Goal: Task Accomplishment & Management: Manage account settings

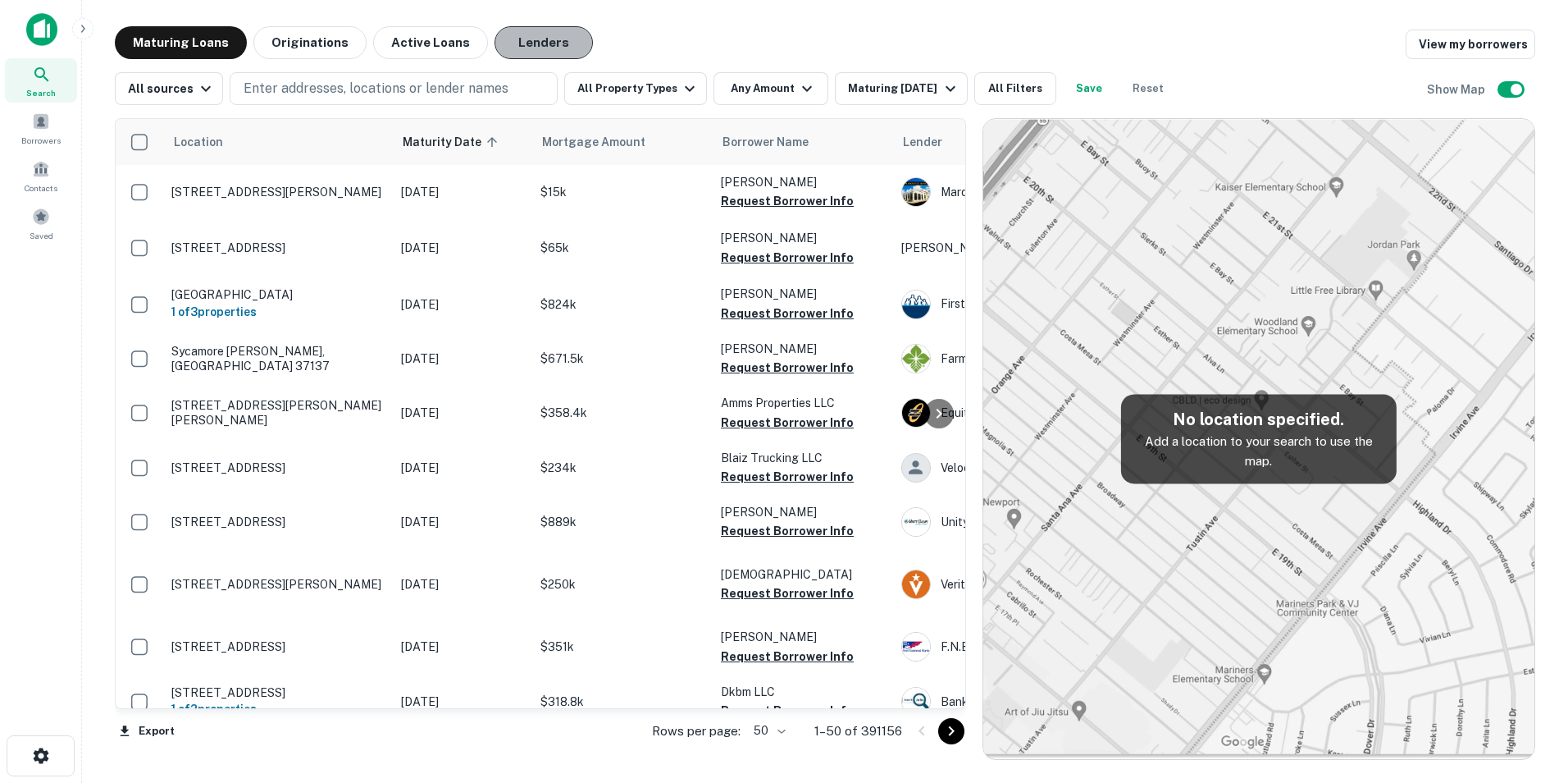
click at [526, 41] on button "Lenders" at bounding box center [543, 43] width 99 height 33
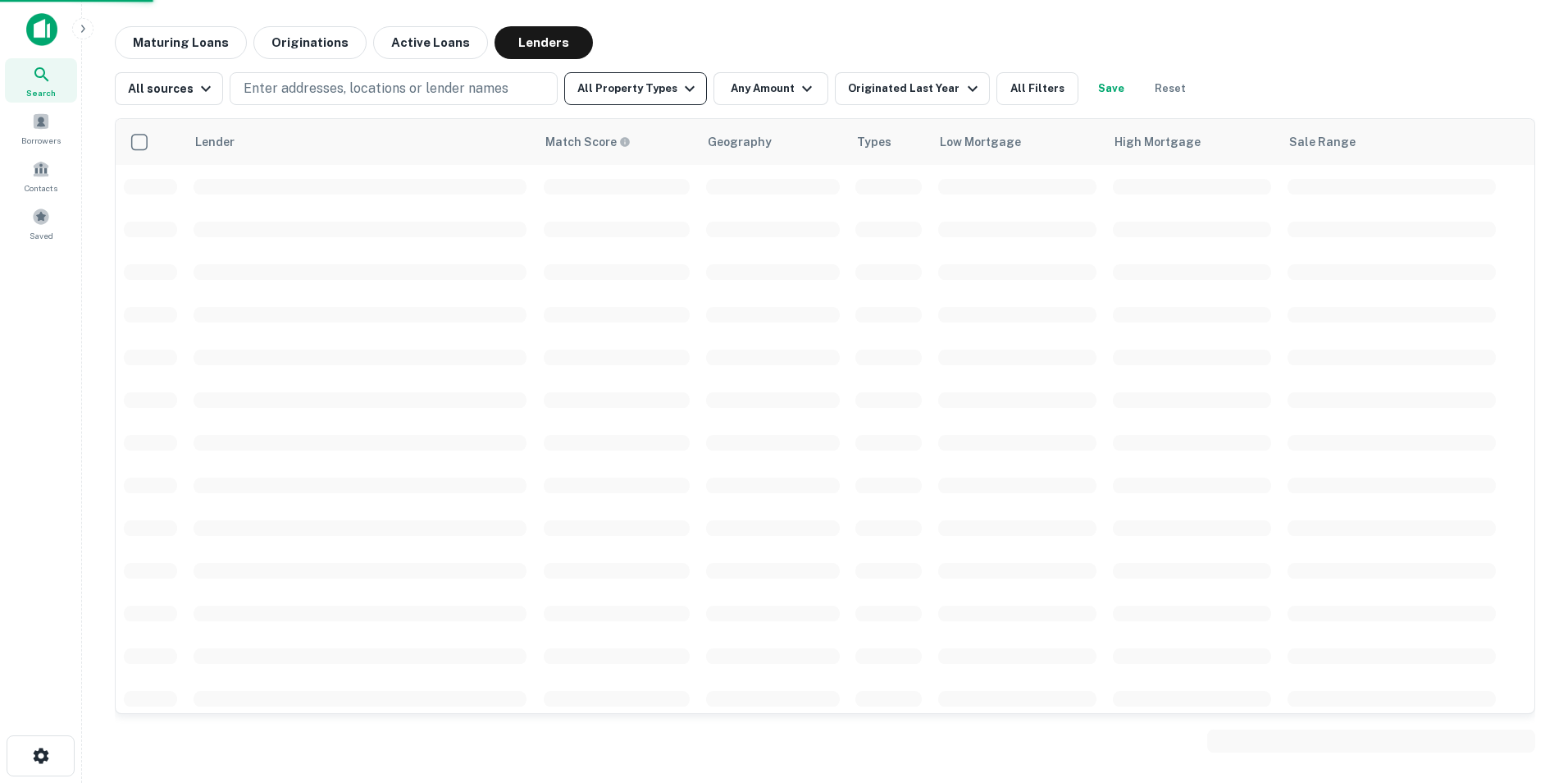
click at [654, 90] on button "All Property Types" at bounding box center [635, 89] width 142 height 33
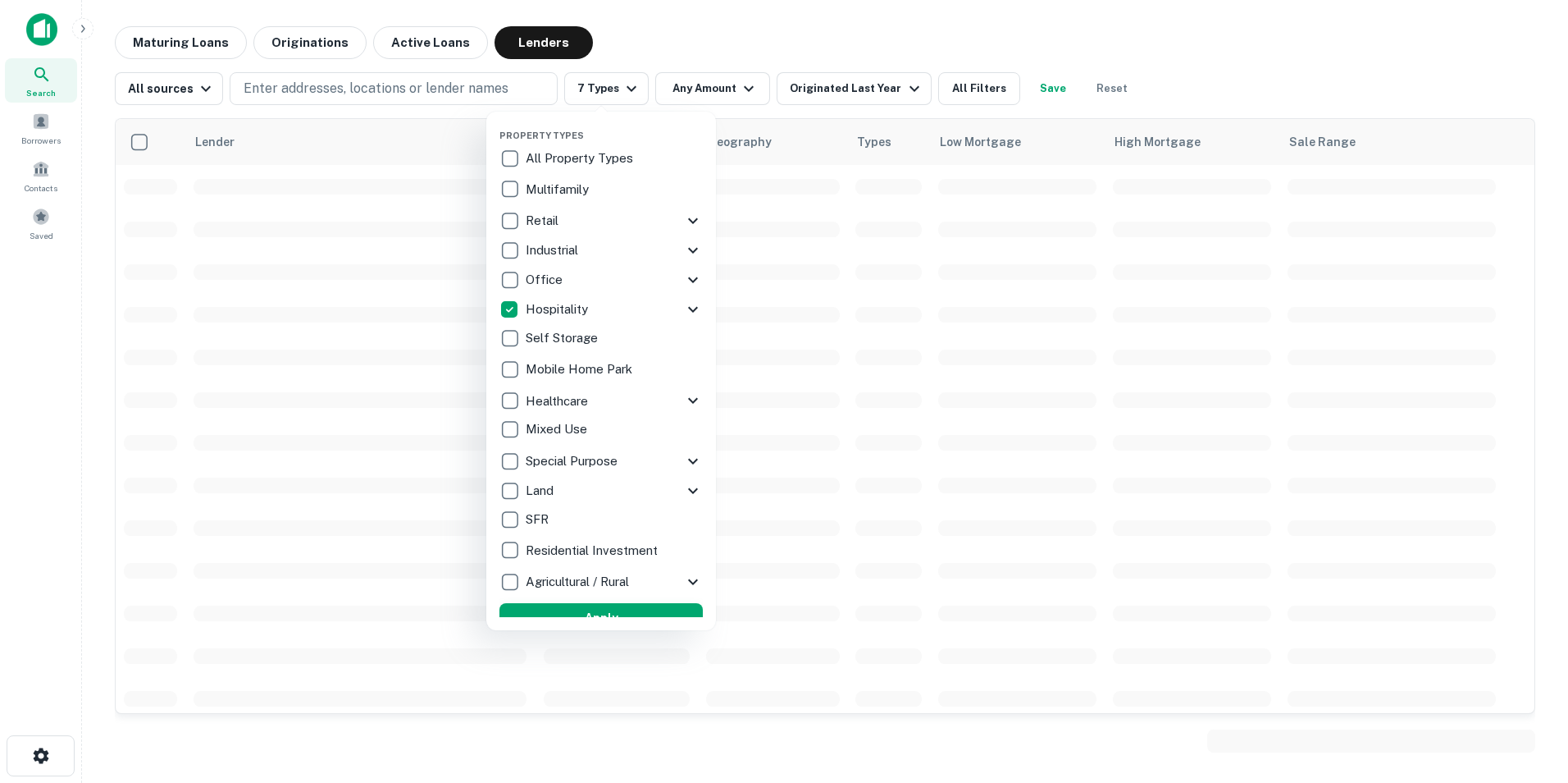
click at [587, 607] on button "Apply" at bounding box center [601, 618] width 203 height 30
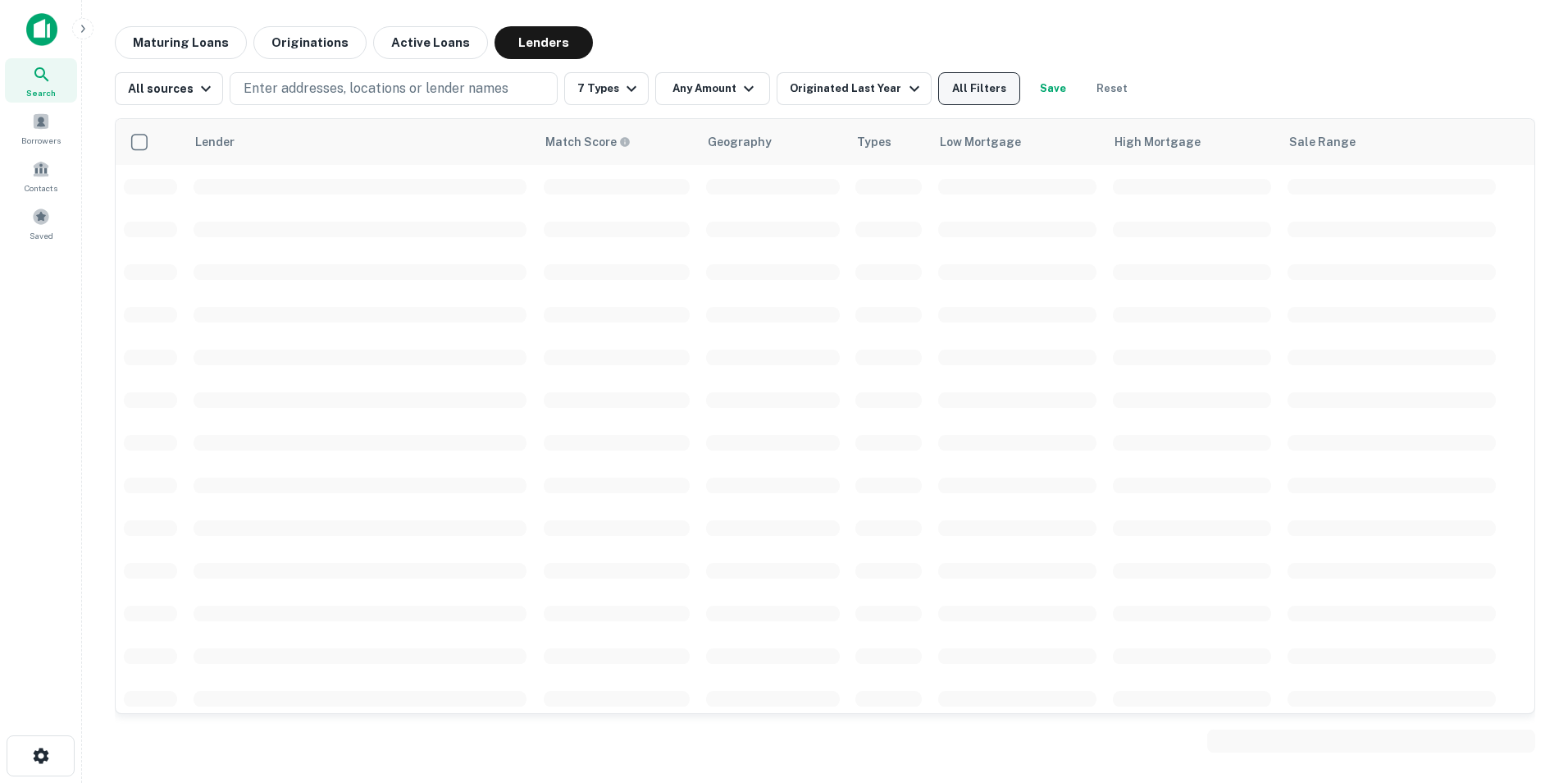
click at [940, 90] on button "All Filters" at bounding box center [979, 89] width 82 height 33
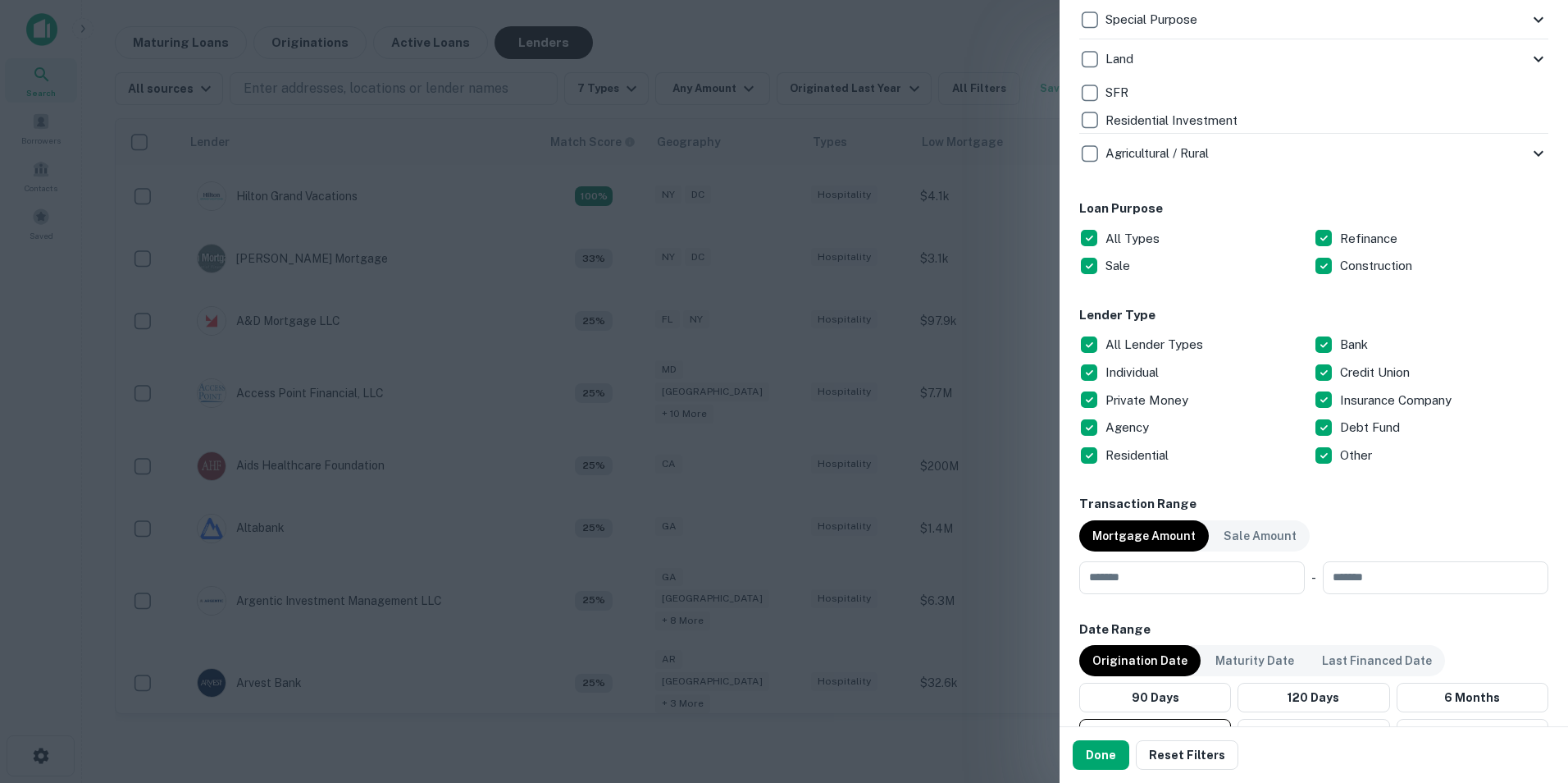
scroll to position [739, 0]
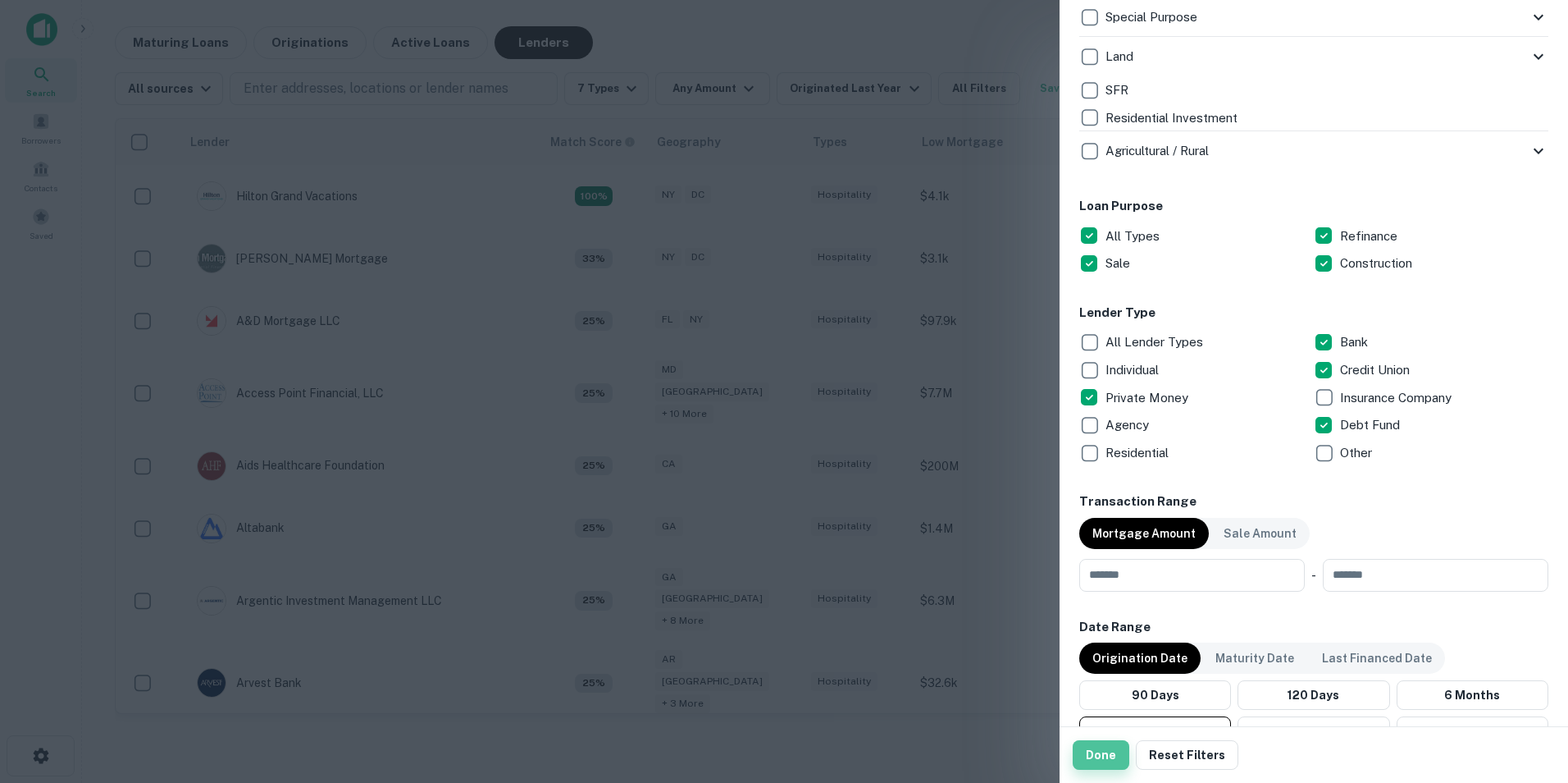
click at [1102, 749] on button "Done" at bounding box center [1101, 755] width 56 height 30
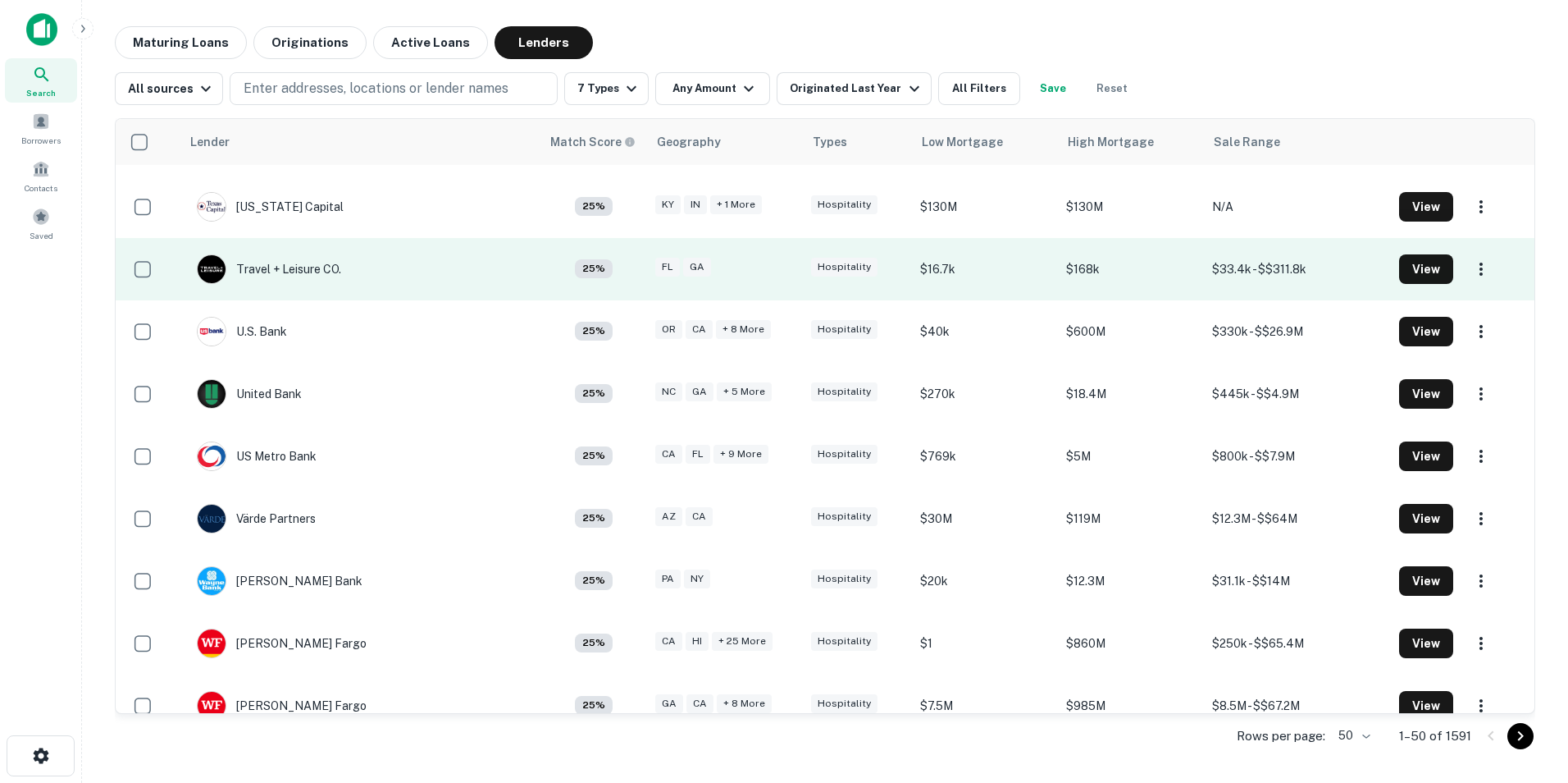
scroll to position [2569, 0]
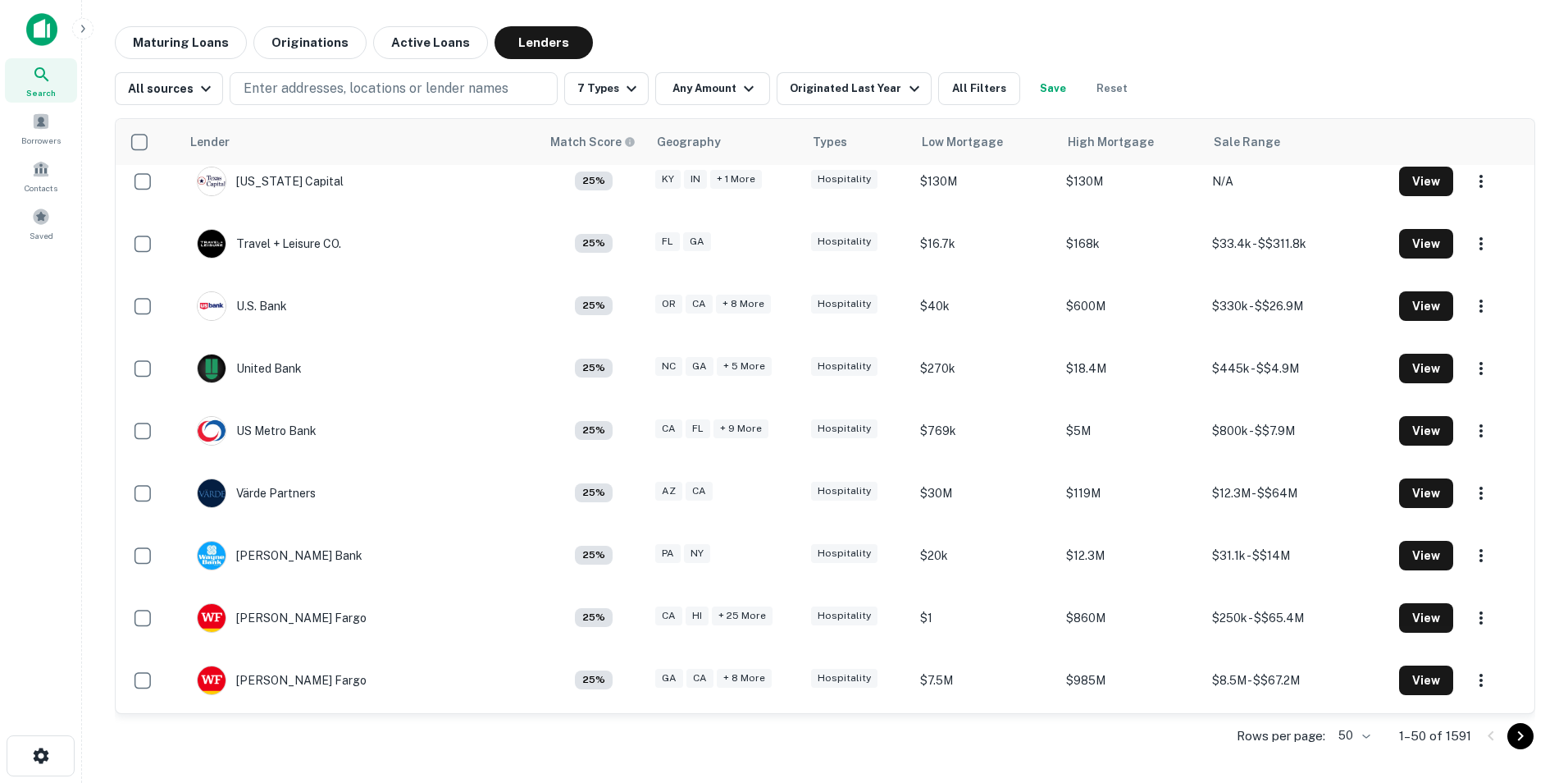
click at [1374, 740] on body "Search Borrowers Contacts Saved Maturing Loans Originations Active Loans Lender…" at bounding box center [784, 391] width 1568 height 783
click at [1356, 741] on li "1000" at bounding box center [1354, 748] width 55 height 30
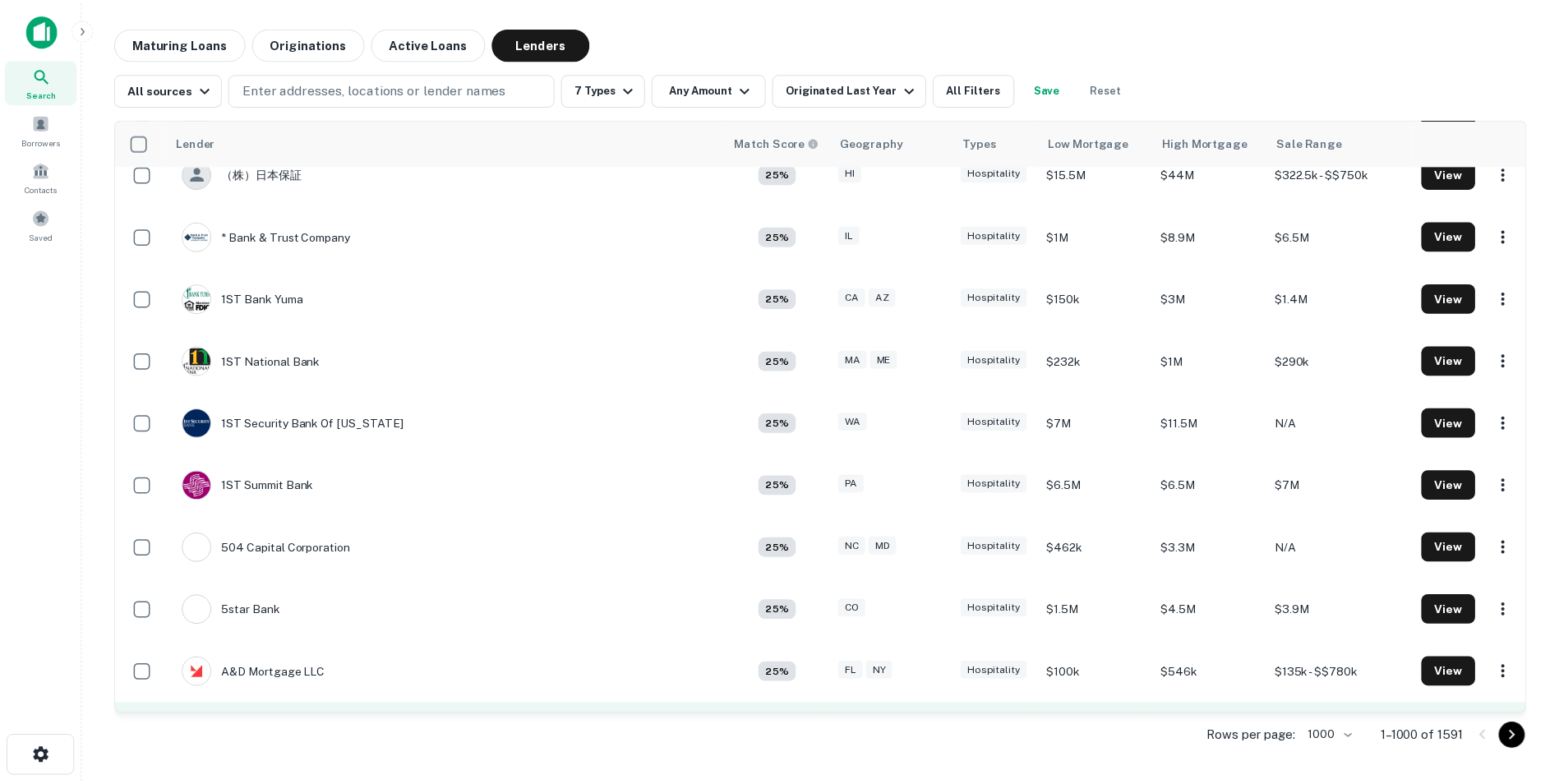
scroll to position [164, 0]
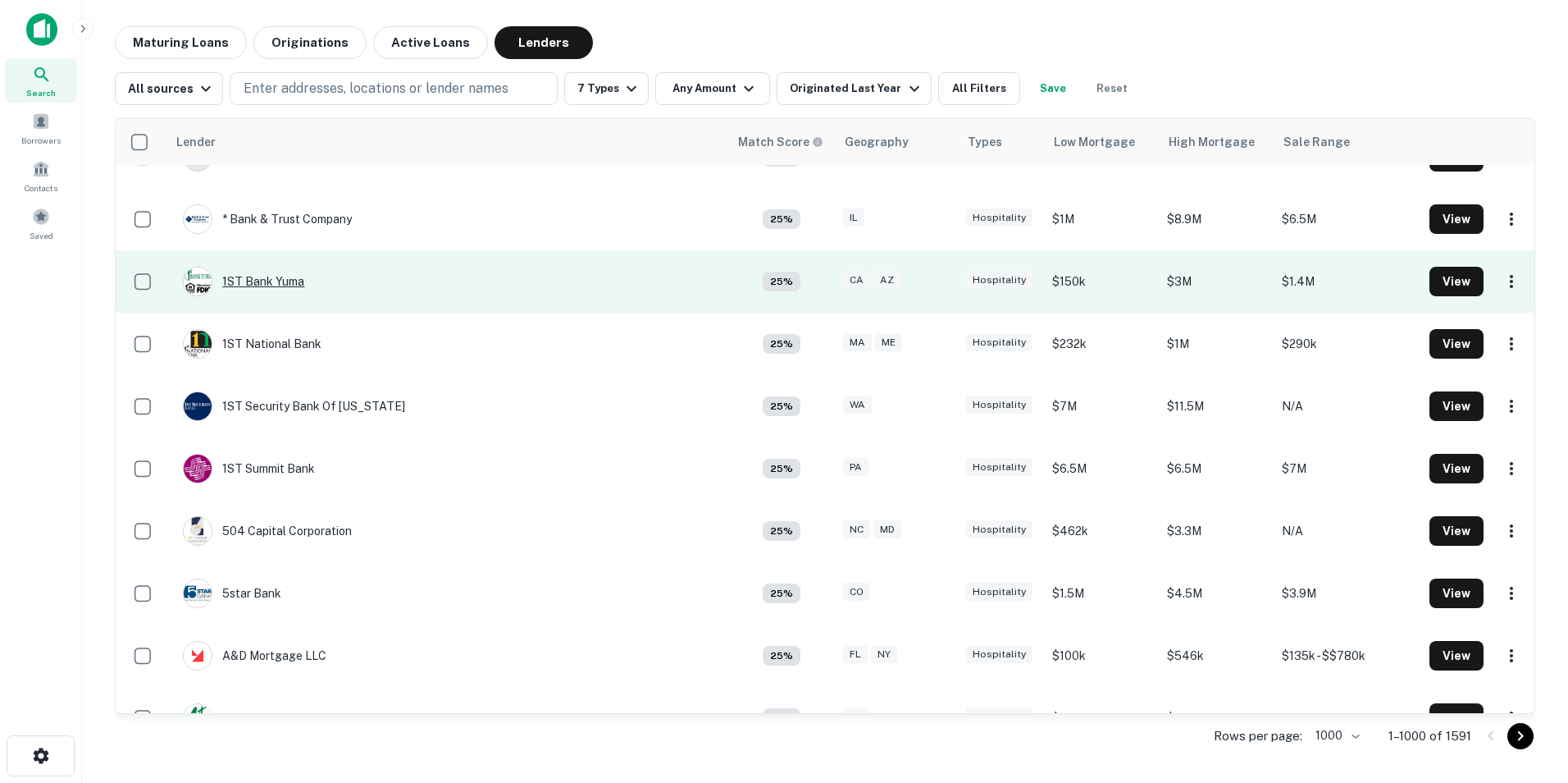
click at [260, 279] on div "1ST Bank Yuma" at bounding box center [244, 281] width 122 height 30
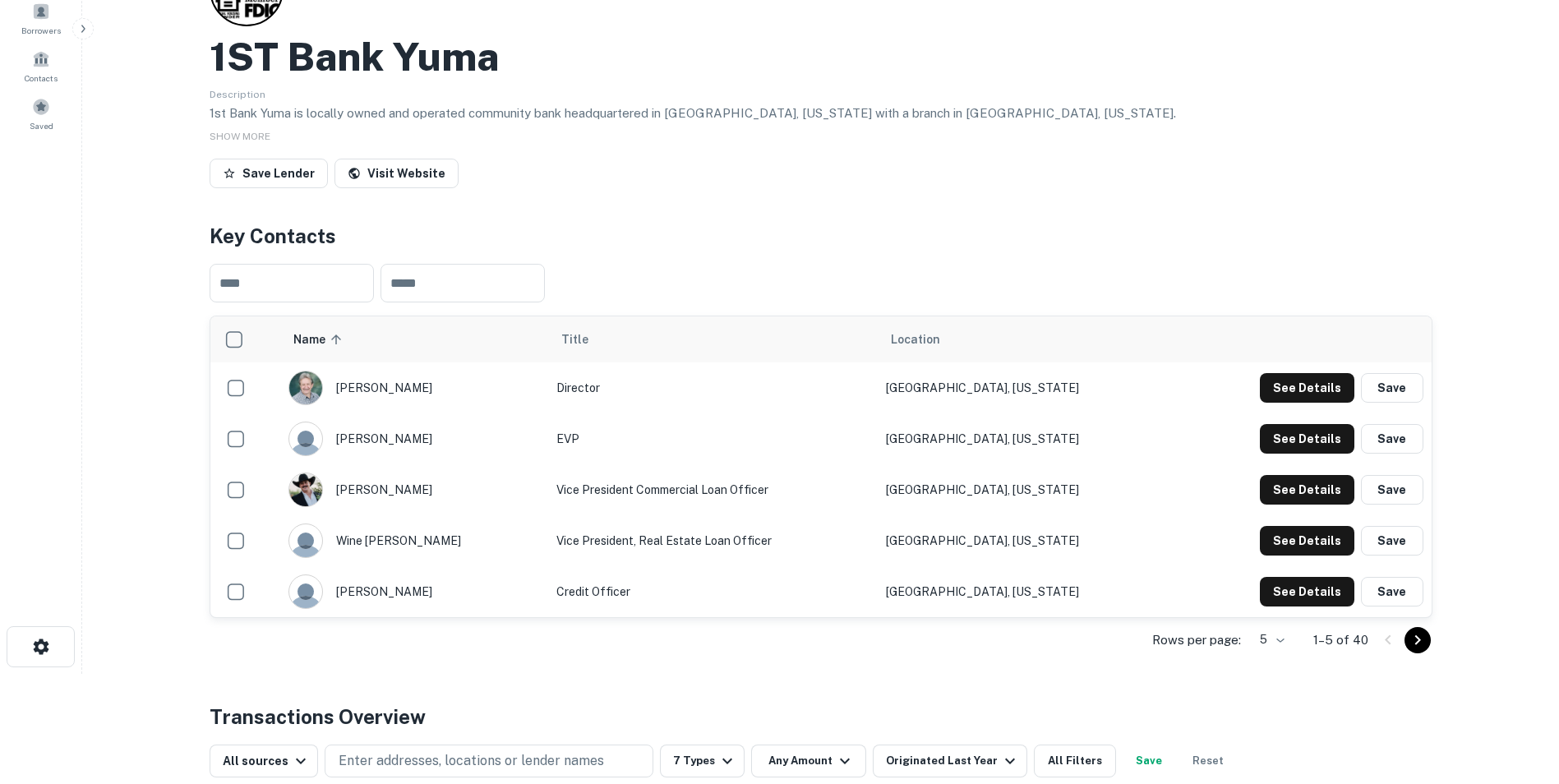
scroll to position [164, 0]
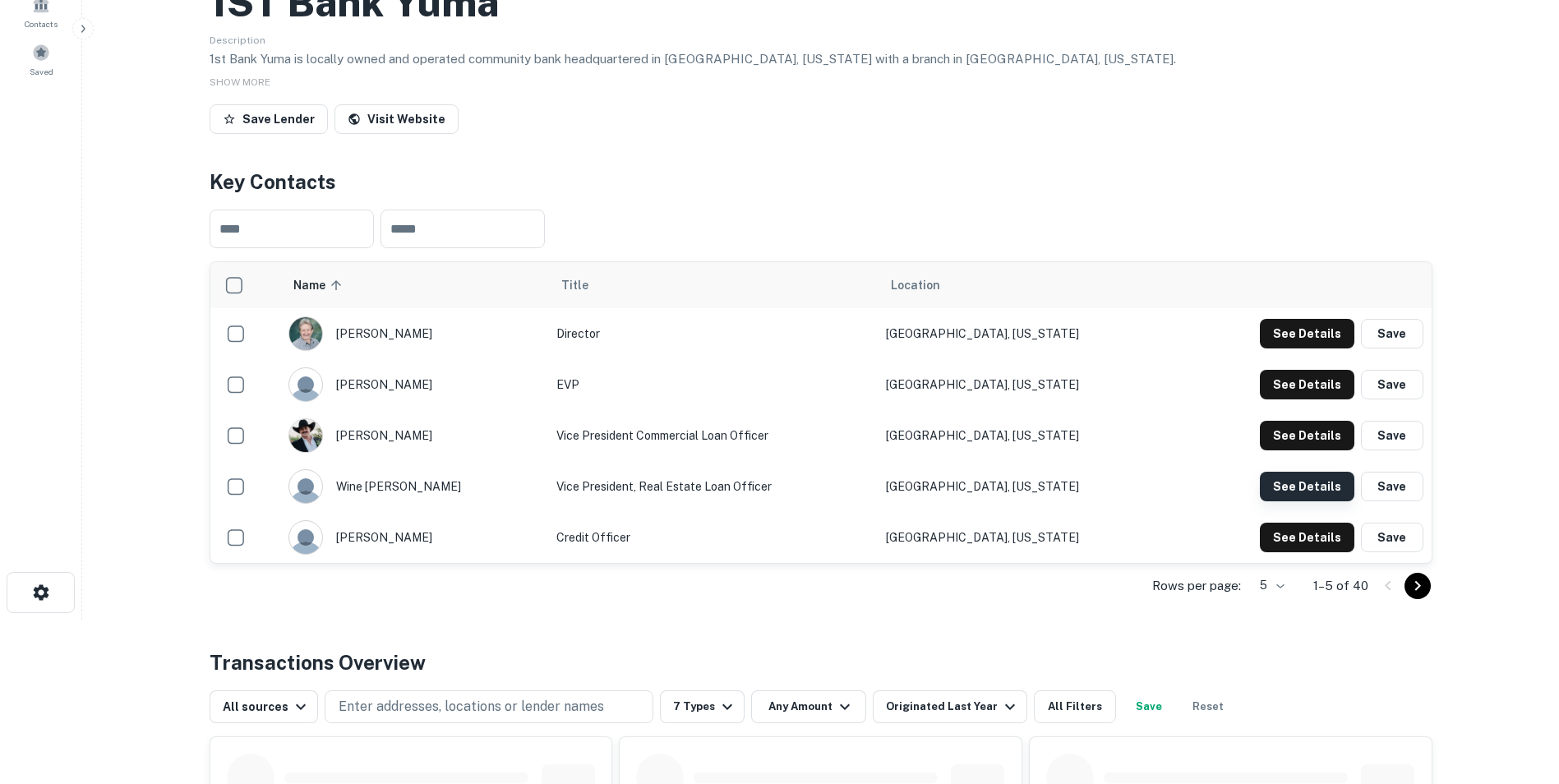
click at [1328, 486] on button "See Details" at bounding box center [1307, 486] width 95 height 30
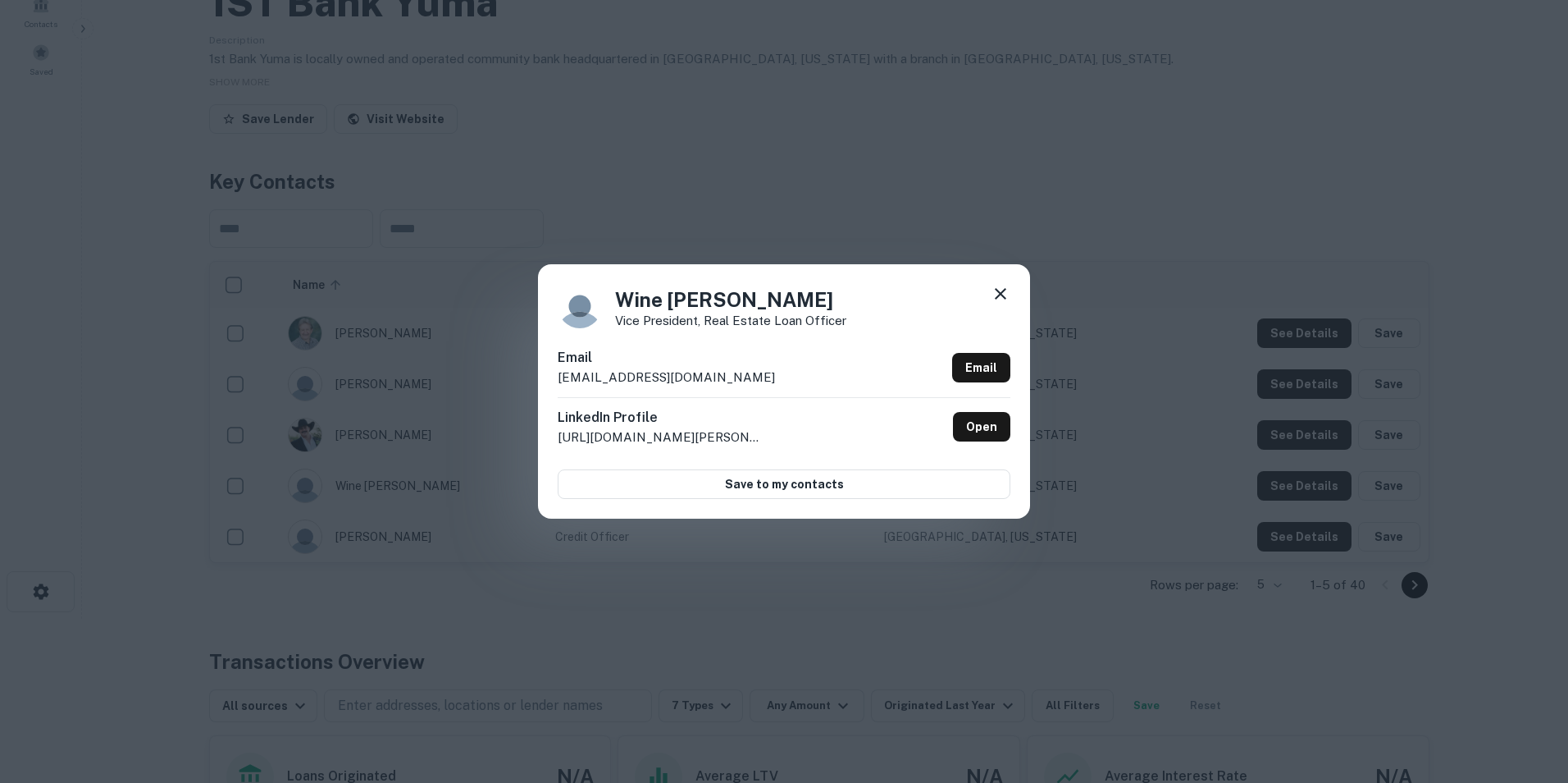
click at [1005, 288] on icon at bounding box center [1000, 294] width 20 height 20
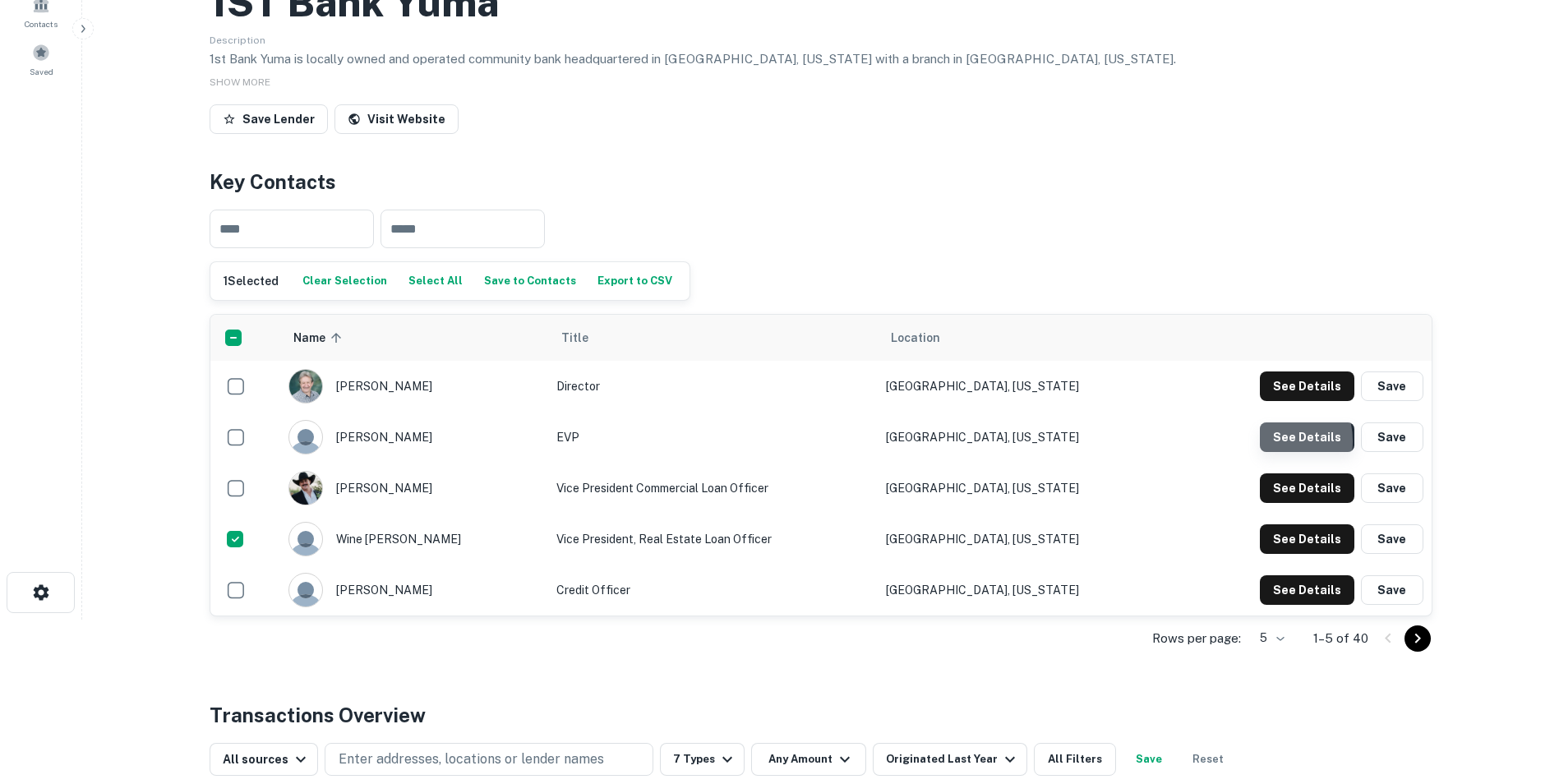
click at [1272, 442] on button "See Details" at bounding box center [1307, 437] width 95 height 30
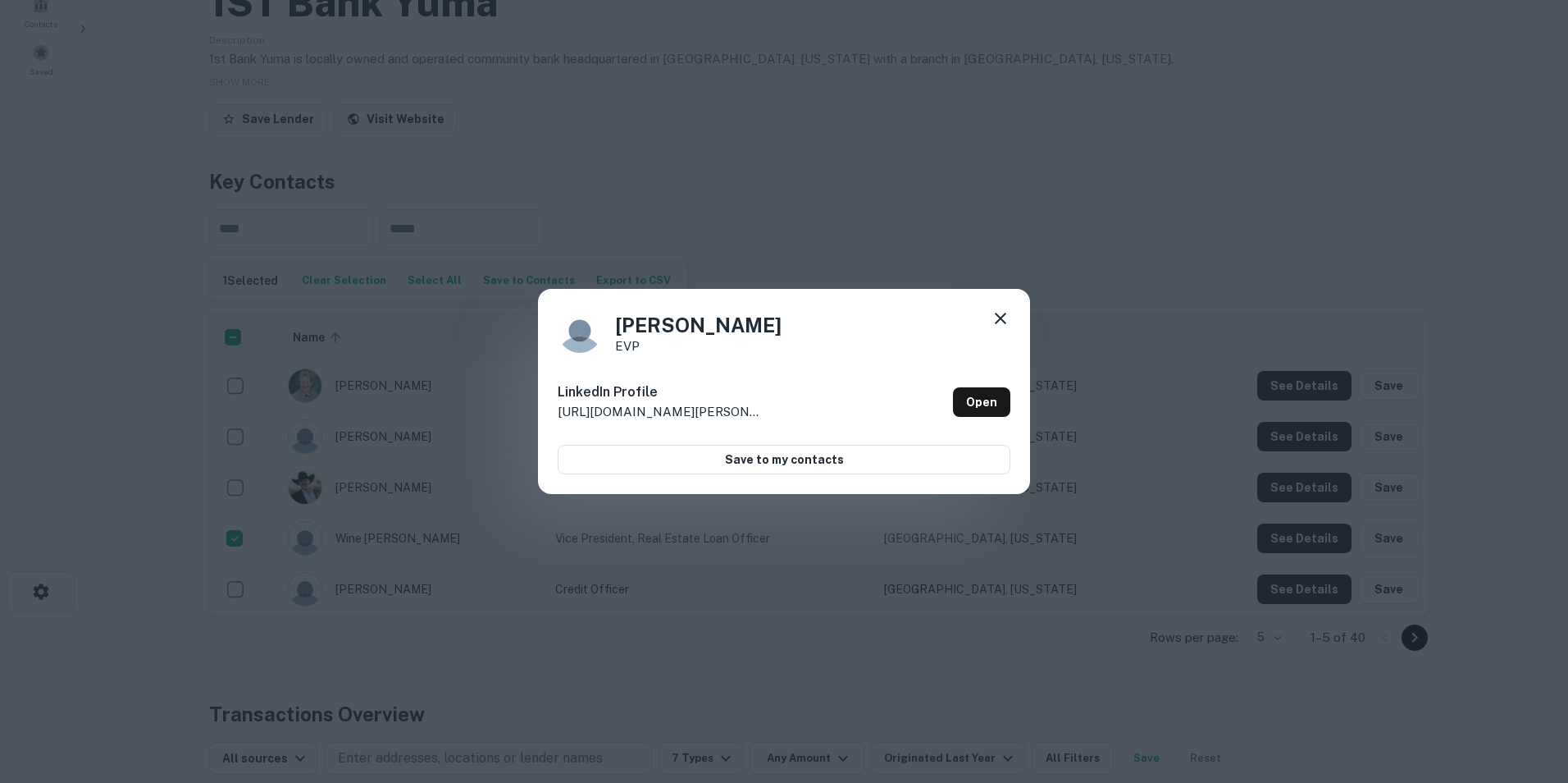
click at [998, 319] on icon at bounding box center [1000, 318] width 20 height 20
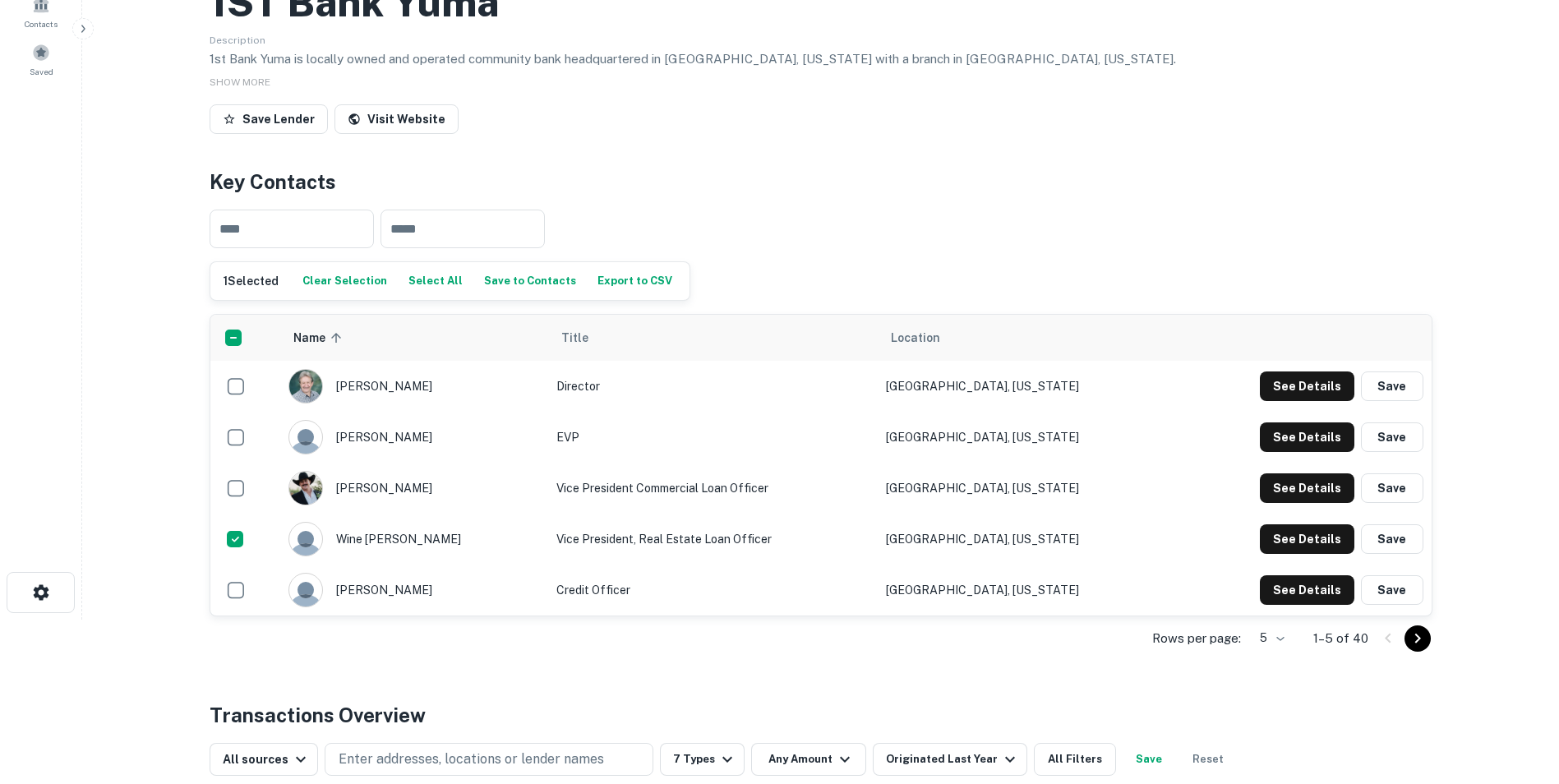
click at [1410, 632] on icon "Go to next page" at bounding box center [1418, 639] width 20 height 20
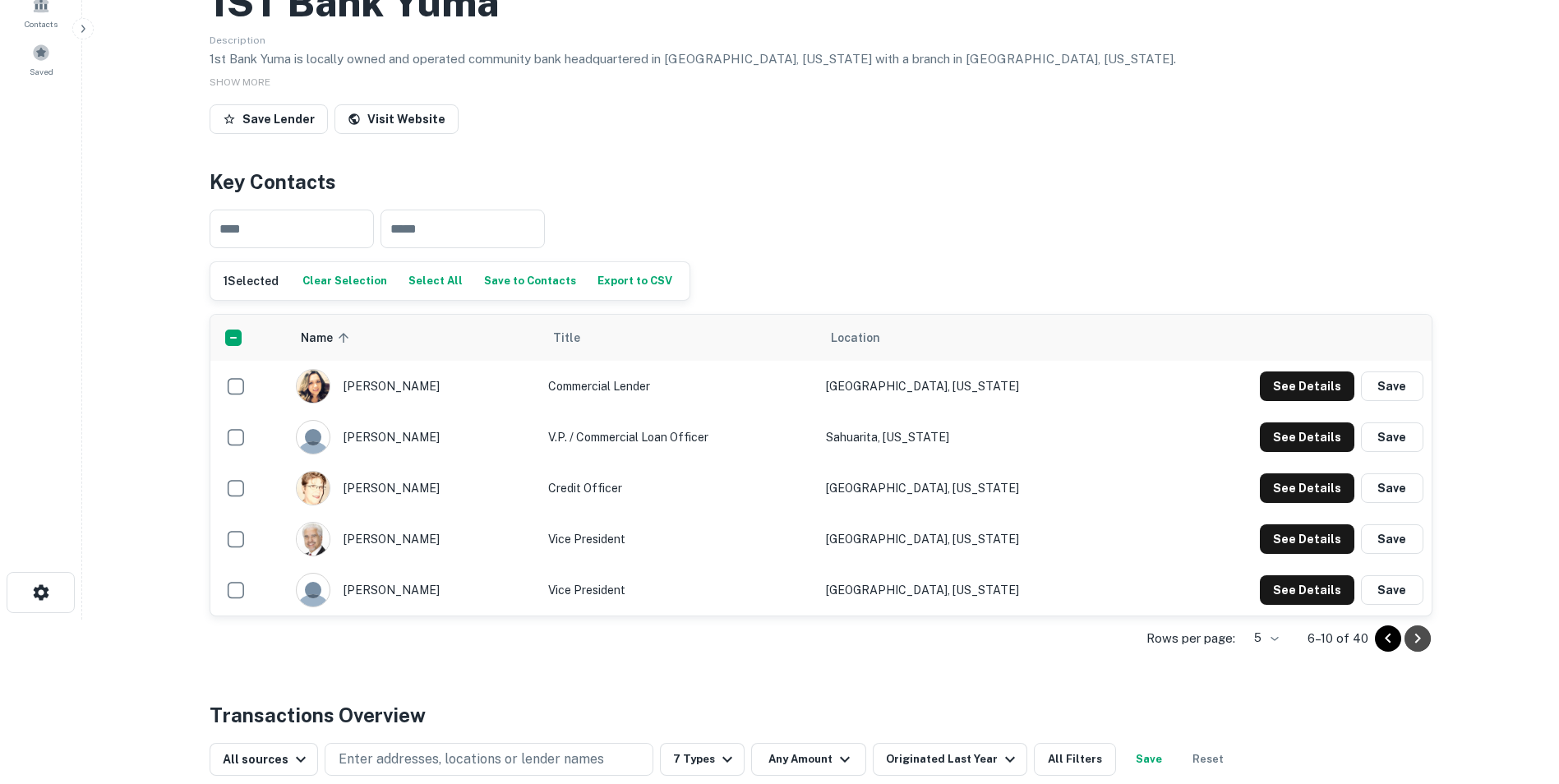
click at [1415, 647] on icon "Go to next page" at bounding box center [1418, 639] width 20 height 20
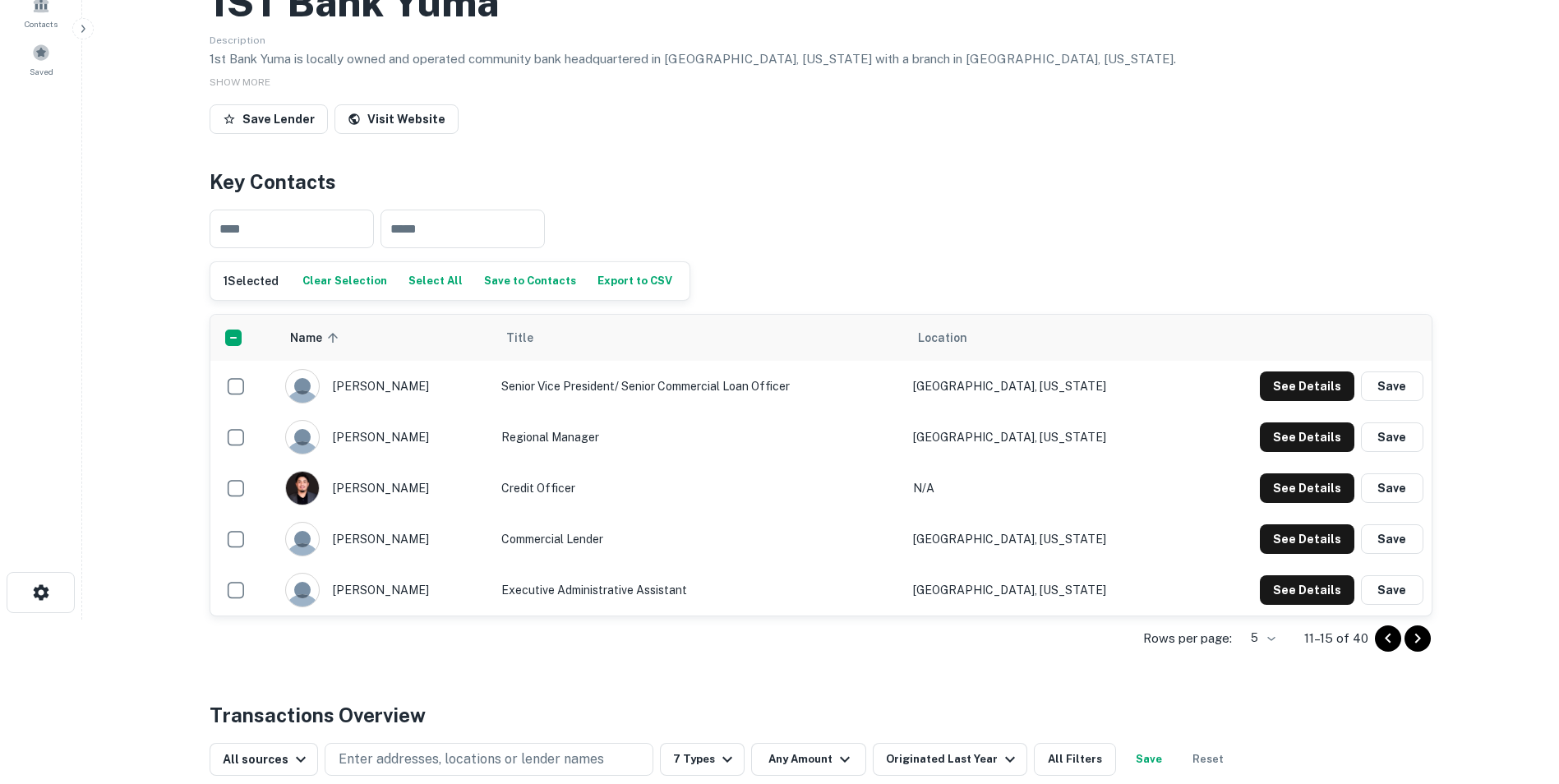
click at [1263, 442] on div "See Details Save" at bounding box center [1311, 437] width 227 height 30
click at [1279, 438] on button "See Details" at bounding box center [1307, 437] width 95 height 30
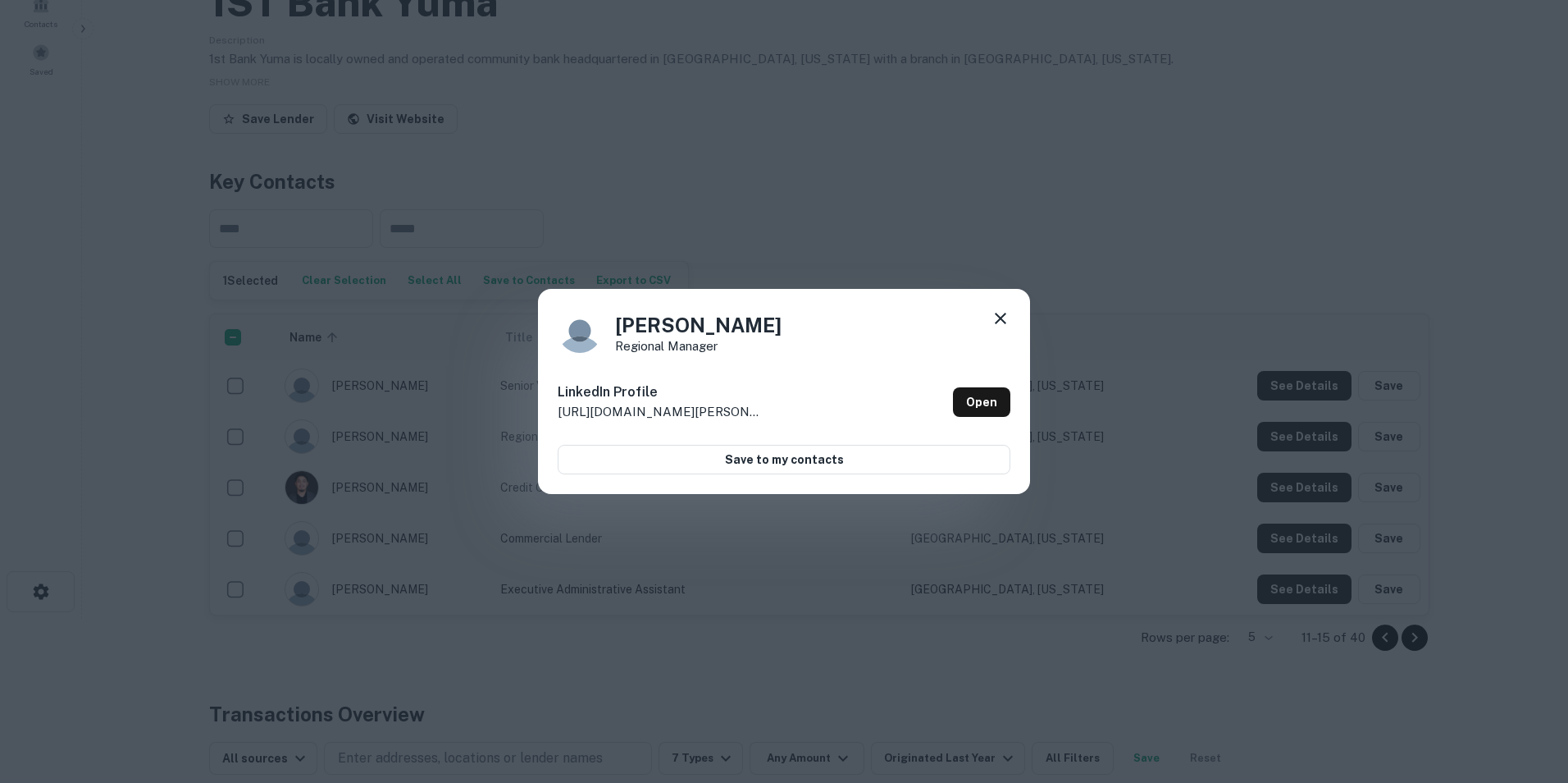
click at [1002, 319] on icon at bounding box center [1000, 318] width 20 height 20
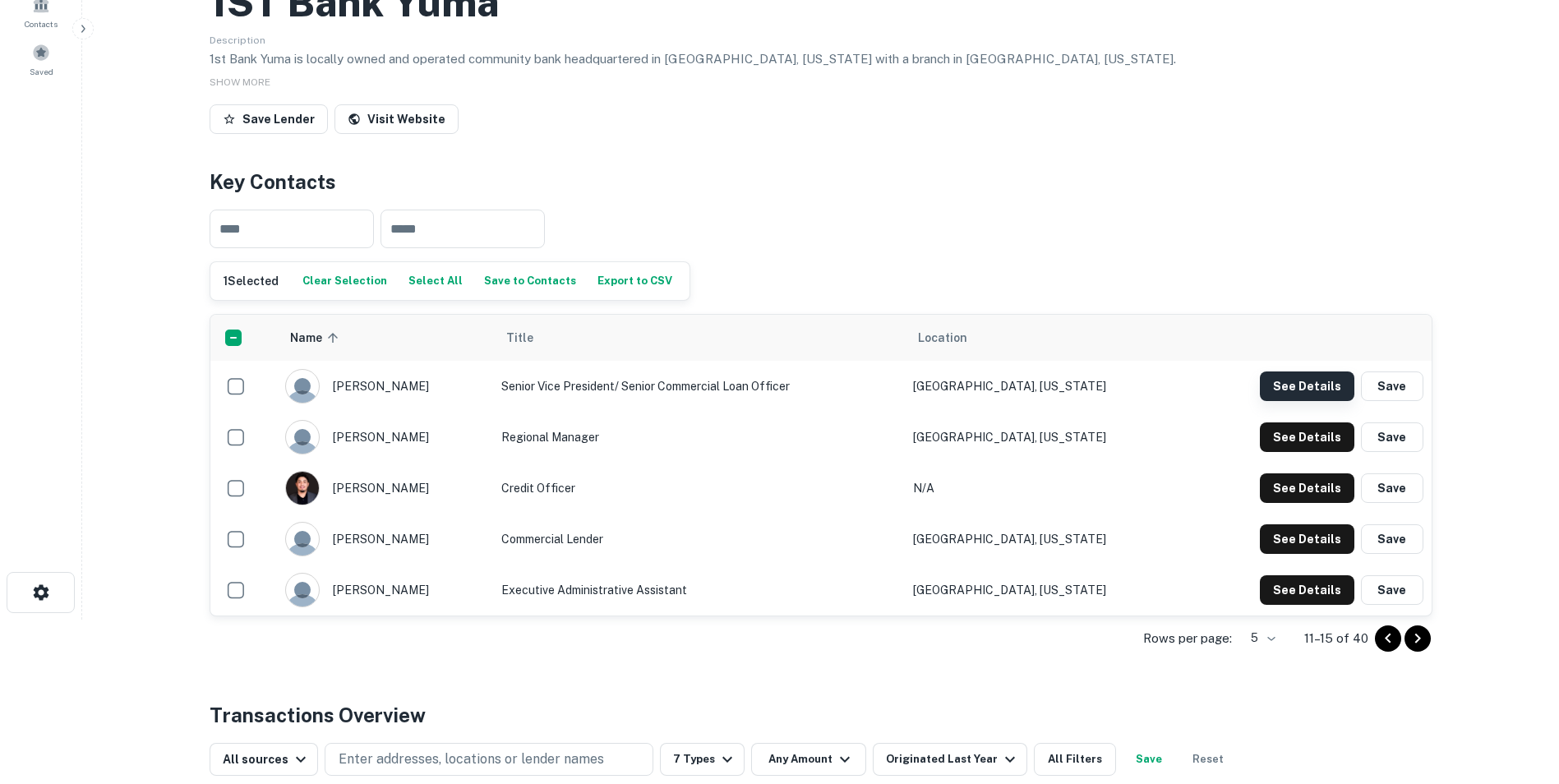
click at [1344, 382] on button "See Details" at bounding box center [1307, 386] width 95 height 30
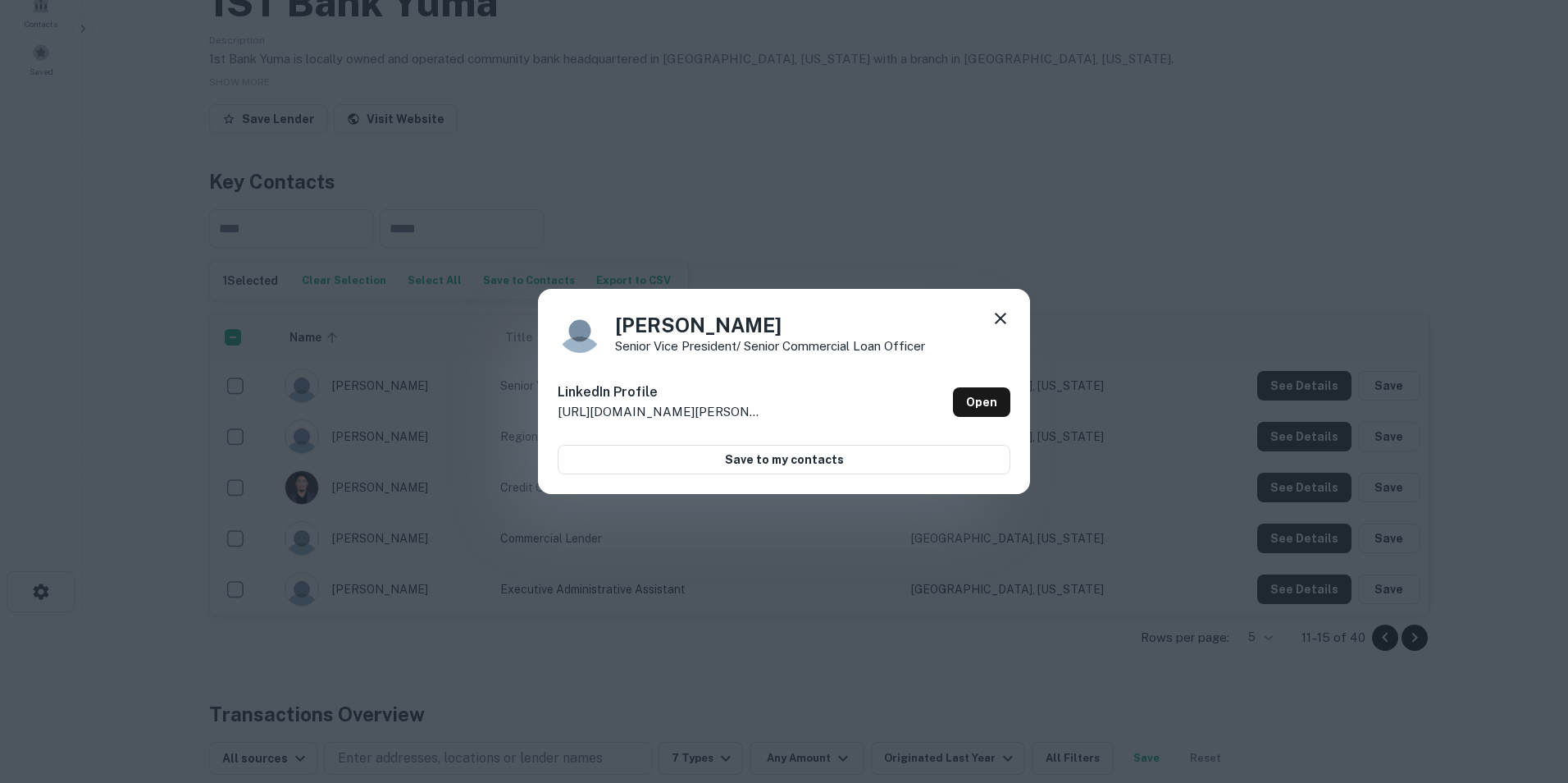
click at [1000, 322] on icon at bounding box center [1000, 318] width 20 height 20
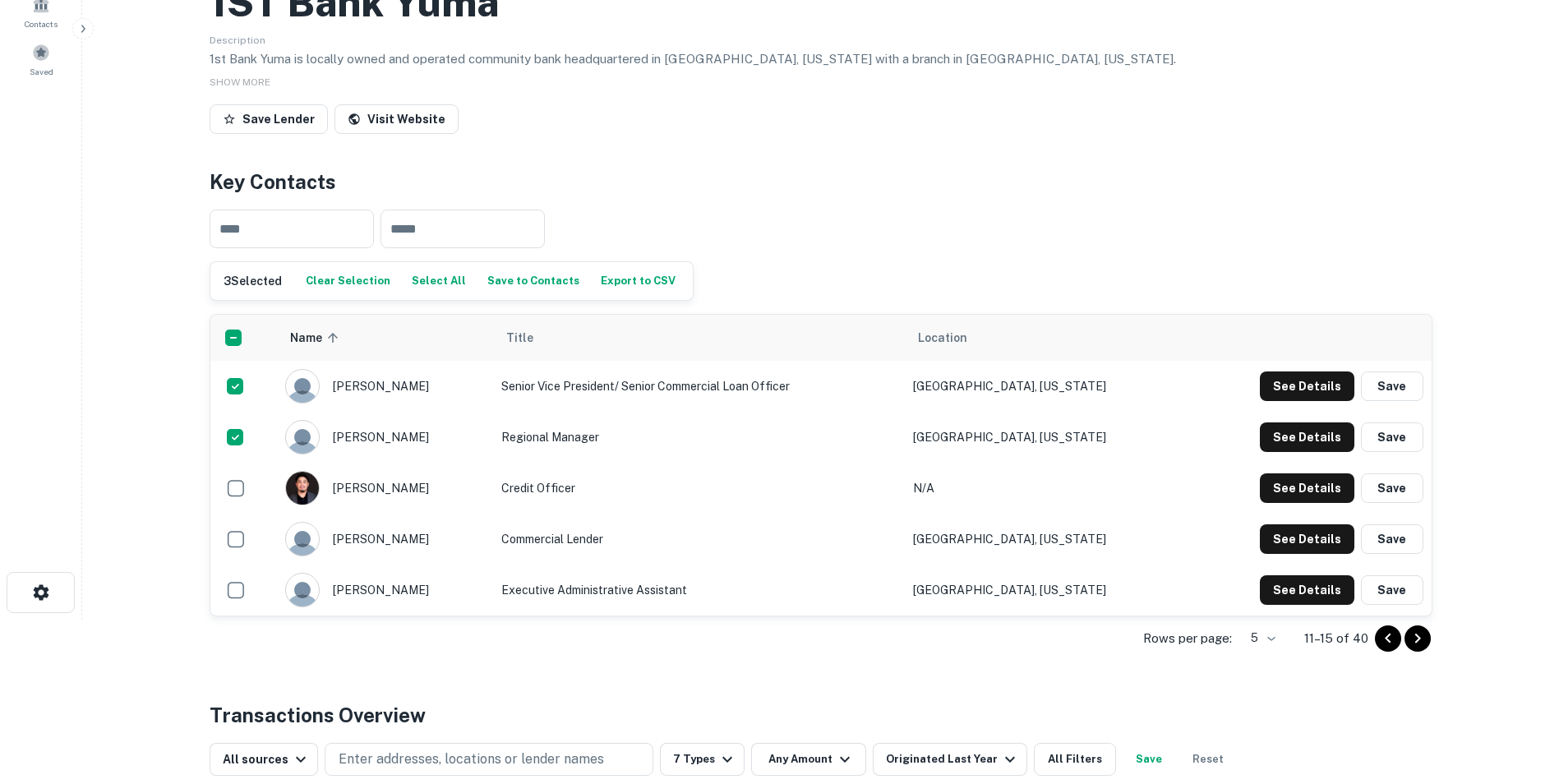
click at [501, 279] on button "Save to Contacts" at bounding box center [534, 281] width 100 height 25
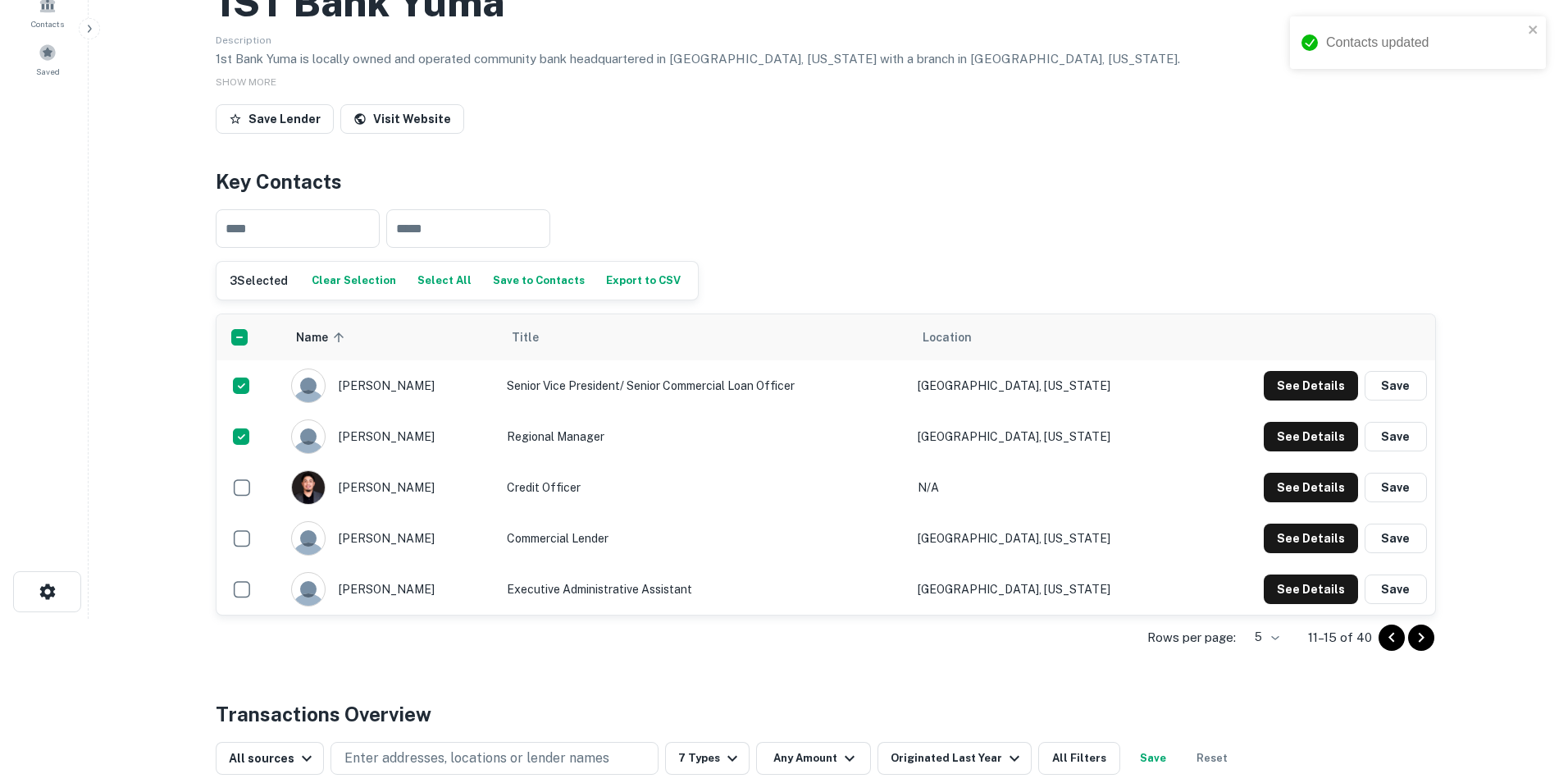
scroll to position [0, 0]
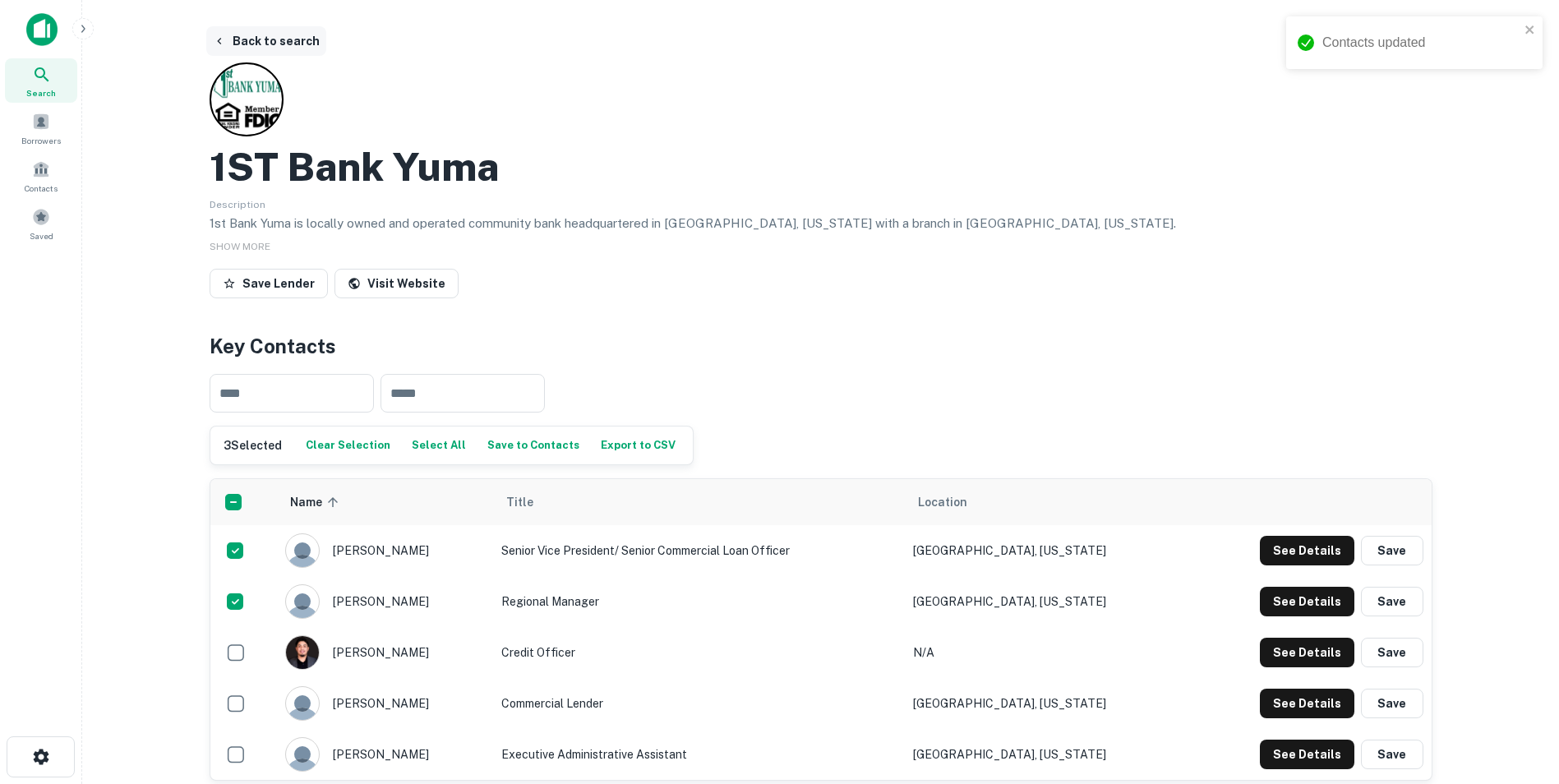
click at [236, 44] on button "Back to search" at bounding box center [266, 41] width 120 height 30
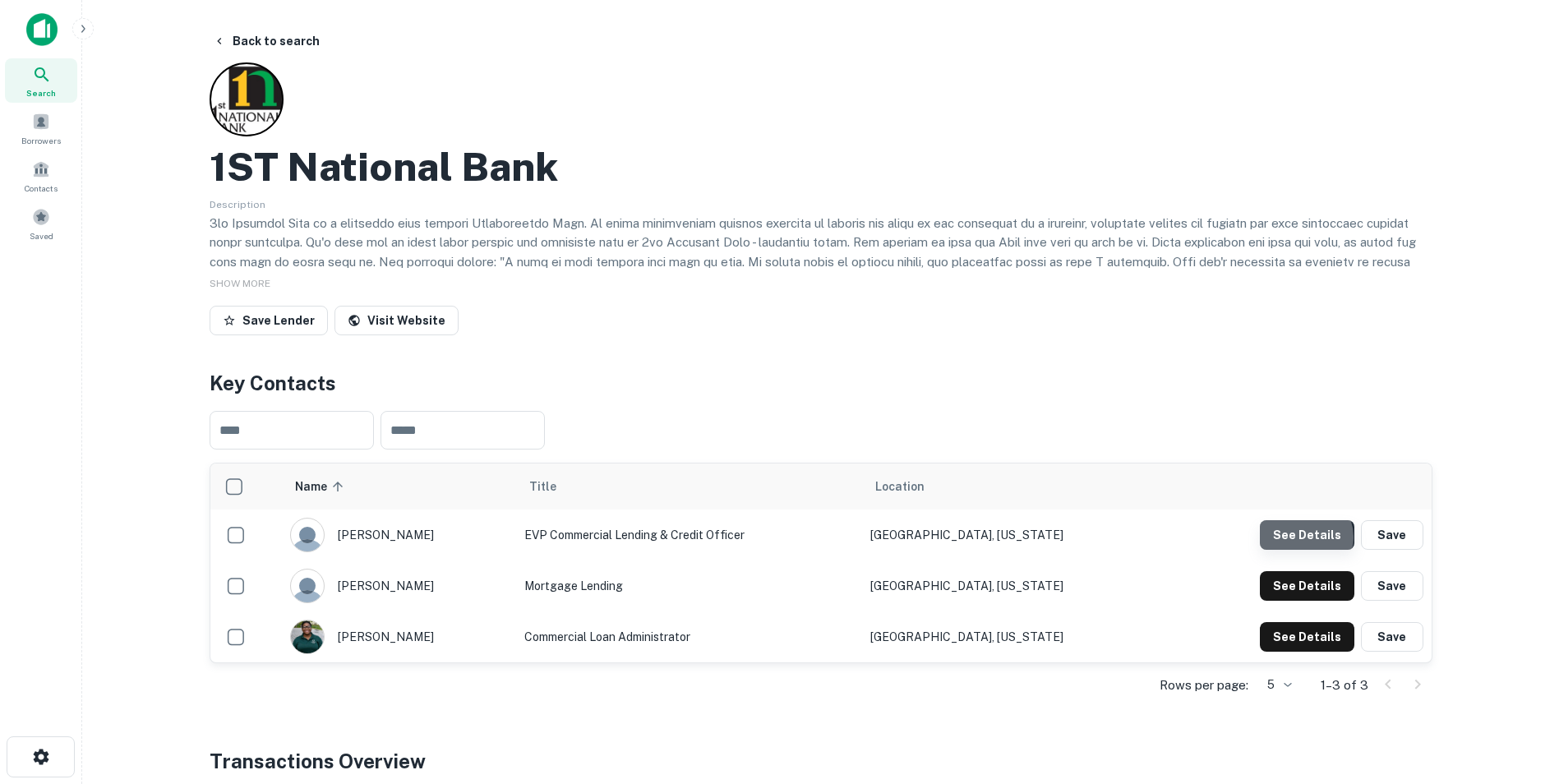
click at [1304, 537] on button "See Details" at bounding box center [1307, 534] width 95 height 30
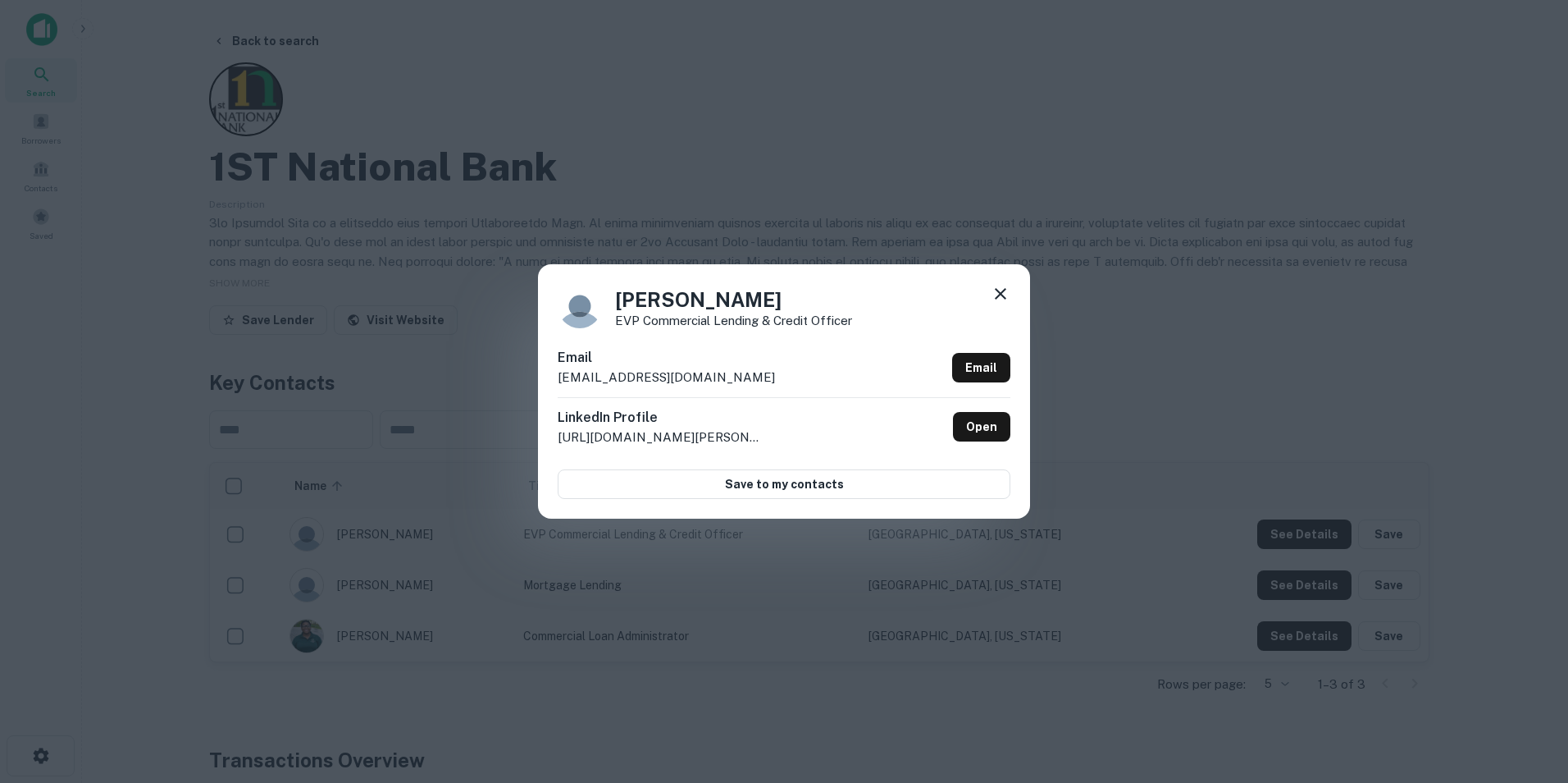
click at [1000, 296] on icon at bounding box center [1000, 294] width 20 height 20
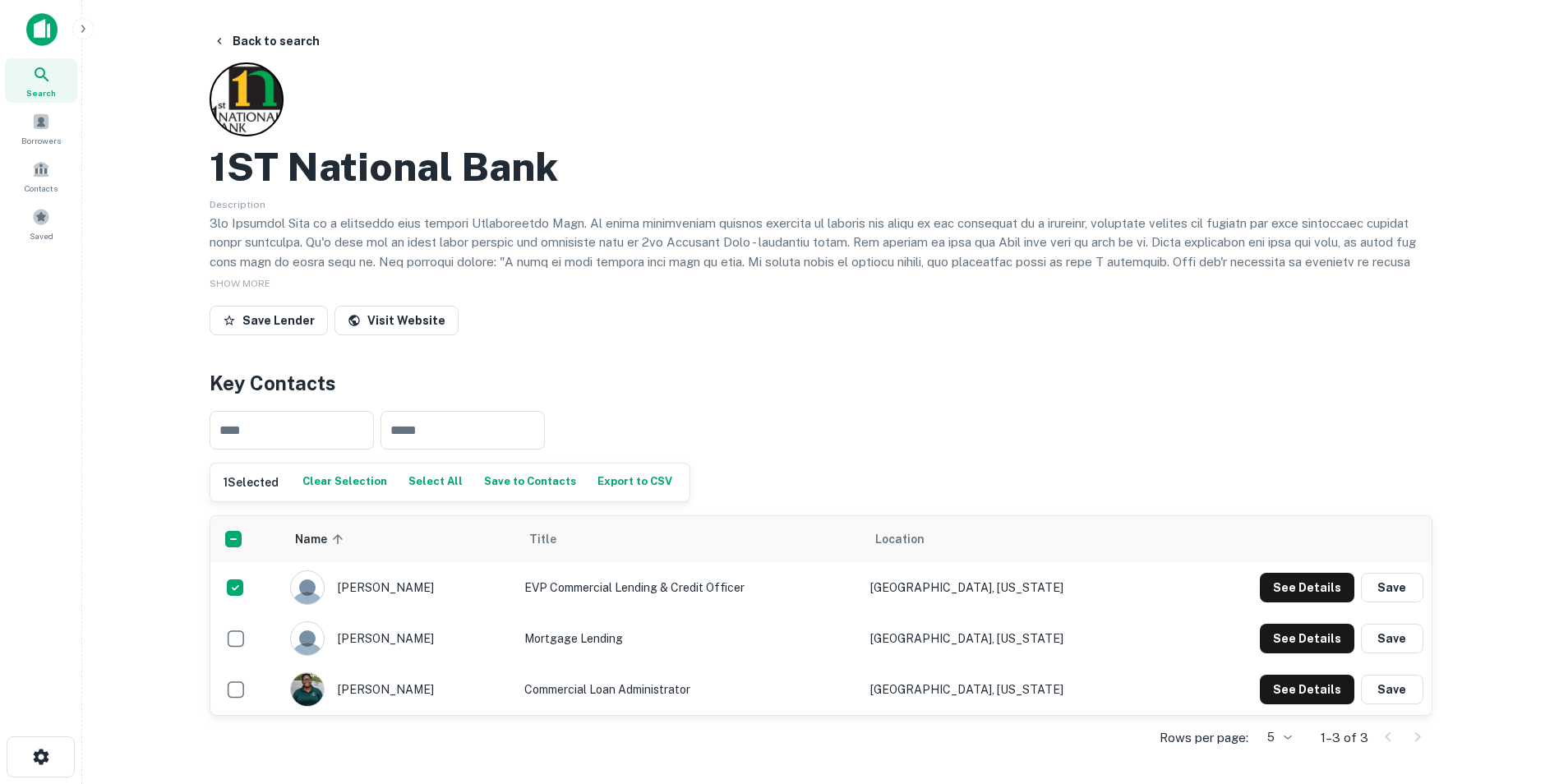
click at [490, 484] on button "Save to Contacts" at bounding box center [530, 481] width 100 height 25
click at [261, 48] on button "Back to search" at bounding box center [266, 41] width 120 height 30
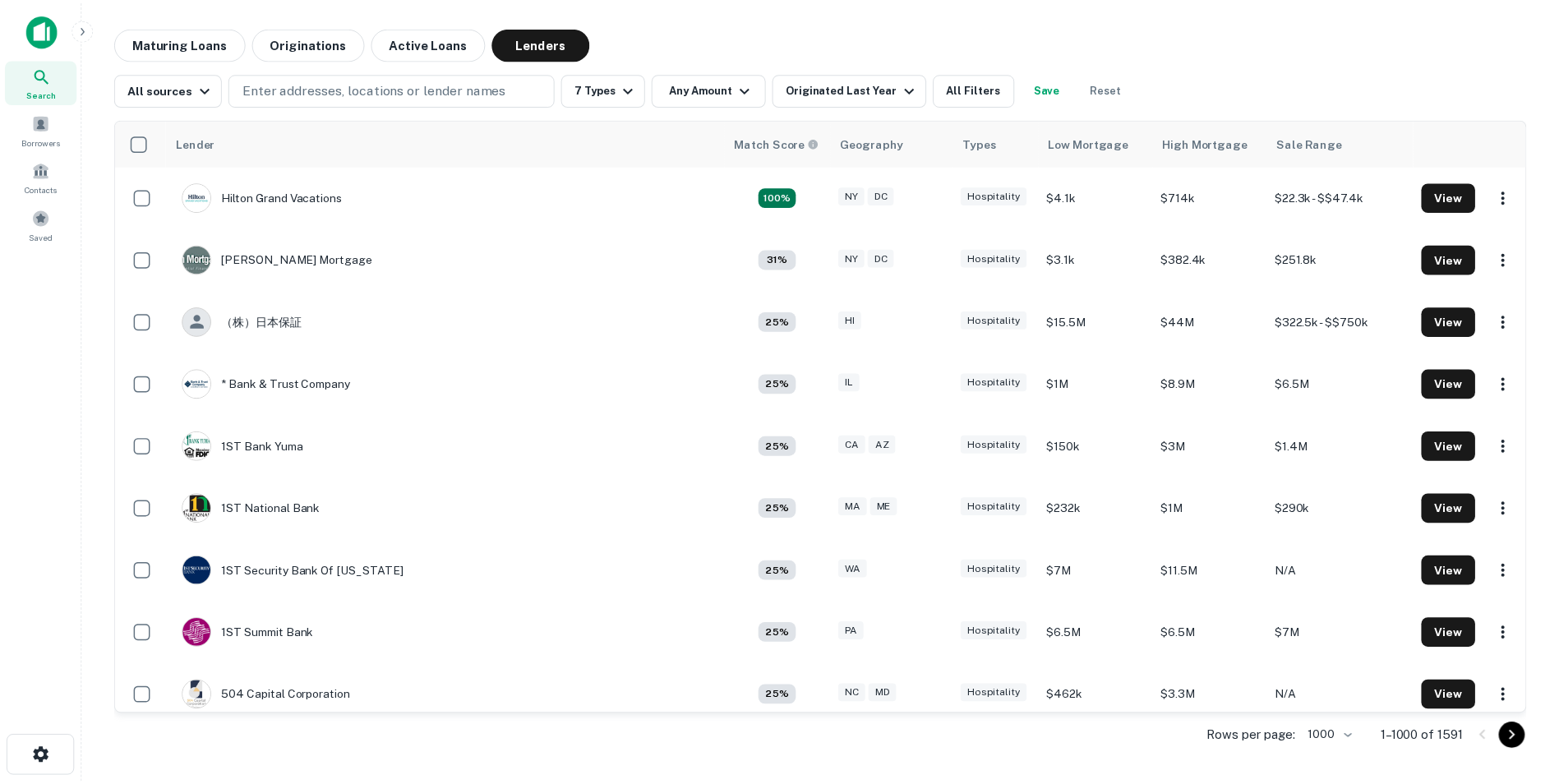
scroll to position [329, 0]
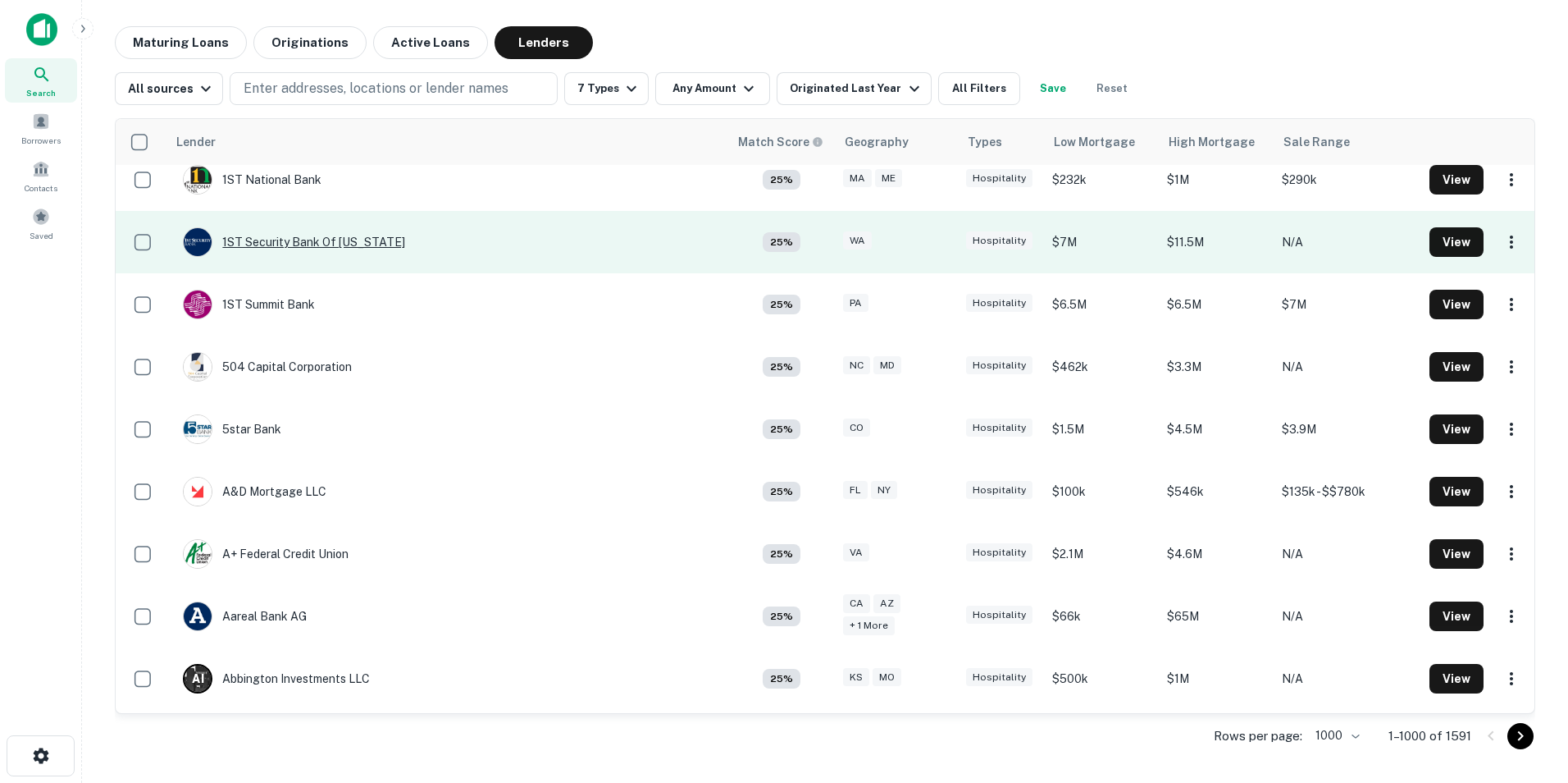
click at [268, 250] on div "1ST Security Bank Of [US_STATE]" at bounding box center [294, 241] width 222 height 30
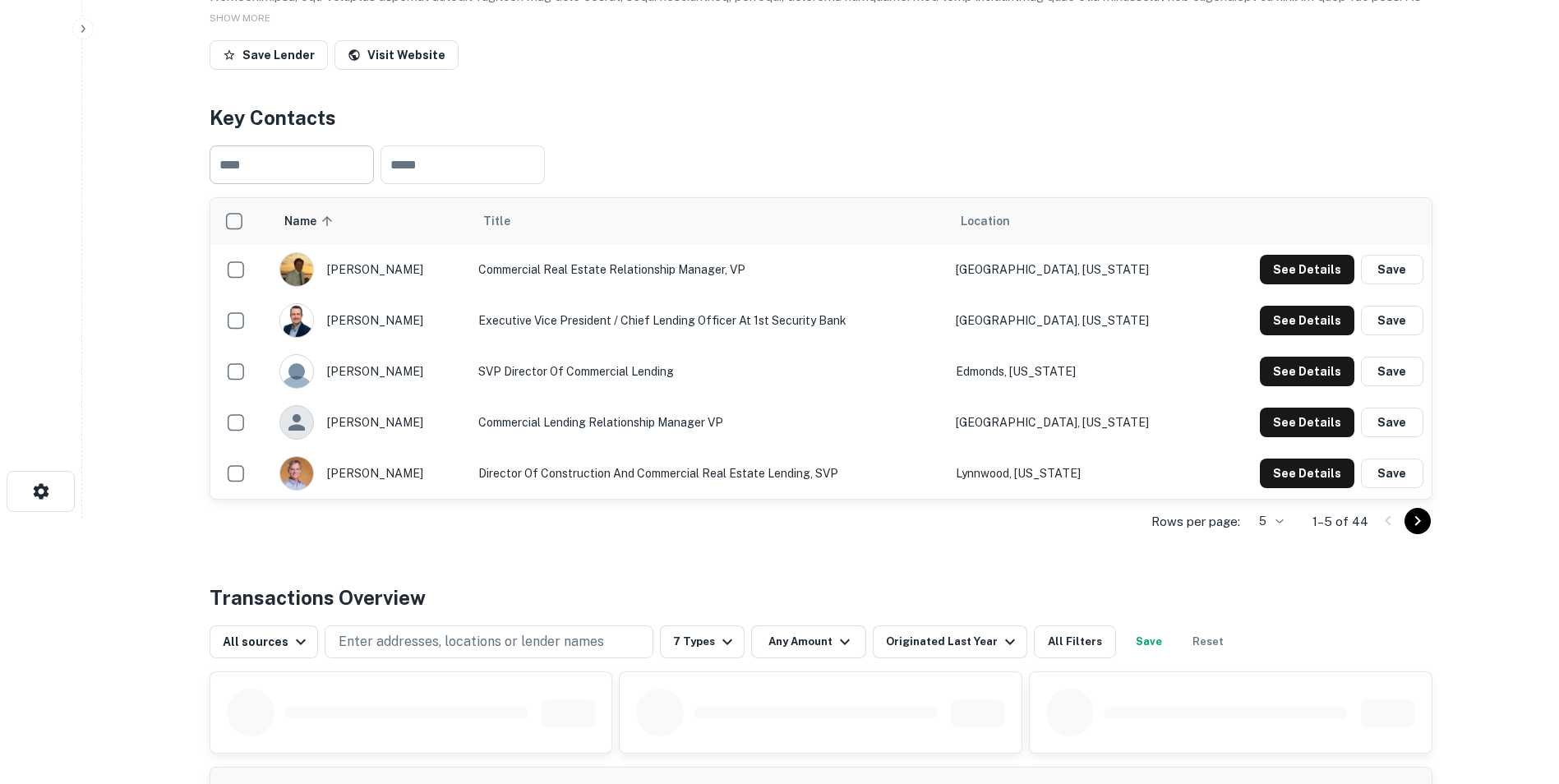
scroll to position [246, 0]
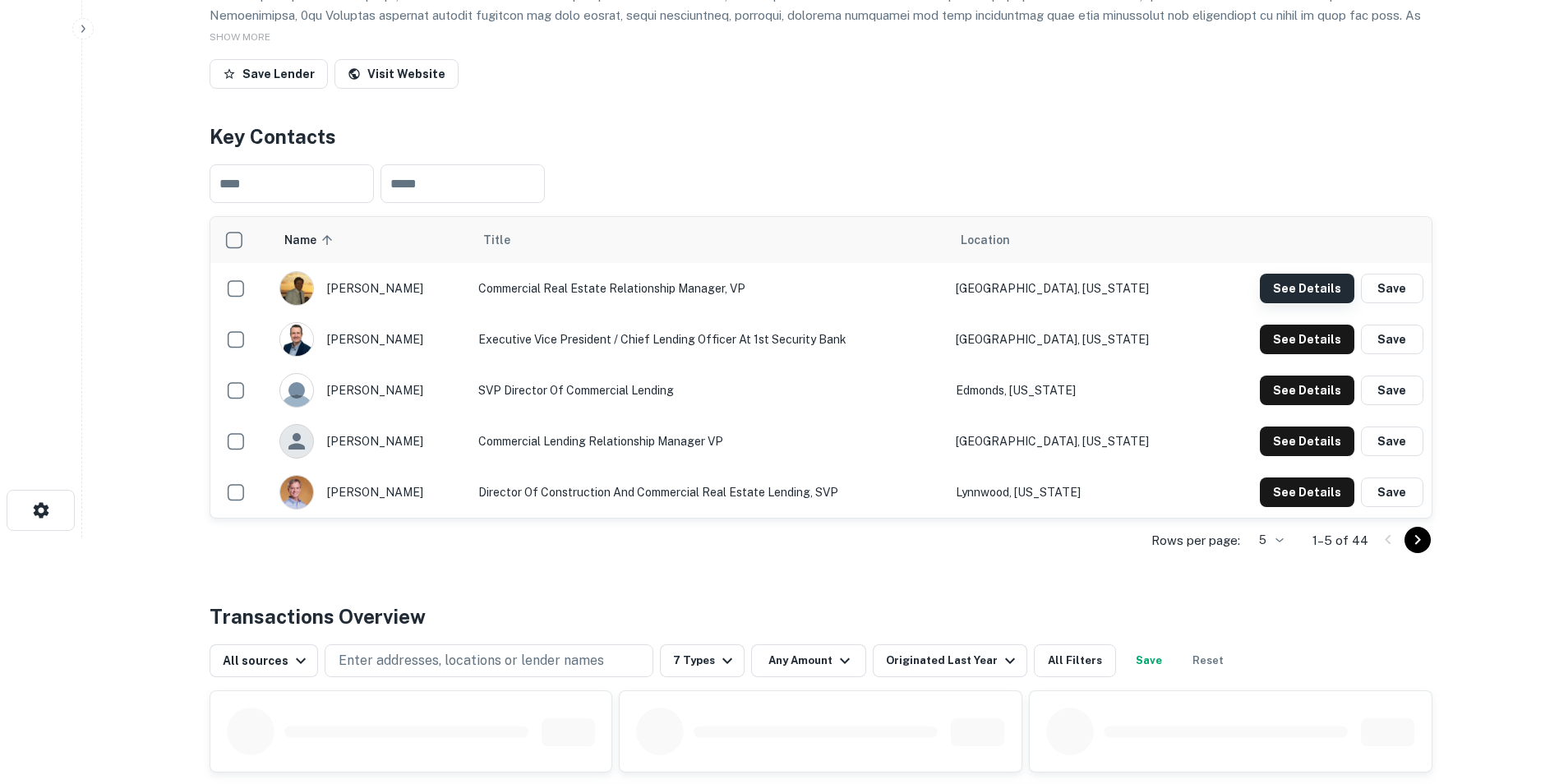
click at [1286, 289] on button "See Details" at bounding box center [1307, 288] width 95 height 30
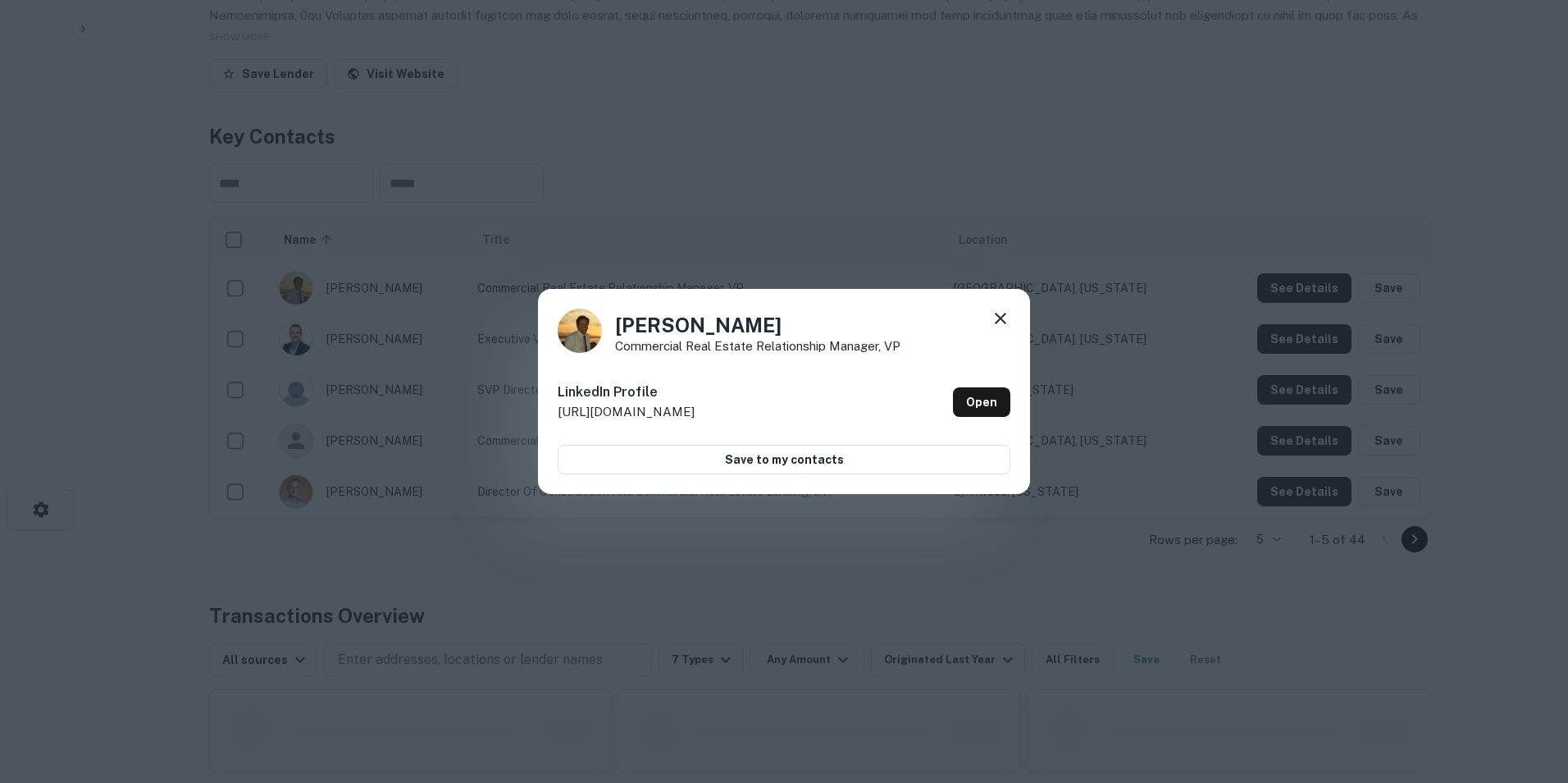
click at [997, 319] on icon at bounding box center [1000, 318] width 20 height 20
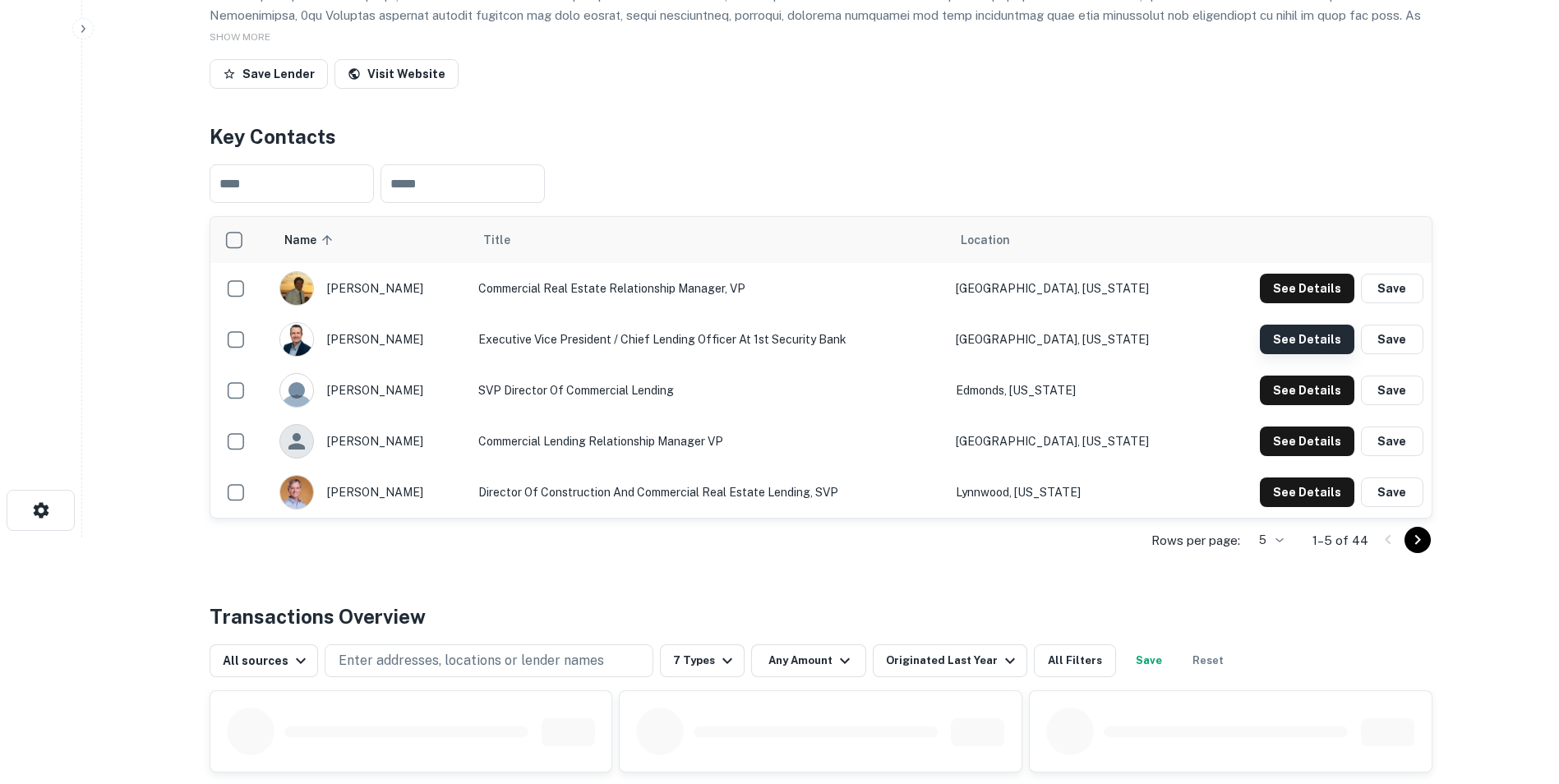
click at [1277, 346] on button "See Details" at bounding box center [1307, 339] width 95 height 30
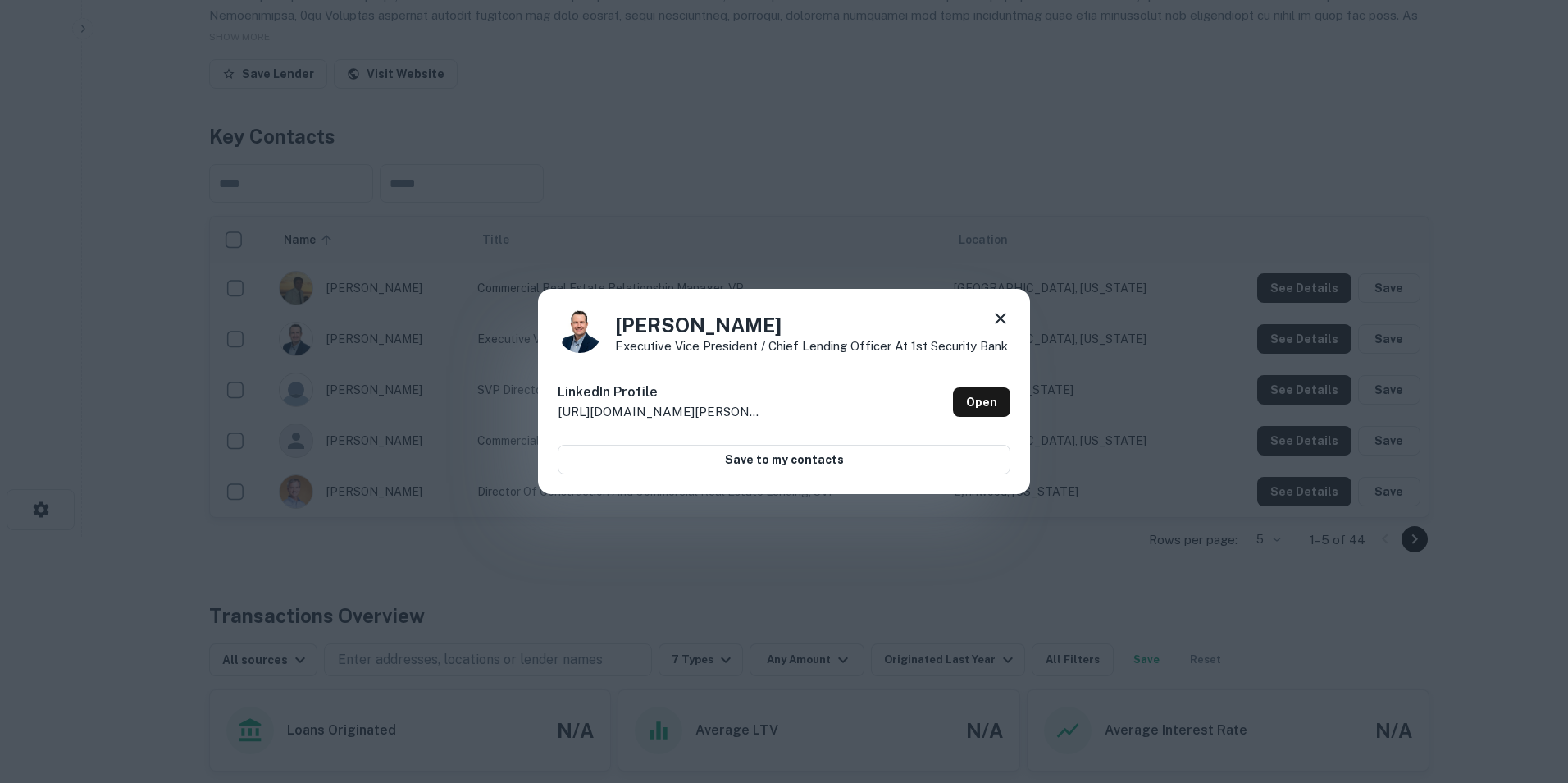
click at [1004, 314] on icon at bounding box center [1000, 318] width 12 height 12
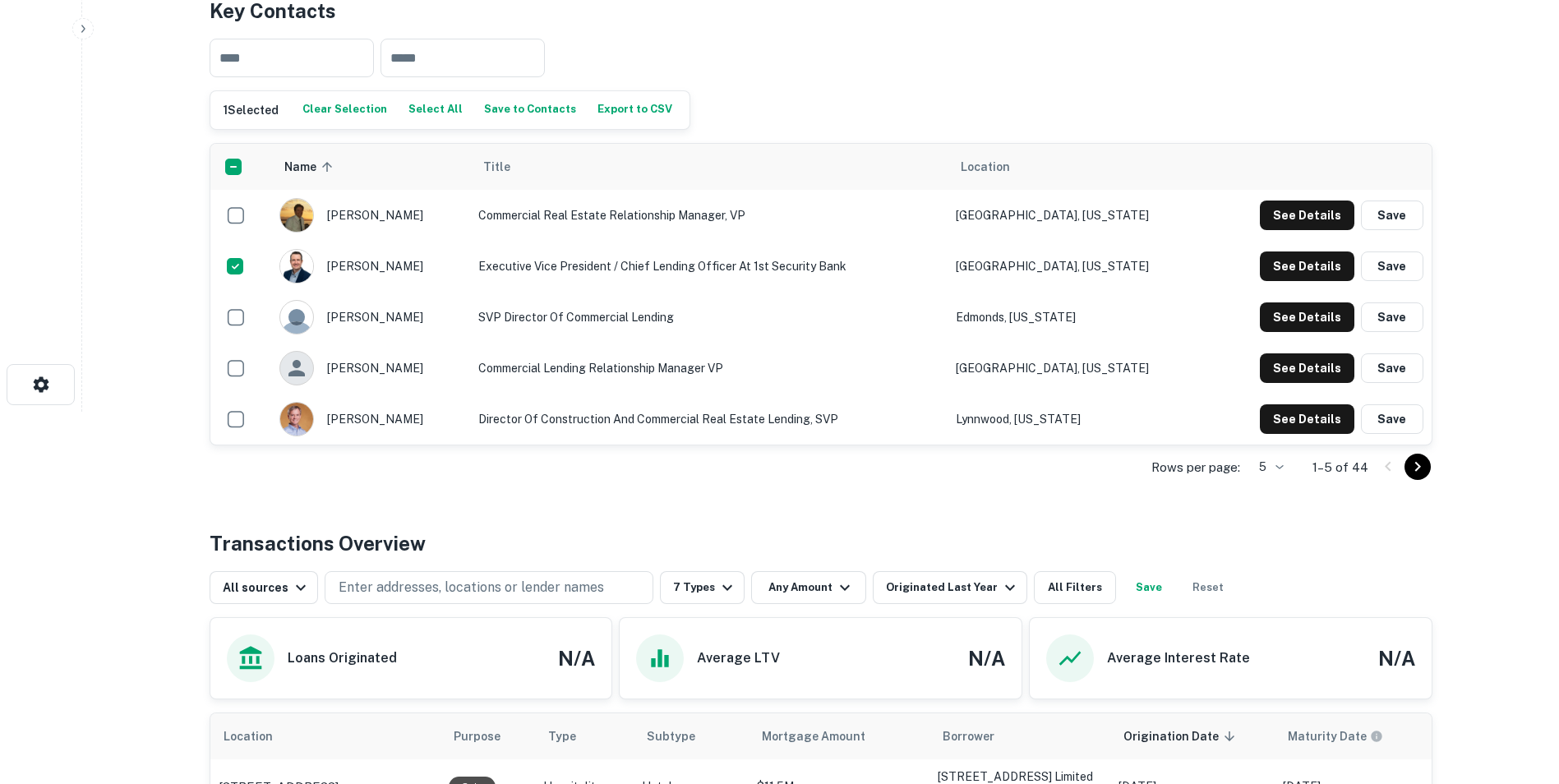
scroll to position [411, 0]
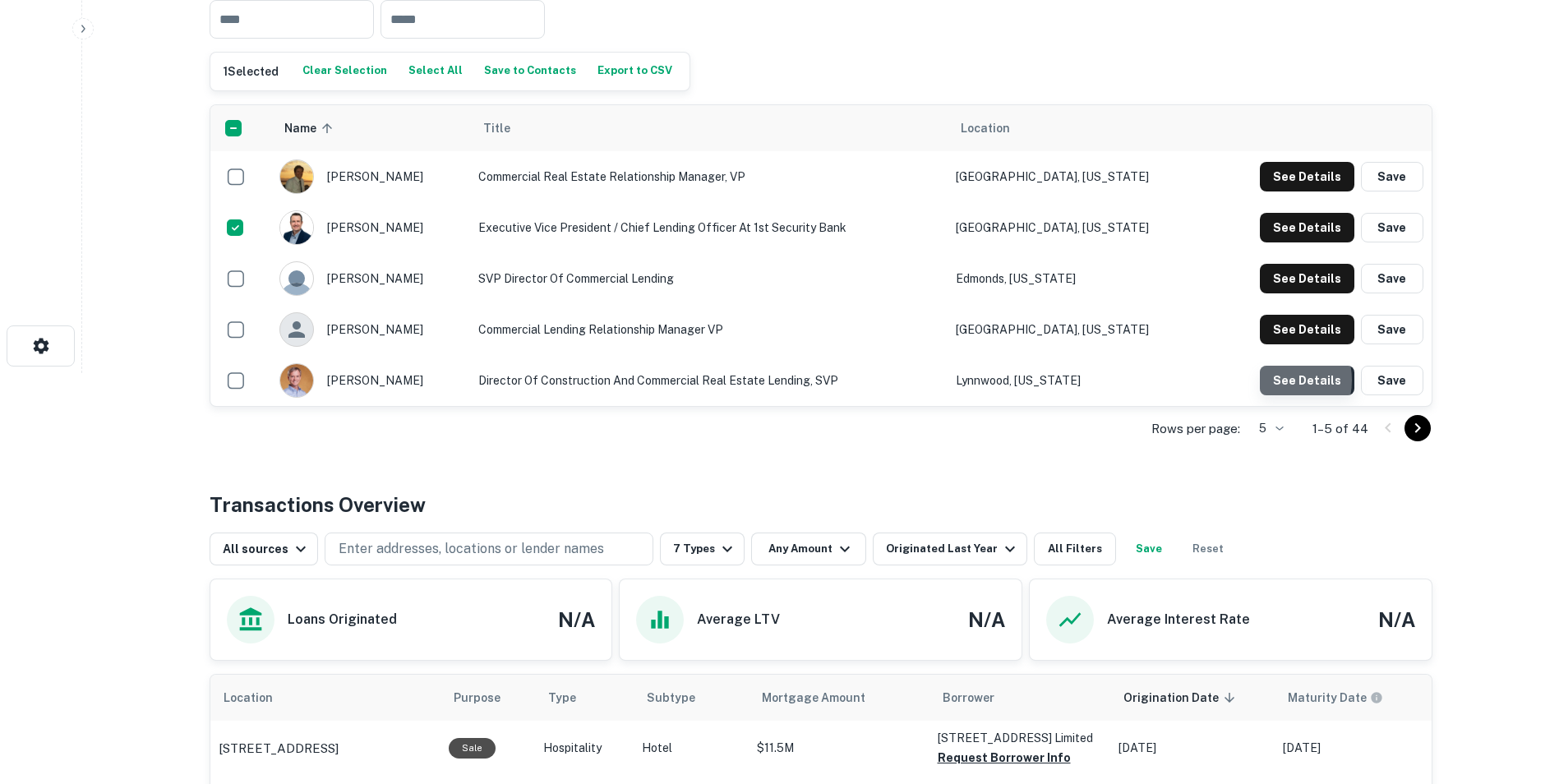
click at [1274, 381] on button "See Details" at bounding box center [1307, 380] width 95 height 30
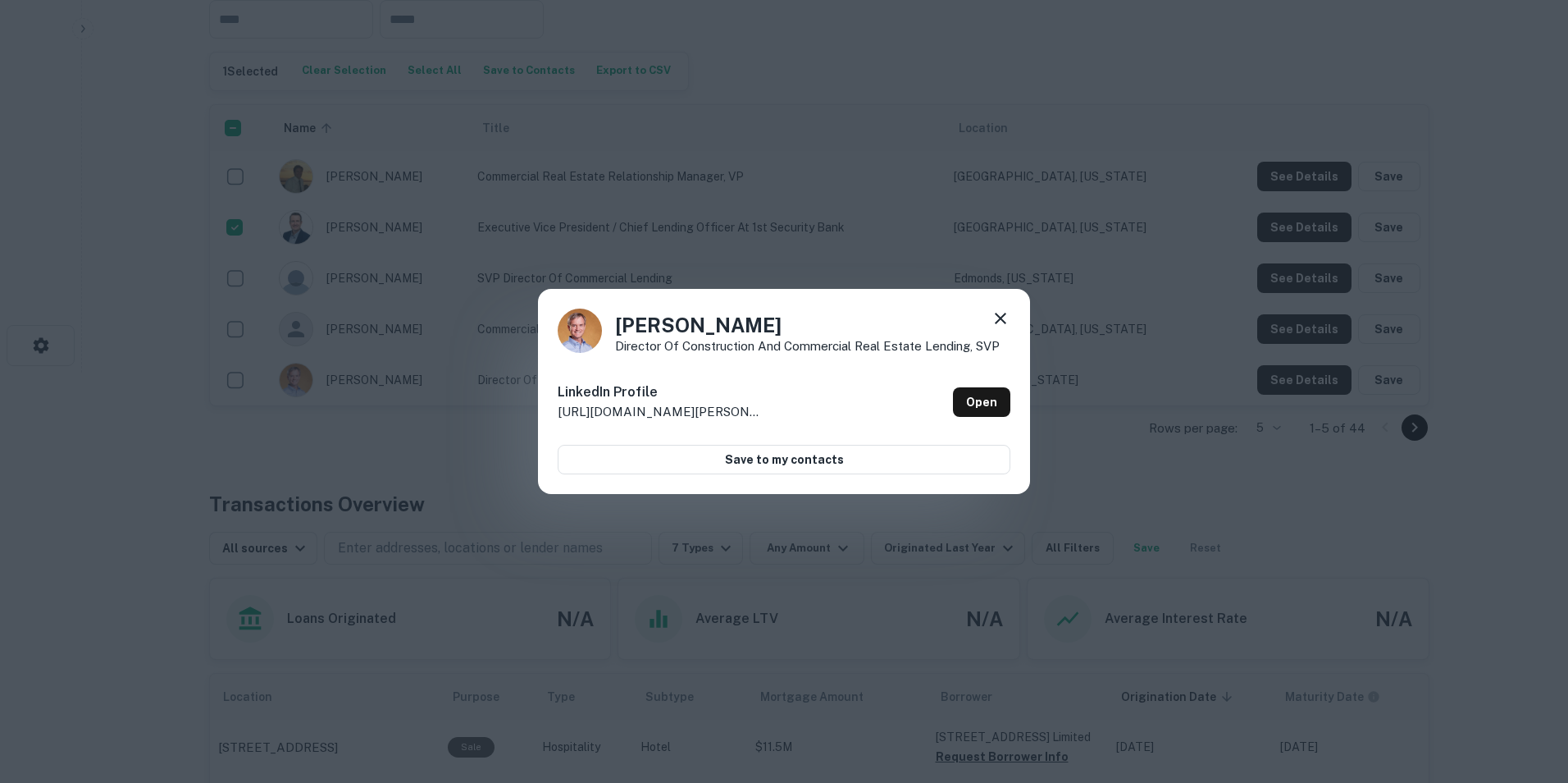
click at [1005, 321] on icon at bounding box center [1000, 318] width 20 height 20
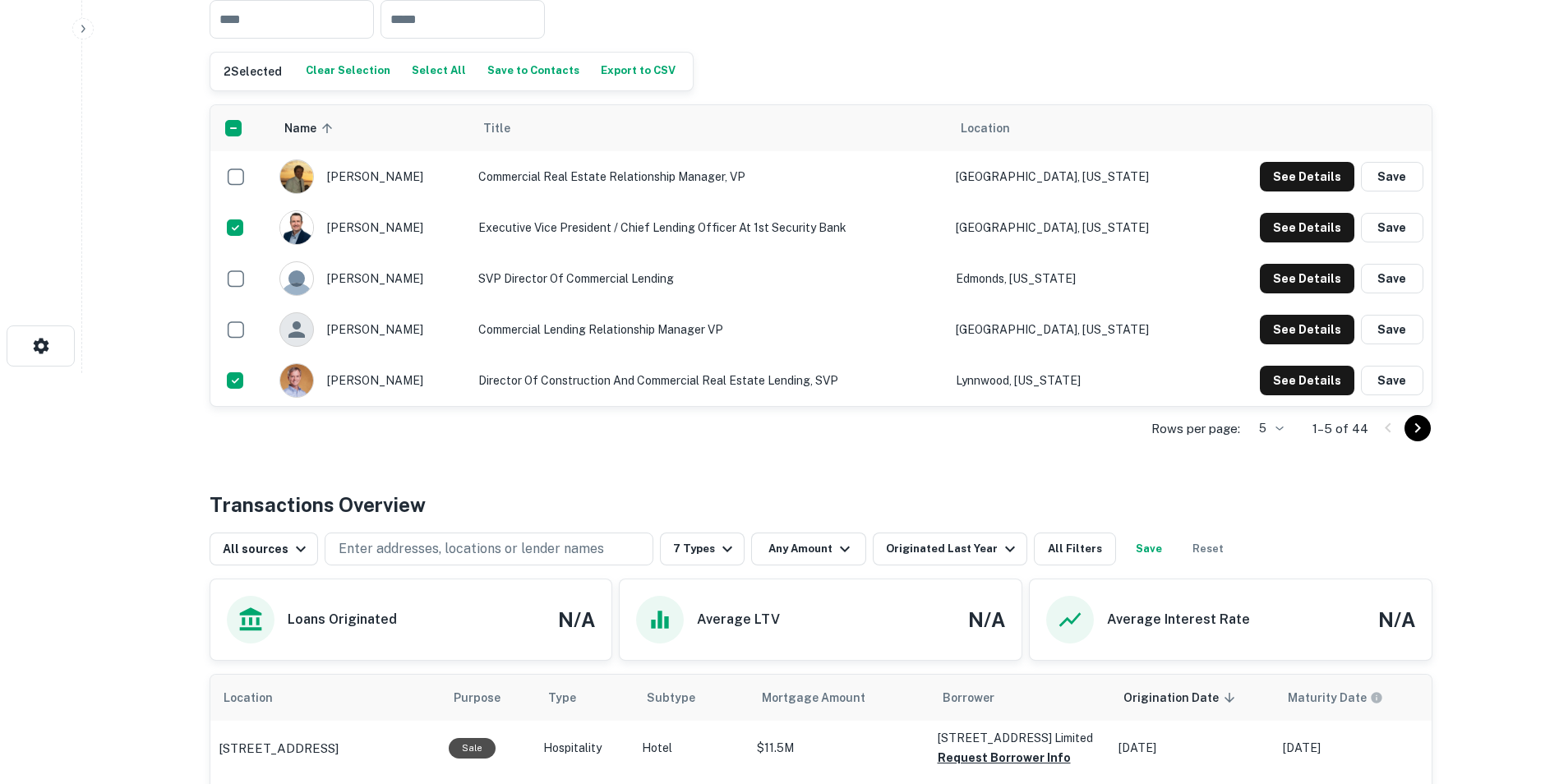
click at [1420, 425] on icon "Go to next page" at bounding box center [1418, 428] width 20 height 20
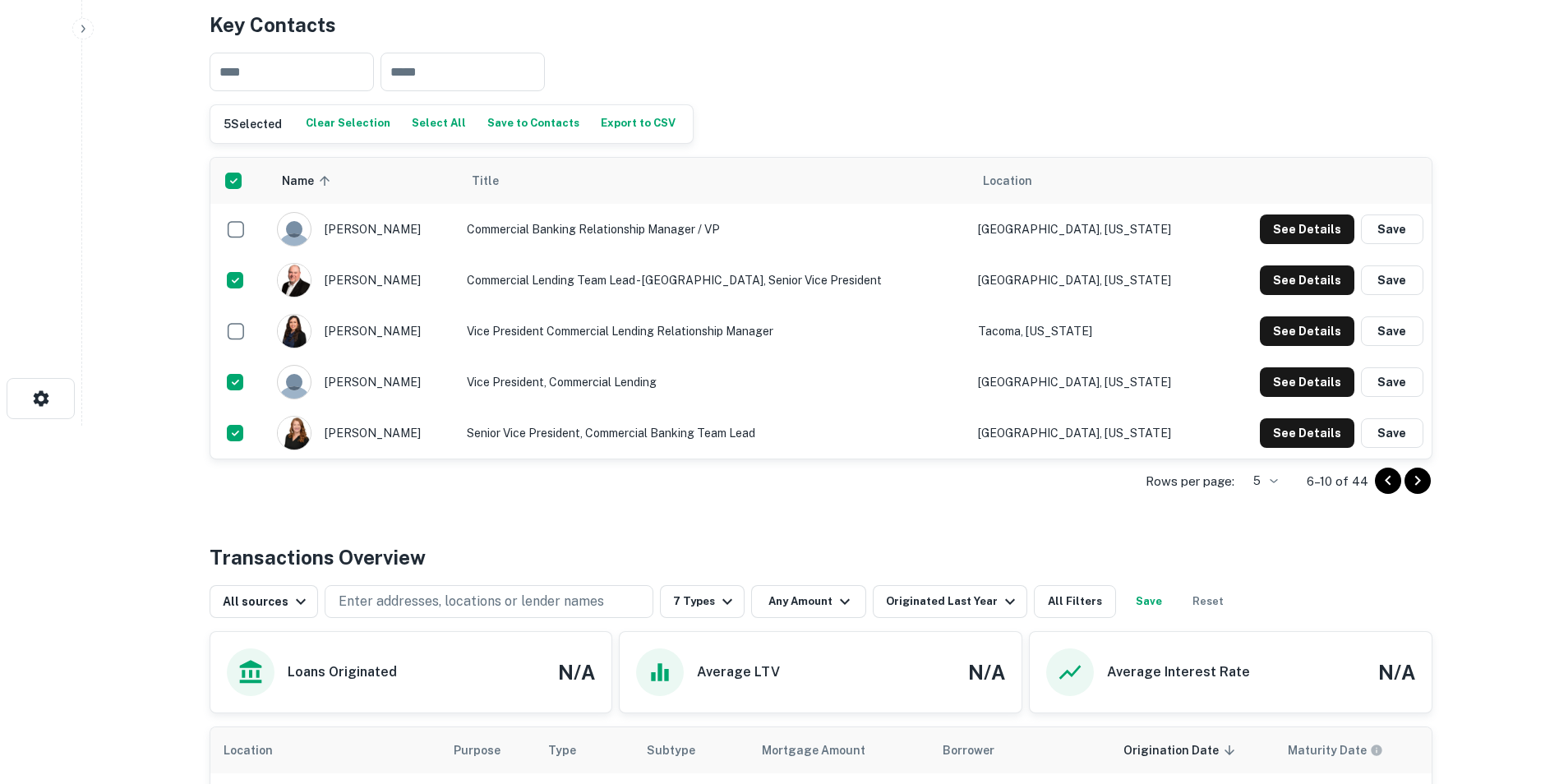
scroll to position [329, 0]
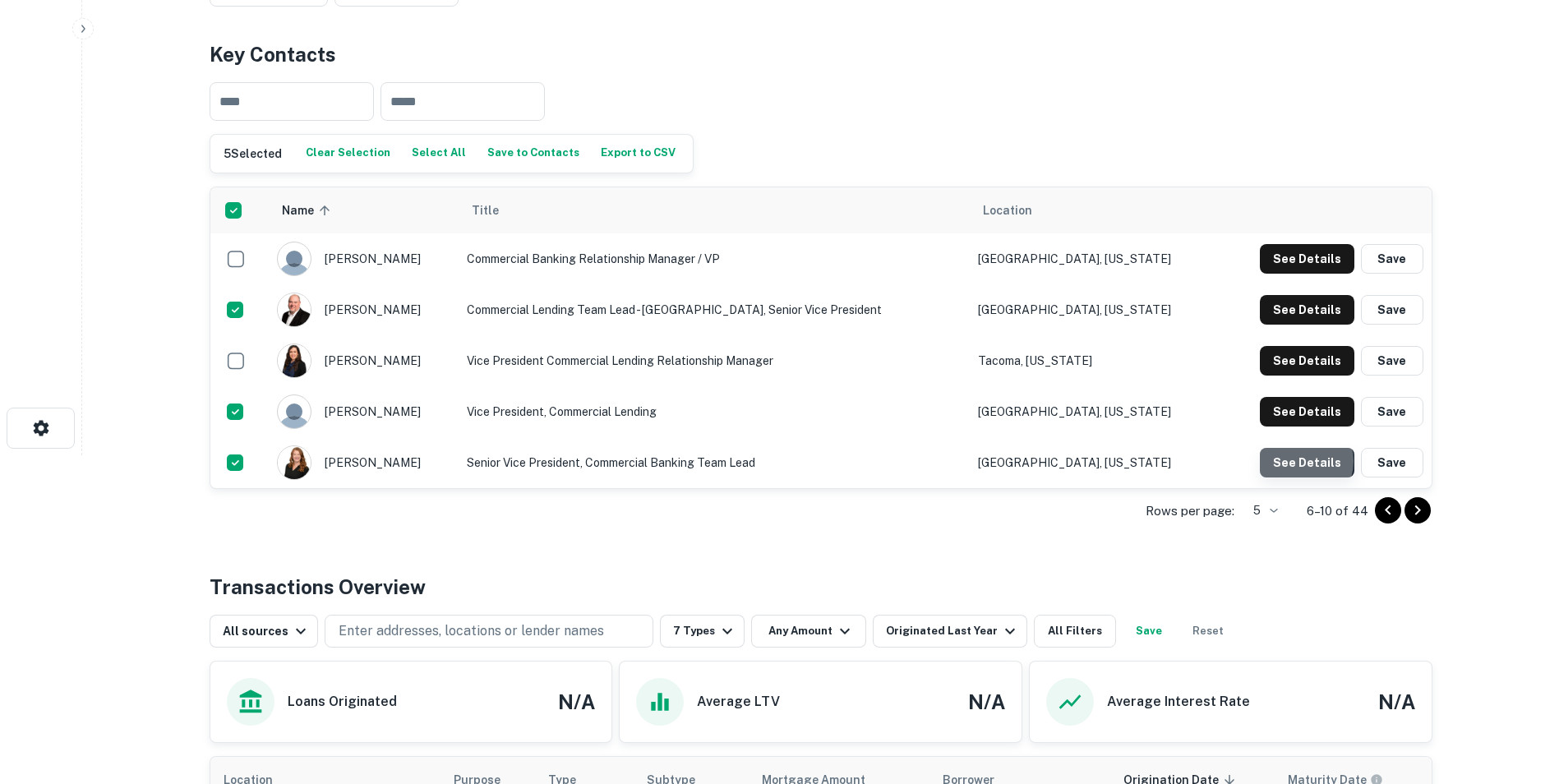
click at [1304, 461] on button "See Details" at bounding box center [1307, 462] width 95 height 30
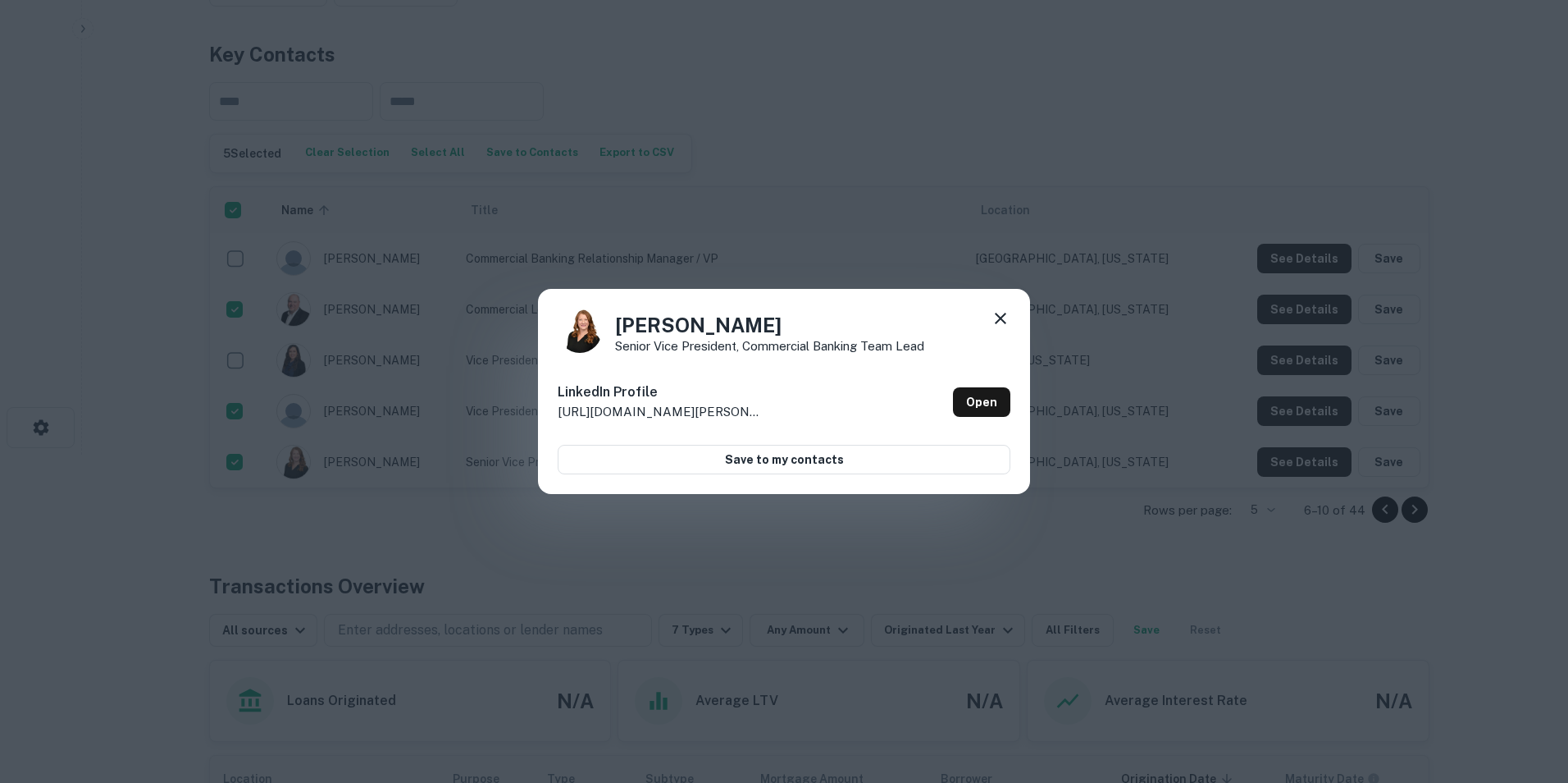
click at [995, 318] on icon at bounding box center [1000, 318] width 20 height 20
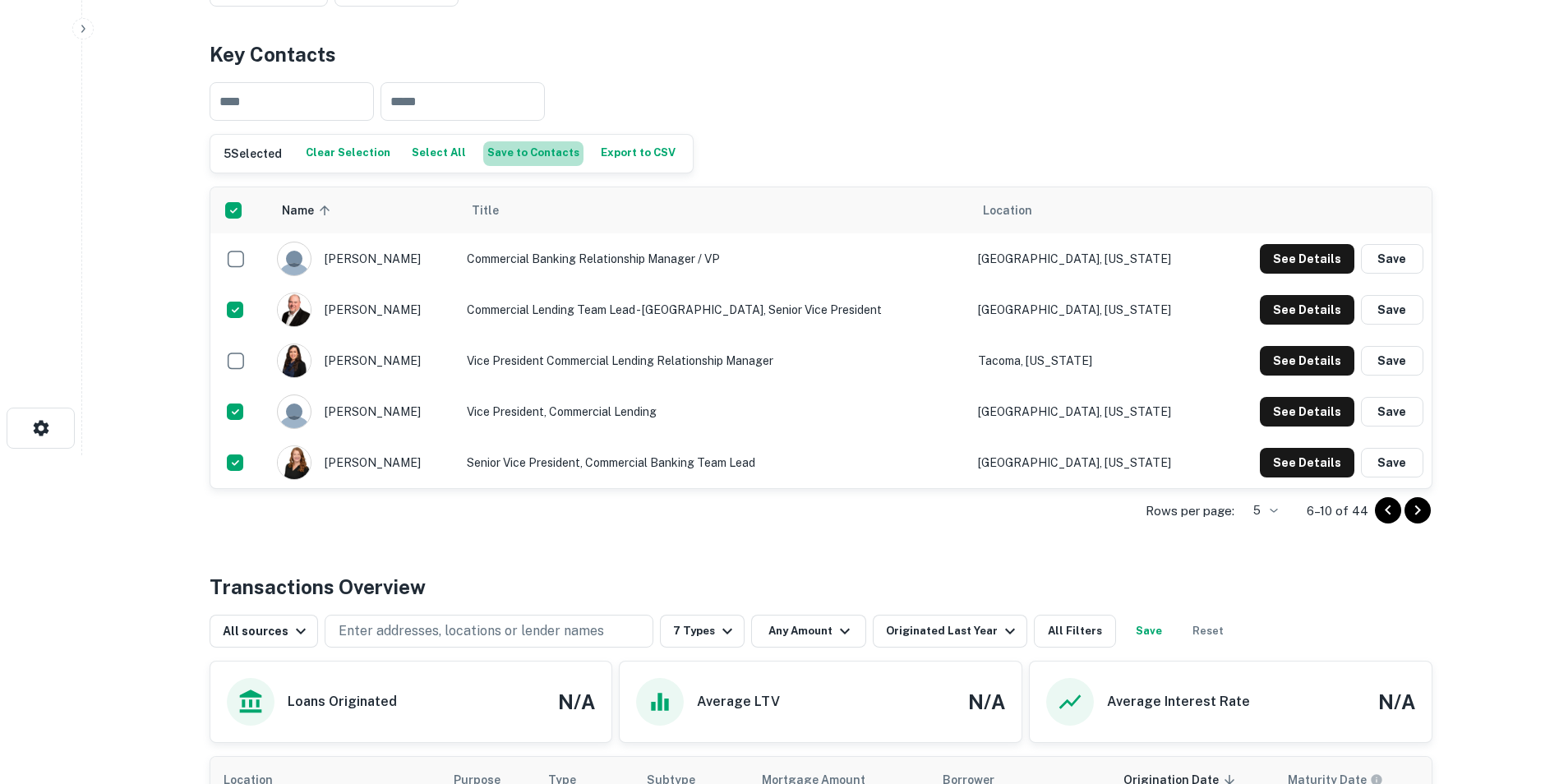
click at [522, 154] on button "Save to Contacts" at bounding box center [534, 154] width 100 height 25
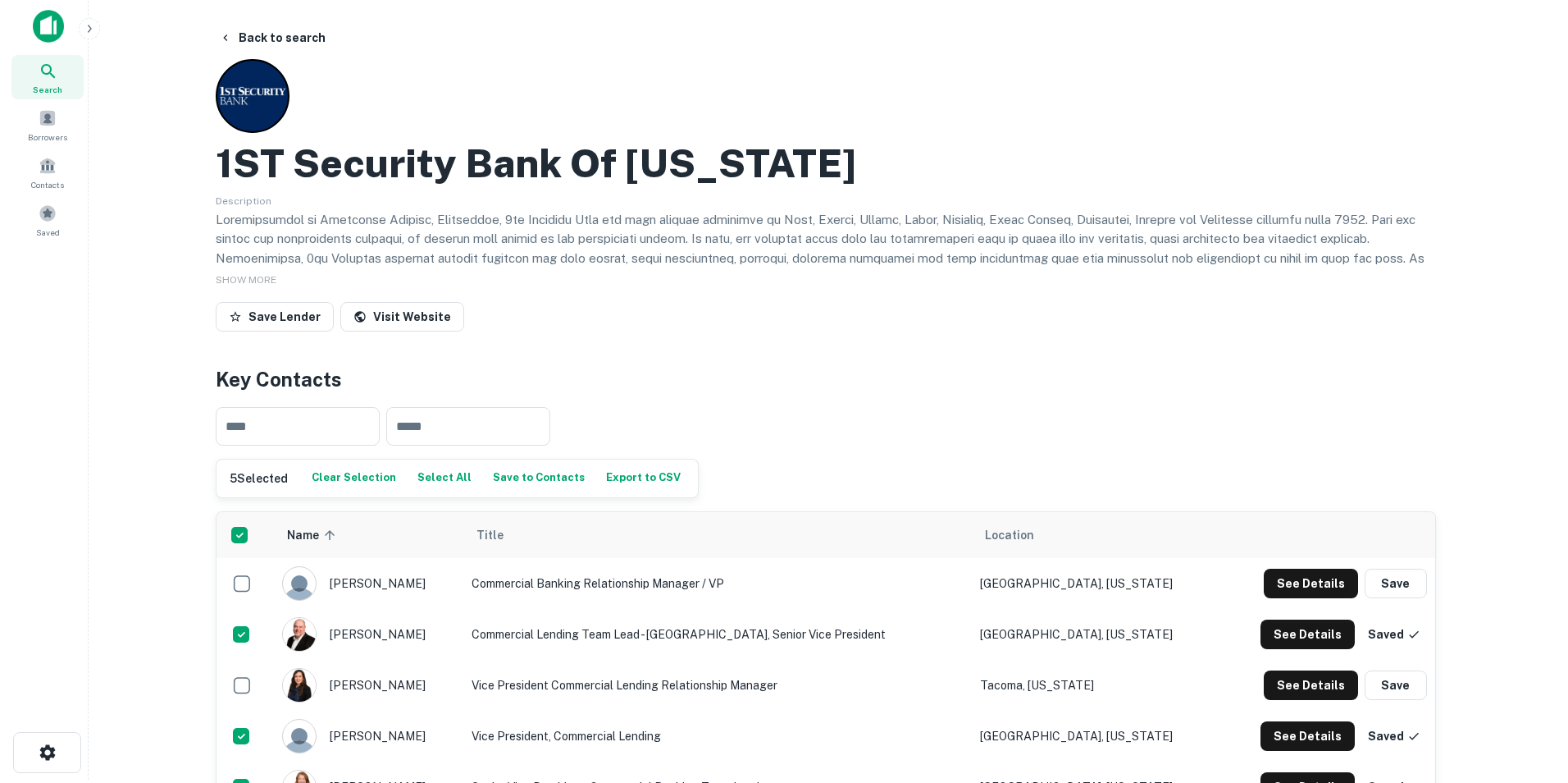
scroll to position [0, 0]
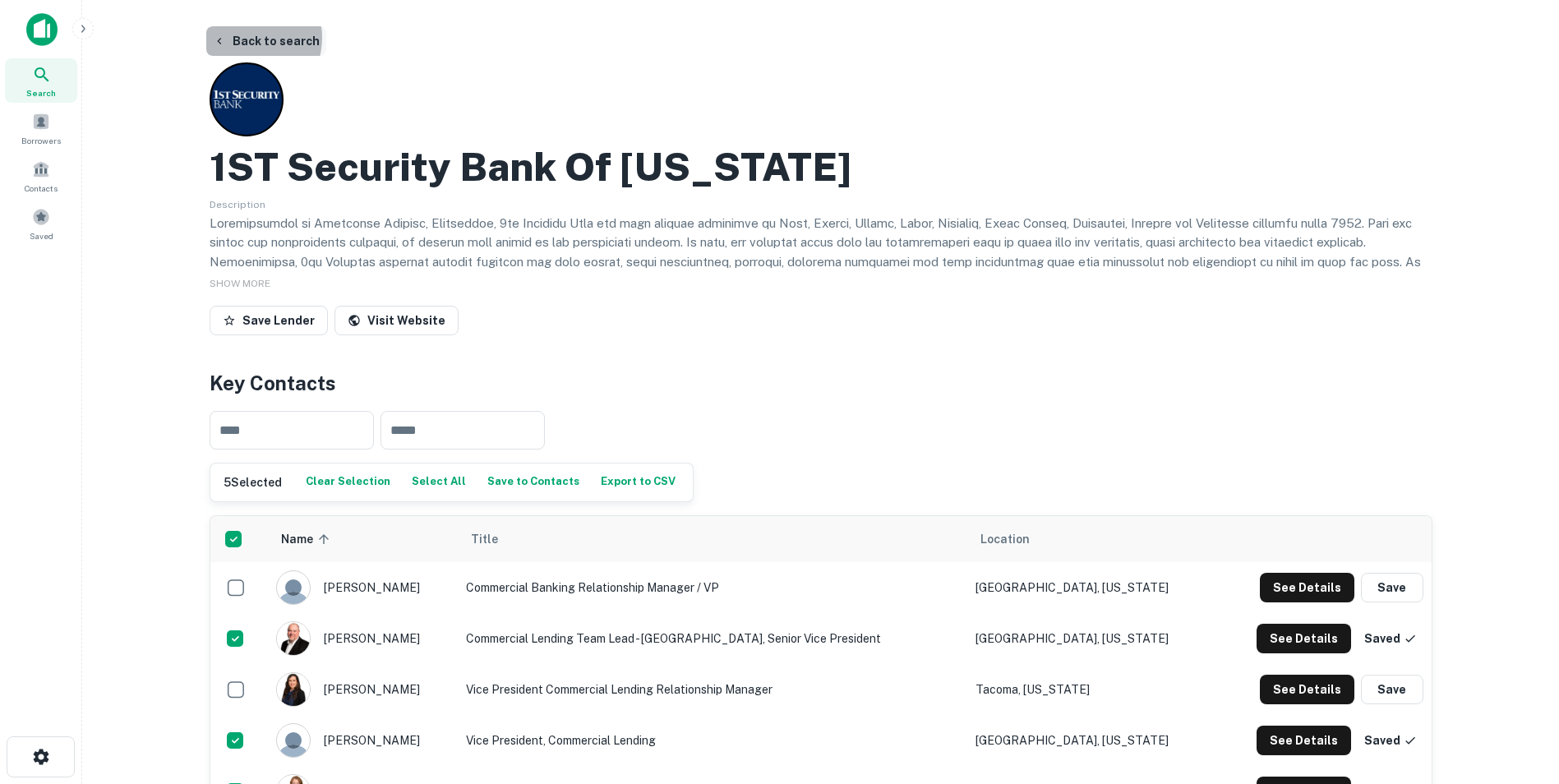
click at [245, 38] on button "Back to search" at bounding box center [266, 41] width 120 height 30
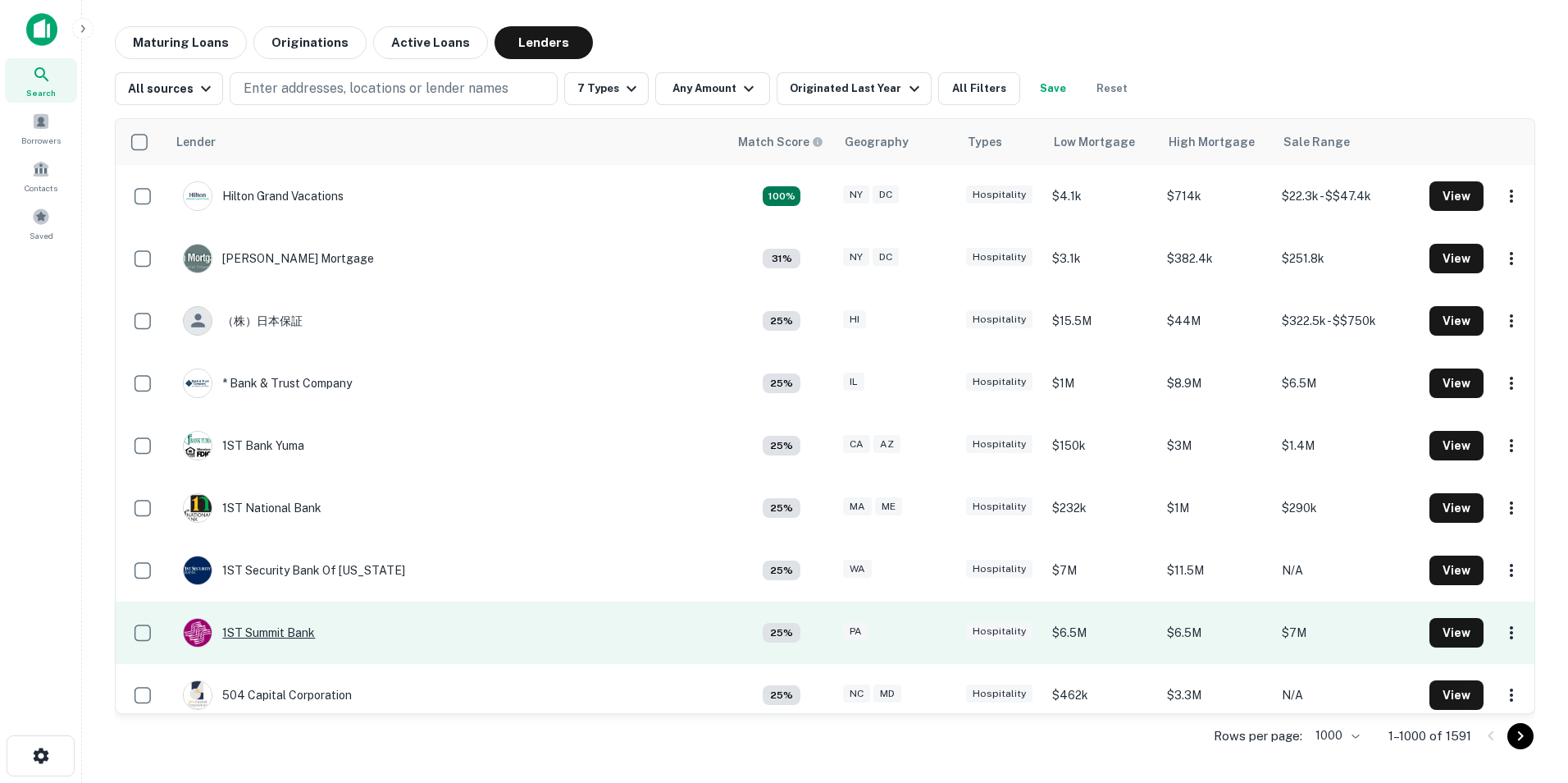
click at [268, 636] on div "1ST Summit Bank" at bounding box center [249, 632] width 132 height 30
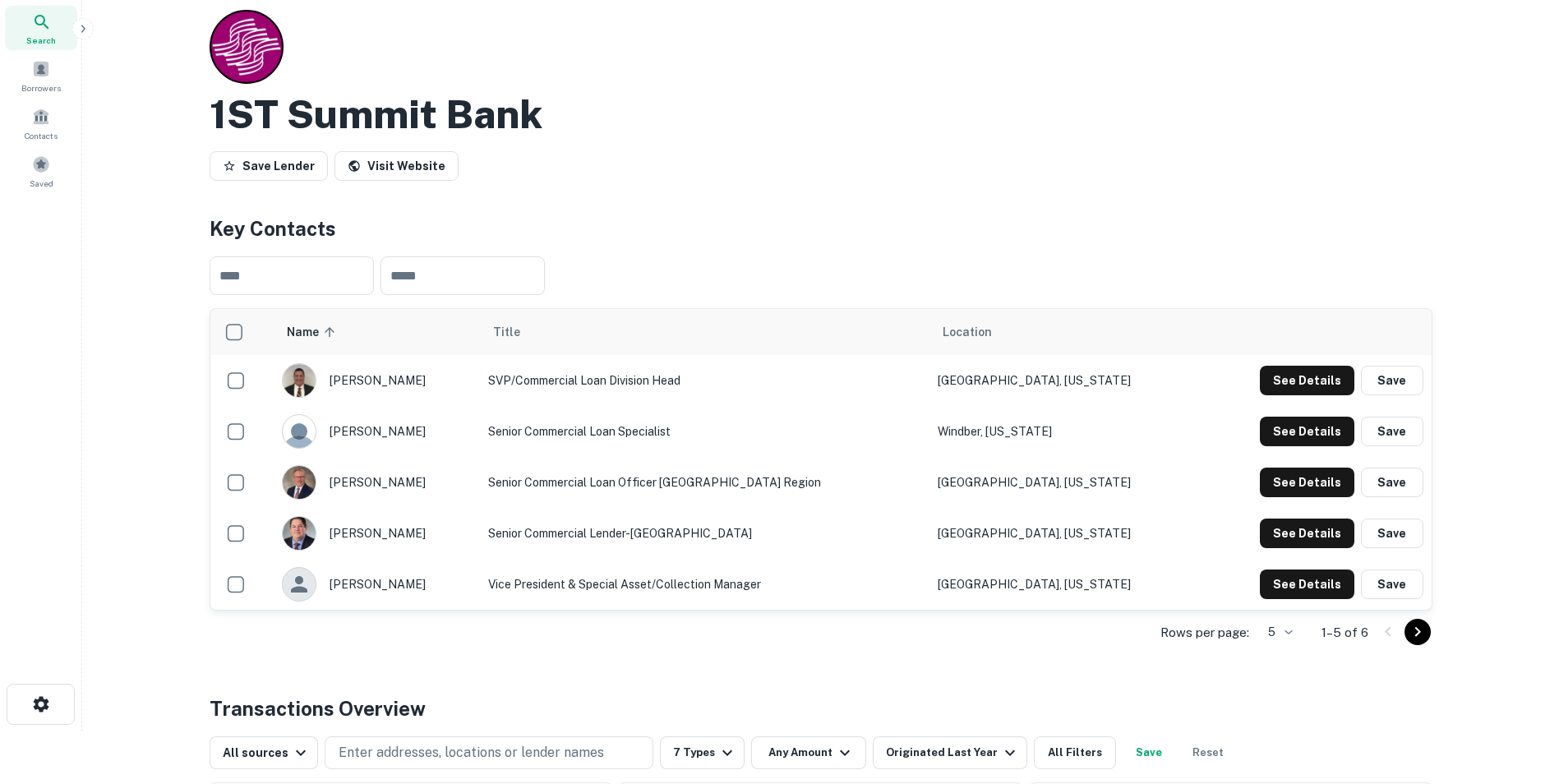
scroll to position [82, 0]
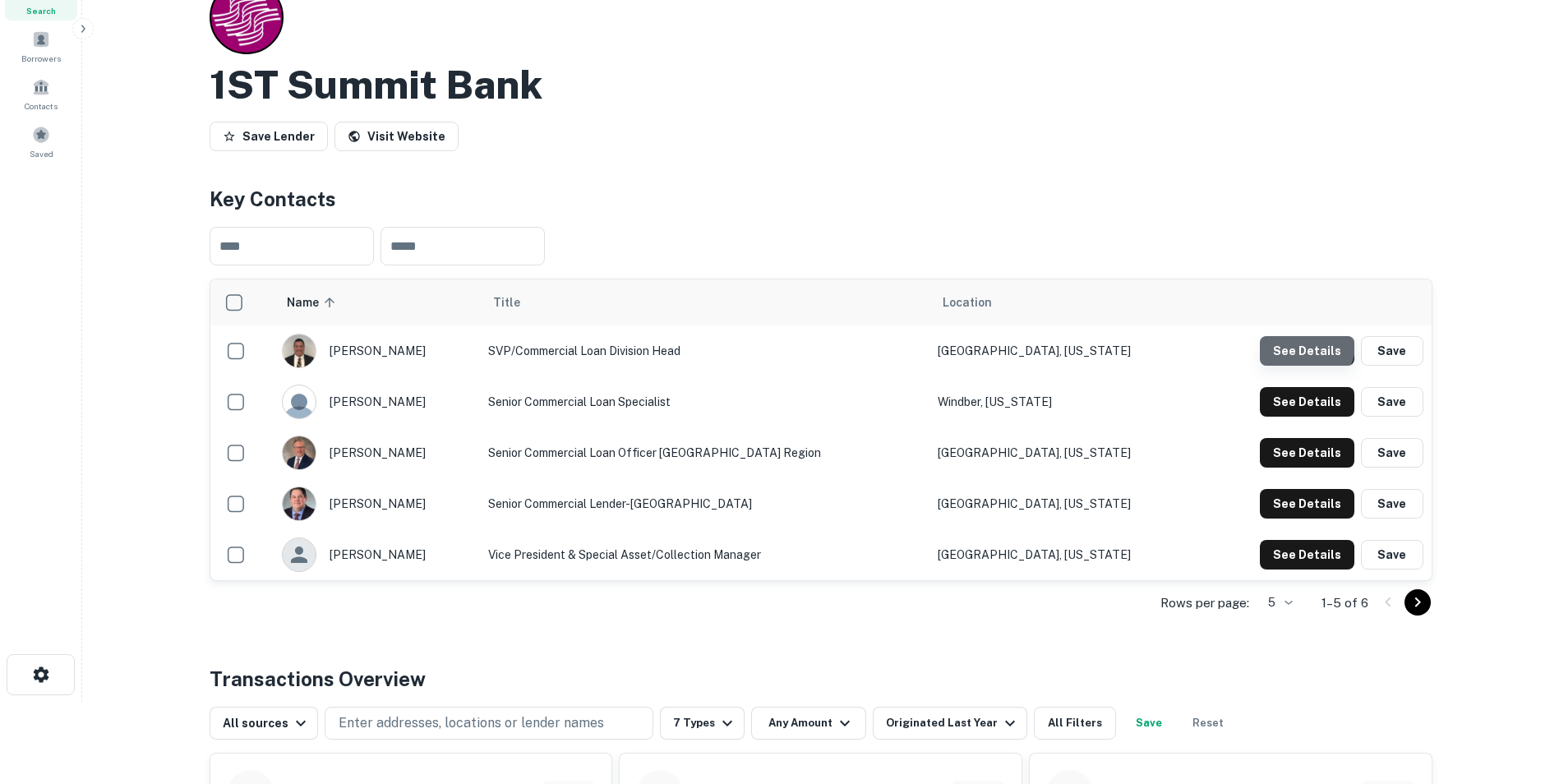
click at [1294, 339] on button "See Details" at bounding box center [1307, 351] width 95 height 30
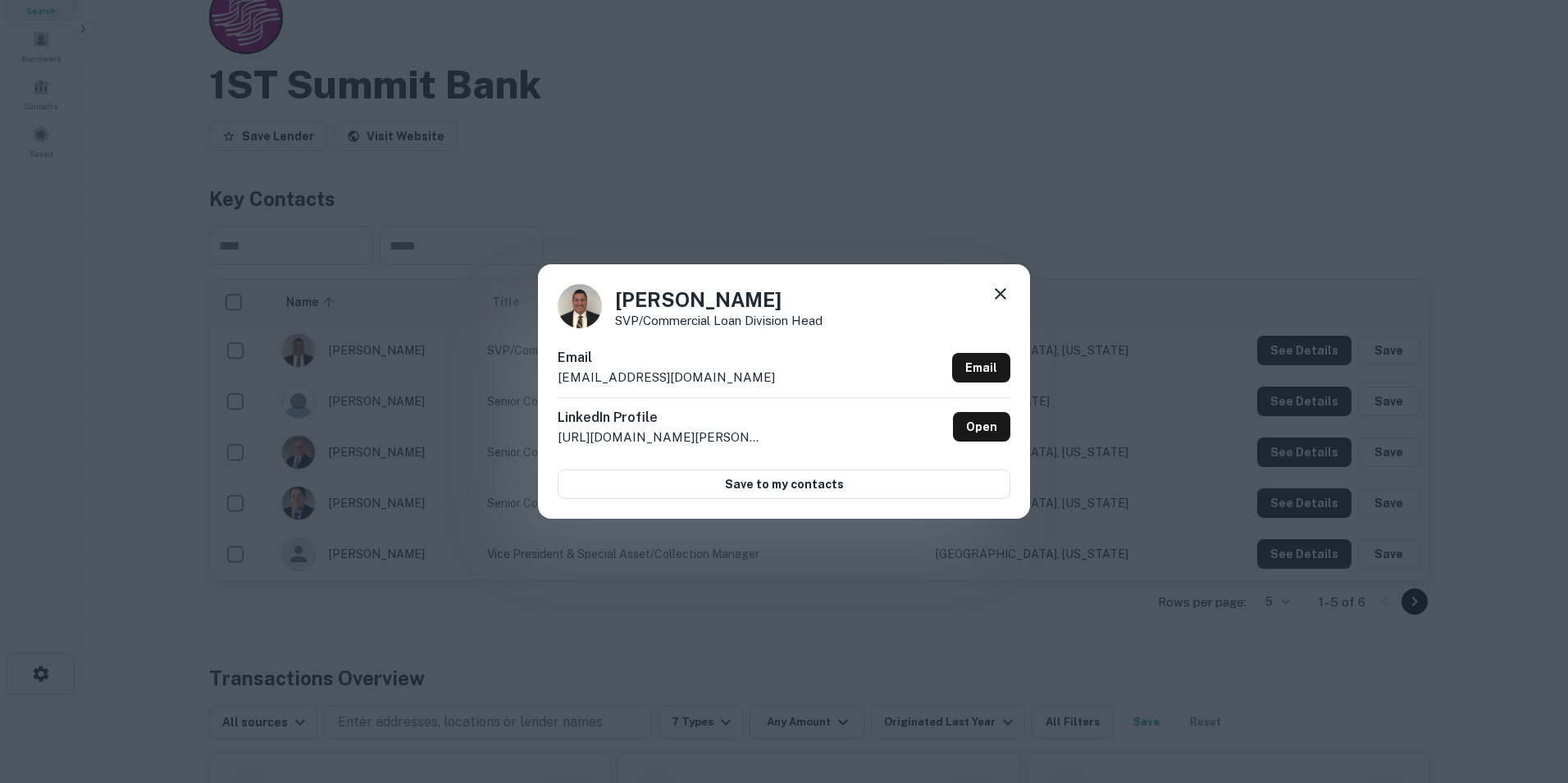
click at [1007, 288] on icon at bounding box center [1000, 294] width 20 height 20
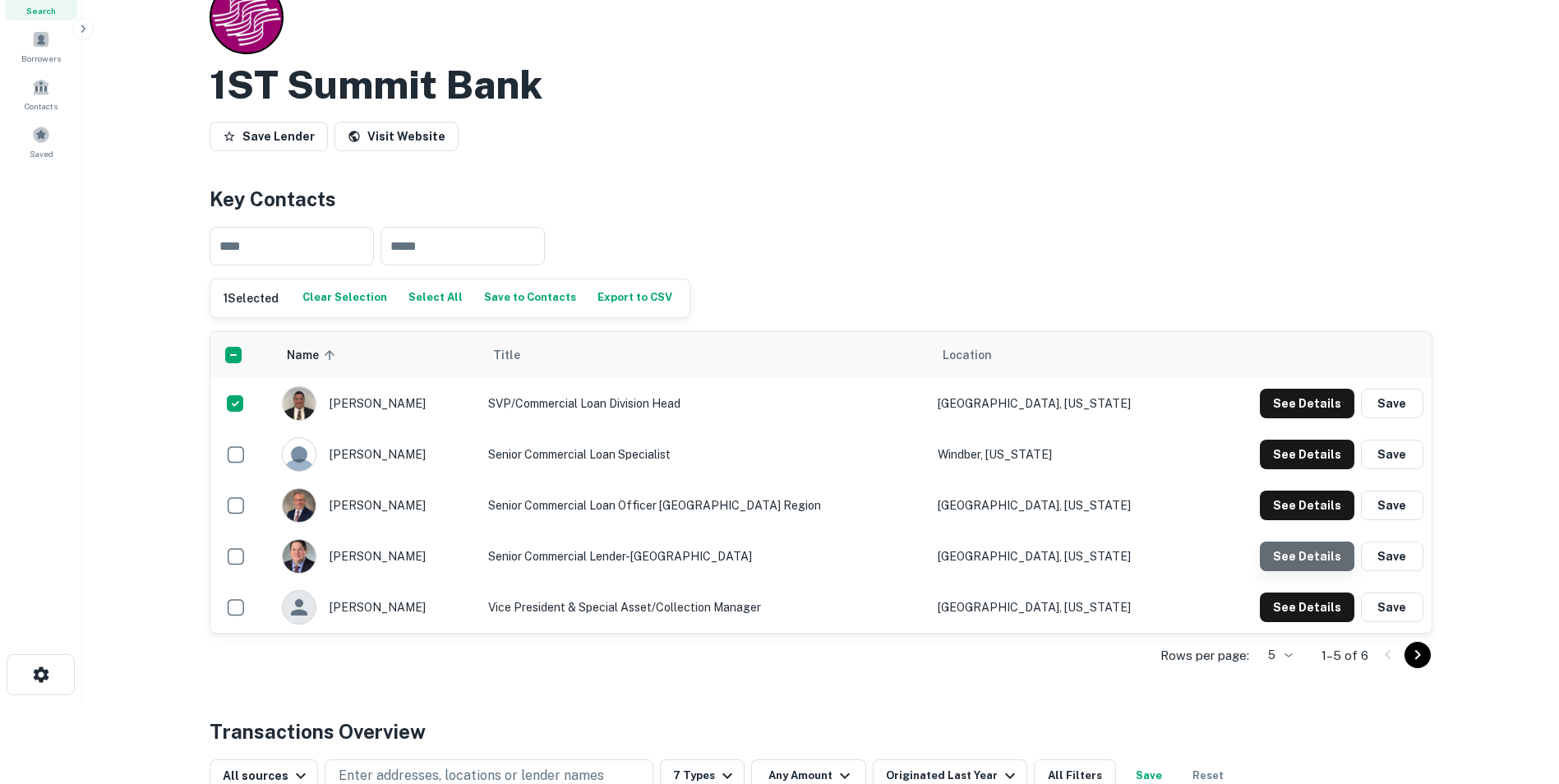
click at [1302, 541] on button "See Details" at bounding box center [1307, 556] width 95 height 30
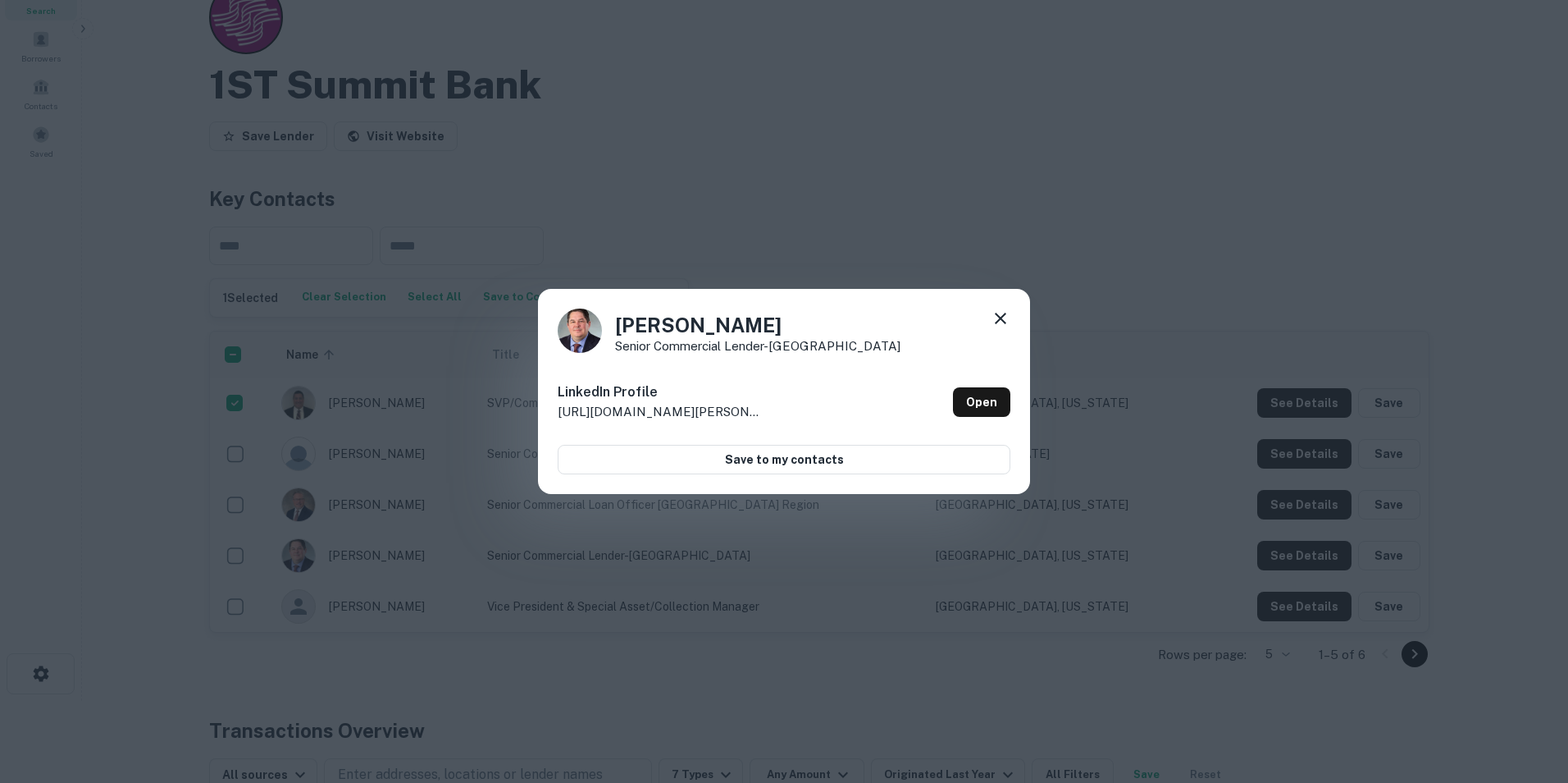
click at [1000, 318] on icon at bounding box center [1000, 318] width 12 height 12
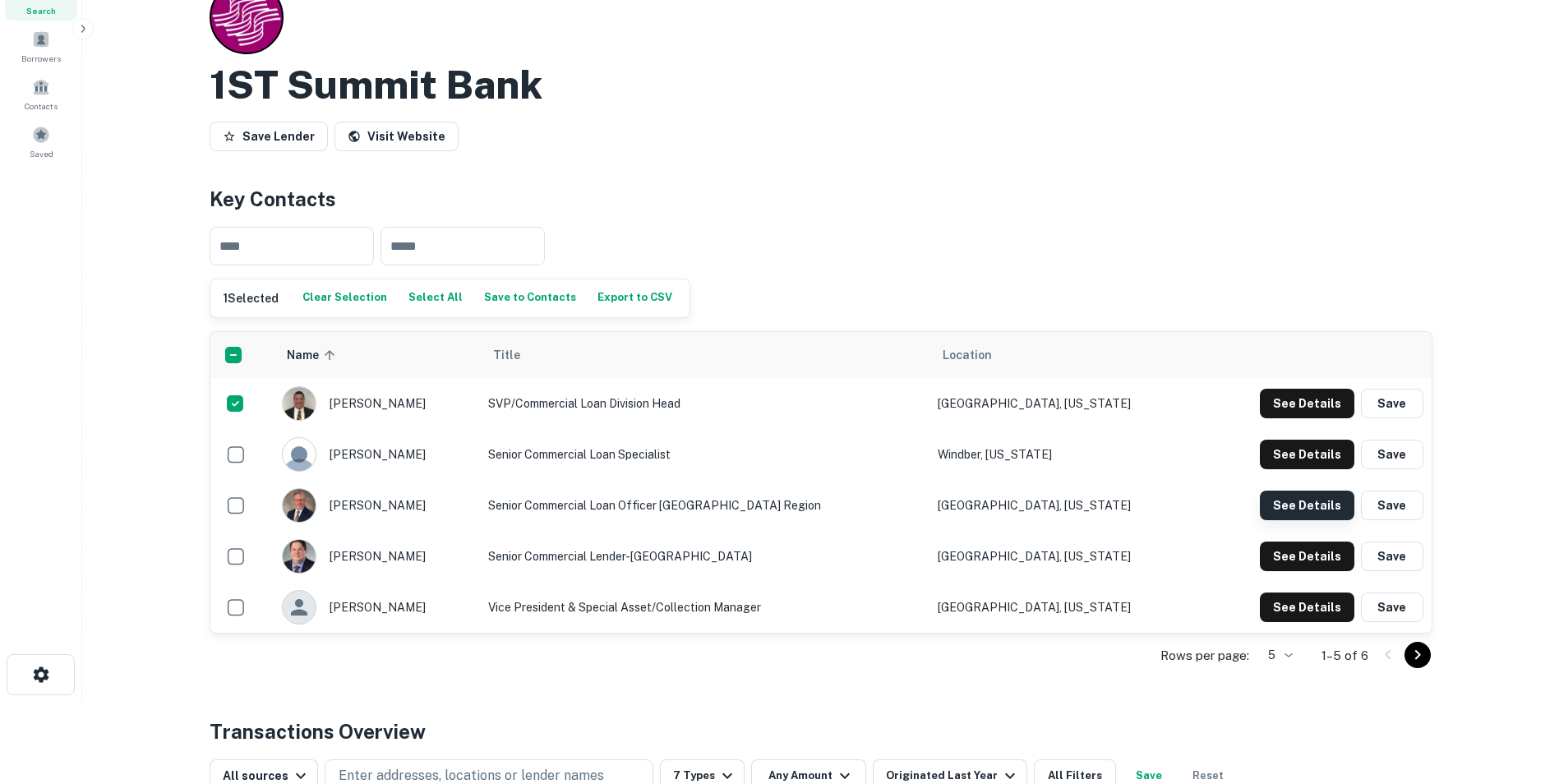
click at [1309, 508] on button "See Details" at bounding box center [1307, 505] width 95 height 30
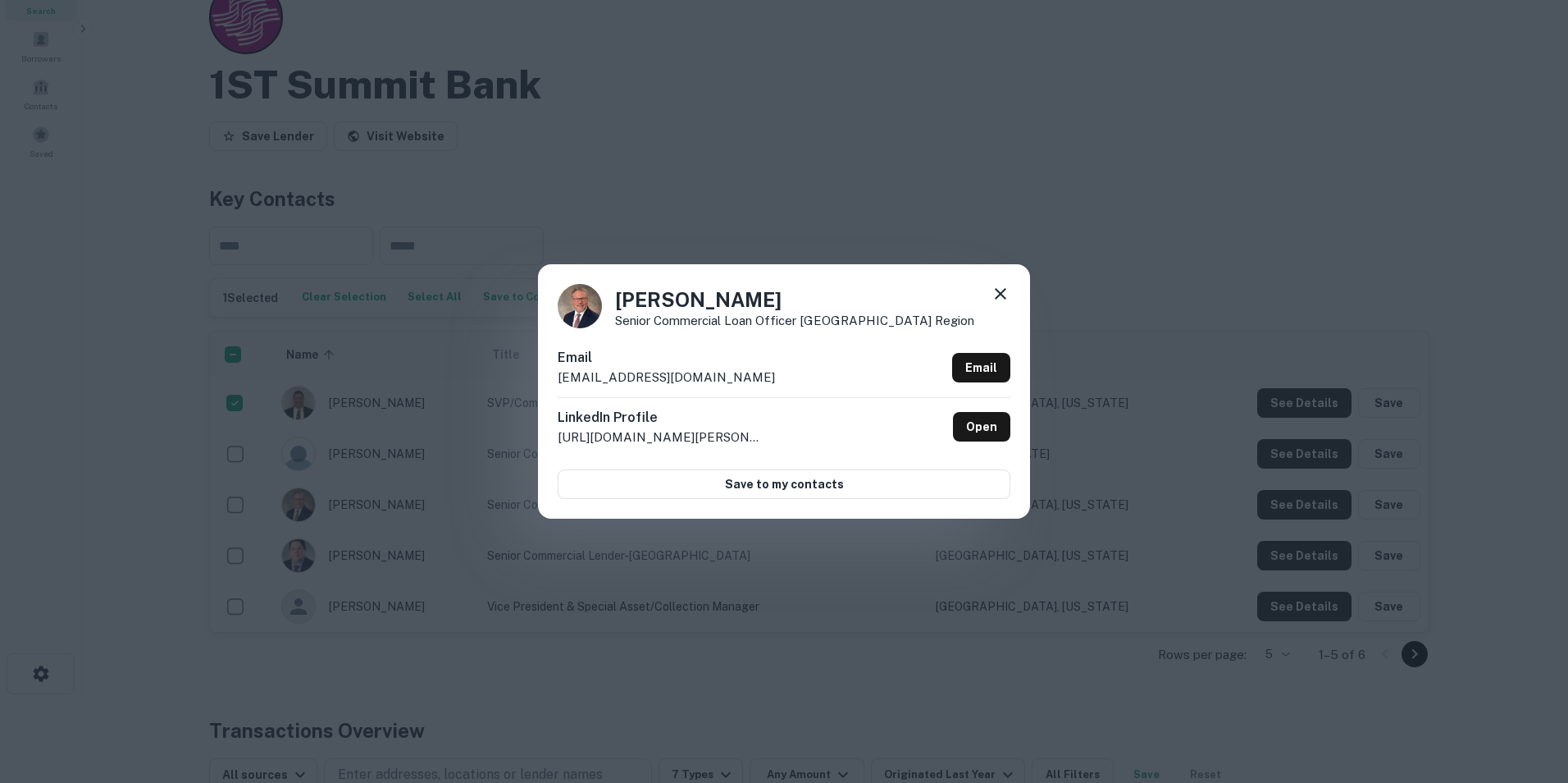
click at [997, 291] on icon at bounding box center [1000, 294] width 20 height 20
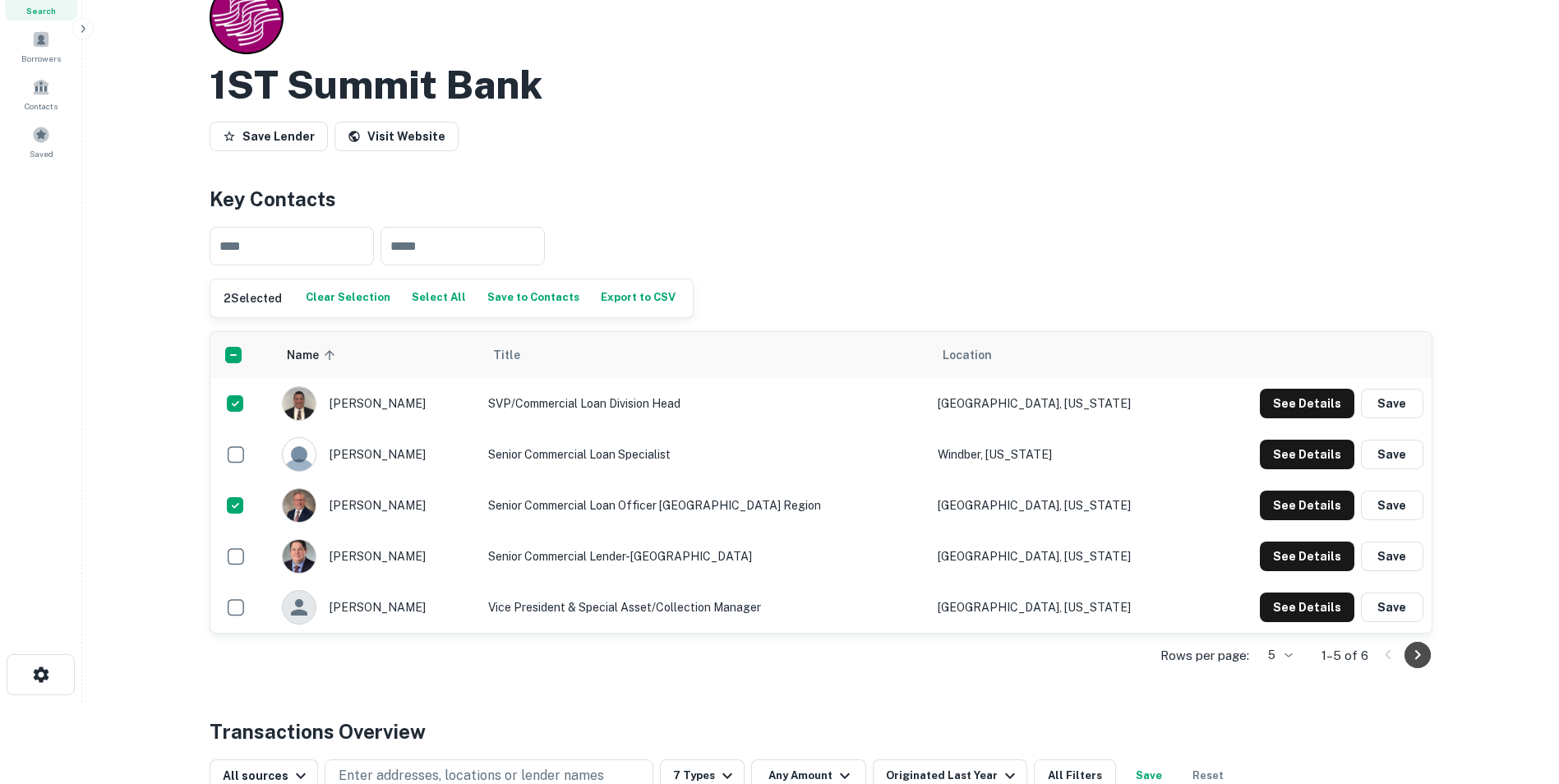
click at [1411, 652] on icon "Go to next page" at bounding box center [1418, 655] width 20 height 20
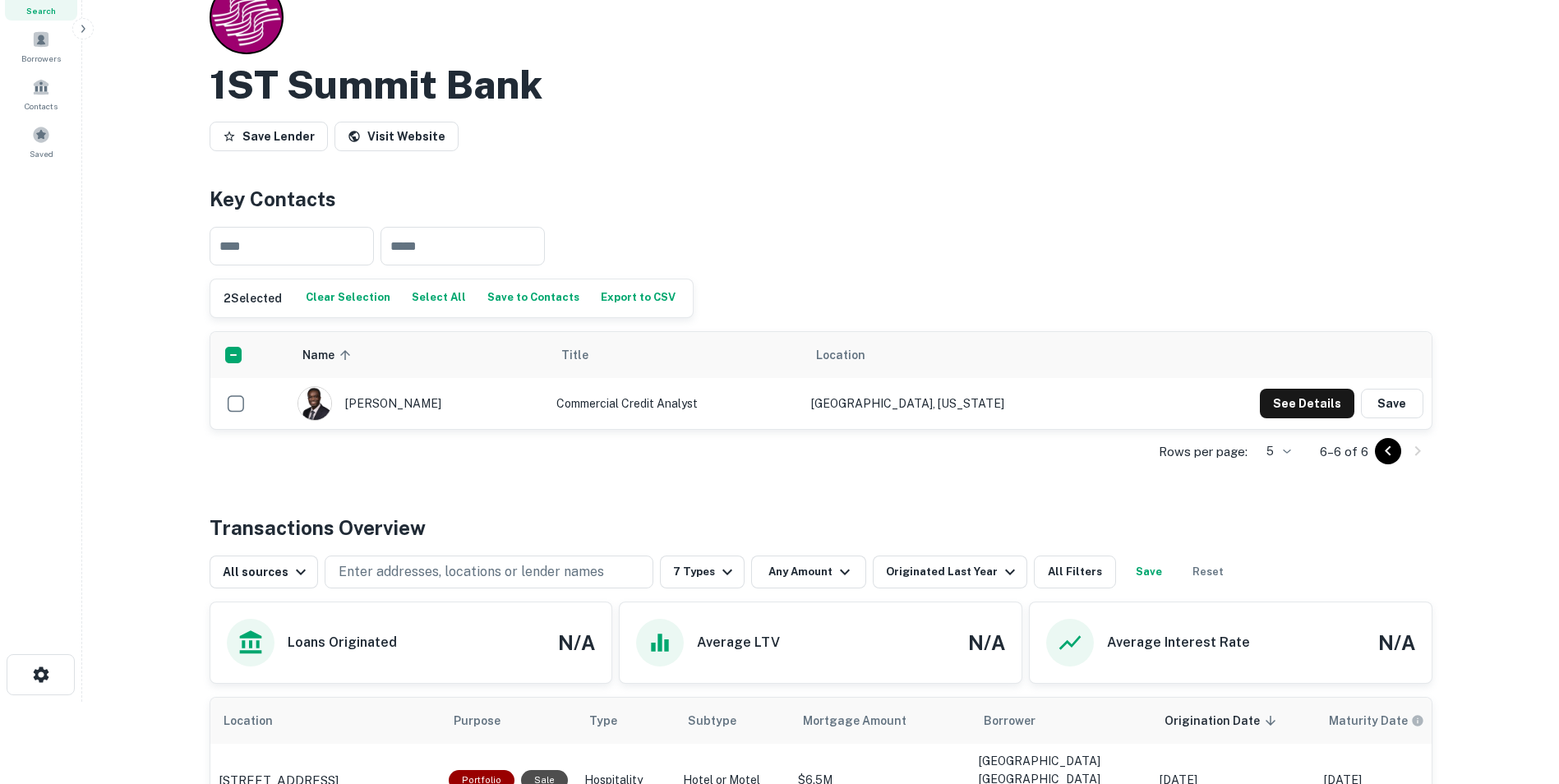
click at [1394, 447] on icon "Go to previous page" at bounding box center [1388, 452] width 20 height 20
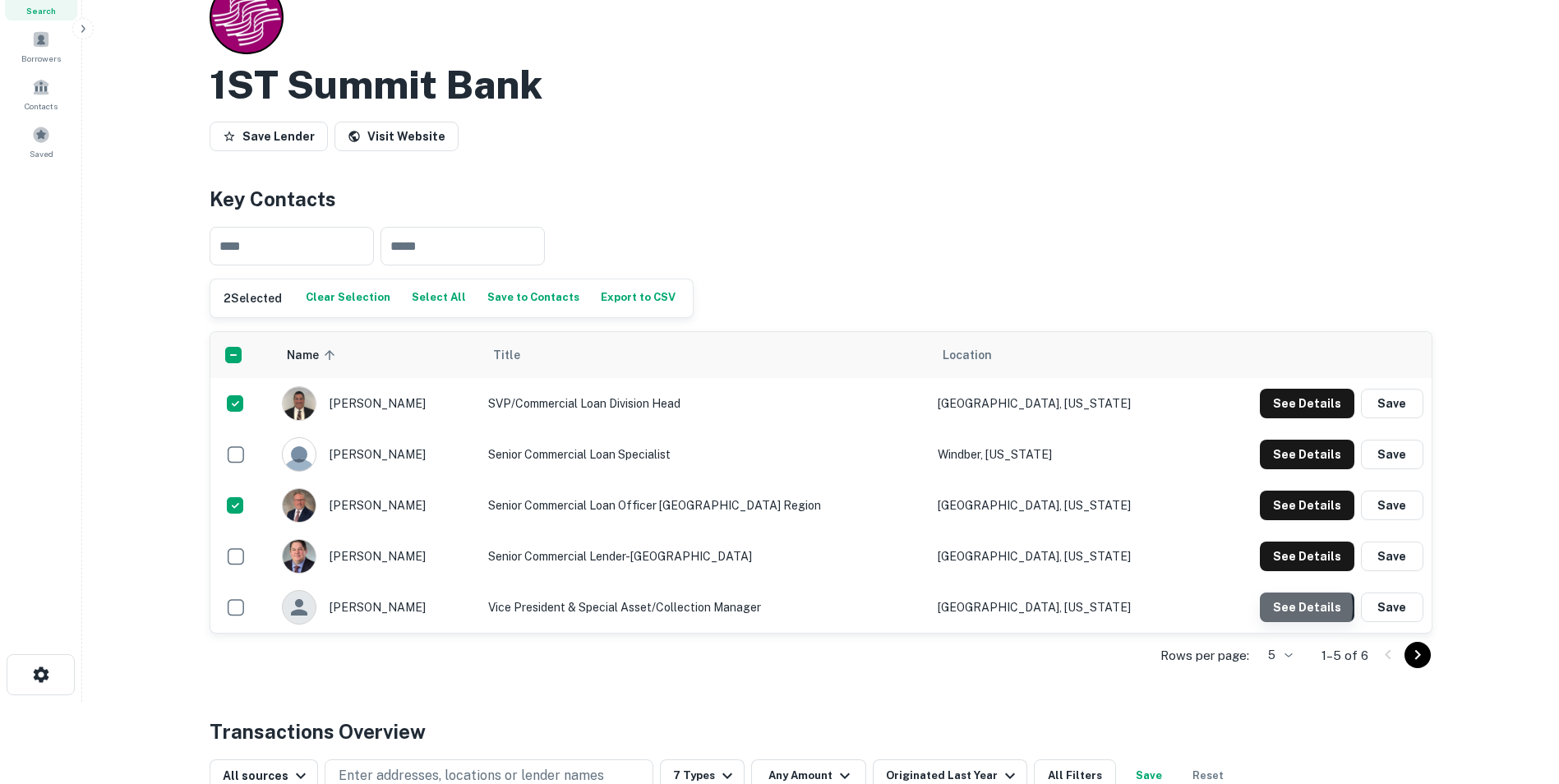
click at [1292, 608] on button "See Details" at bounding box center [1307, 607] width 95 height 30
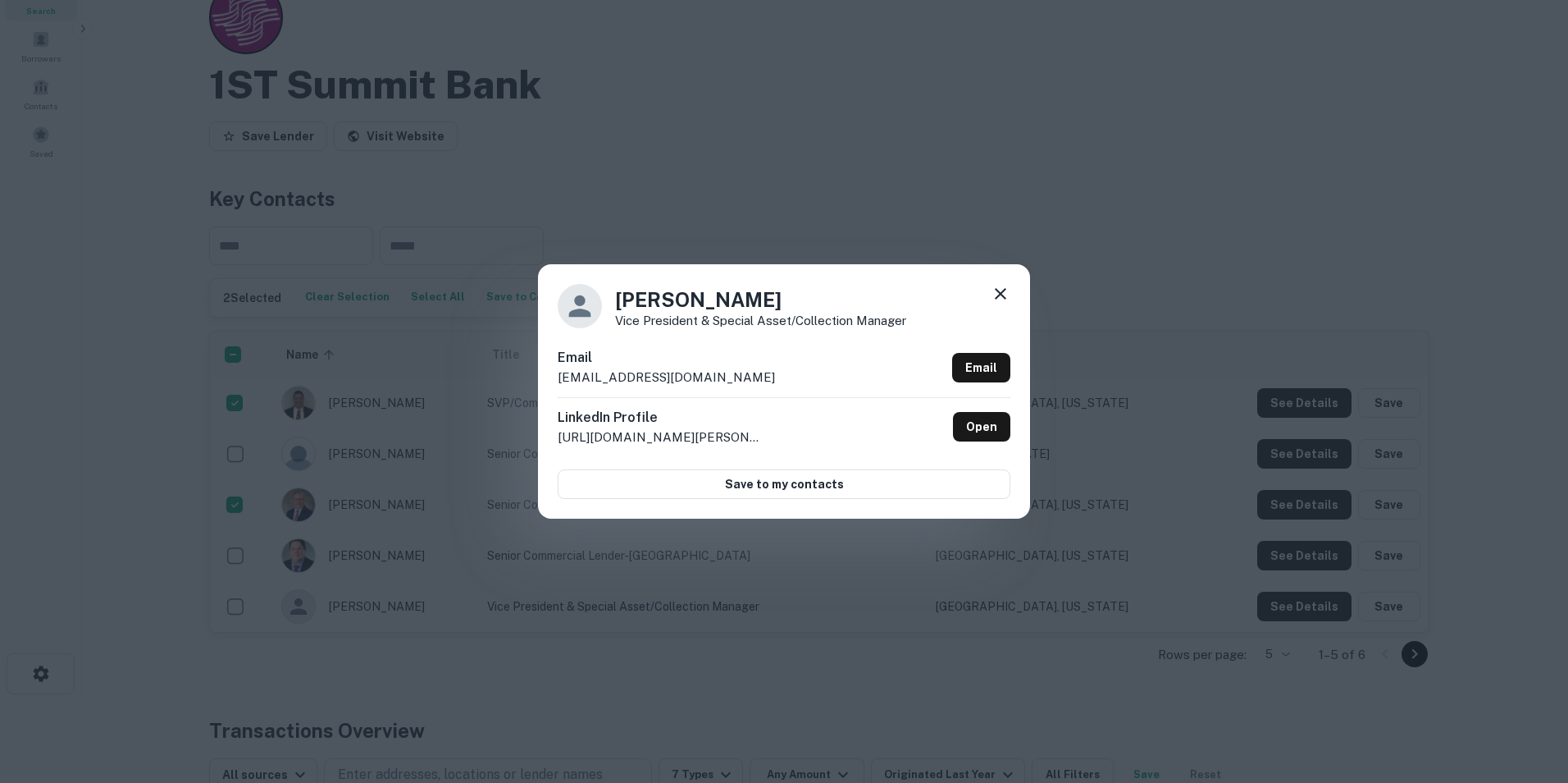
click at [1000, 298] on icon at bounding box center [1000, 294] width 20 height 20
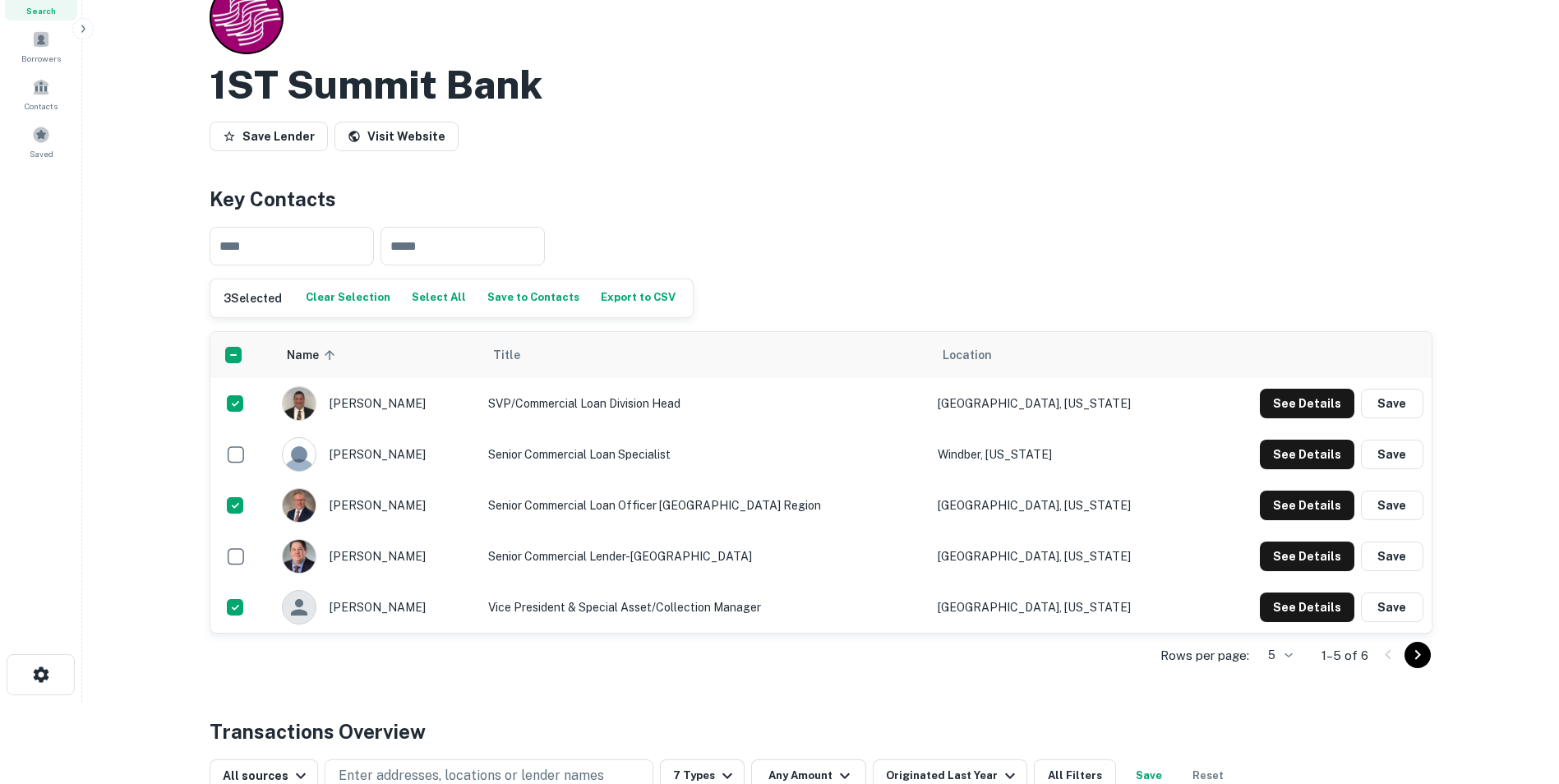
click at [536, 302] on button "Save to Contacts" at bounding box center [534, 298] width 100 height 25
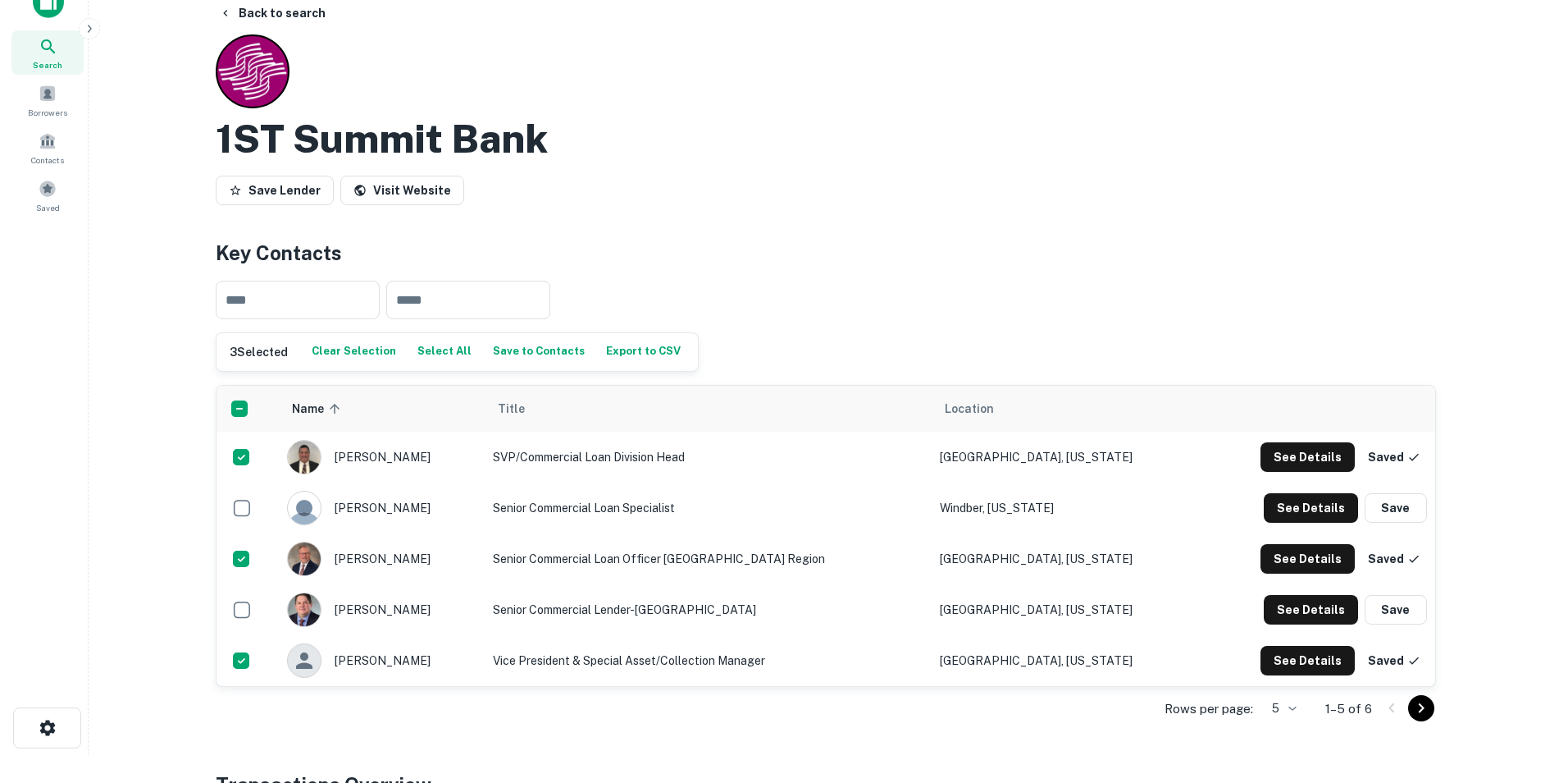
scroll to position [0, 0]
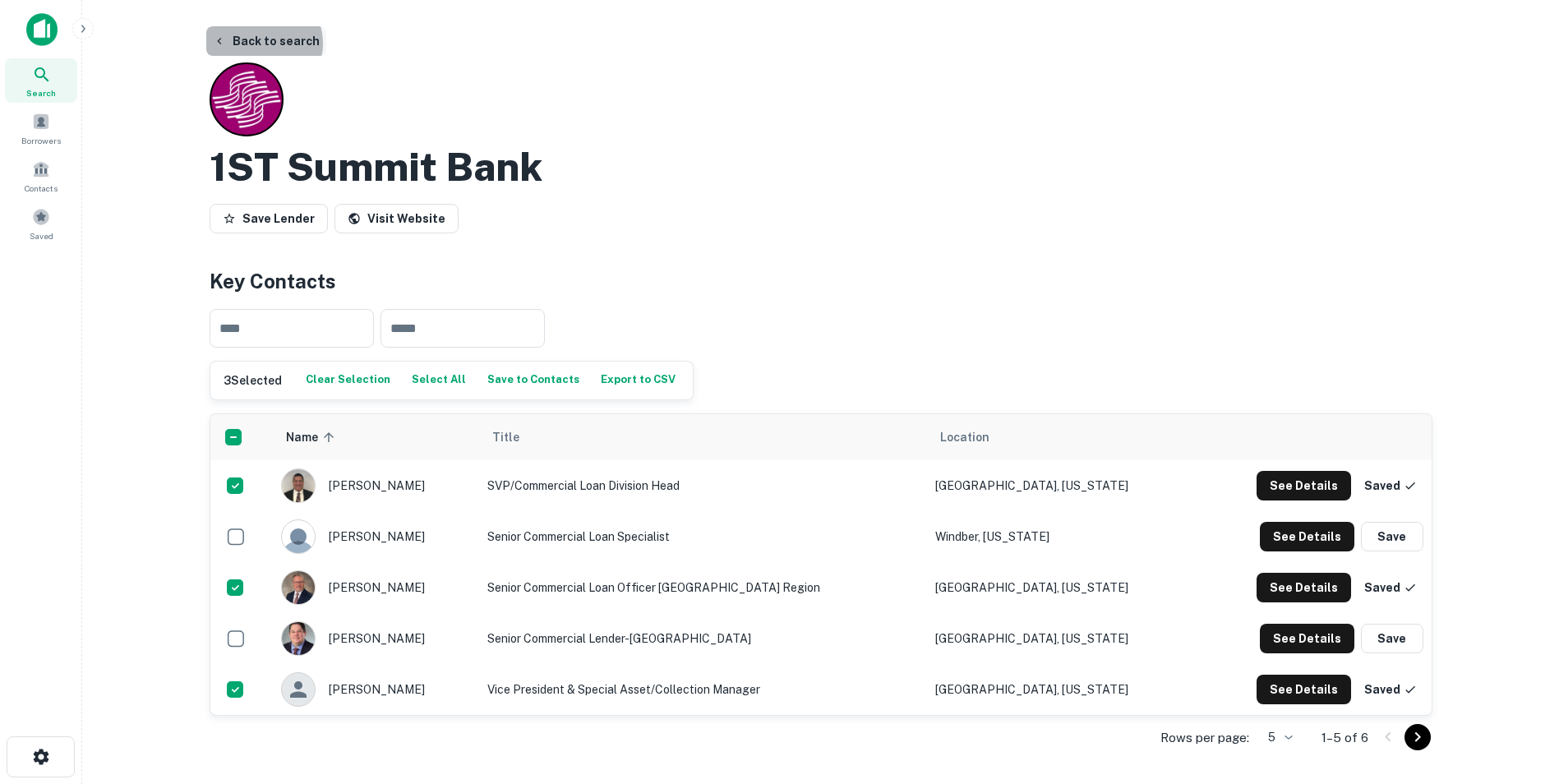
click at [258, 44] on button "Back to search" at bounding box center [266, 41] width 120 height 30
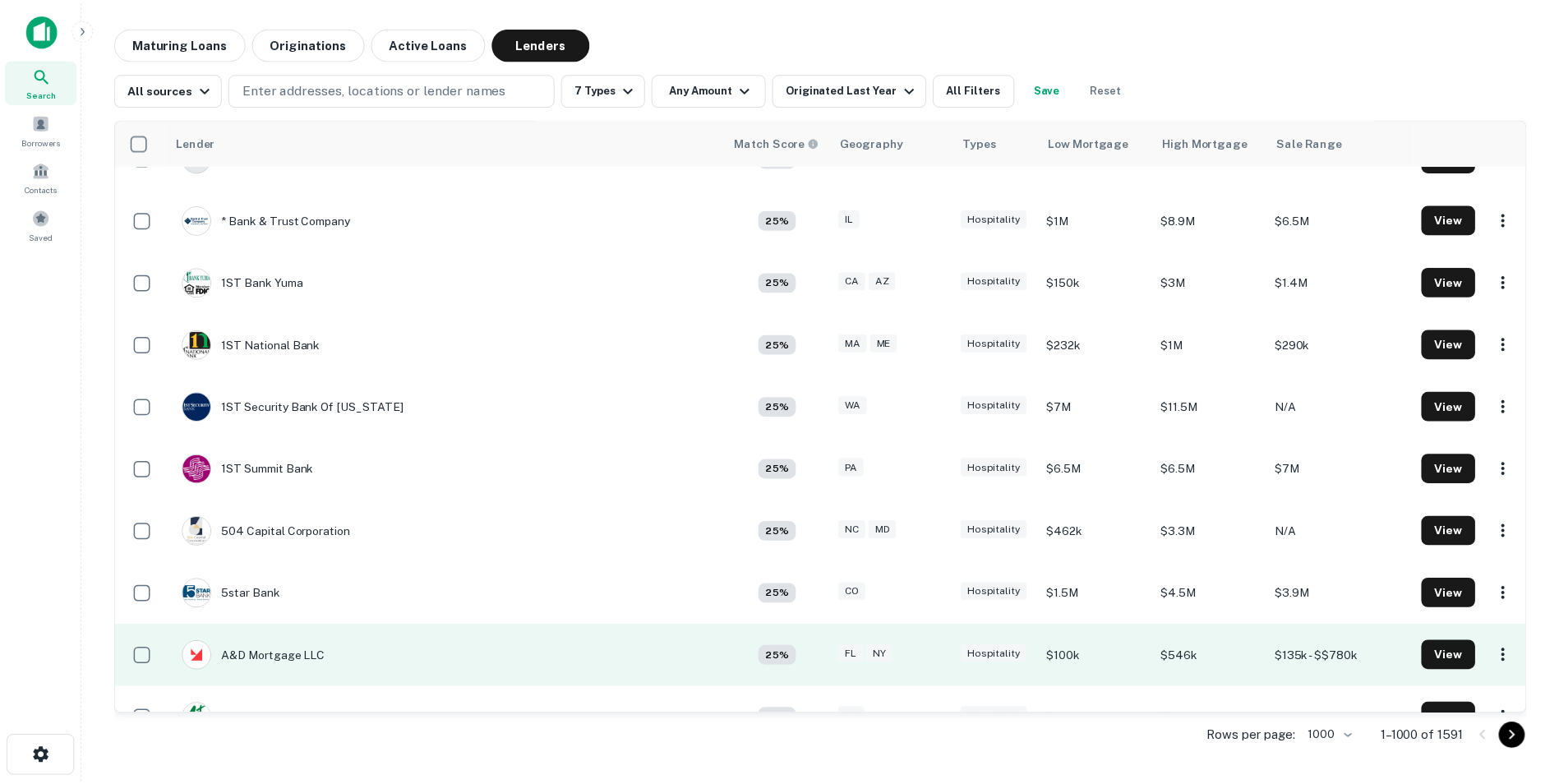
scroll to position [329, 0]
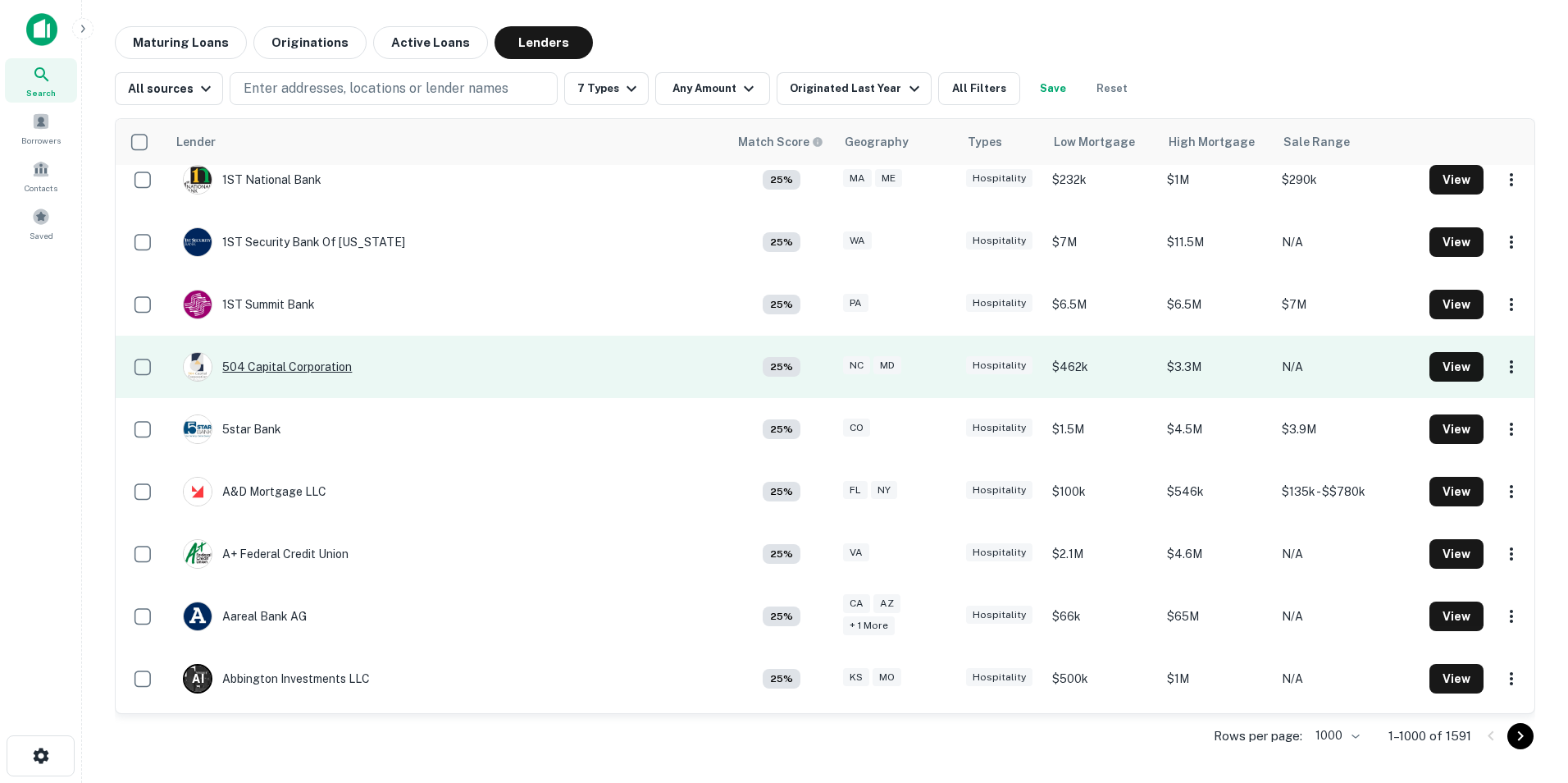
click at [270, 365] on div "504 Capital Corporation" at bounding box center [268, 367] width 169 height 30
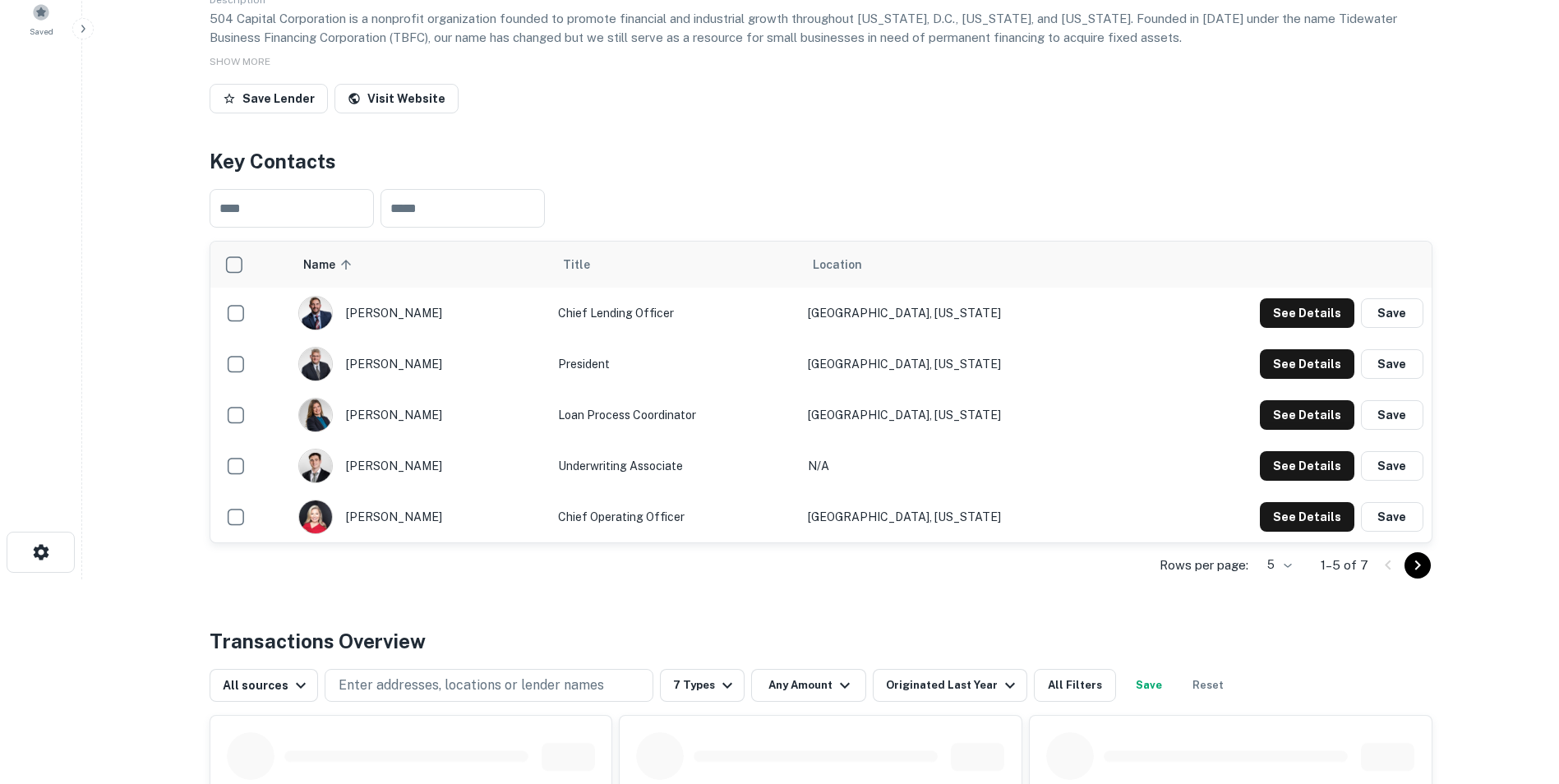
scroll to position [246, 0]
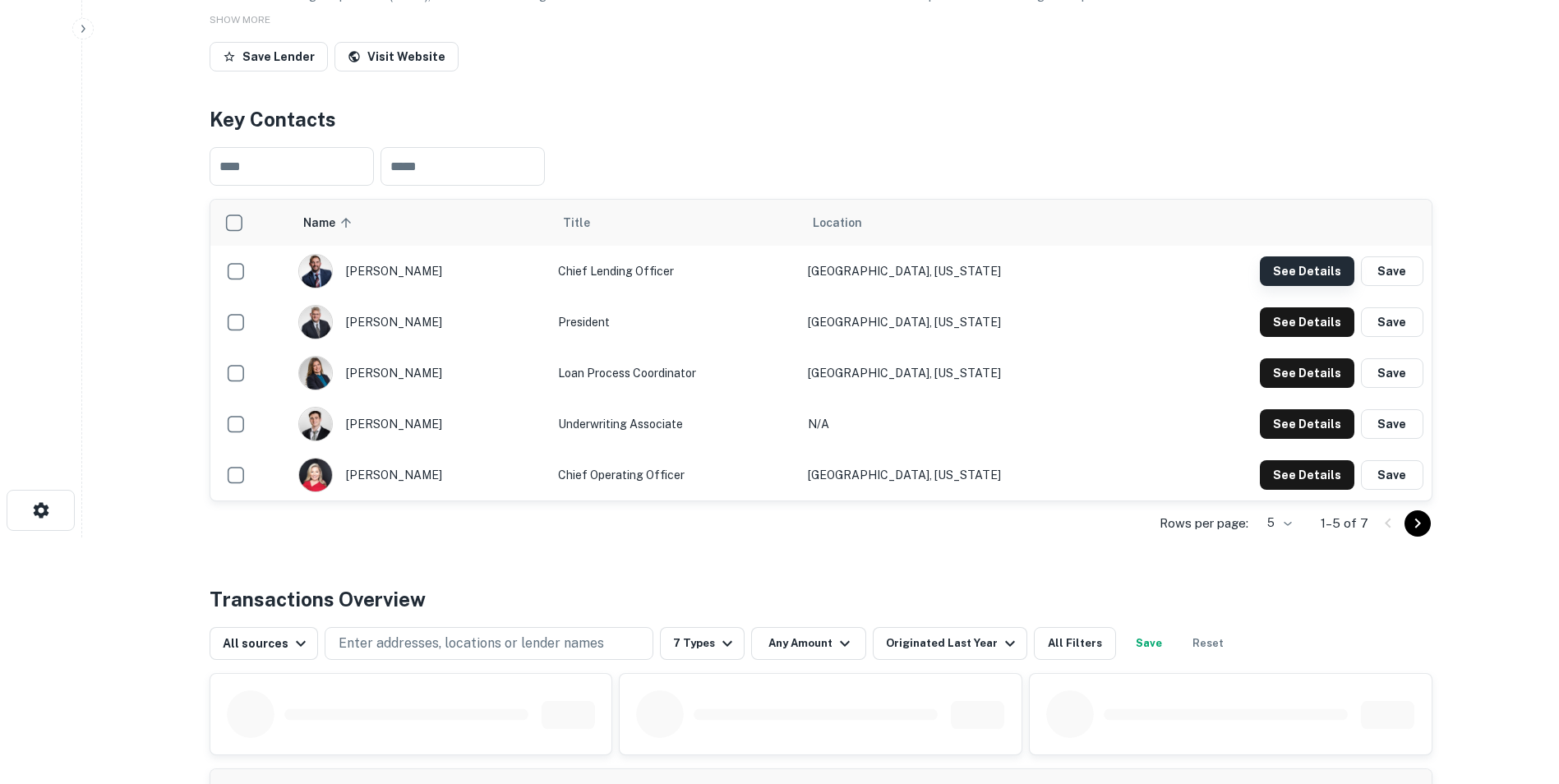
click at [1300, 268] on button "See Details" at bounding box center [1307, 271] width 95 height 30
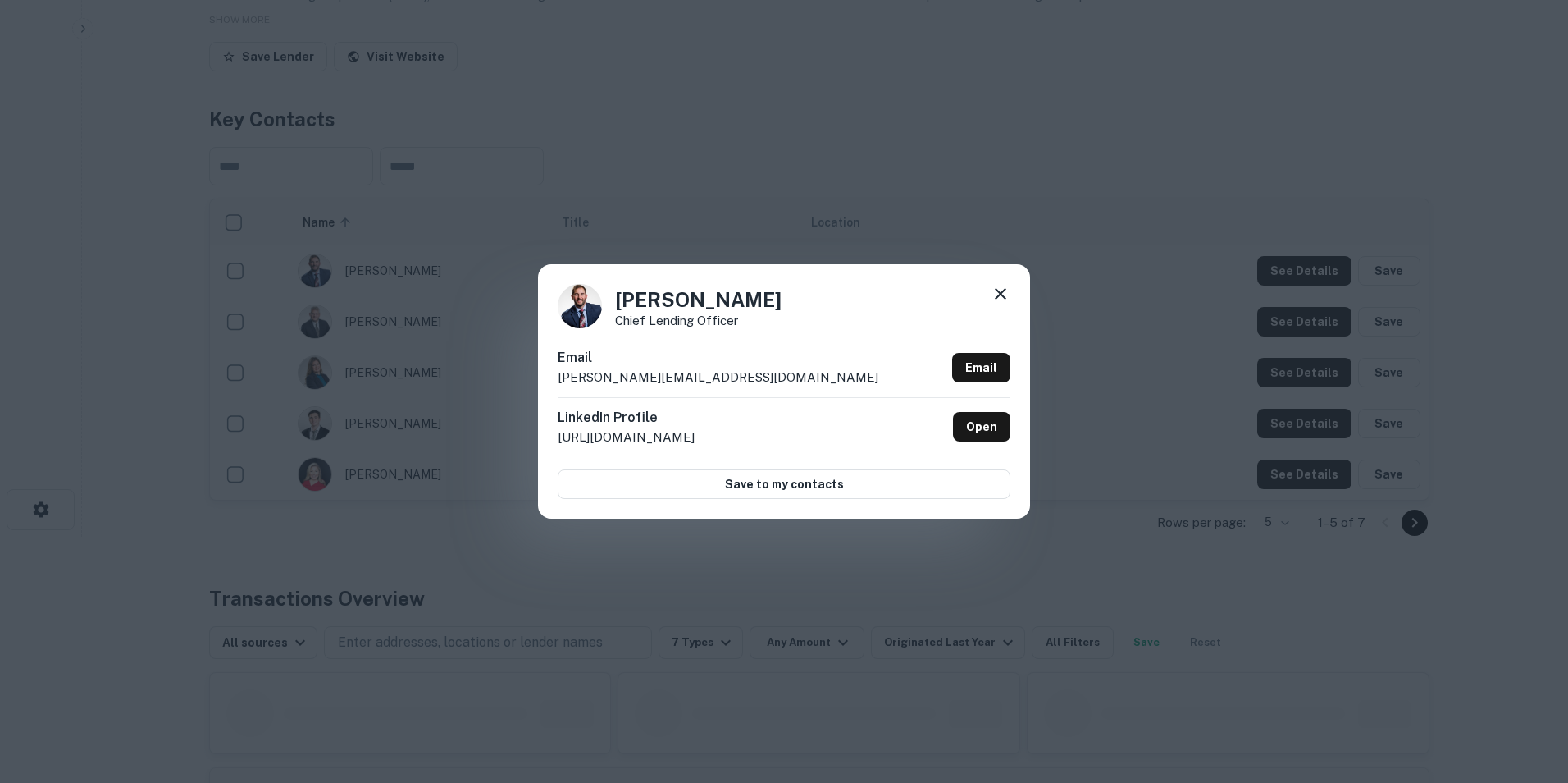
click at [1004, 289] on icon at bounding box center [1000, 293] width 12 height 12
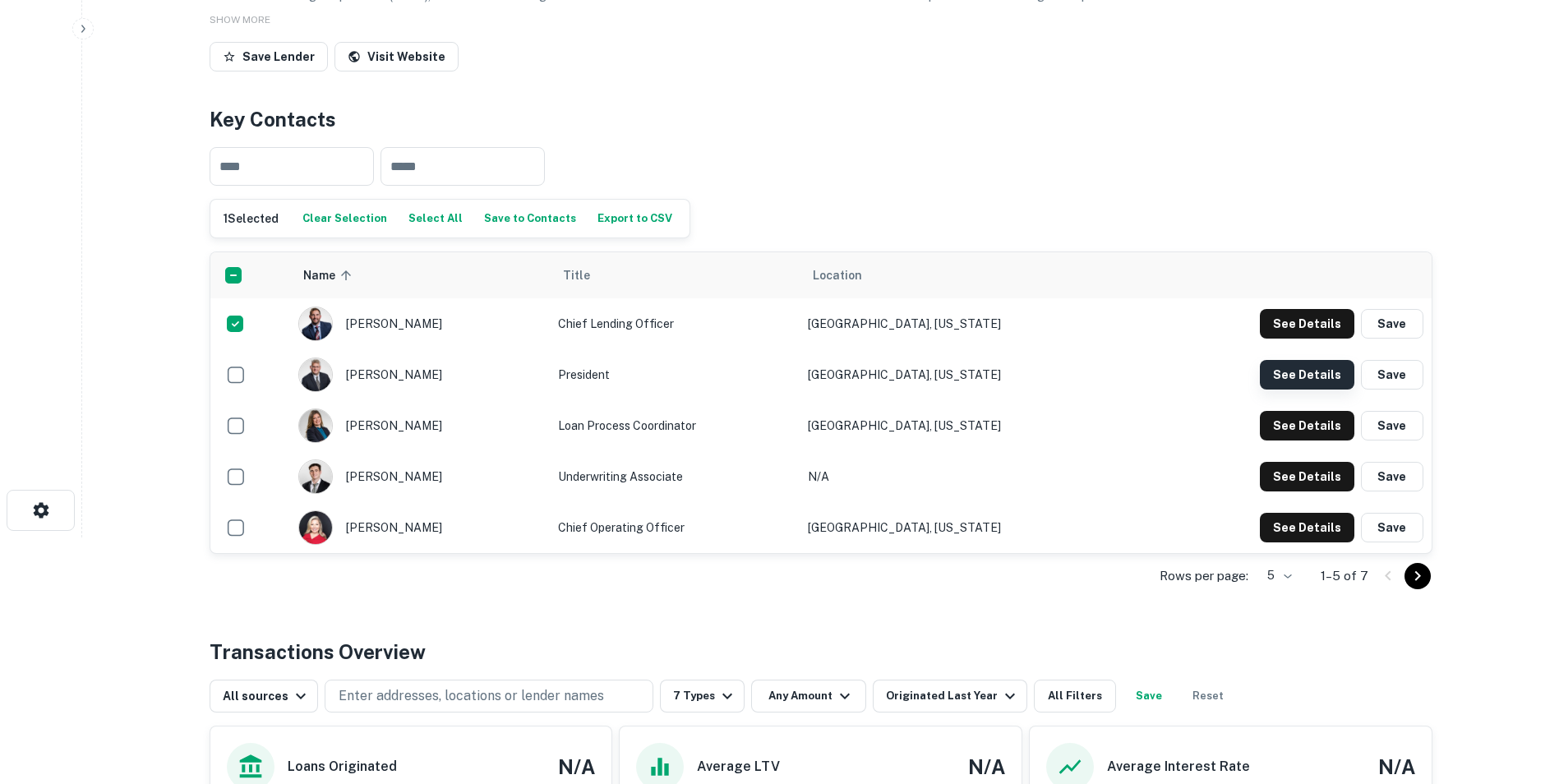
click at [1287, 381] on button "See Details" at bounding box center [1307, 374] width 95 height 30
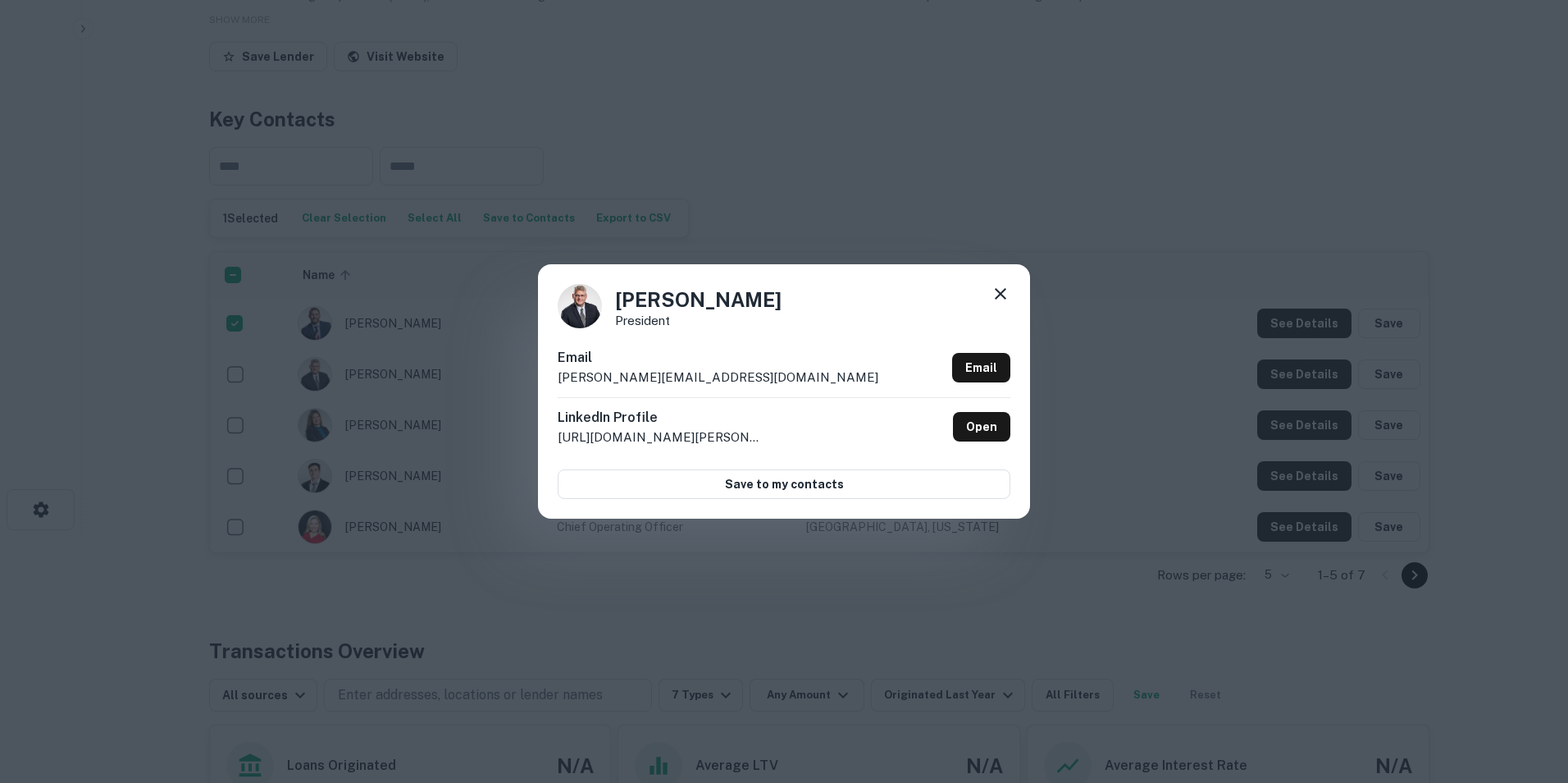
click at [1005, 296] on icon at bounding box center [1000, 294] width 20 height 20
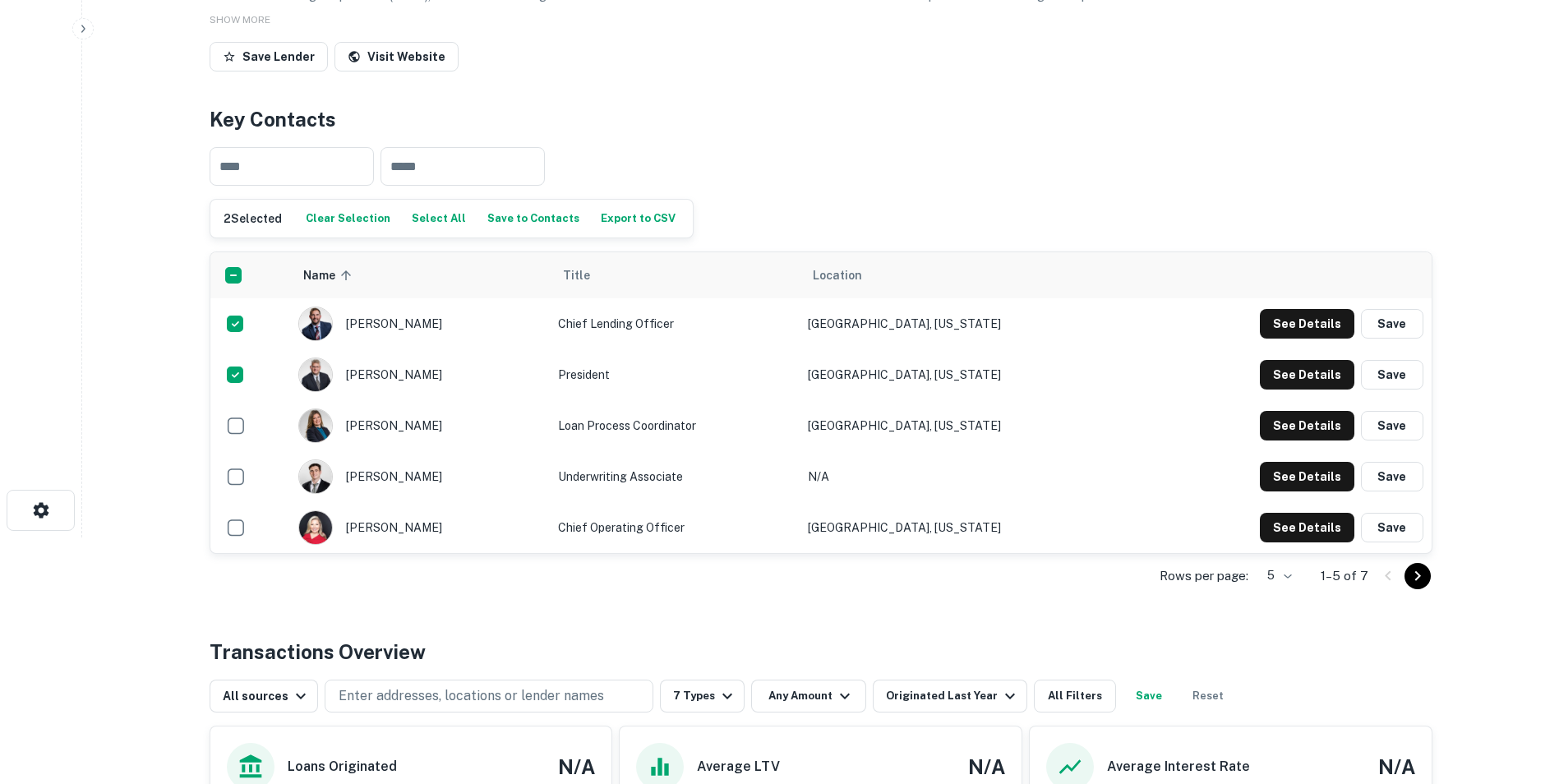
click at [522, 221] on button "Save to Contacts" at bounding box center [534, 218] width 100 height 25
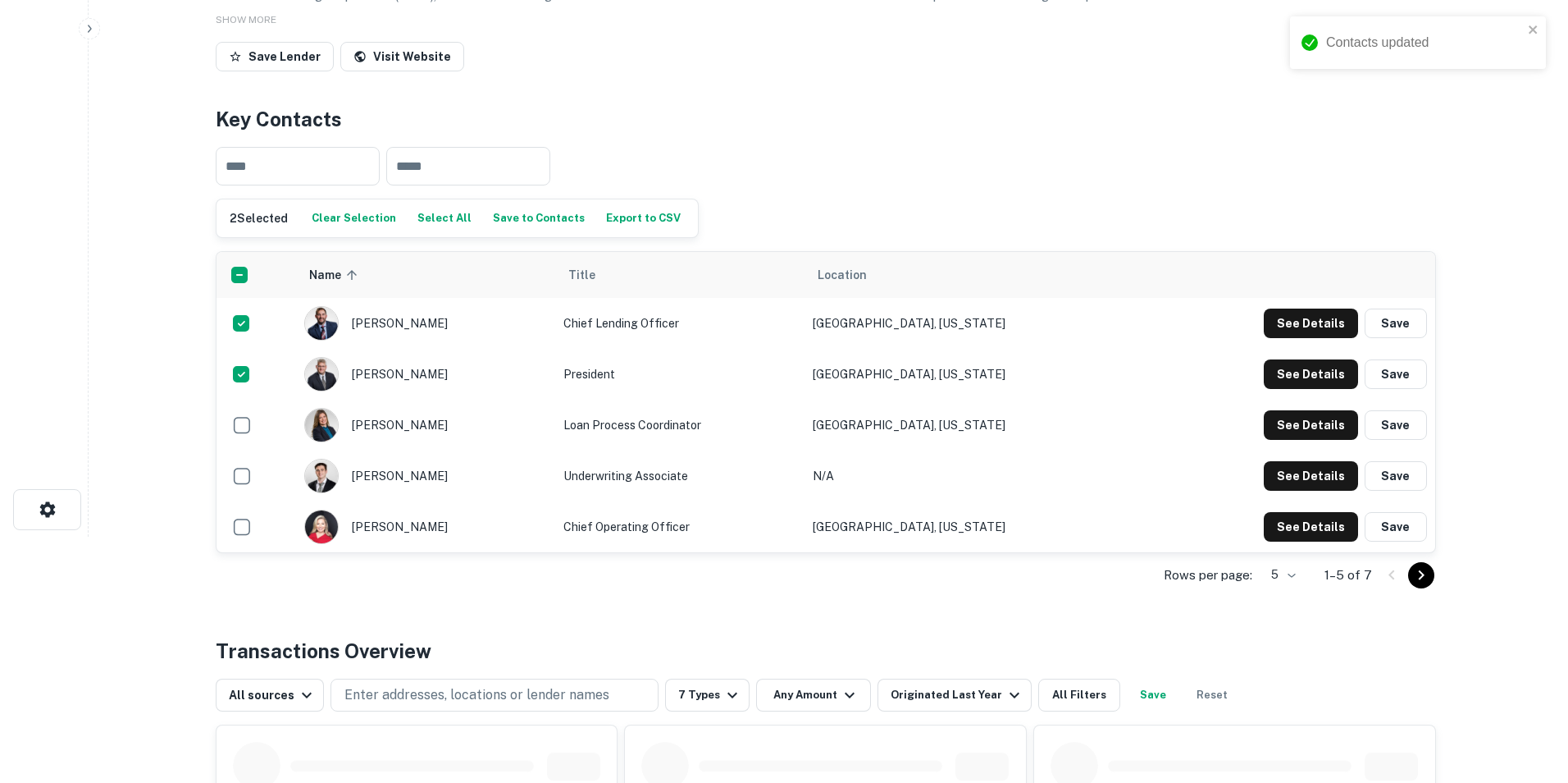
scroll to position [0, 0]
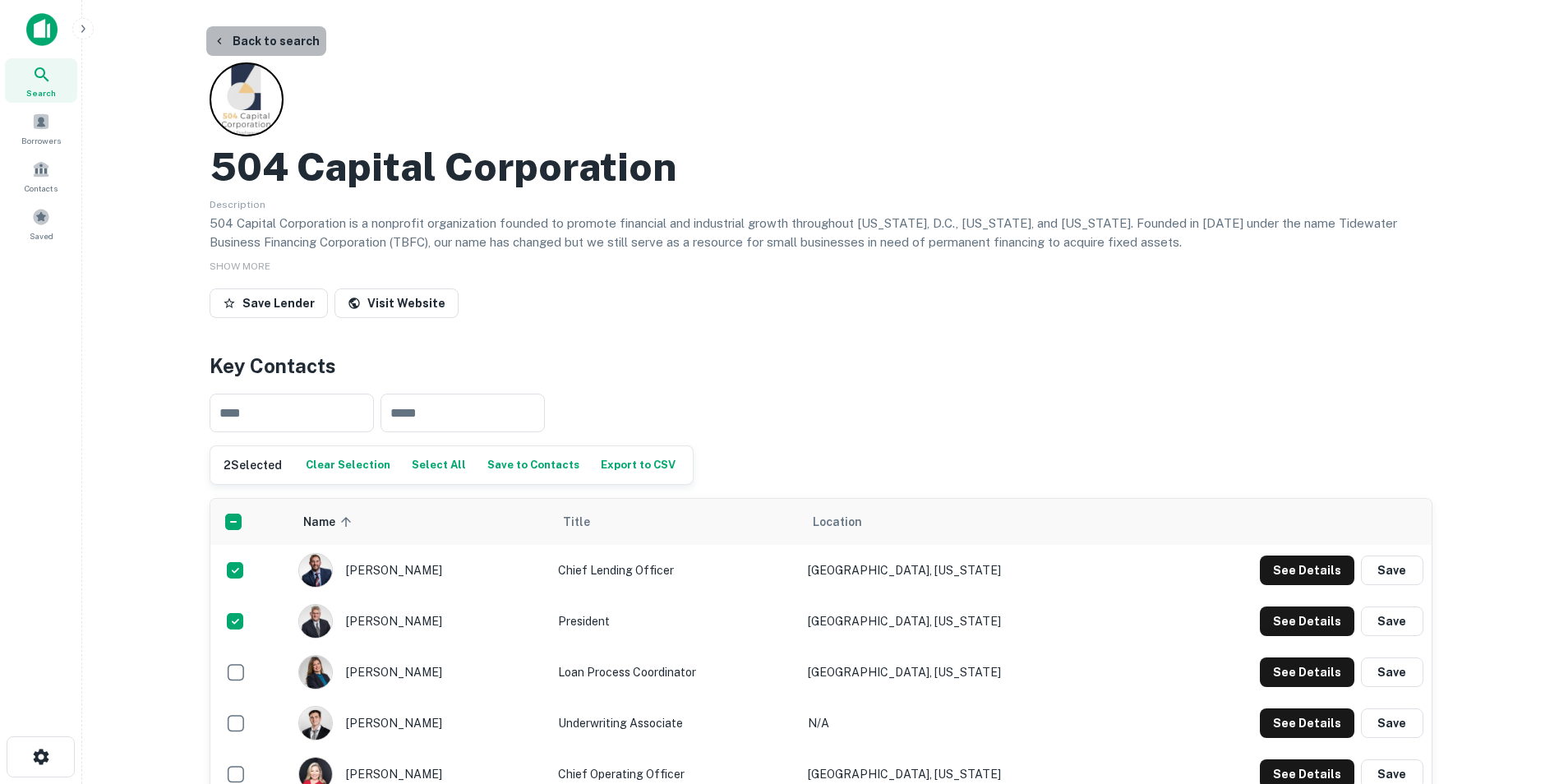
click at [279, 46] on button "Back to search" at bounding box center [266, 41] width 120 height 30
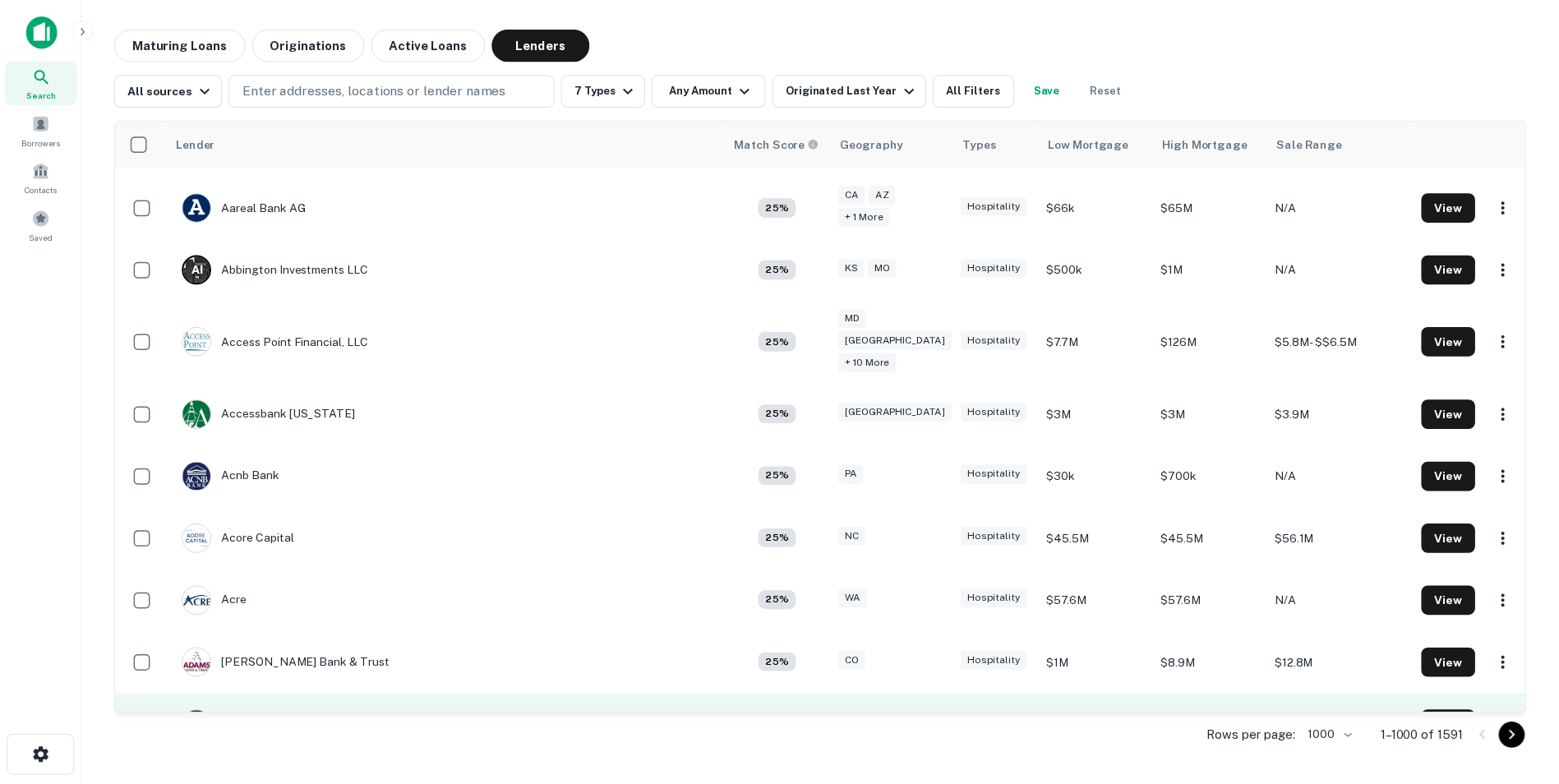
scroll to position [493, 0]
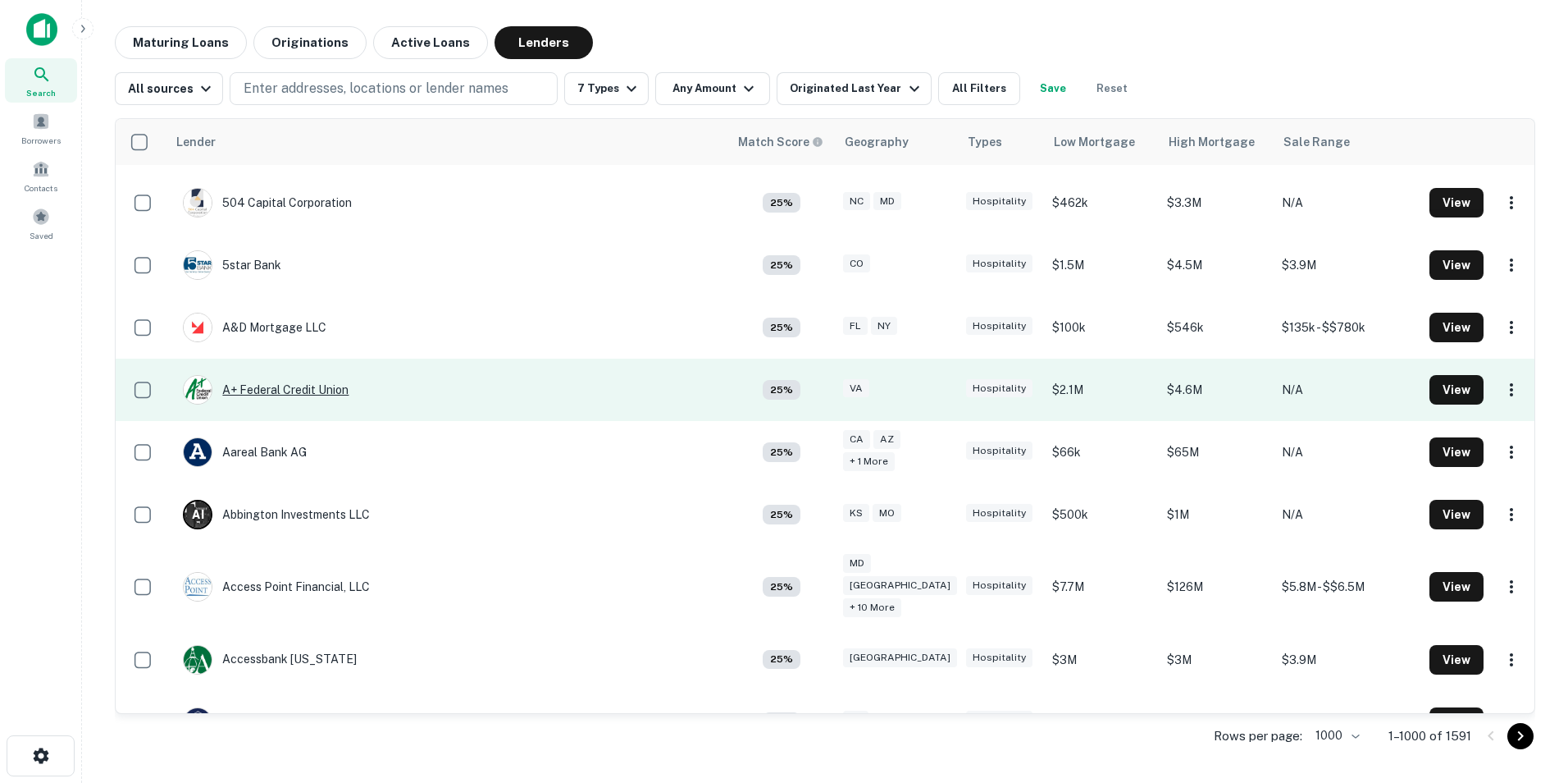
click at [297, 391] on div "A+ Federal Credit Union" at bounding box center [266, 389] width 166 height 30
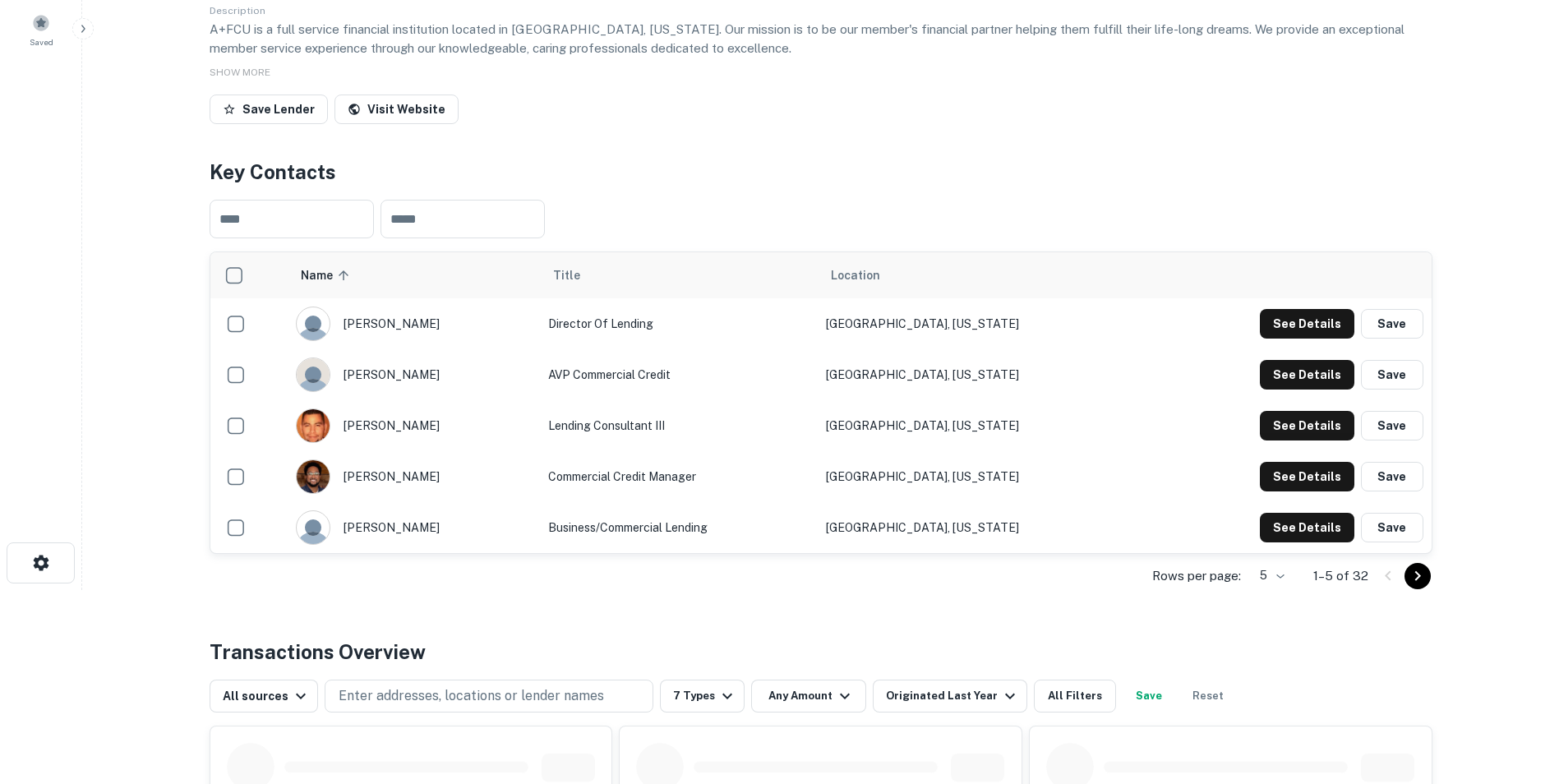
scroll to position [329, 0]
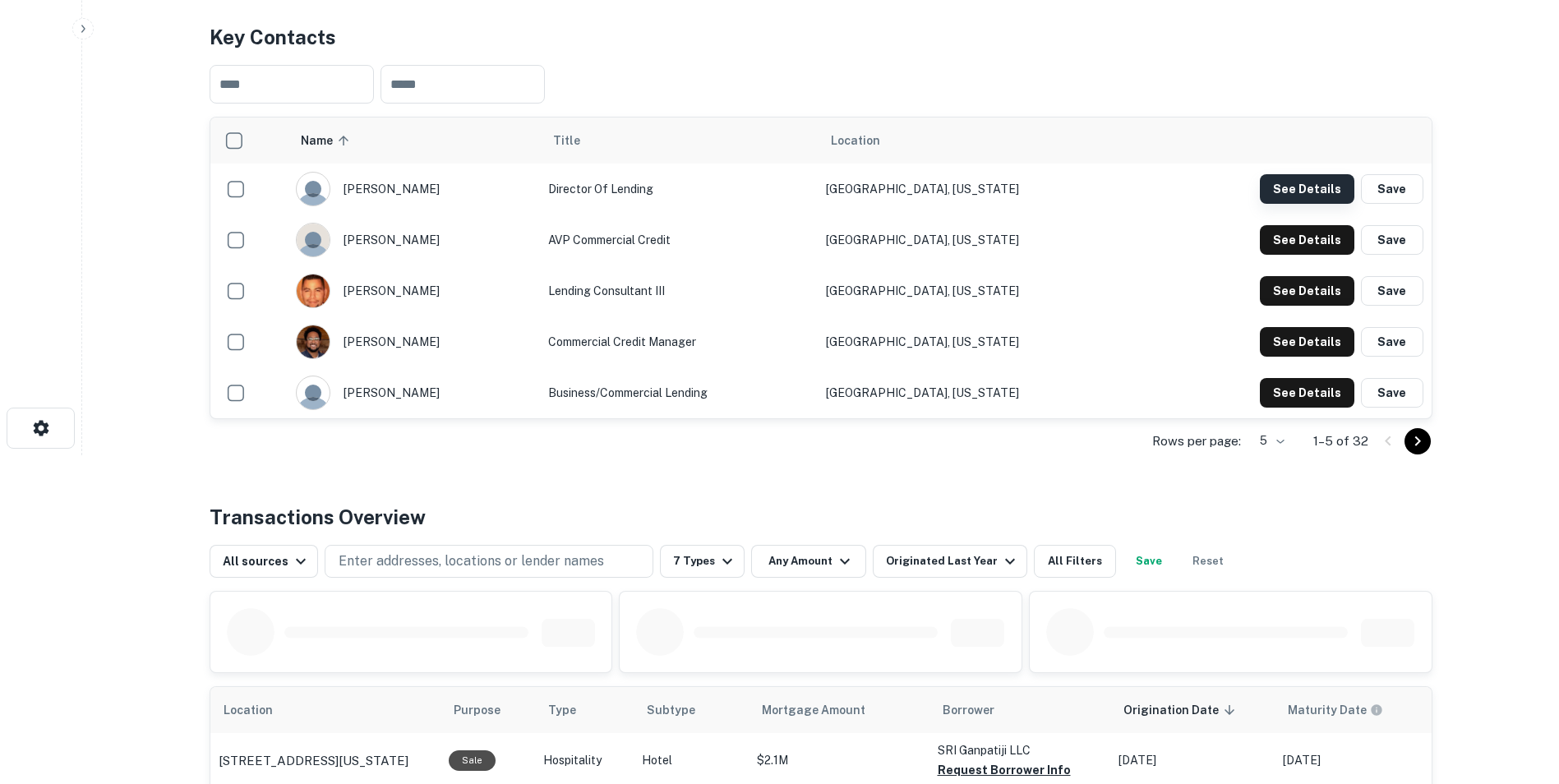
click at [1294, 186] on button "See Details" at bounding box center [1307, 189] width 95 height 30
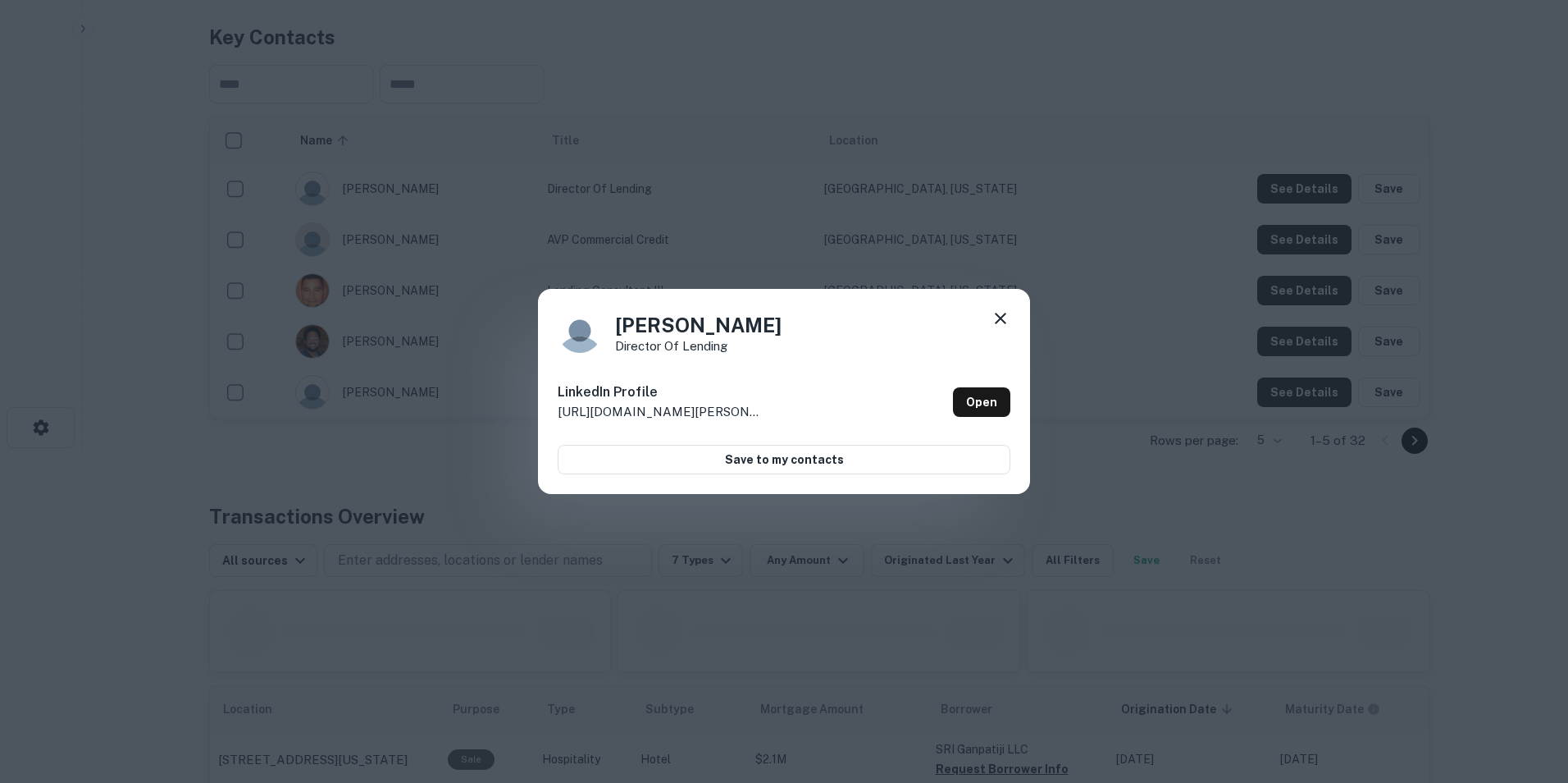
click at [998, 313] on icon at bounding box center [1000, 318] width 20 height 20
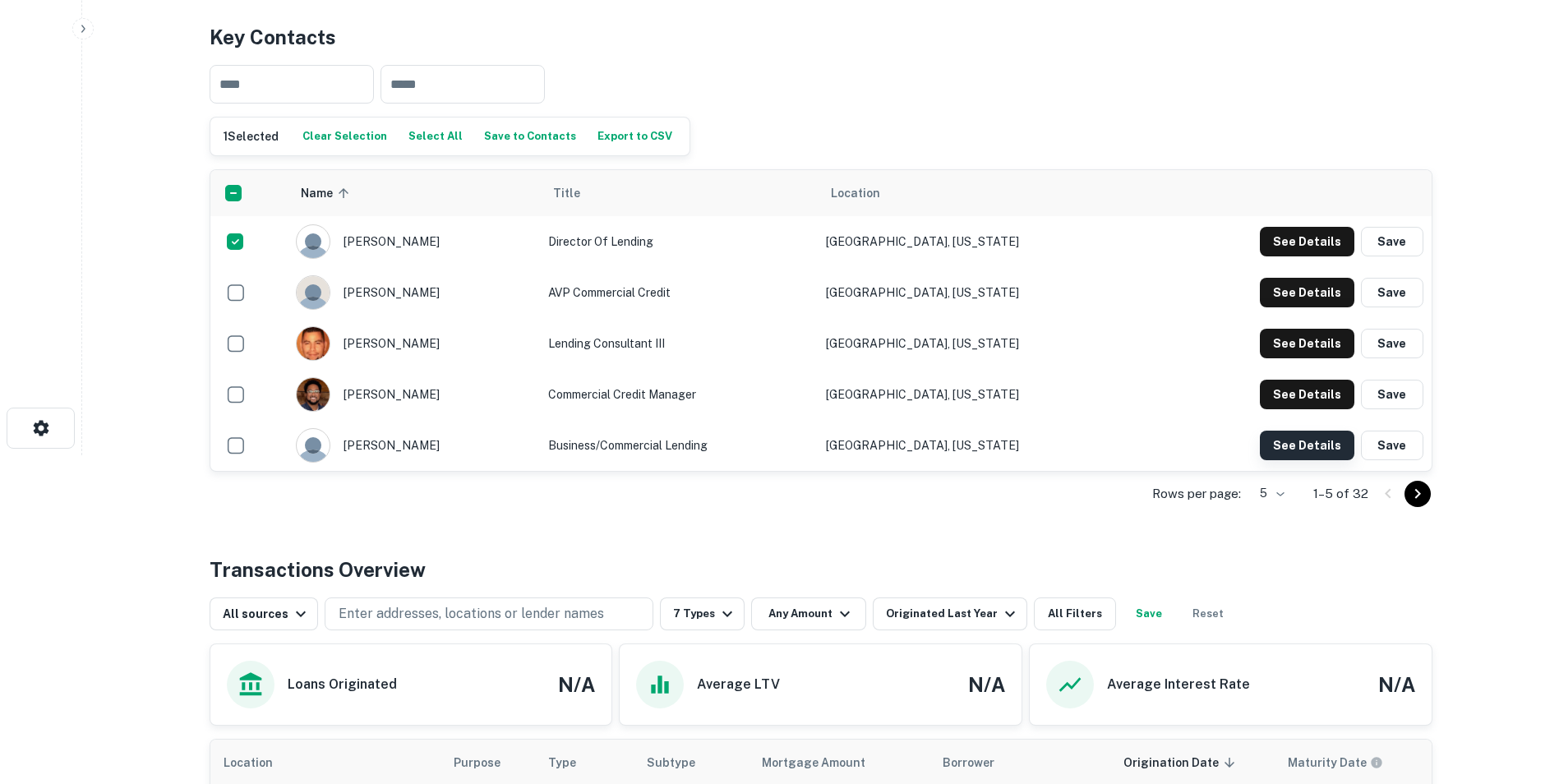
click at [1271, 444] on button "See Details" at bounding box center [1307, 445] width 95 height 30
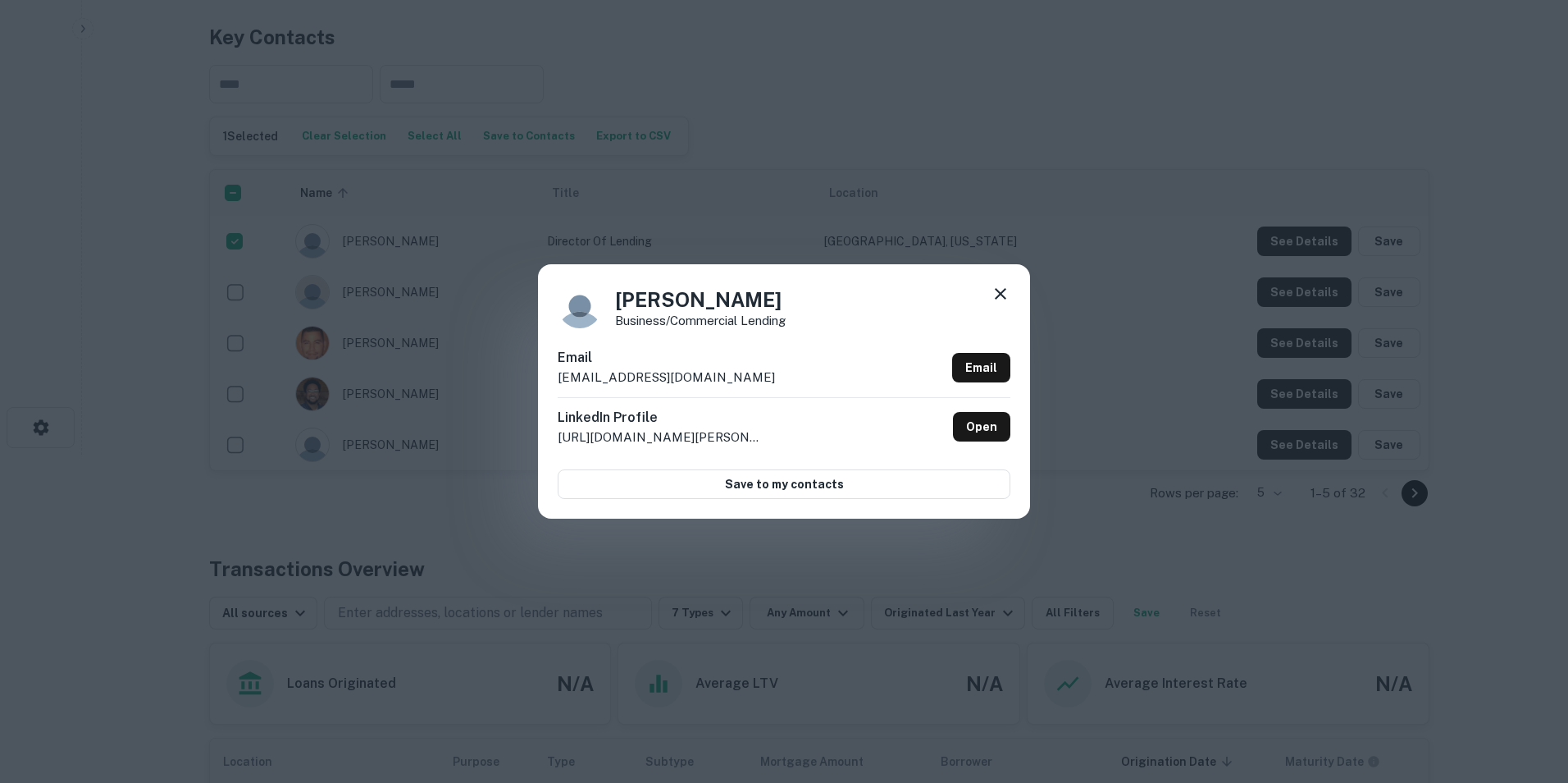
click at [1005, 294] on icon at bounding box center [1000, 294] width 20 height 20
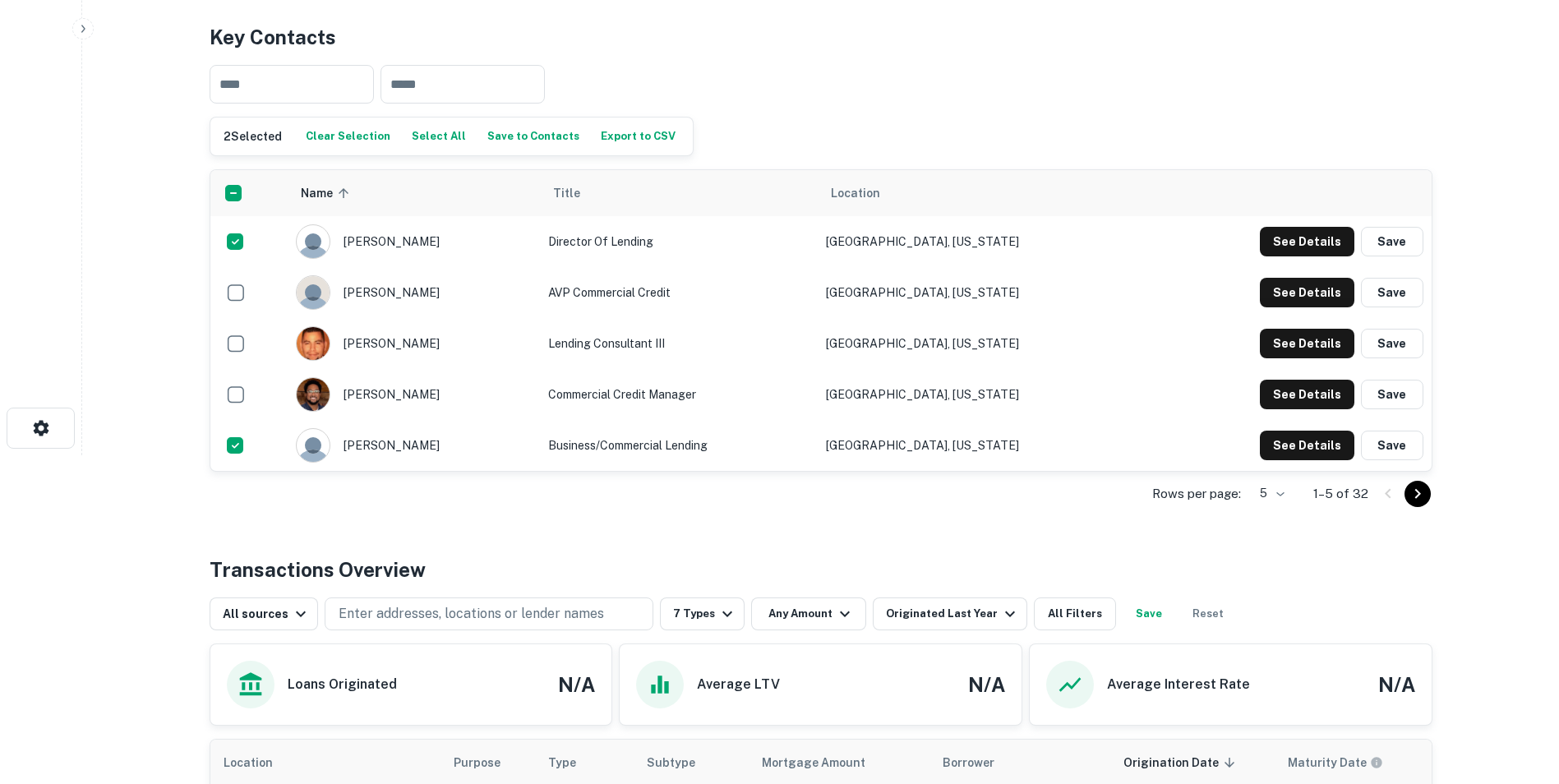
click at [1418, 490] on icon "Go to next page" at bounding box center [1418, 494] width 20 height 20
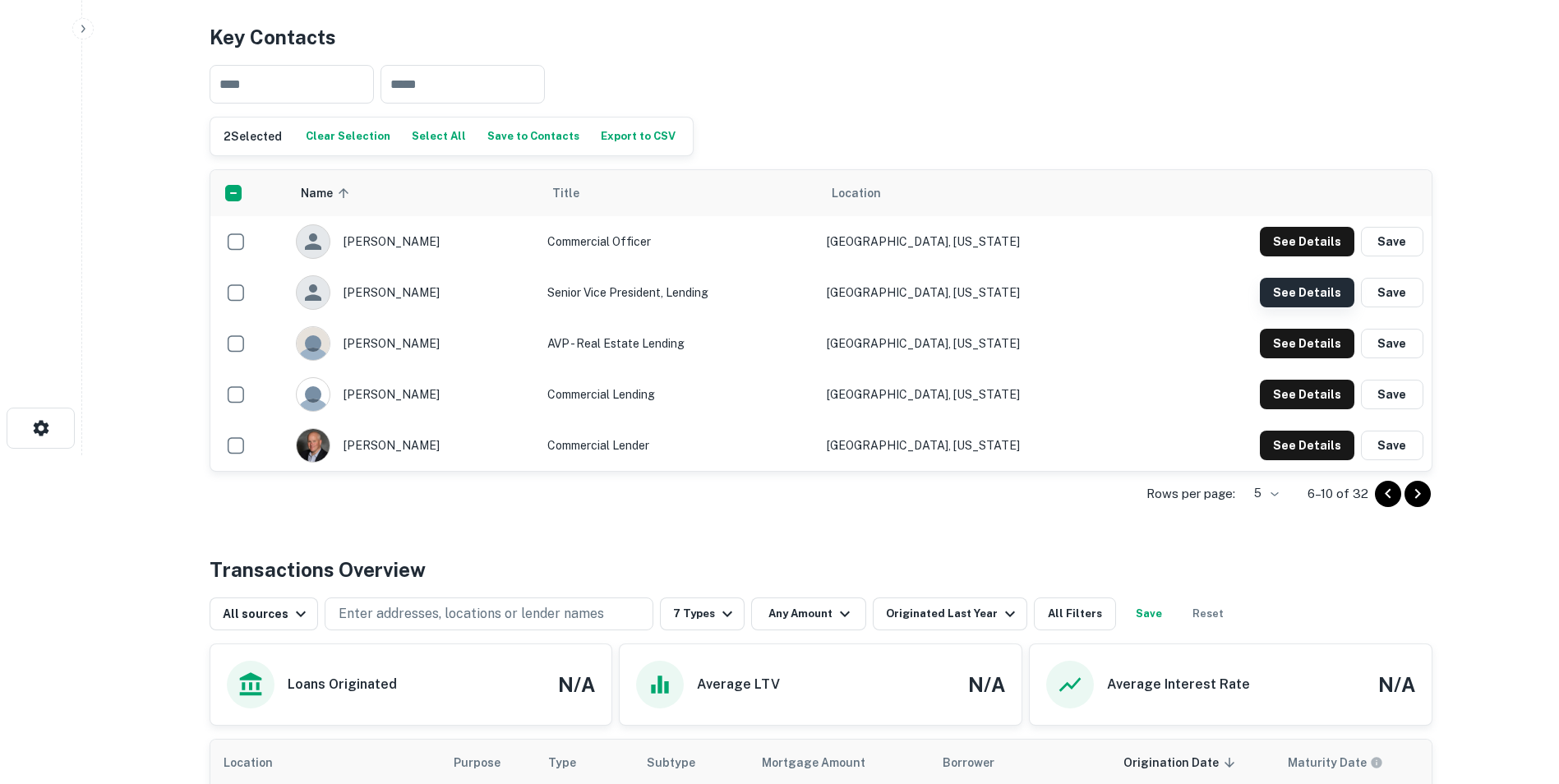
click at [1290, 303] on button "See Details" at bounding box center [1307, 293] width 95 height 30
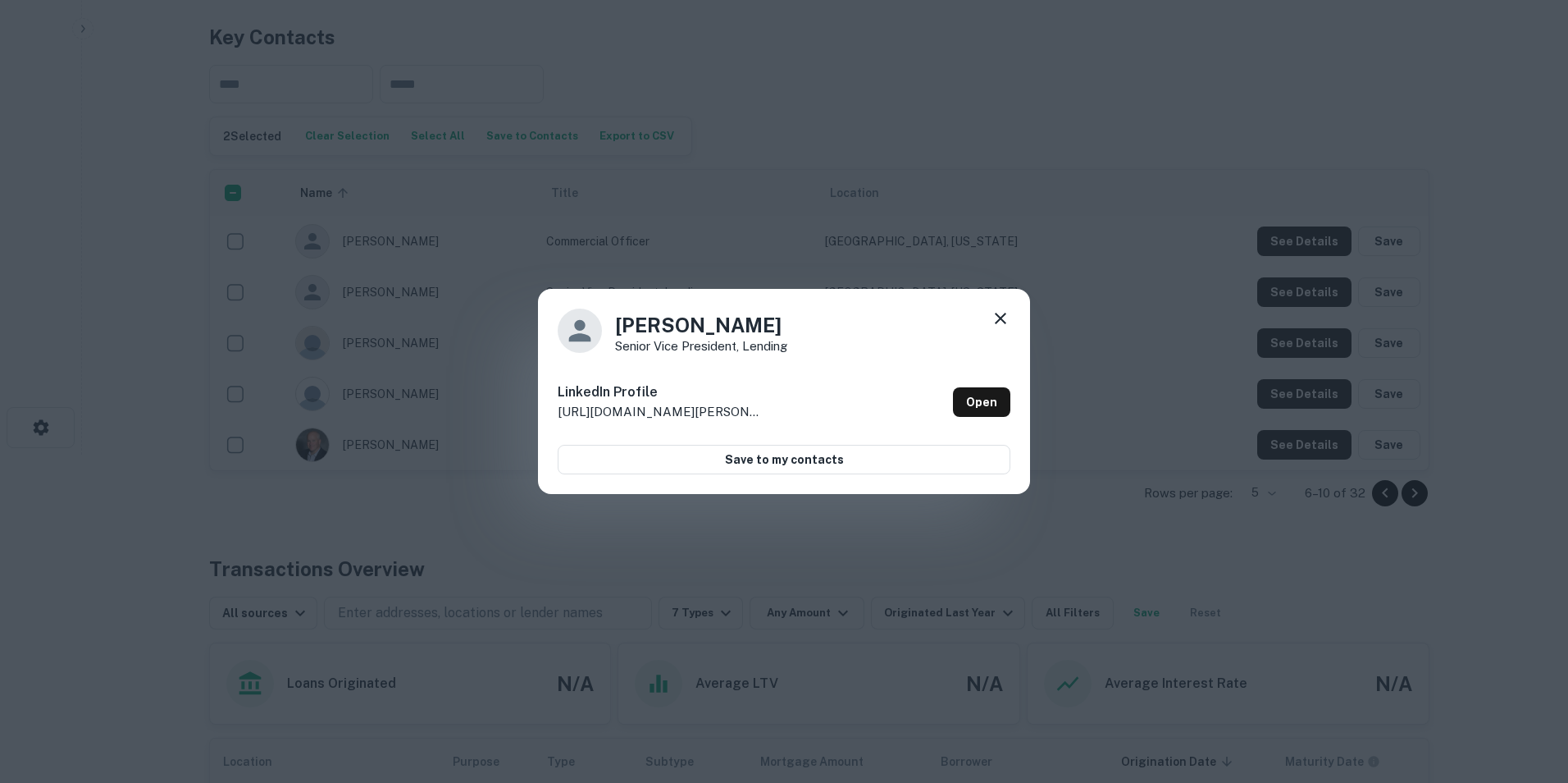
click at [998, 317] on icon at bounding box center [1000, 318] width 12 height 12
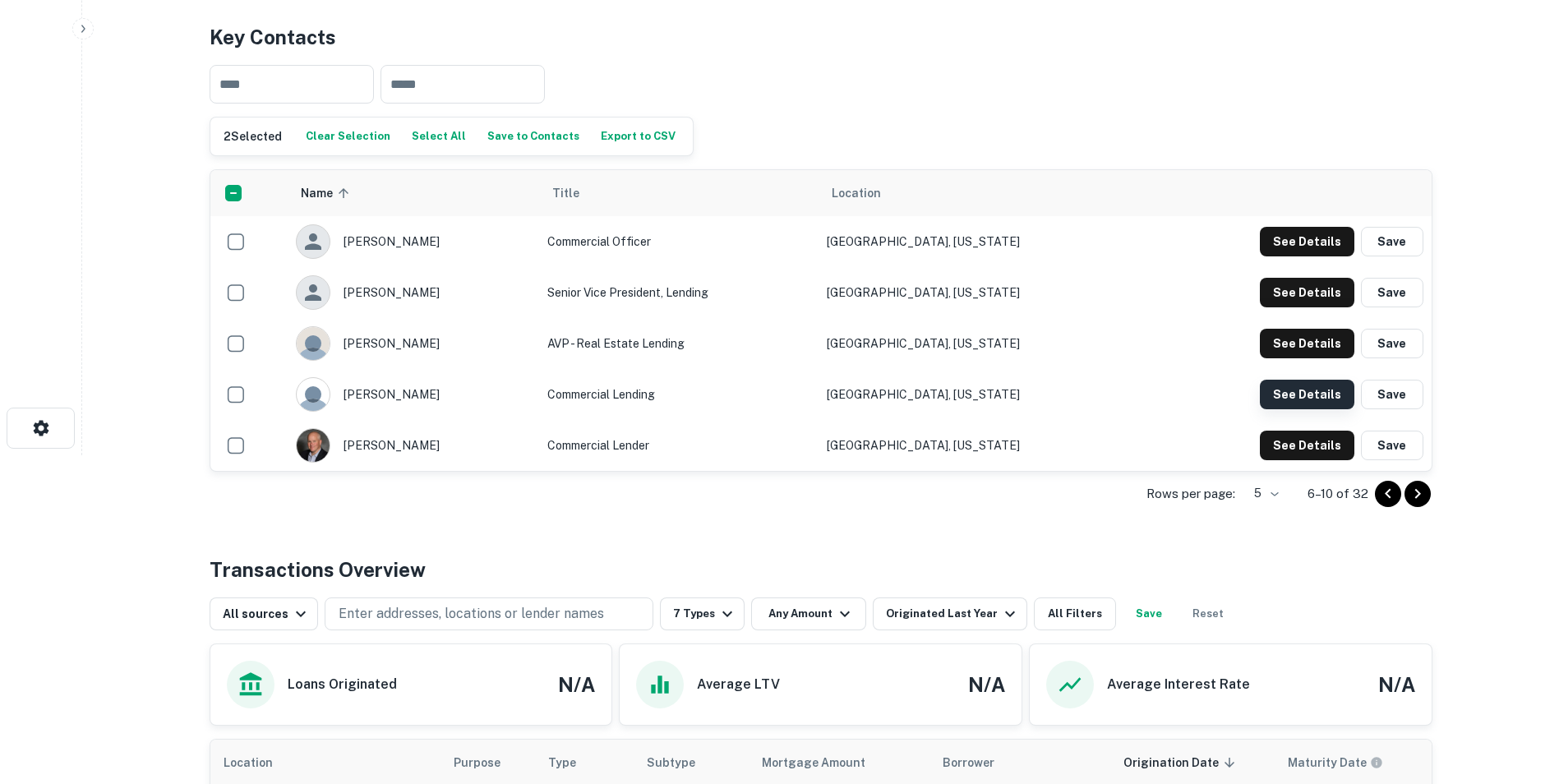
click at [1320, 394] on button "See Details" at bounding box center [1307, 394] width 95 height 30
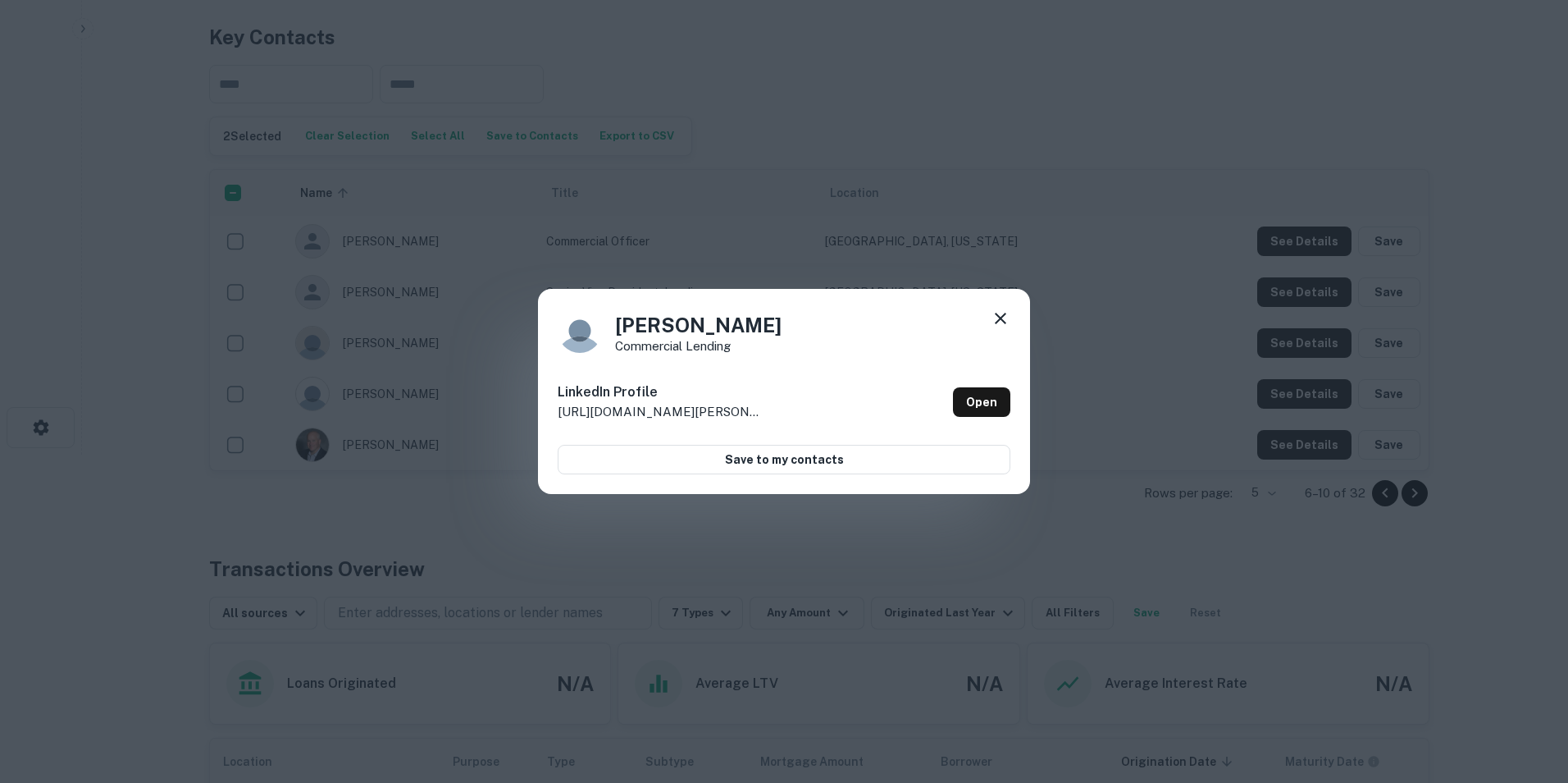
click at [1005, 318] on icon at bounding box center [1000, 318] width 20 height 20
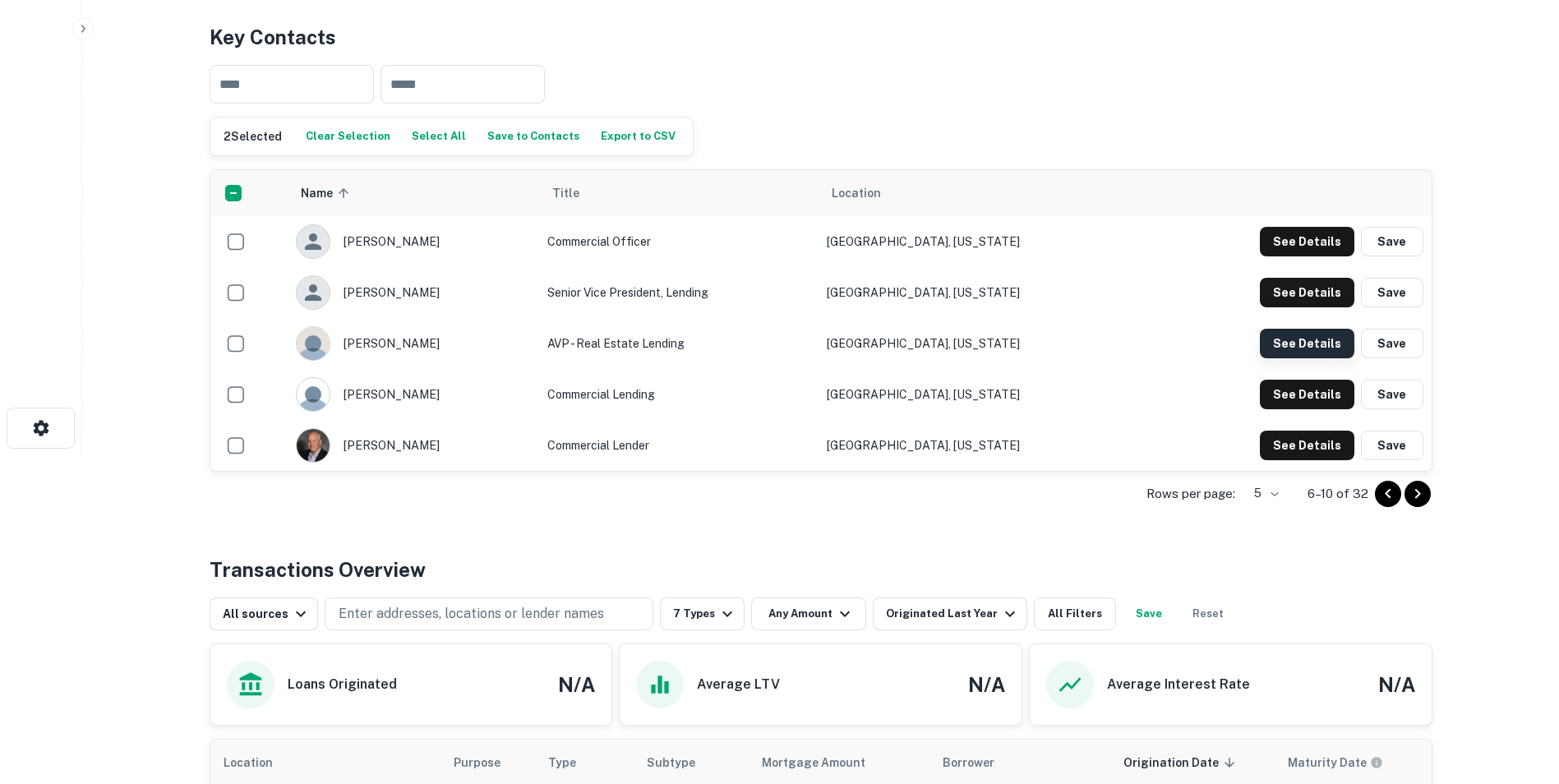
click at [1284, 341] on button "See Details" at bounding box center [1307, 343] width 95 height 30
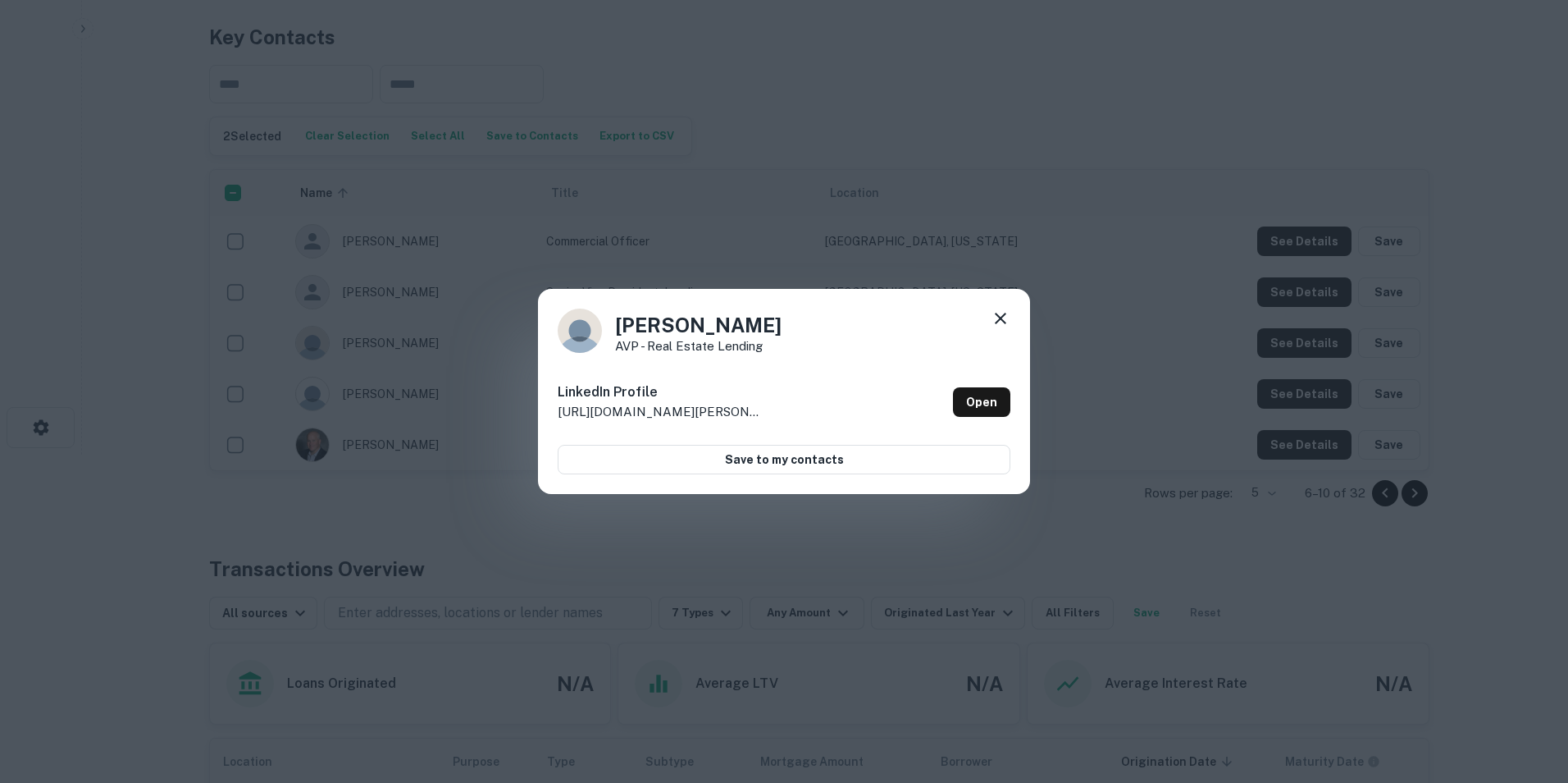
click at [1003, 316] on icon at bounding box center [1000, 318] width 12 height 12
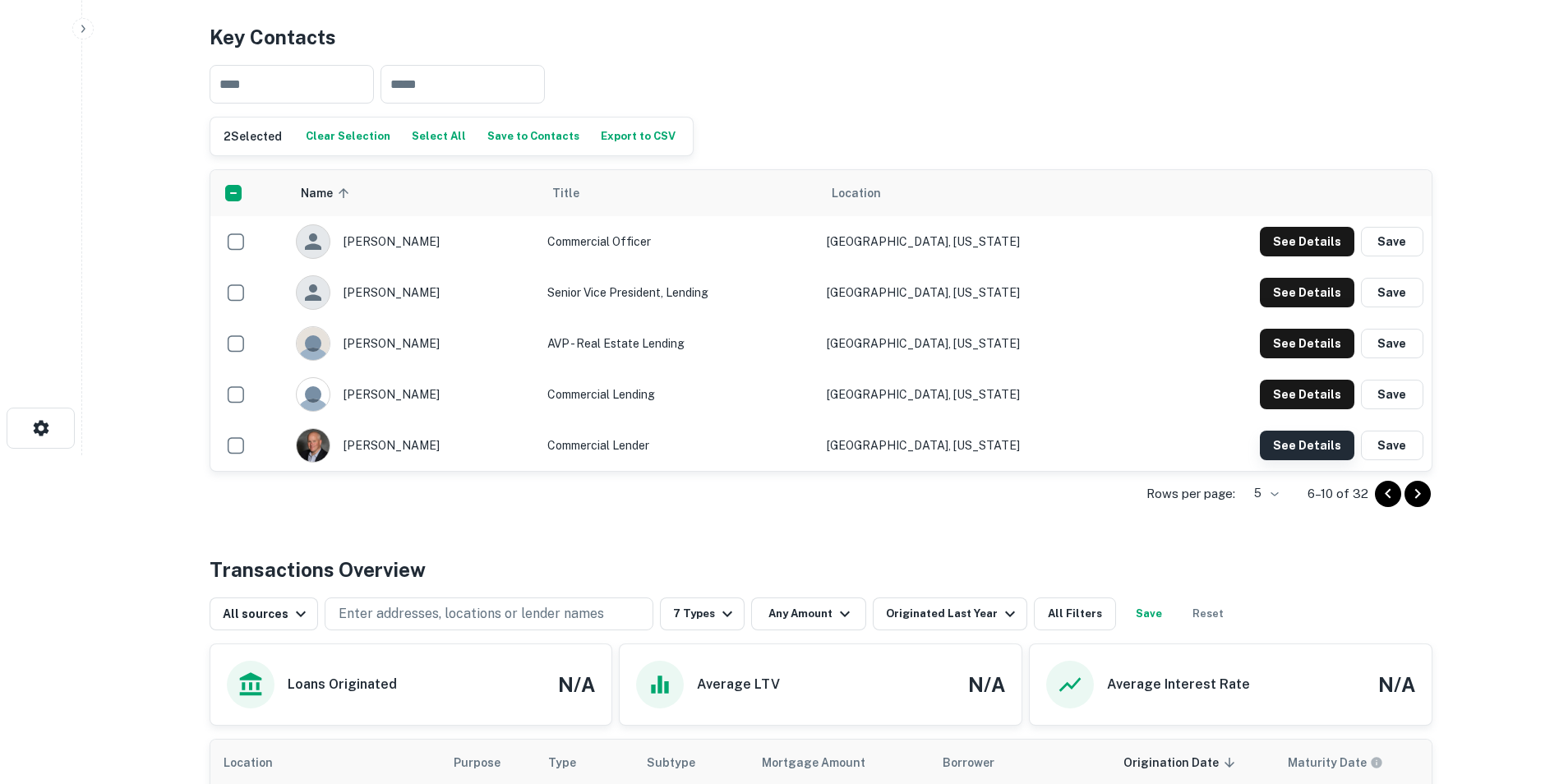
click at [1287, 441] on button "See Details" at bounding box center [1307, 445] width 95 height 30
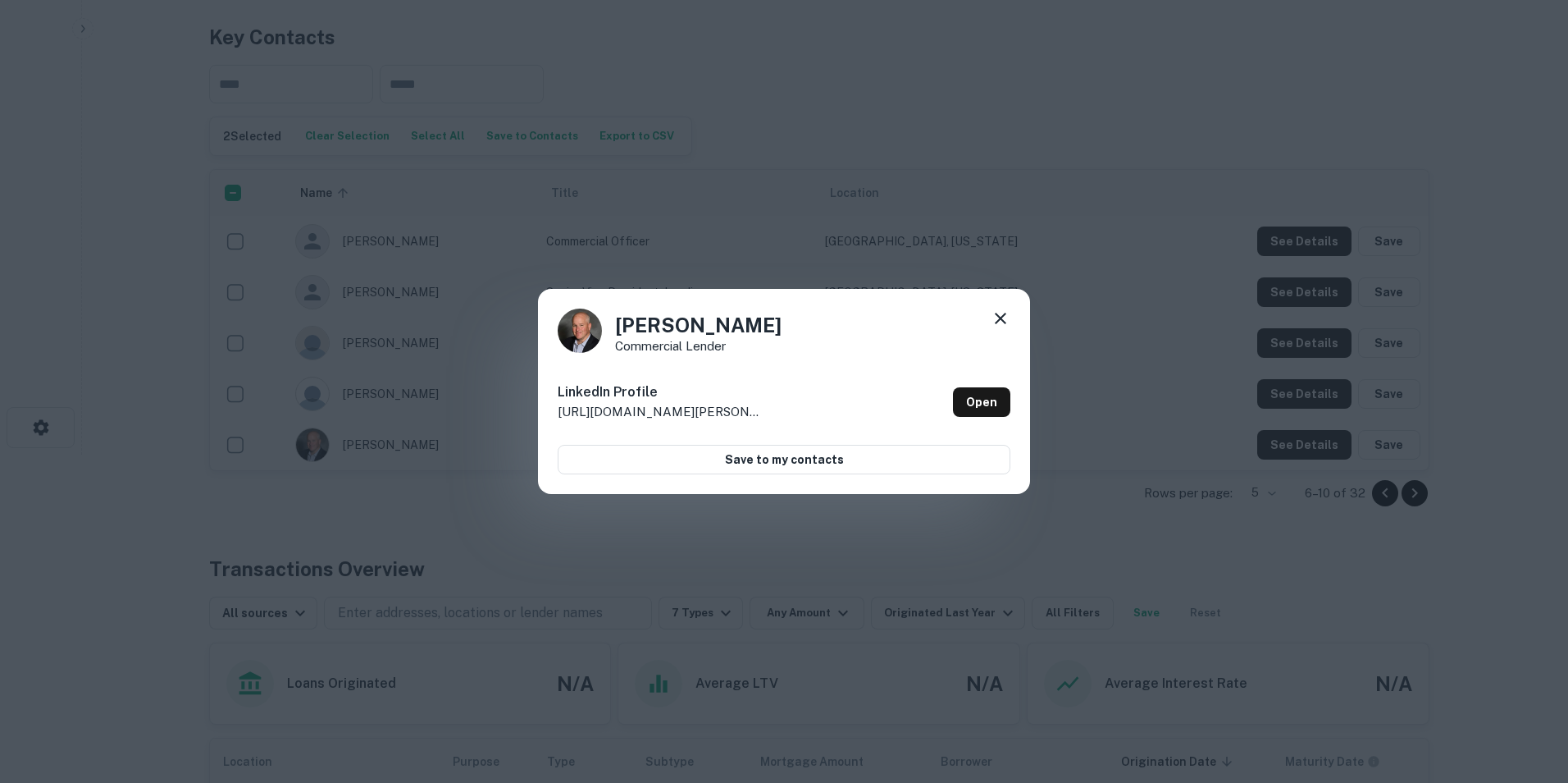
click at [998, 318] on icon at bounding box center [1000, 318] width 12 height 12
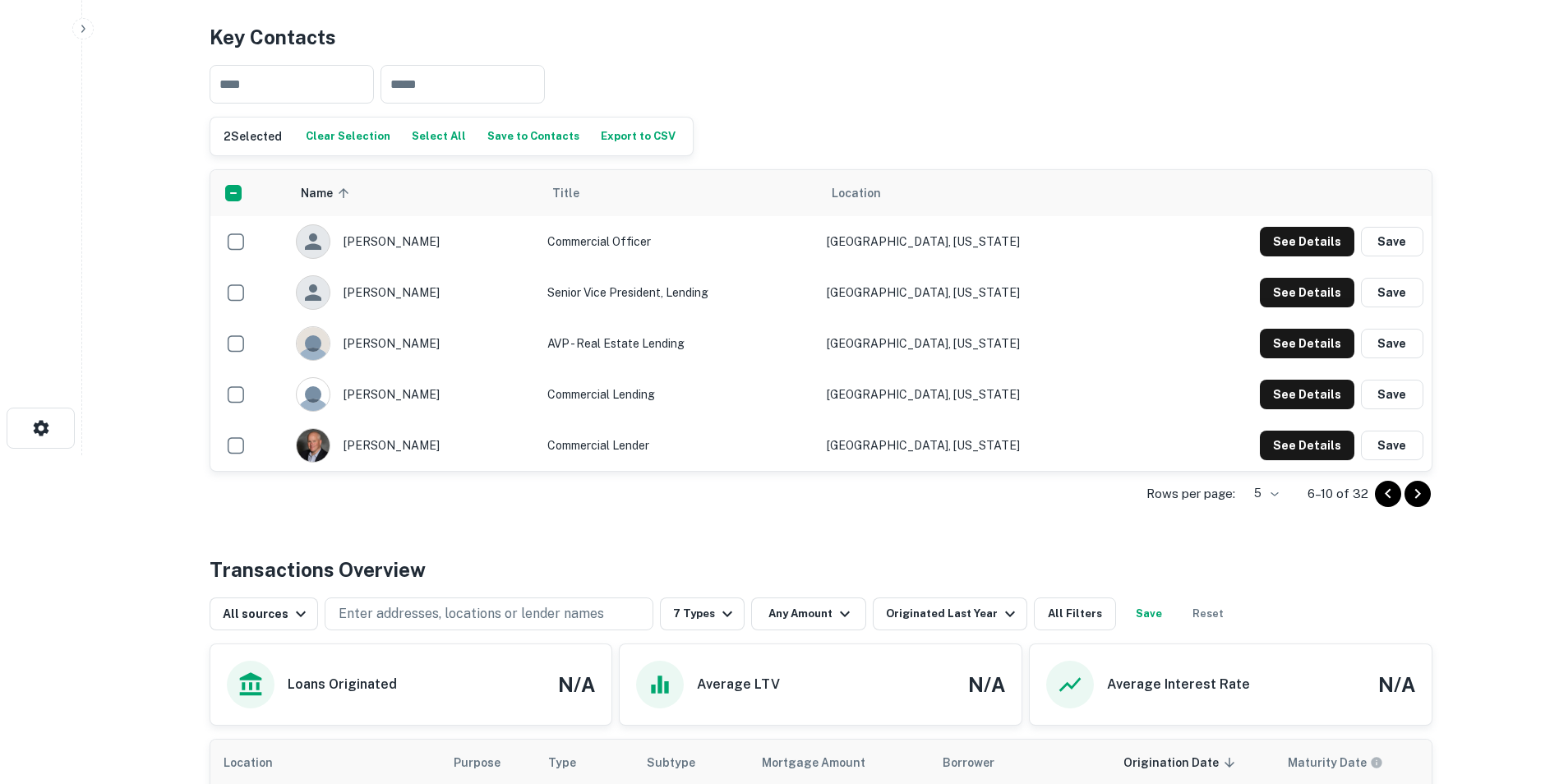
click at [1414, 494] on icon "Go to next page" at bounding box center [1418, 494] width 20 height 20
click at [1417, 488] on icon "Go to next page" at bounding box center [1418, 494] width 20 height 20
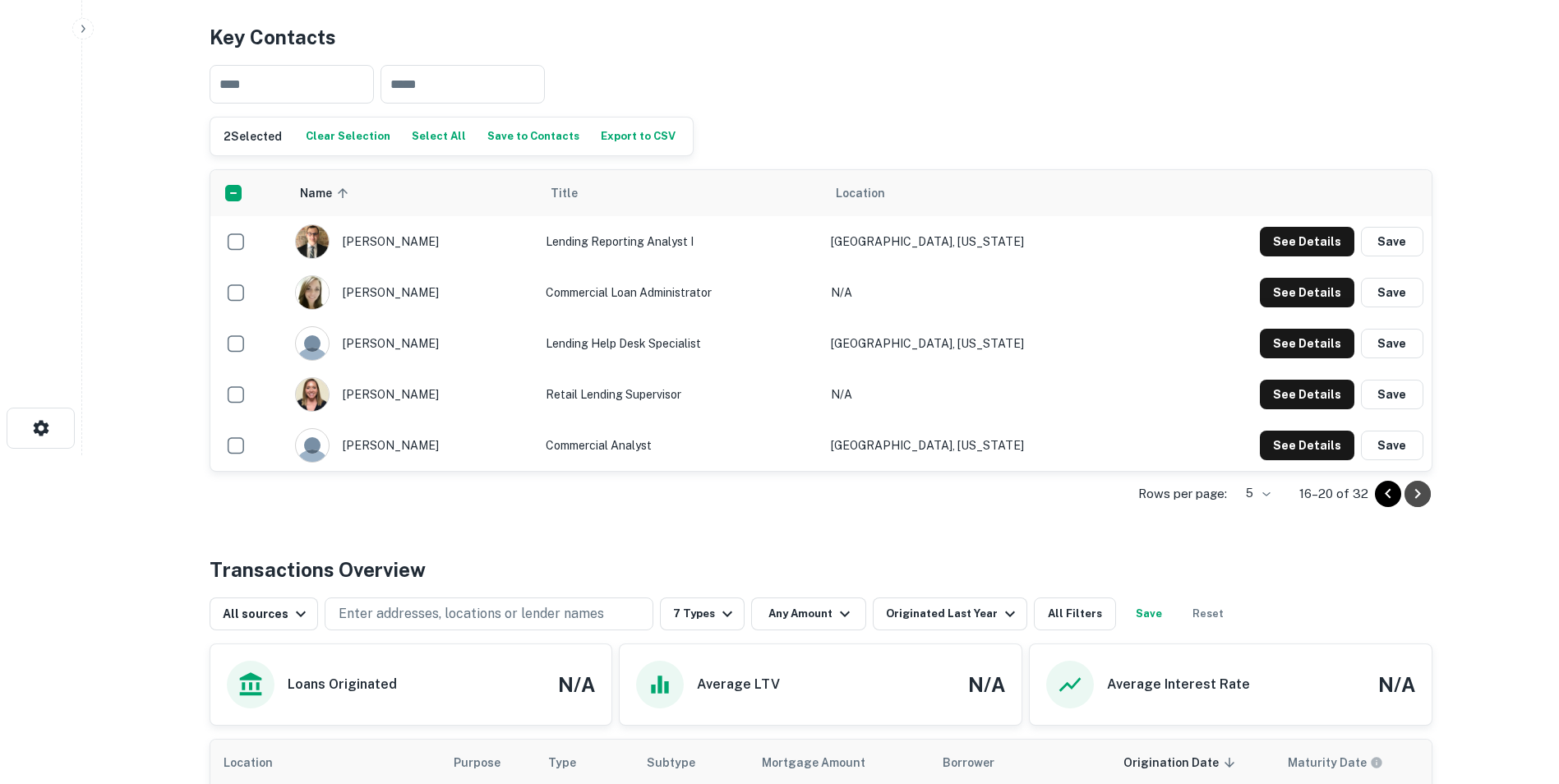
click at [1425, 495] on icon "Go to next page" at bounding box center [1418, 494] width 20 height 20
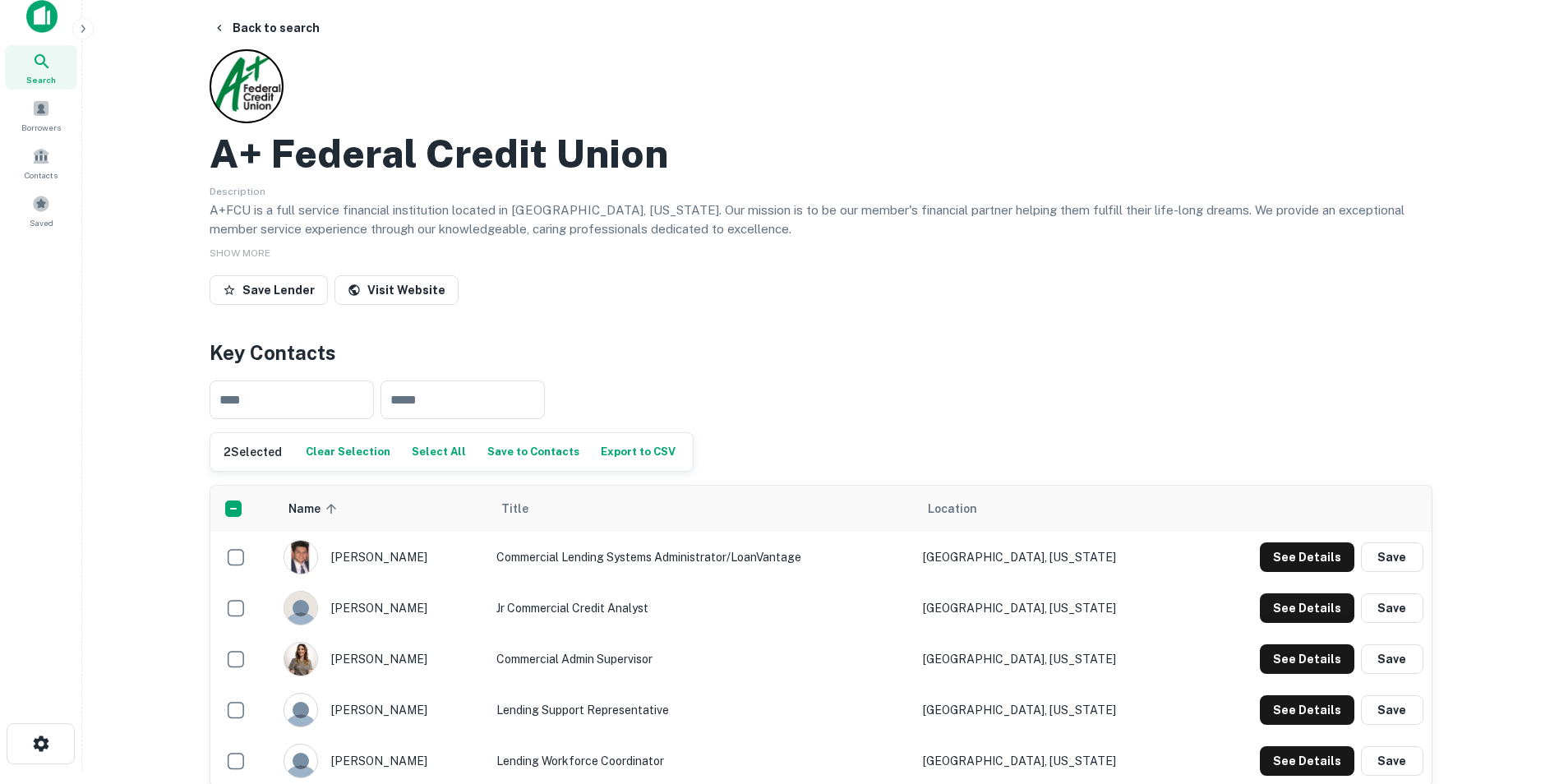
scroll to position [0, 0]
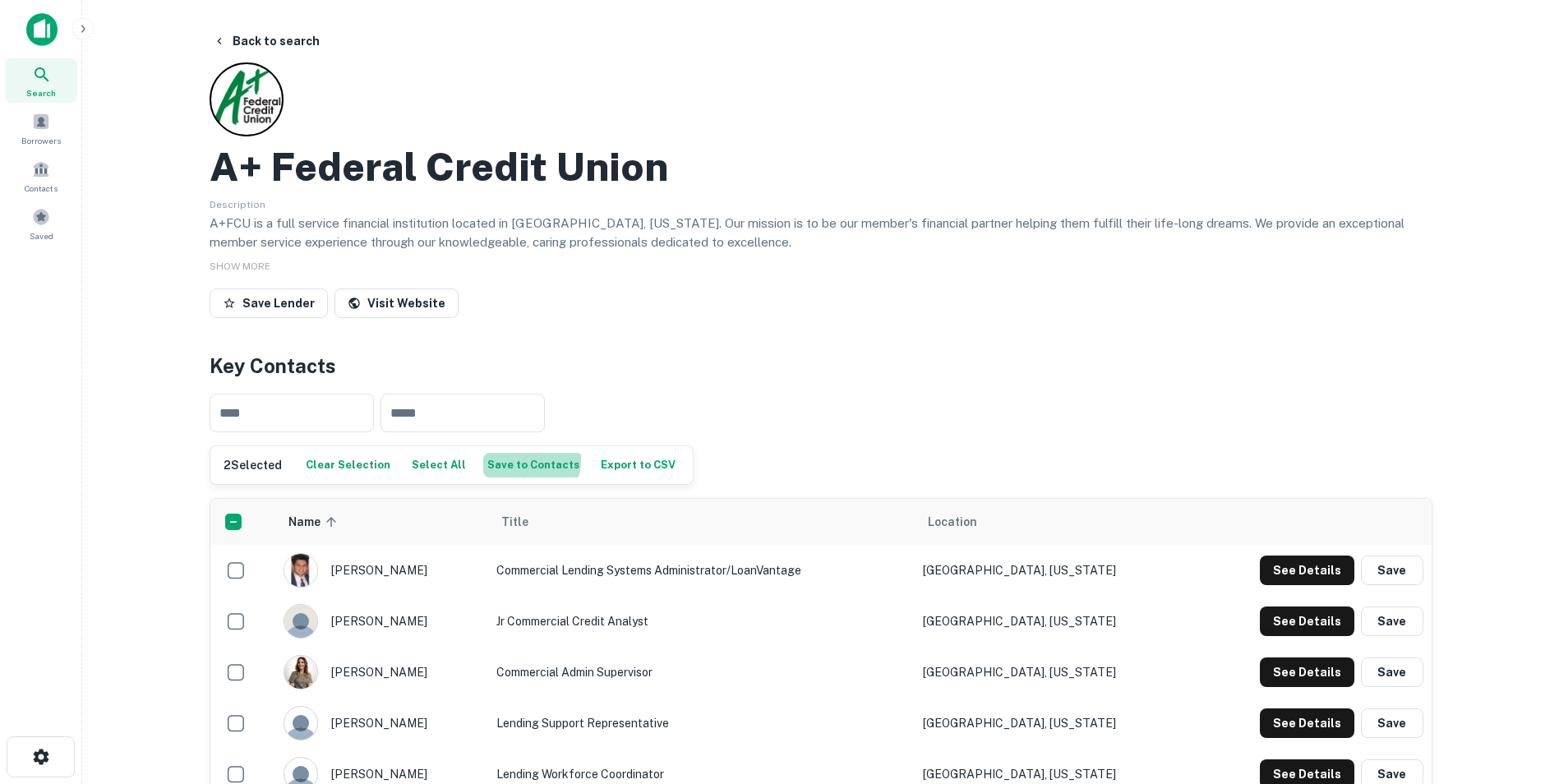
click at [511, 459] on button "Save to Contacts" at bounding box center [534, 464] width 100 height 25
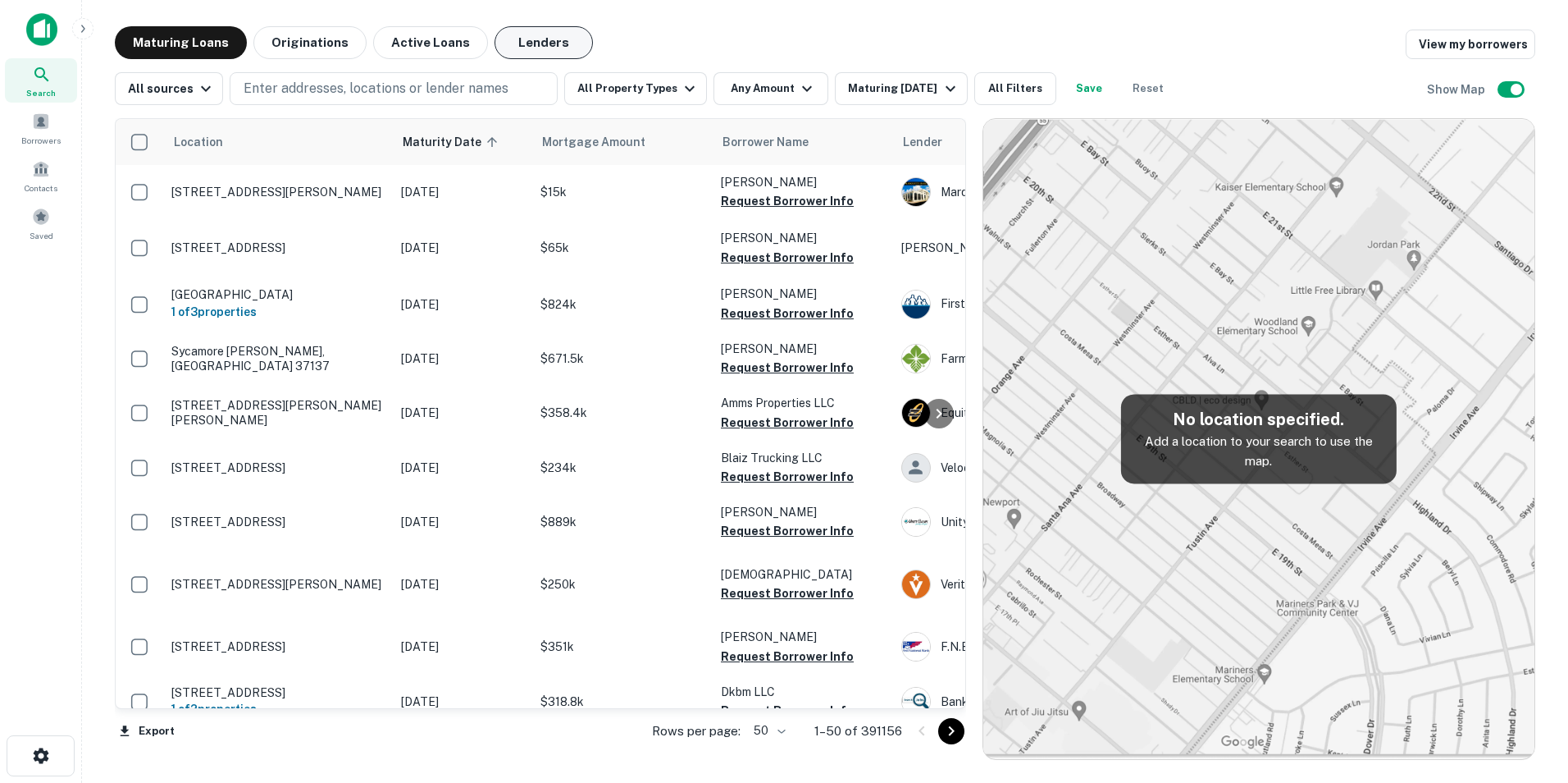
drag, startPoint x: 518, startPoint y: 37, endPoint x: 529, endPoint y: 44, distance: 13.0
click at [518, 37] on button "Lenders" at bounding box center [543, 43] width 99 height 33
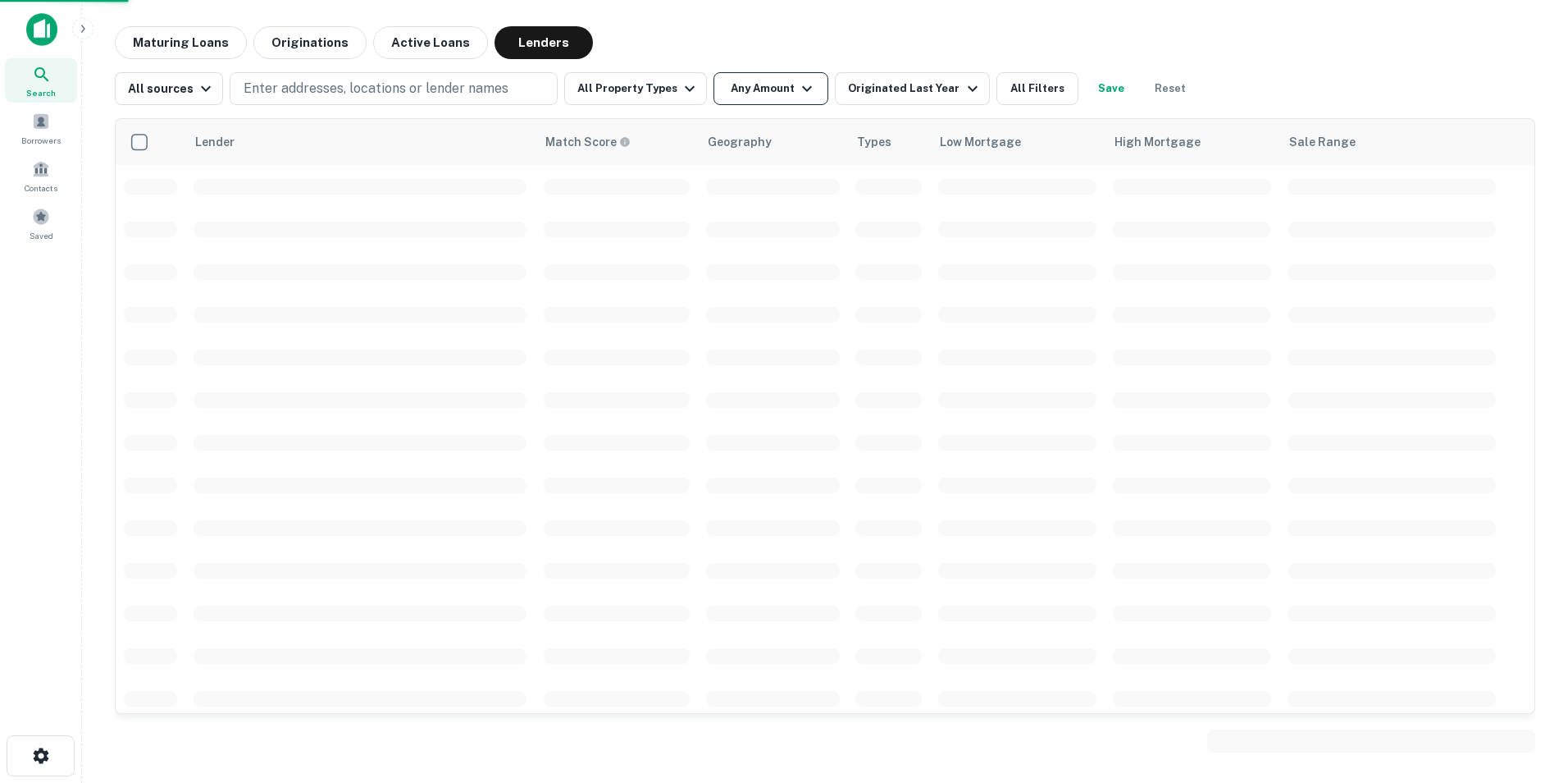
click at [780, 90] on button "Any Amount" at bounding box center [771, 89] width 115 height 33
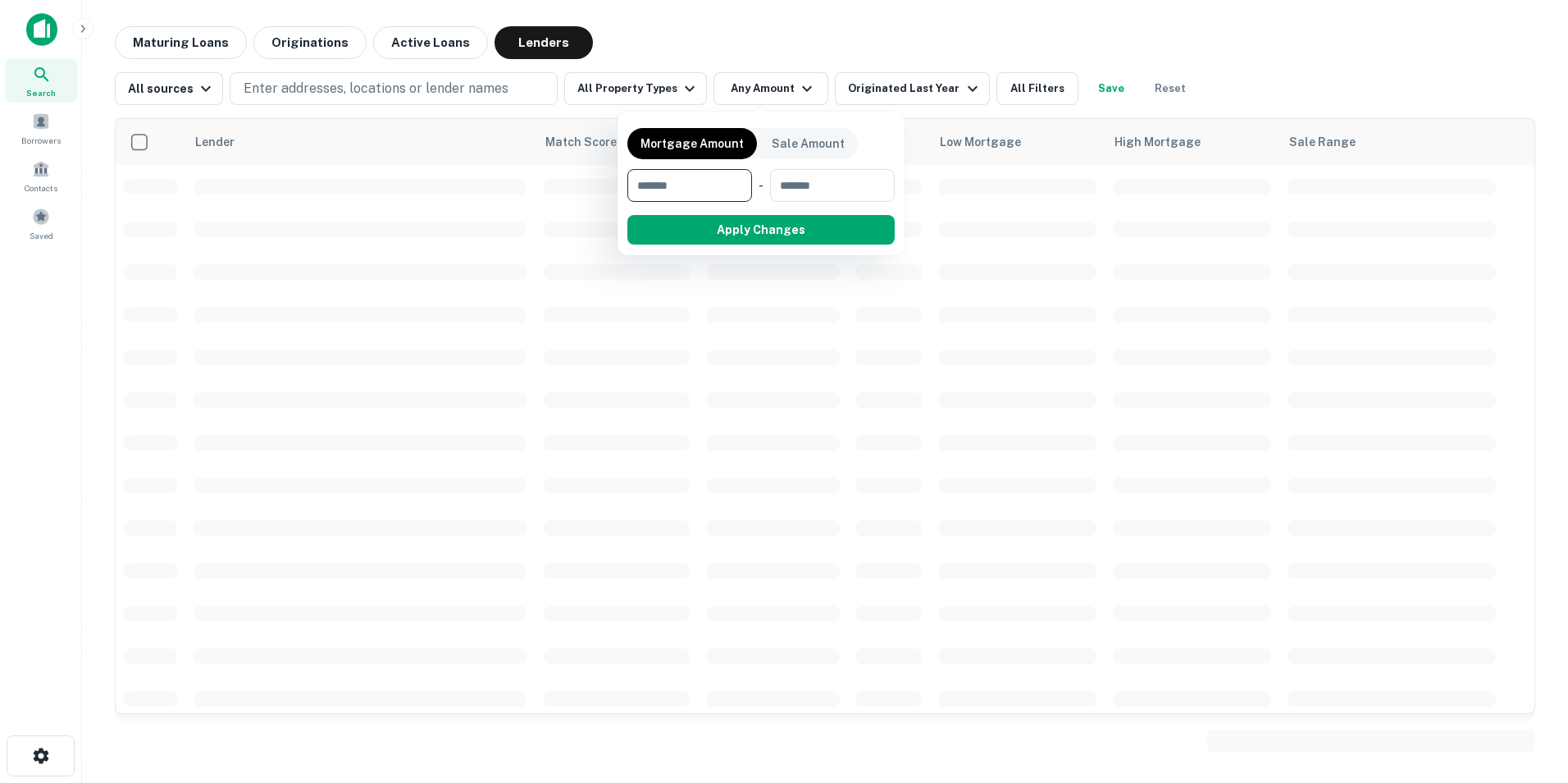
click at [634, 88] on div at bounding box center [784, 391] width 1568 height 783
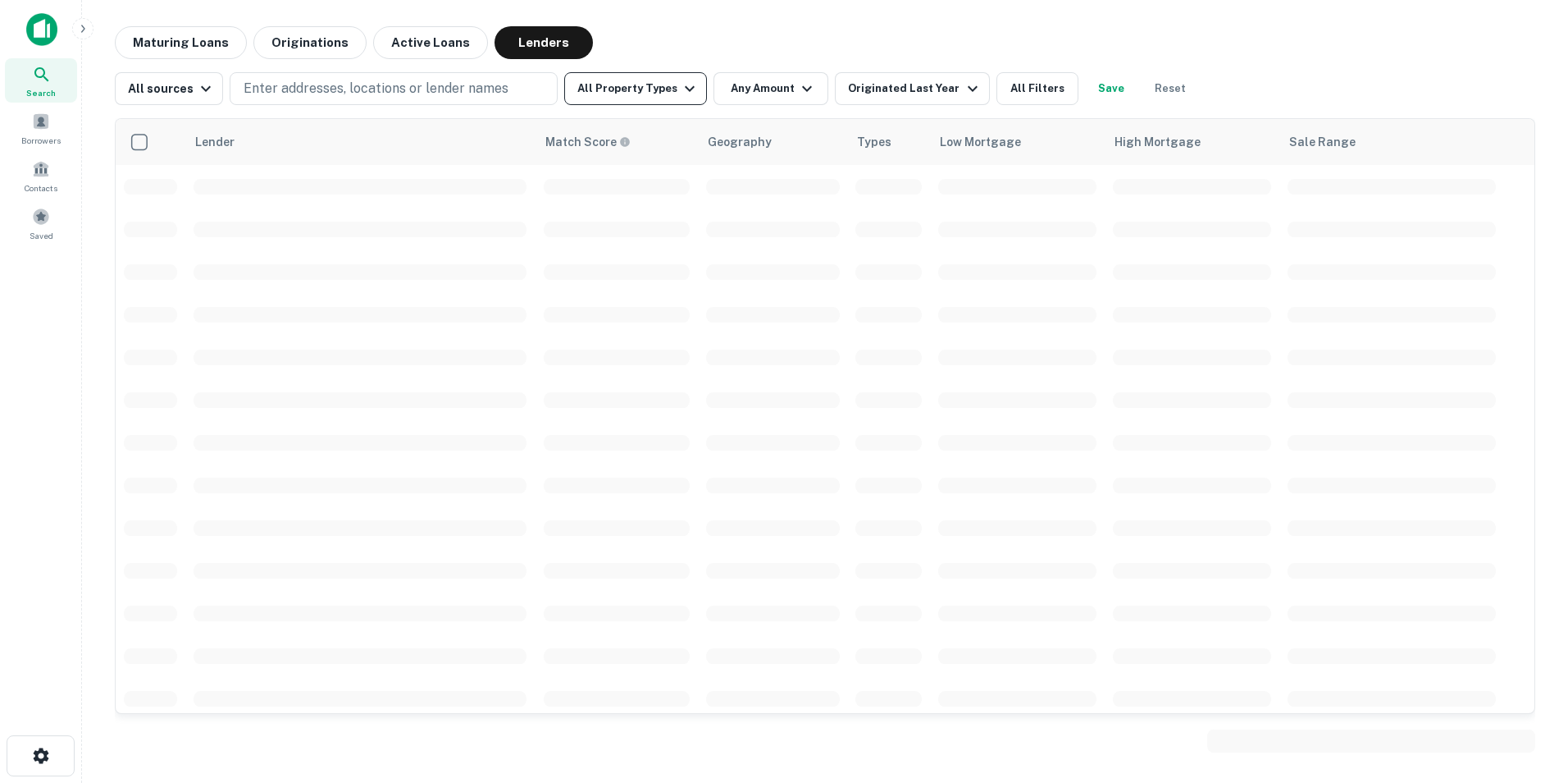
click at [680, 92] on icon "button" at bounding box center [690, 89] width 20 height 20
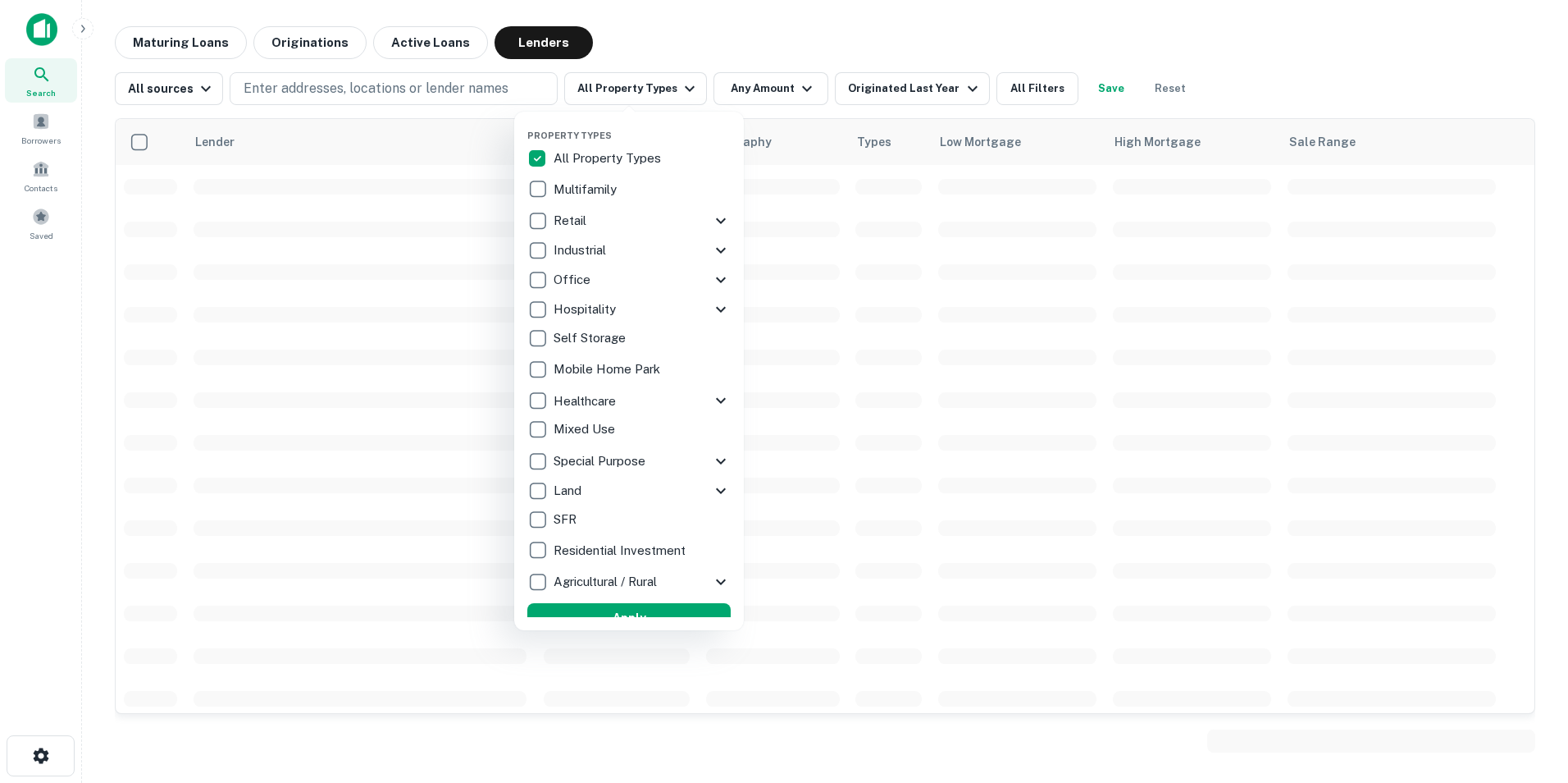
click at [38, 219] on div at bounding box center [784, 391] width 1568 height 783
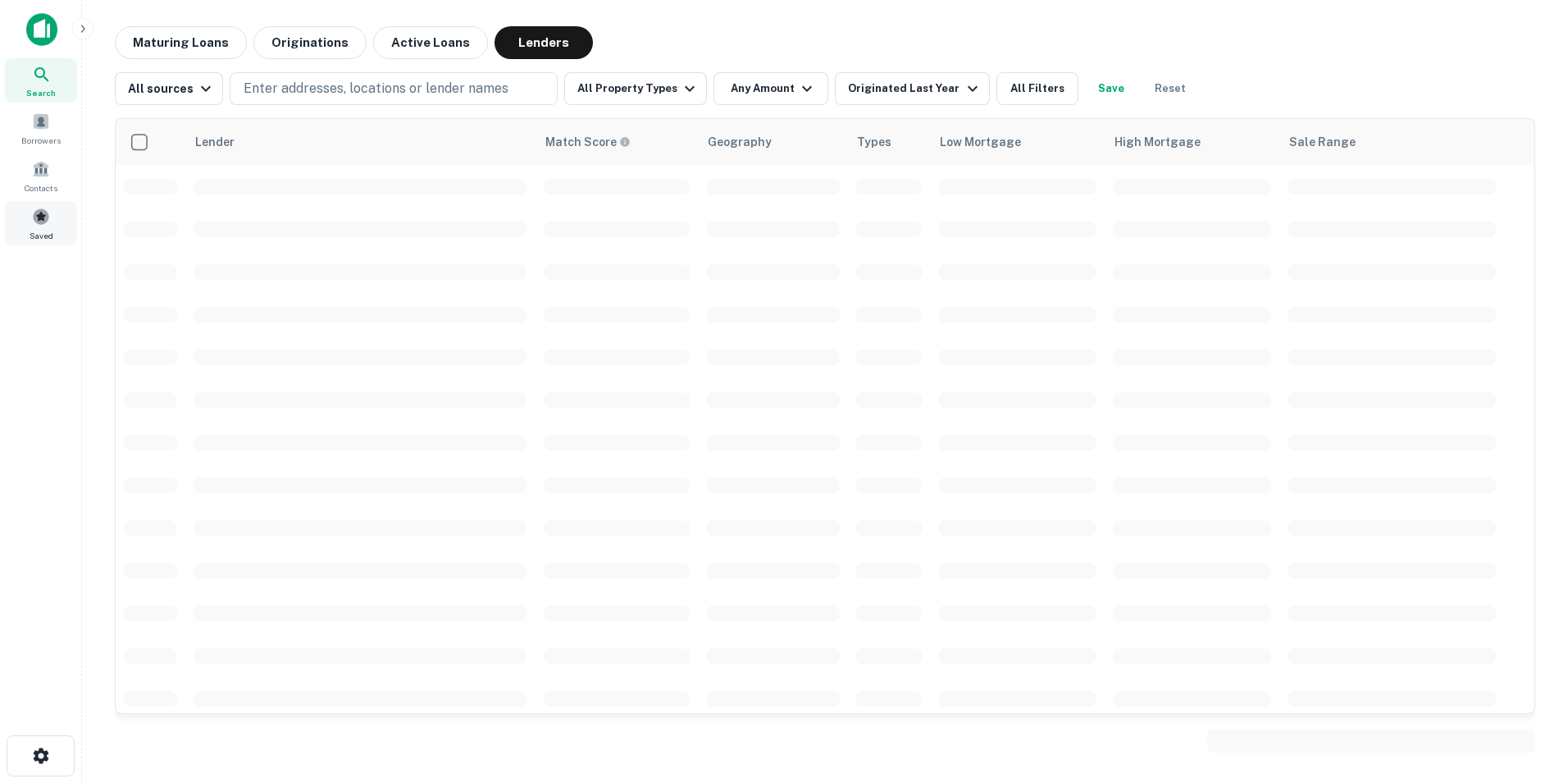
click at [35, 217] on span at bounding box center [41, 217] width 18 height 18
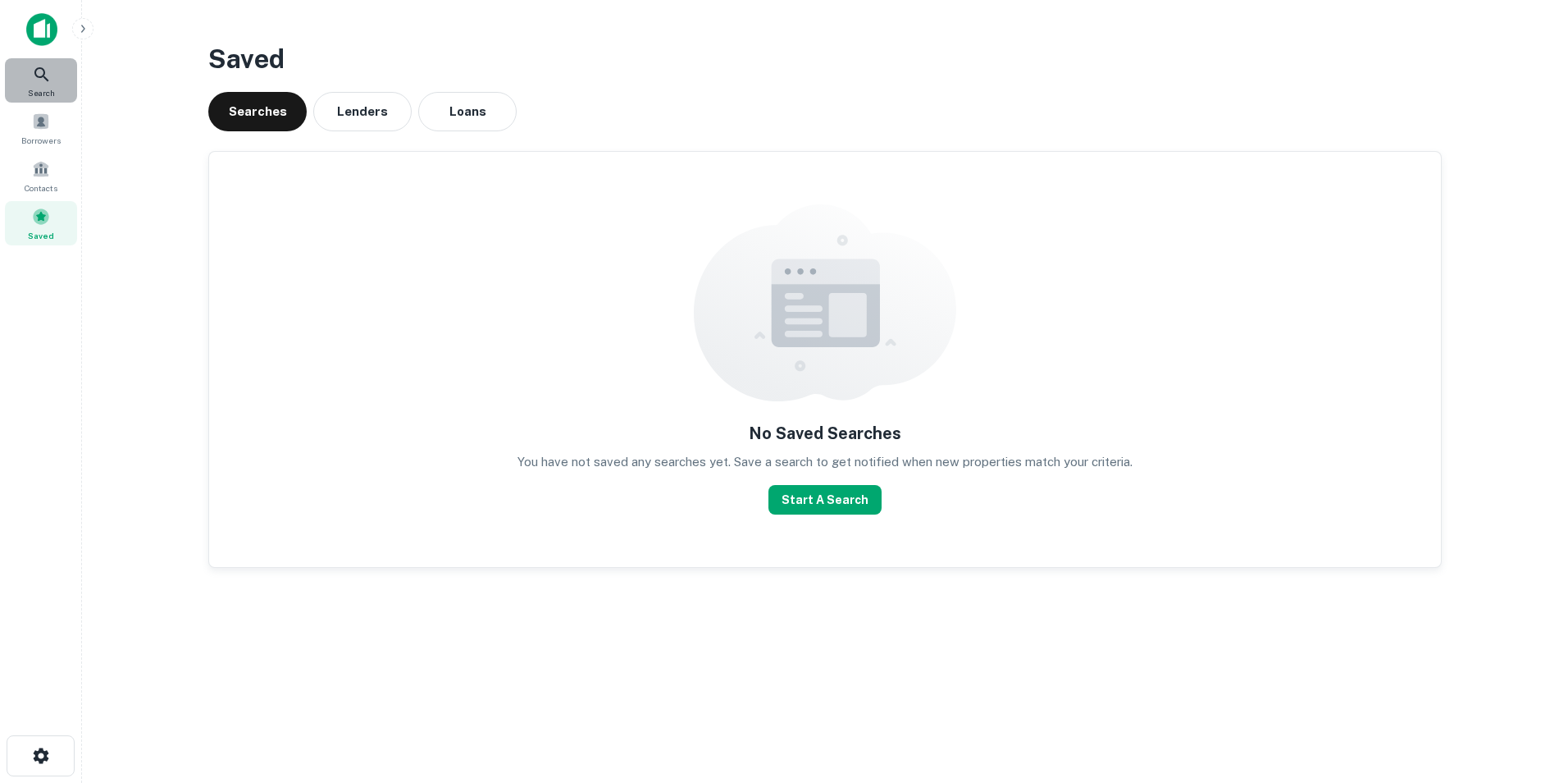
click at [39, 79] on icon at bounding box center [42, 74] width 20 height 20
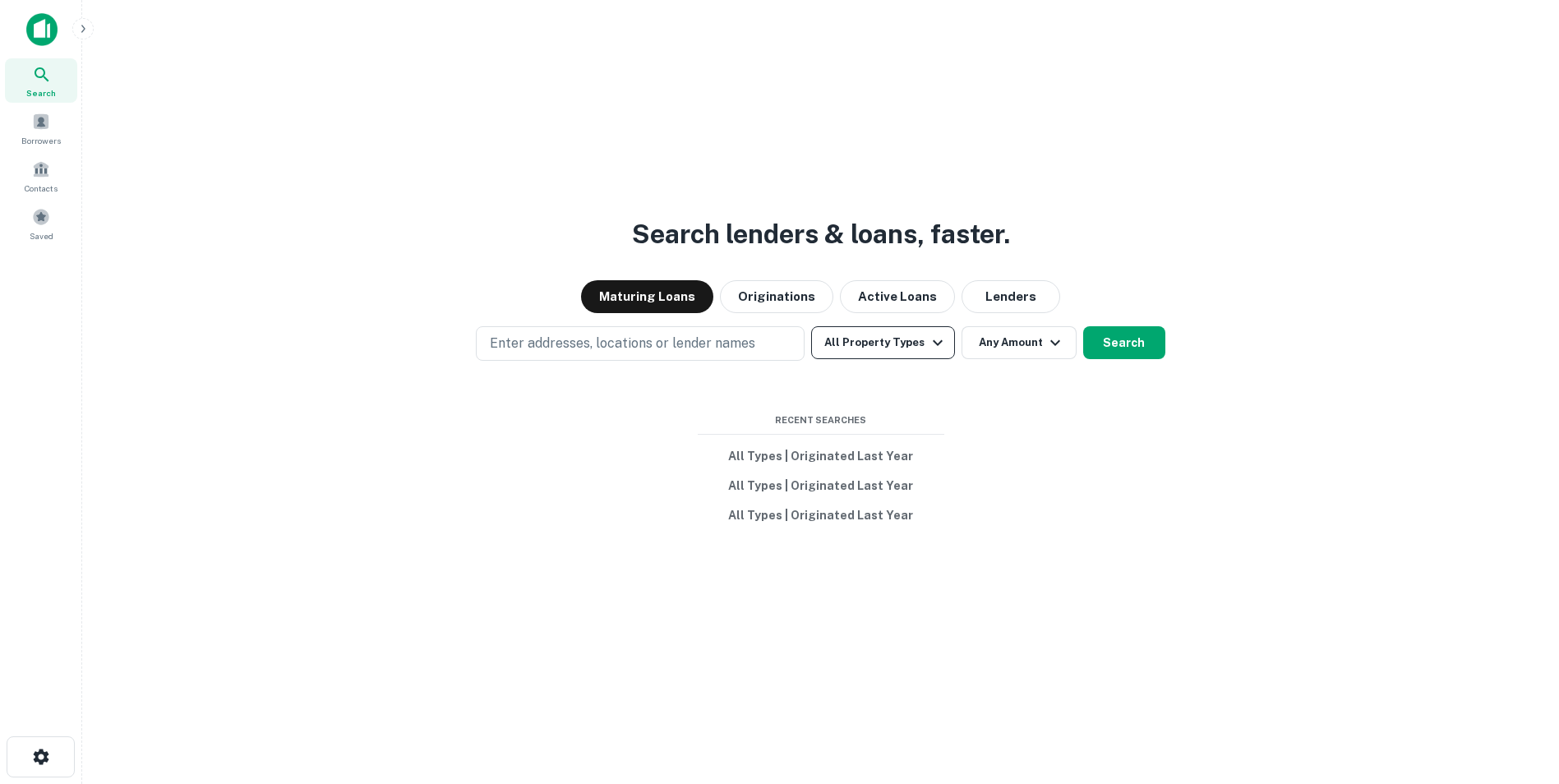
click at [918, 344] on button "All Property Types" at bounding box center [883, 342] width 143 height 33
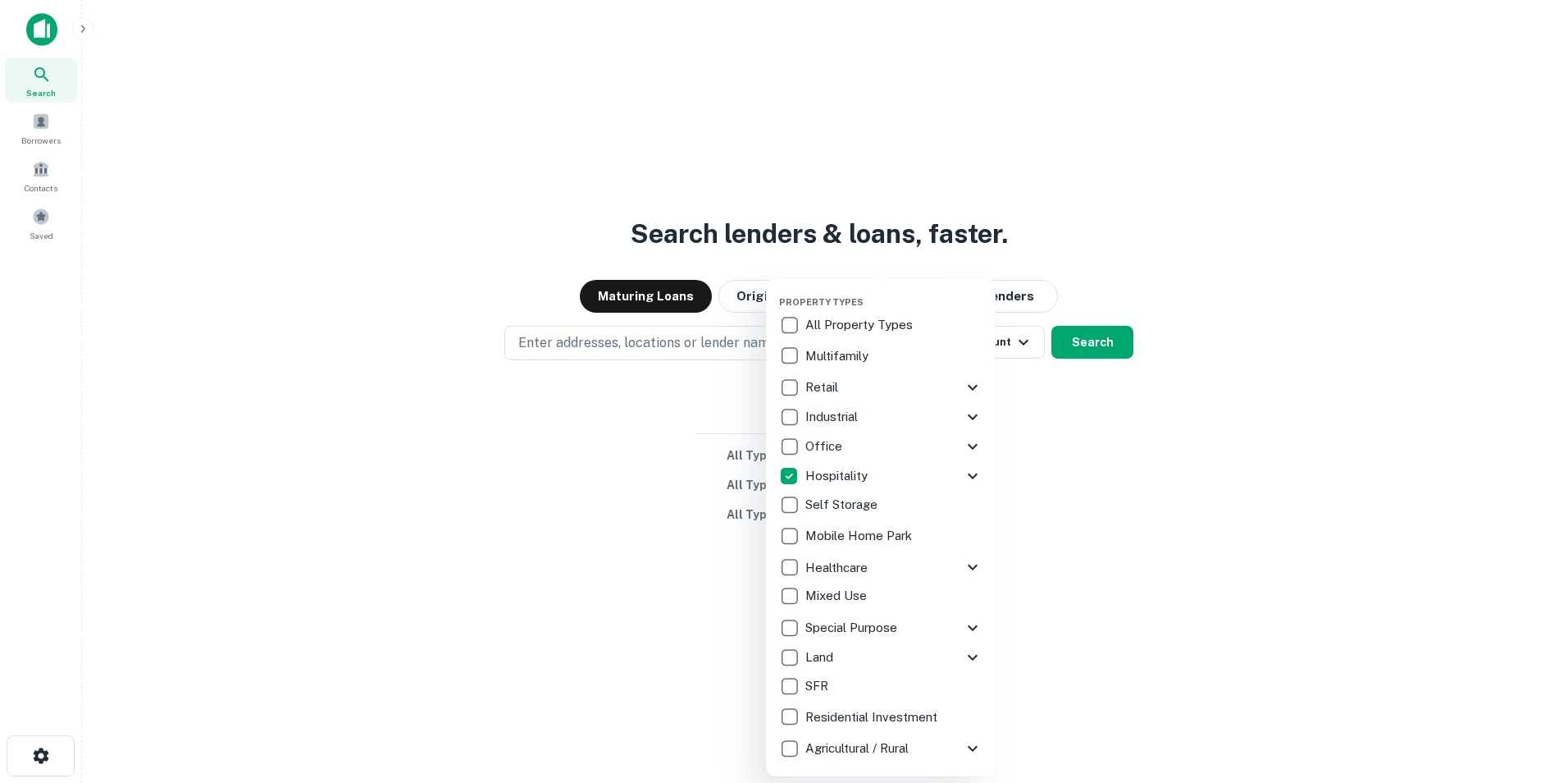
click at [1150, 244] on div at bounding box center [784, 391] width 1568 height 783
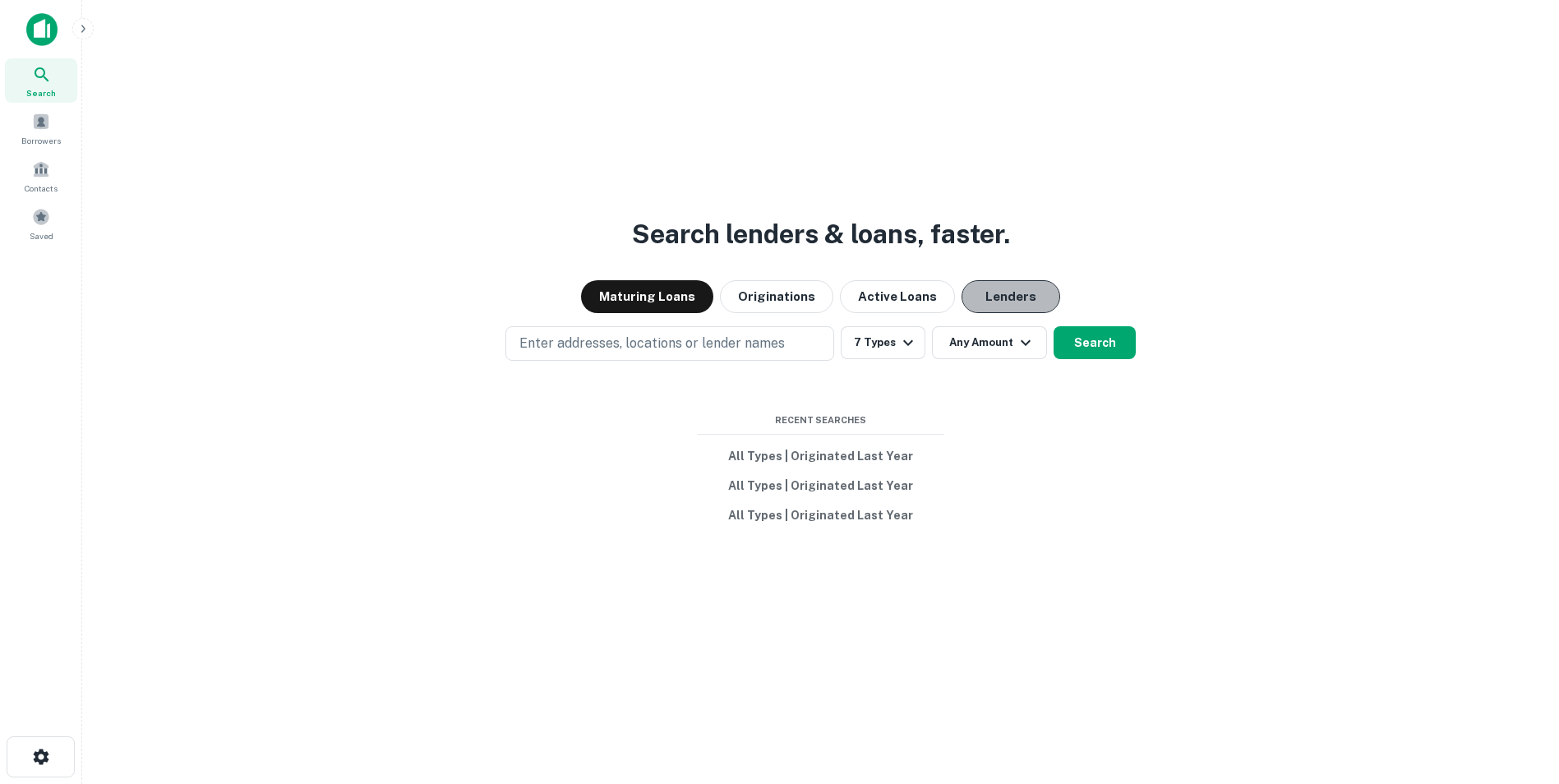
click at [1021, 296] on button "Lenders" at bounding box center [1011, 296] width 99 height 33
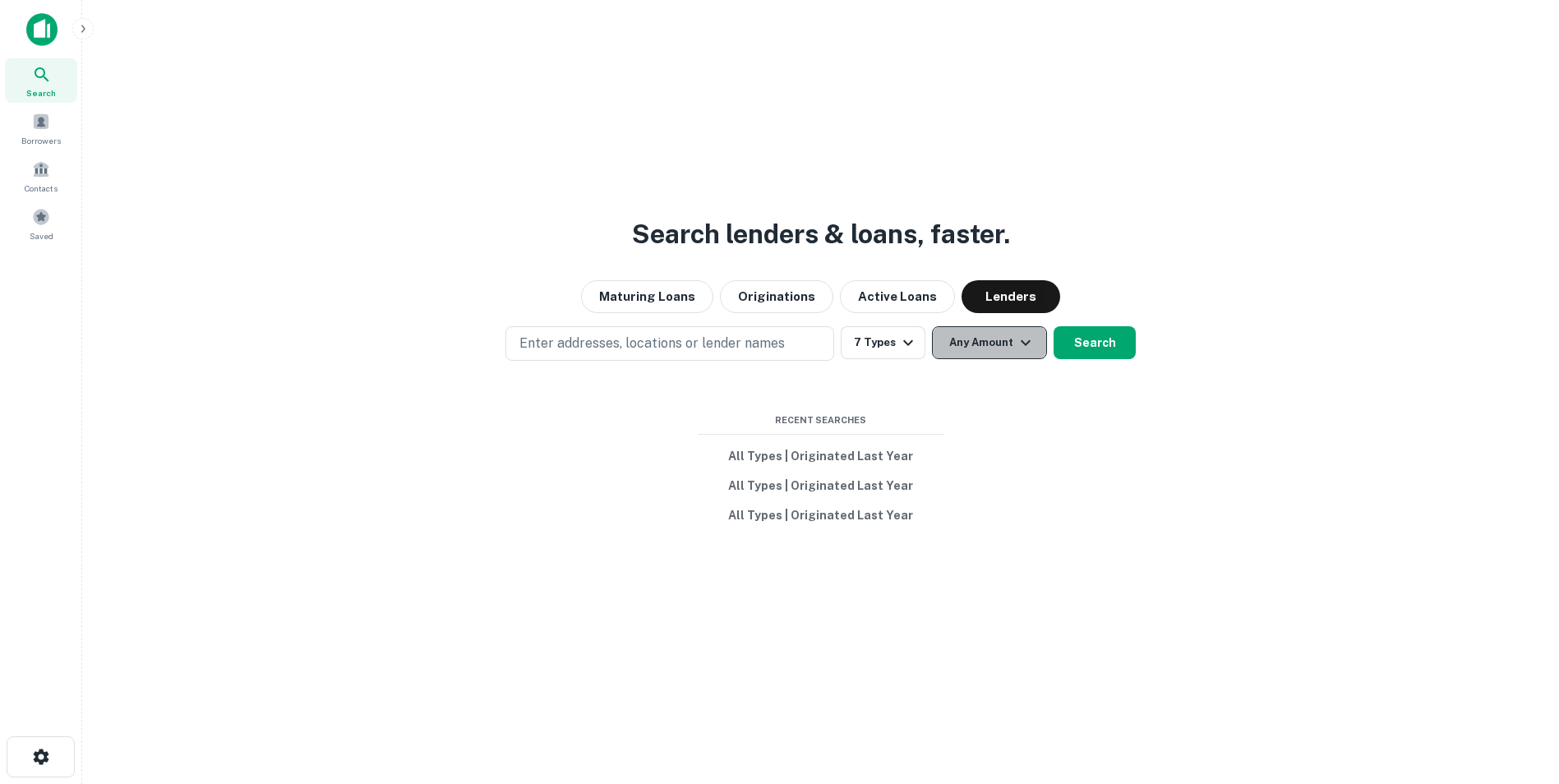
click at [1010, 352] on button "Any Amount" at bounding box center [989, 342] width 115 height 33
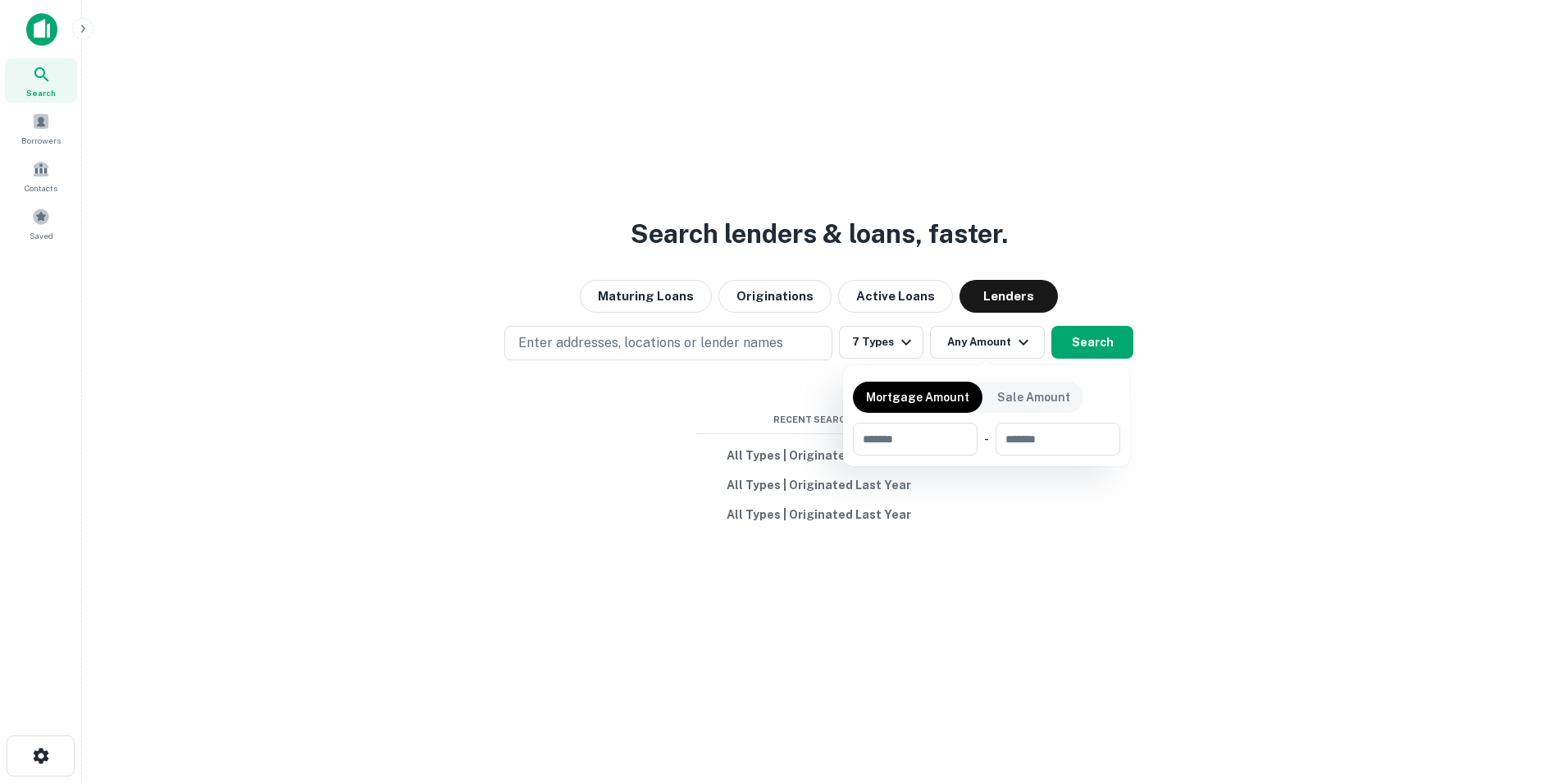
click at [1148, 255] on div at bounding box center [784, 391] width 1568 height 783
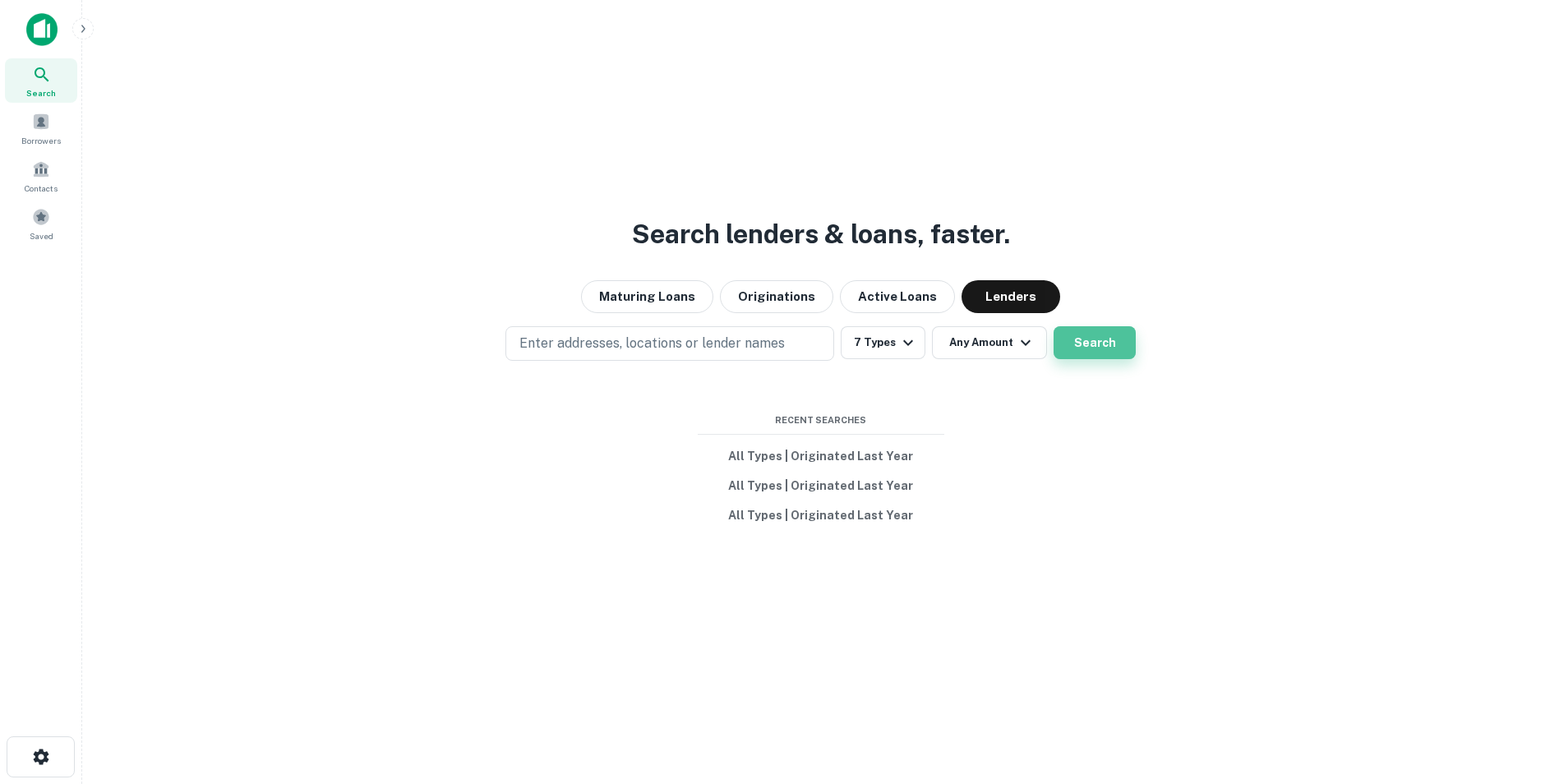
click at [1094, 348] on button "Search" at bounding box center [1094, 342] width 82 height 33
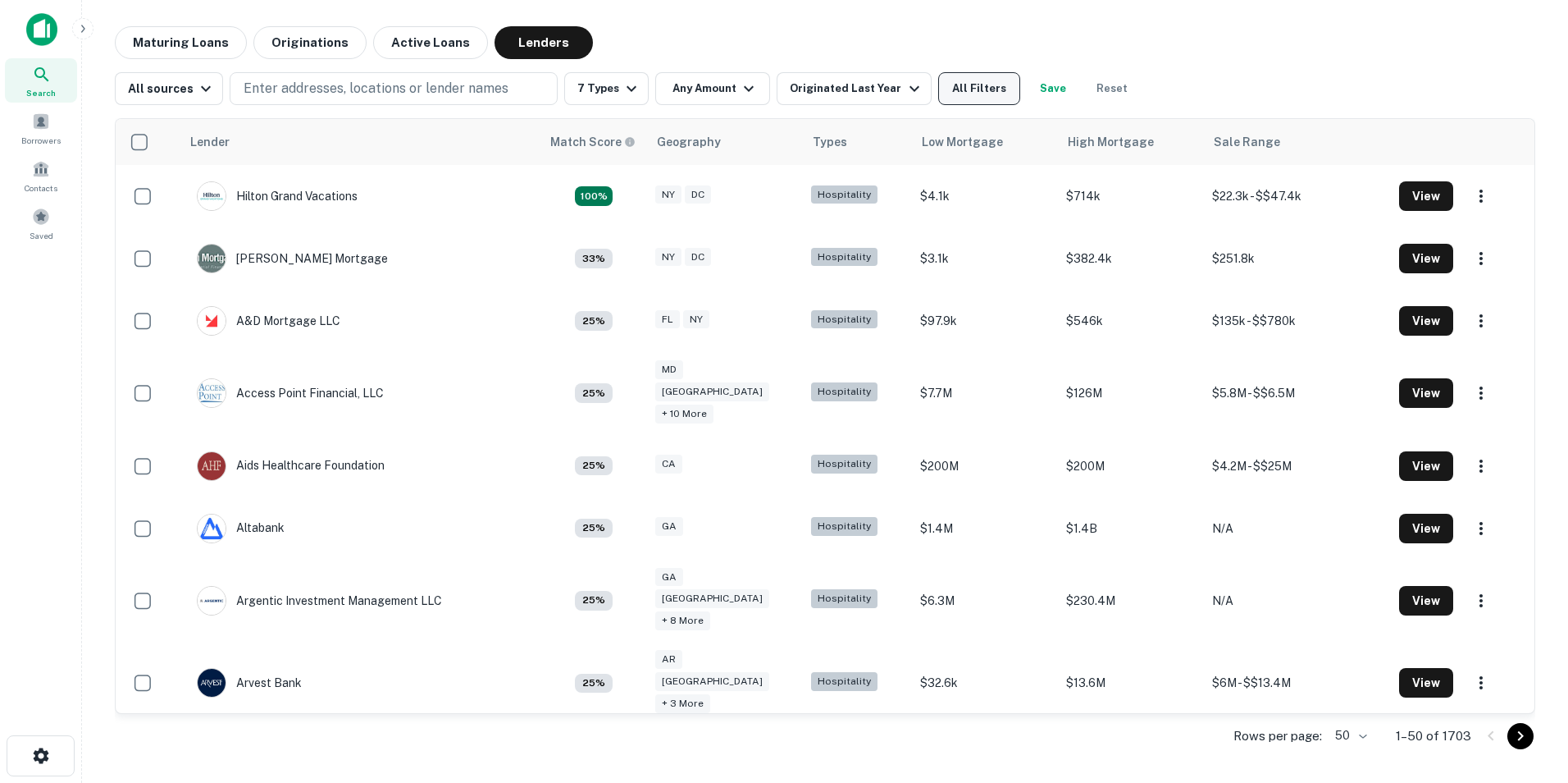
click at [953, 93] on button "All Filters" at bounding box center [979, 89] width 82 height 33
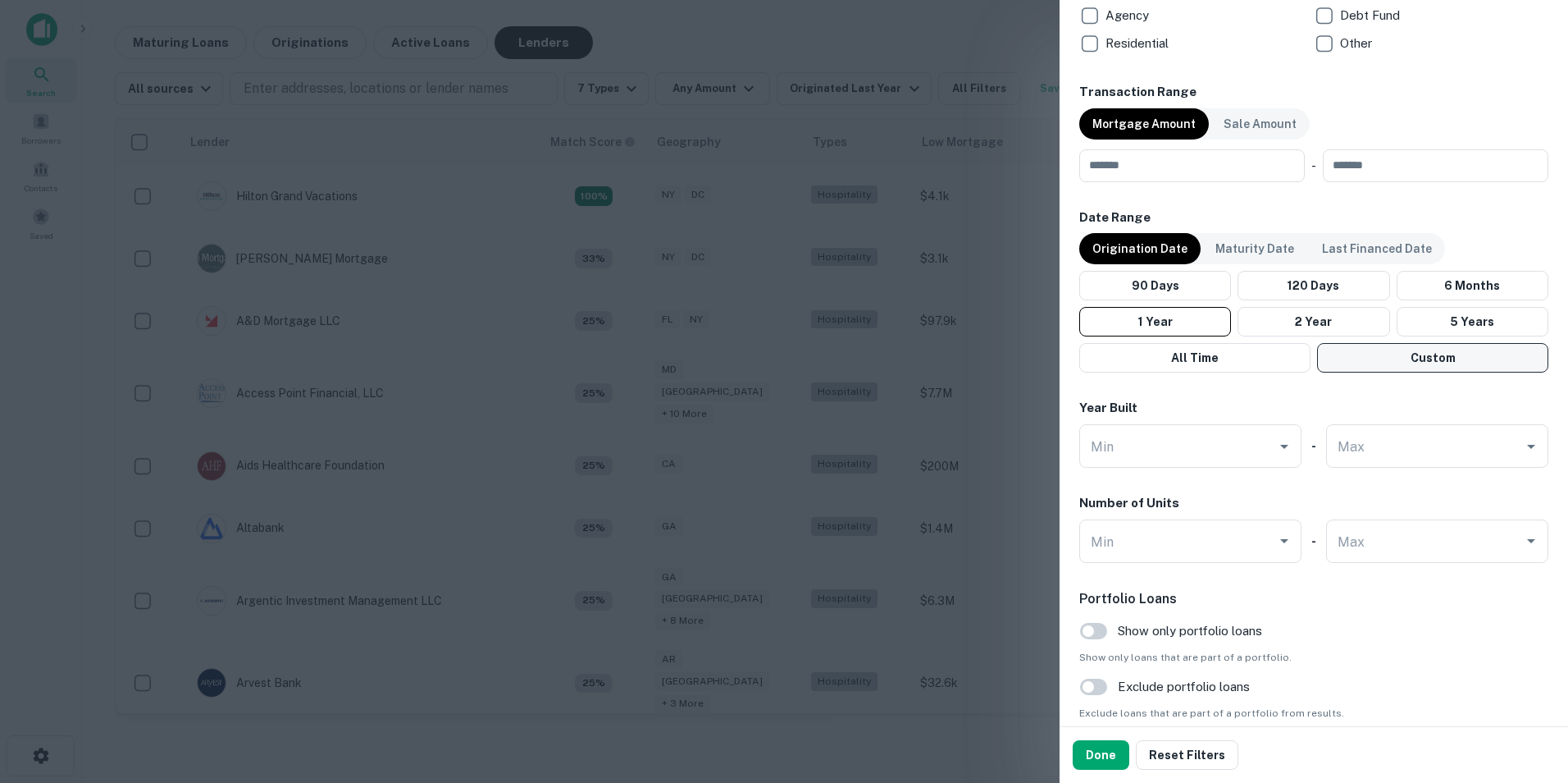
scroll to position [1149, 0]
click at [1097, 749] on button "Done" at bounding box center [1101, 755] width 56 height 30
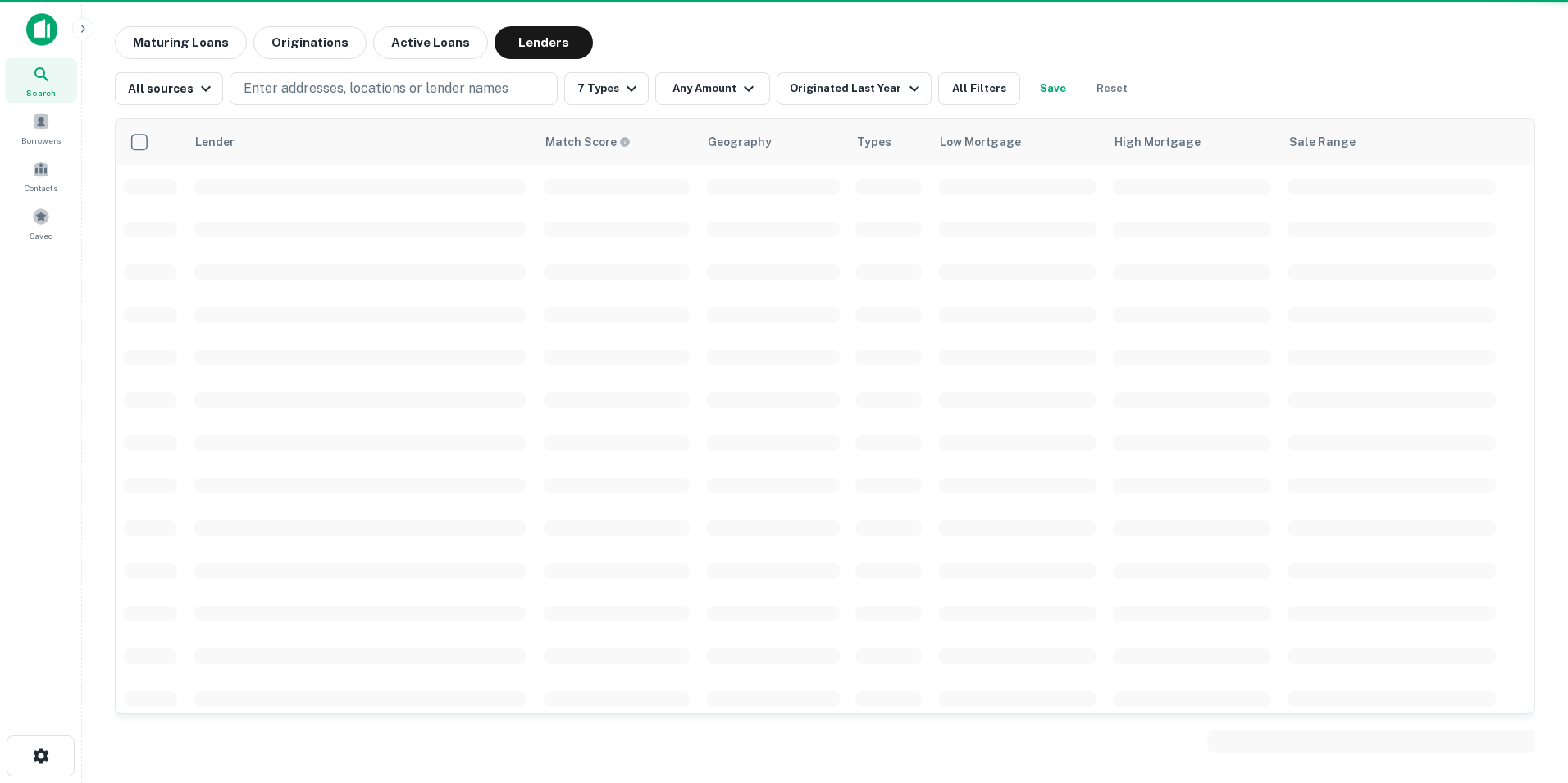
click at [1038, 89] on button "Save" at bounding box center [1053, 89] width 53 height 33
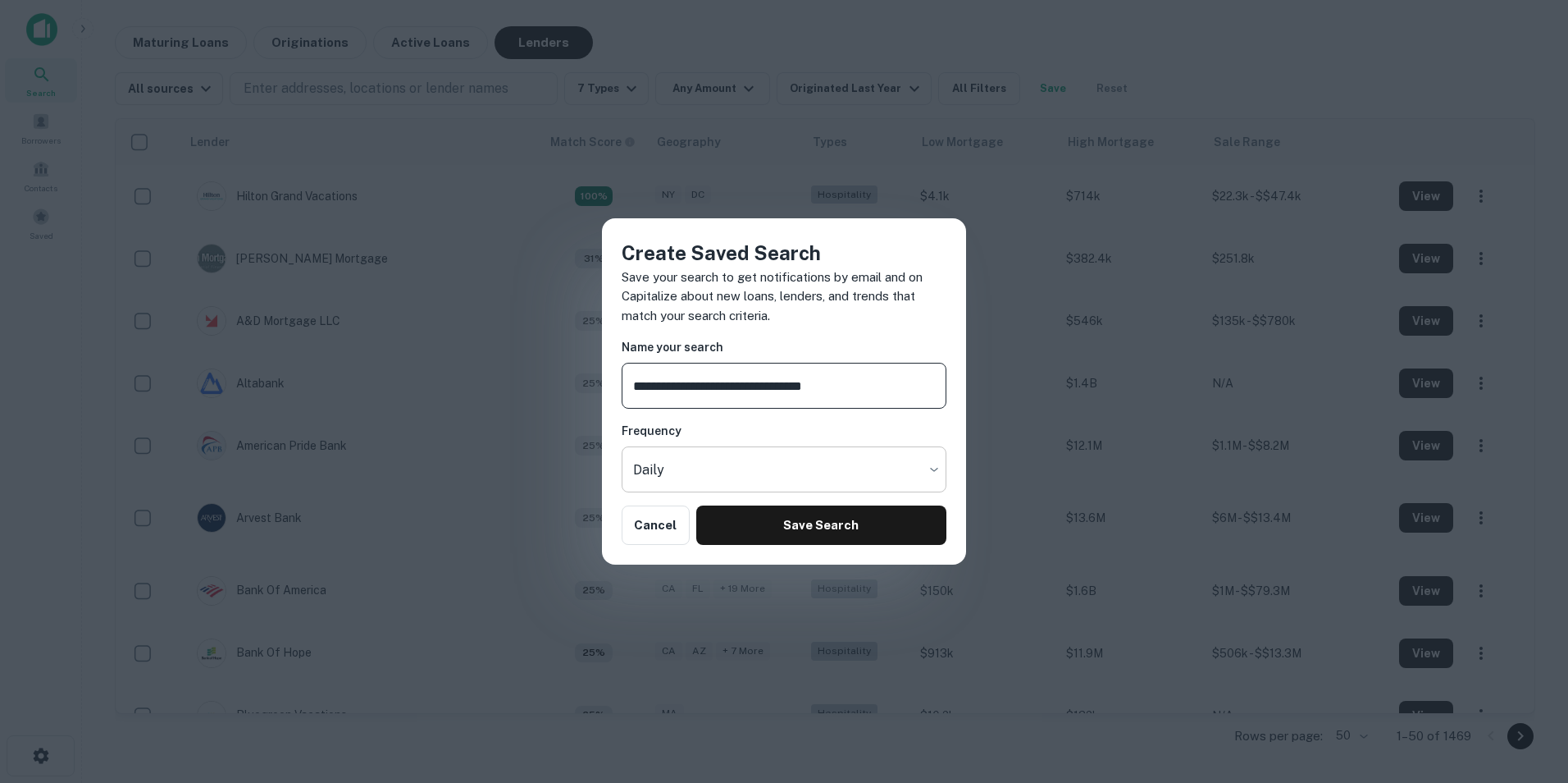
type input "**********"
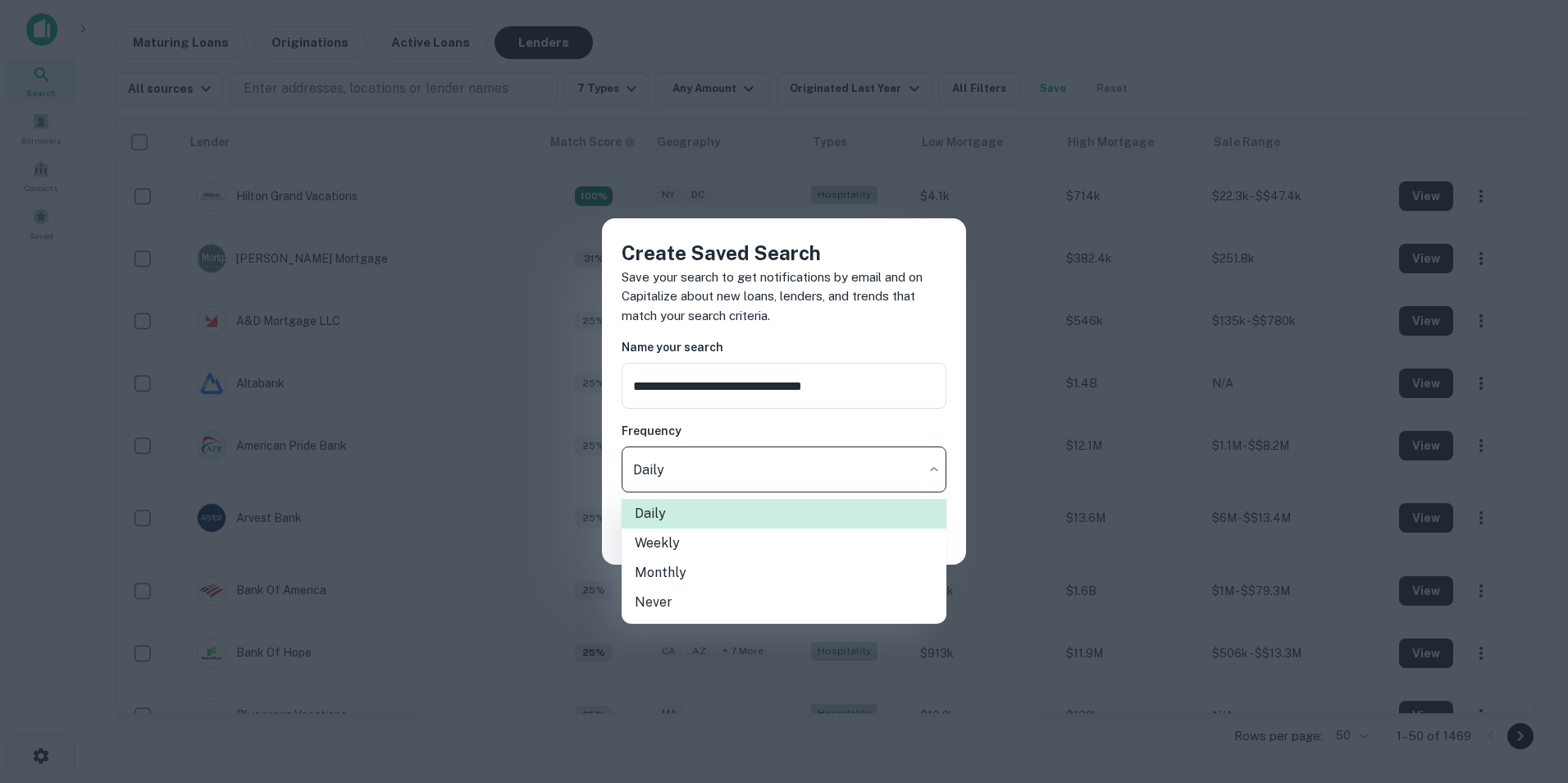
click at [745, 463] on body "Search Borrowers Contacts Saved Maturing Loans Originations Active Loans Lender…" at bounding box center [784, 391] width 1568 height 783
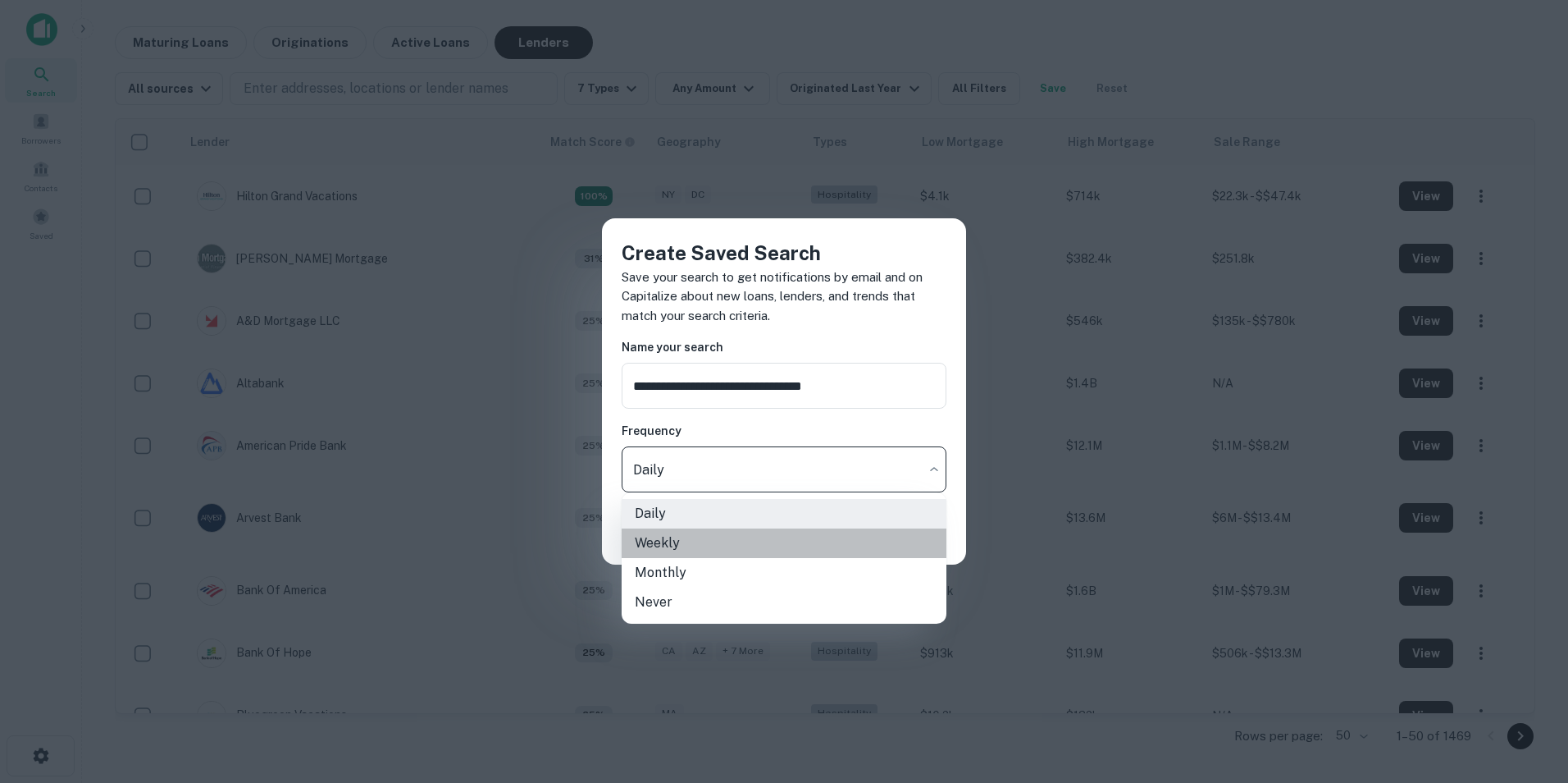
click at [733, 542] on li "Weekly" at bounding box center [784, 543] width 325 height 30
type input "******"
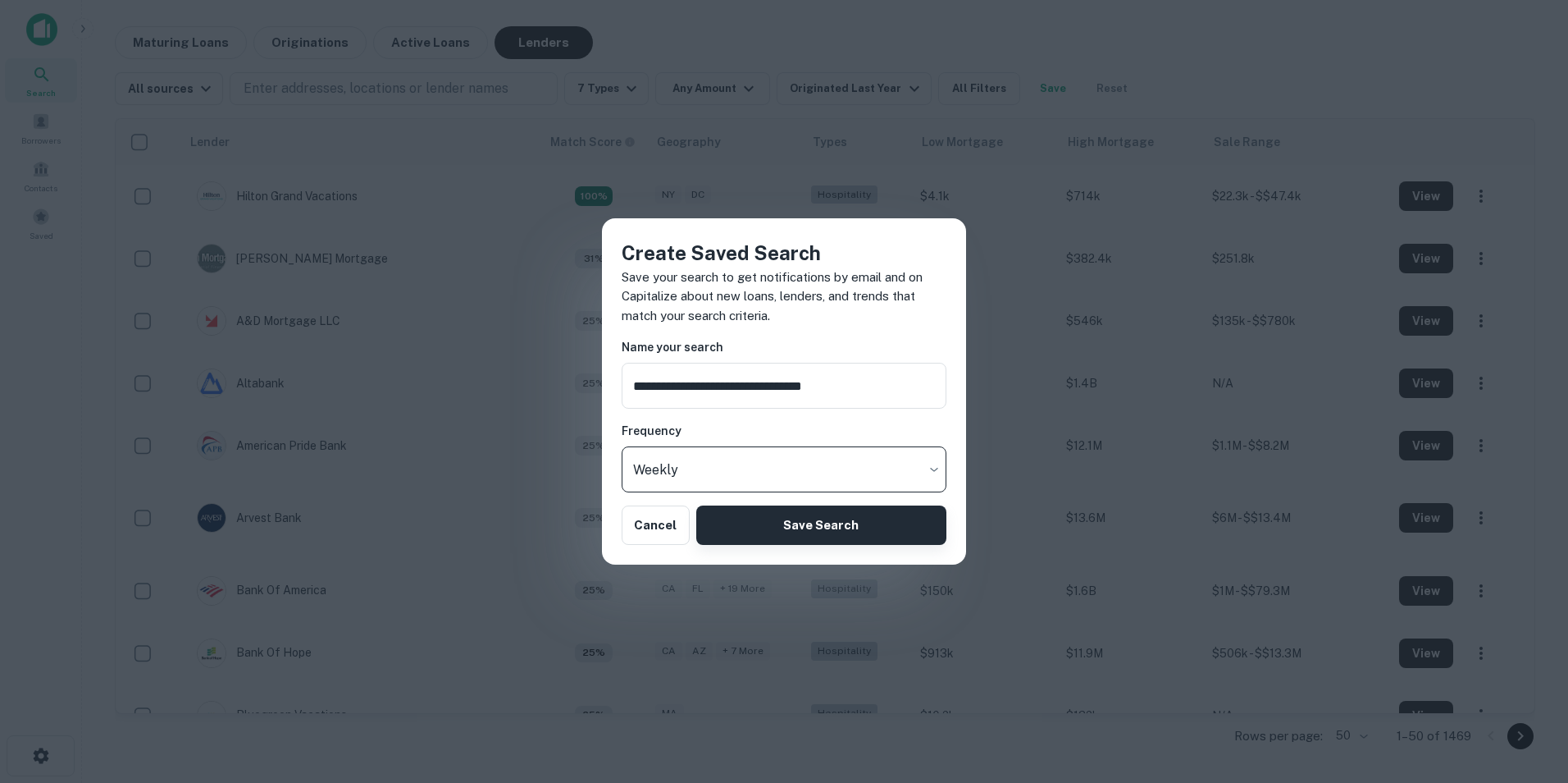
click at [856, 528] on button "Save Search" at bounding box center [822, 524] width 250 height 39
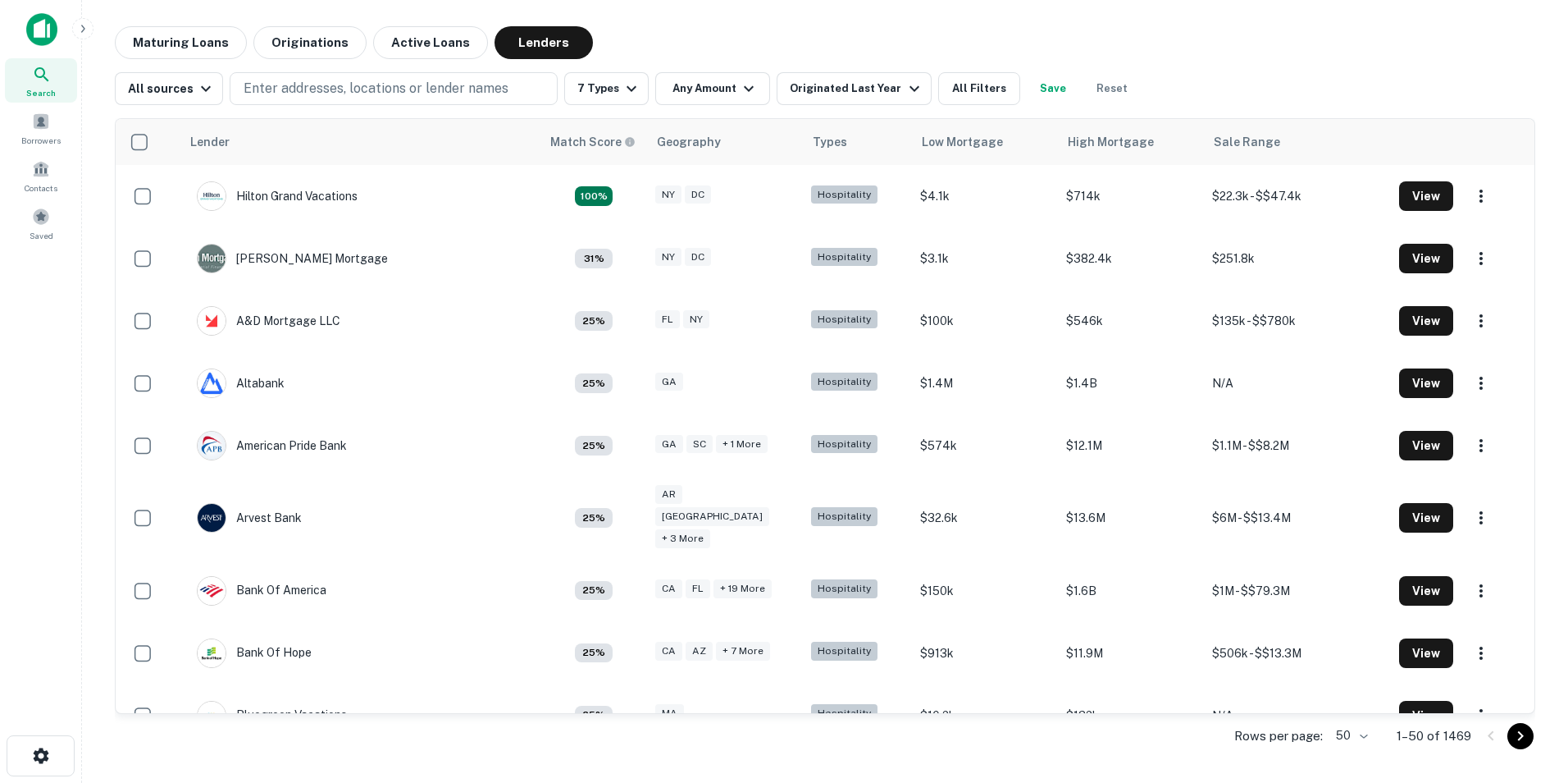
click at [1344, 732] on body "Saved search created successfully Search Borrowers Contacts Saved Maturing Loan…" at bounding box center [784, 391] width 1568 height 783
click at [1343, 747] on li "1000" at bounding box center [1351, 748] width 55 height 30
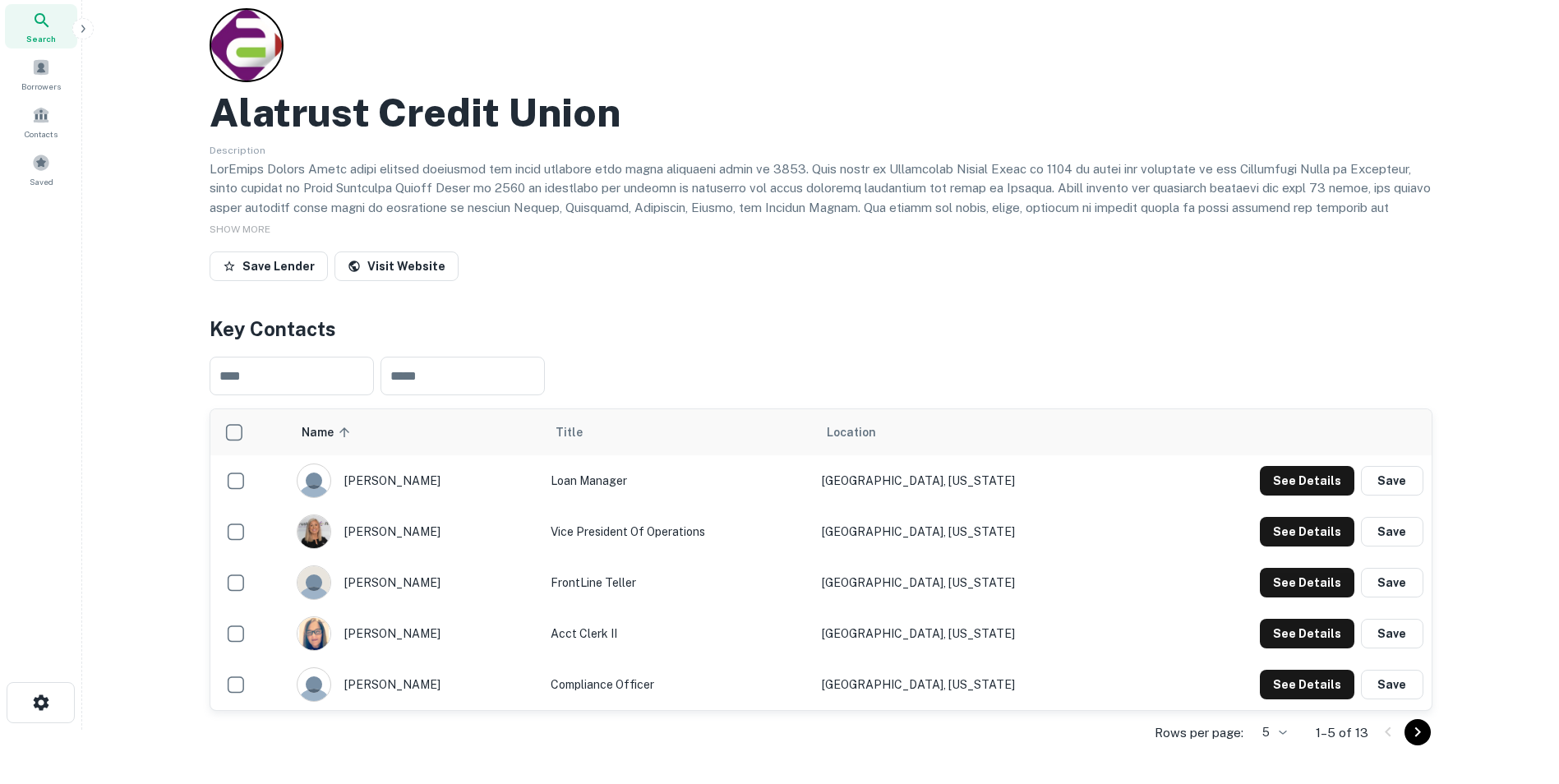
scroll to position [164, 0]
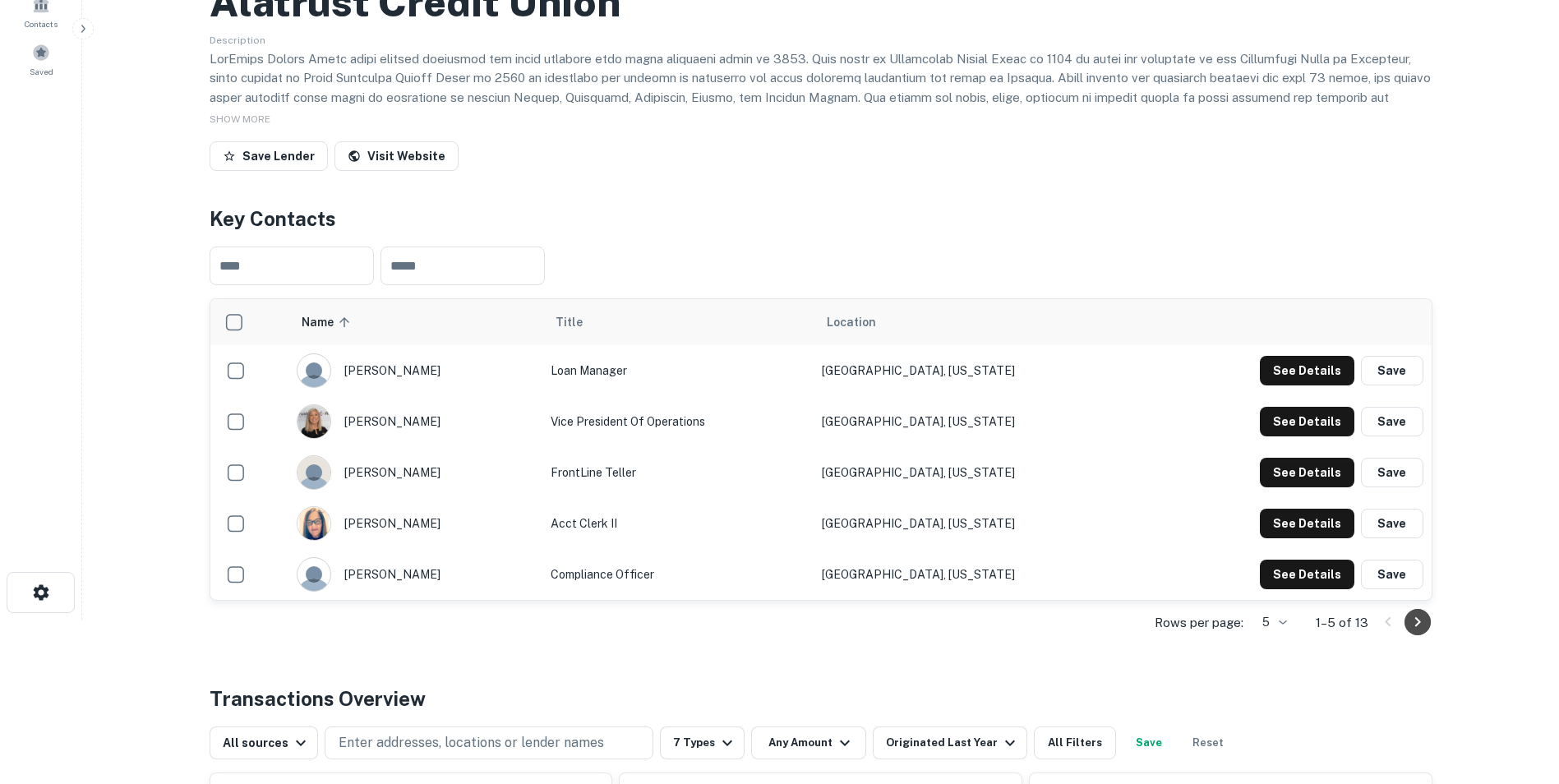
click at [1419, 622] on icon "Go to next page" at bounding box center [1417, 621] width 5 height 10
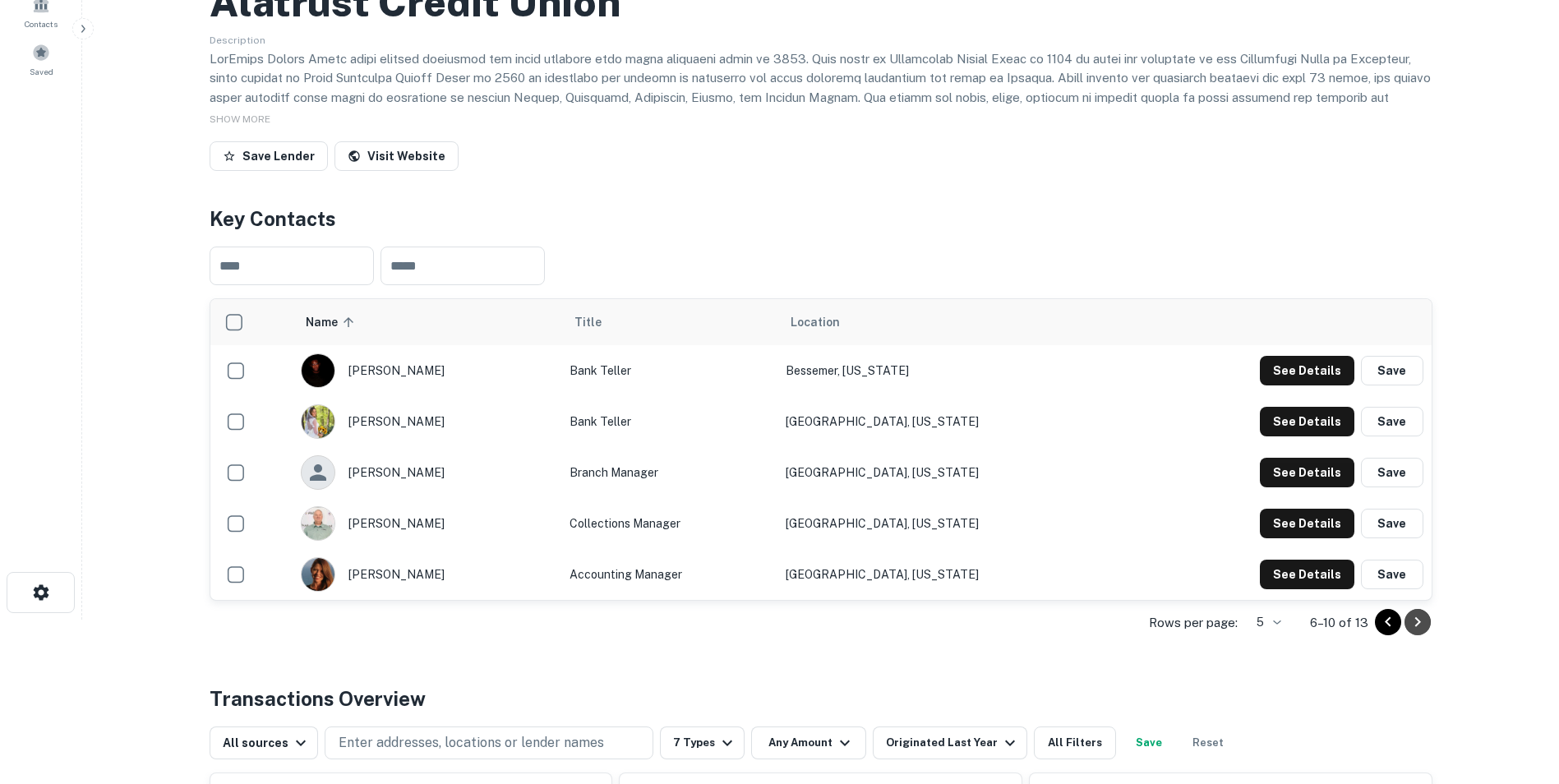
click at [1416, 622] on icon "Go to next page" at bounding box center [1418, 622] width 20 height 20
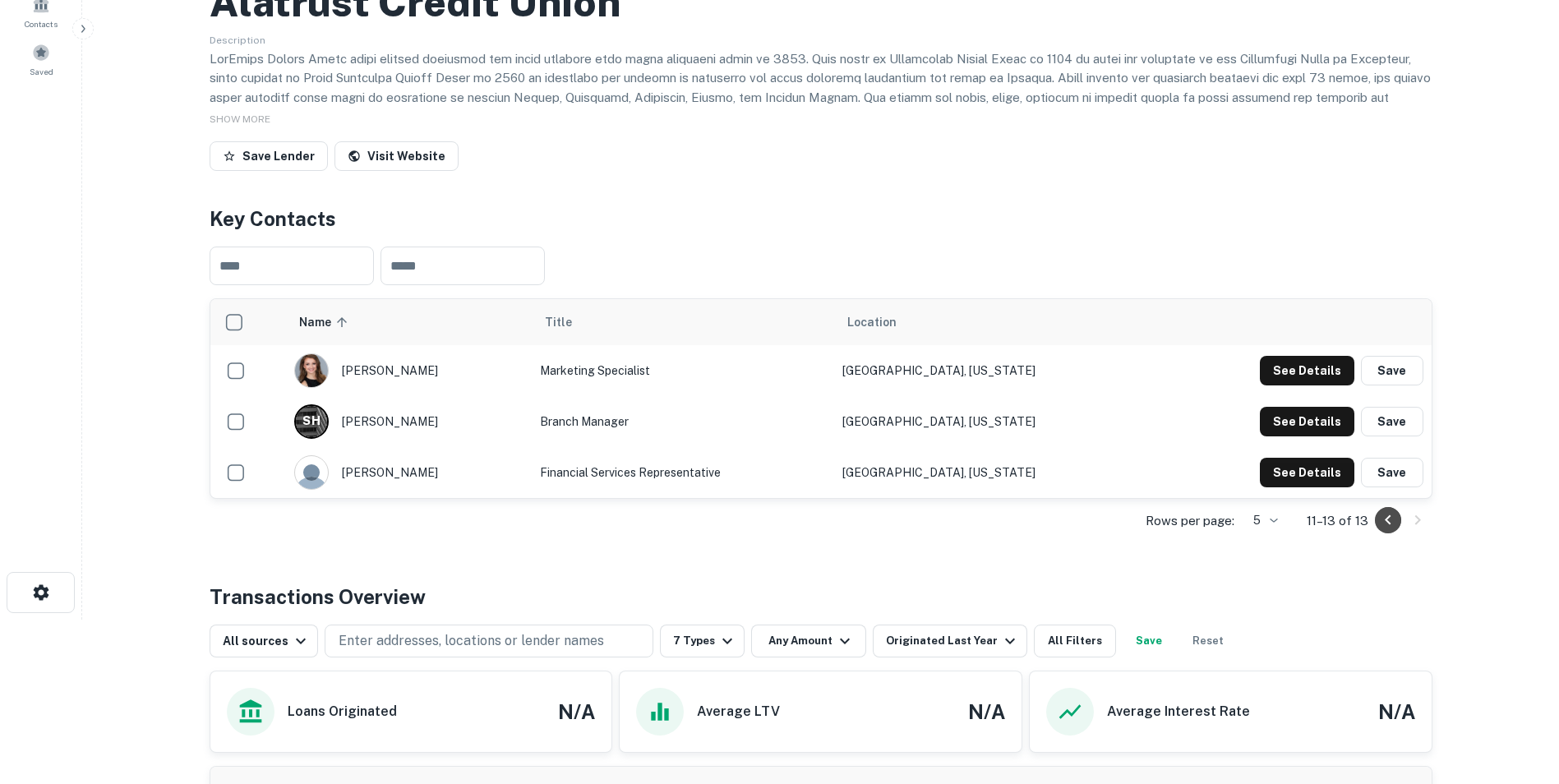
click at [1388, 520] on icon "Go to previous page" at bounding box center [1388, 521] width 20 height 20
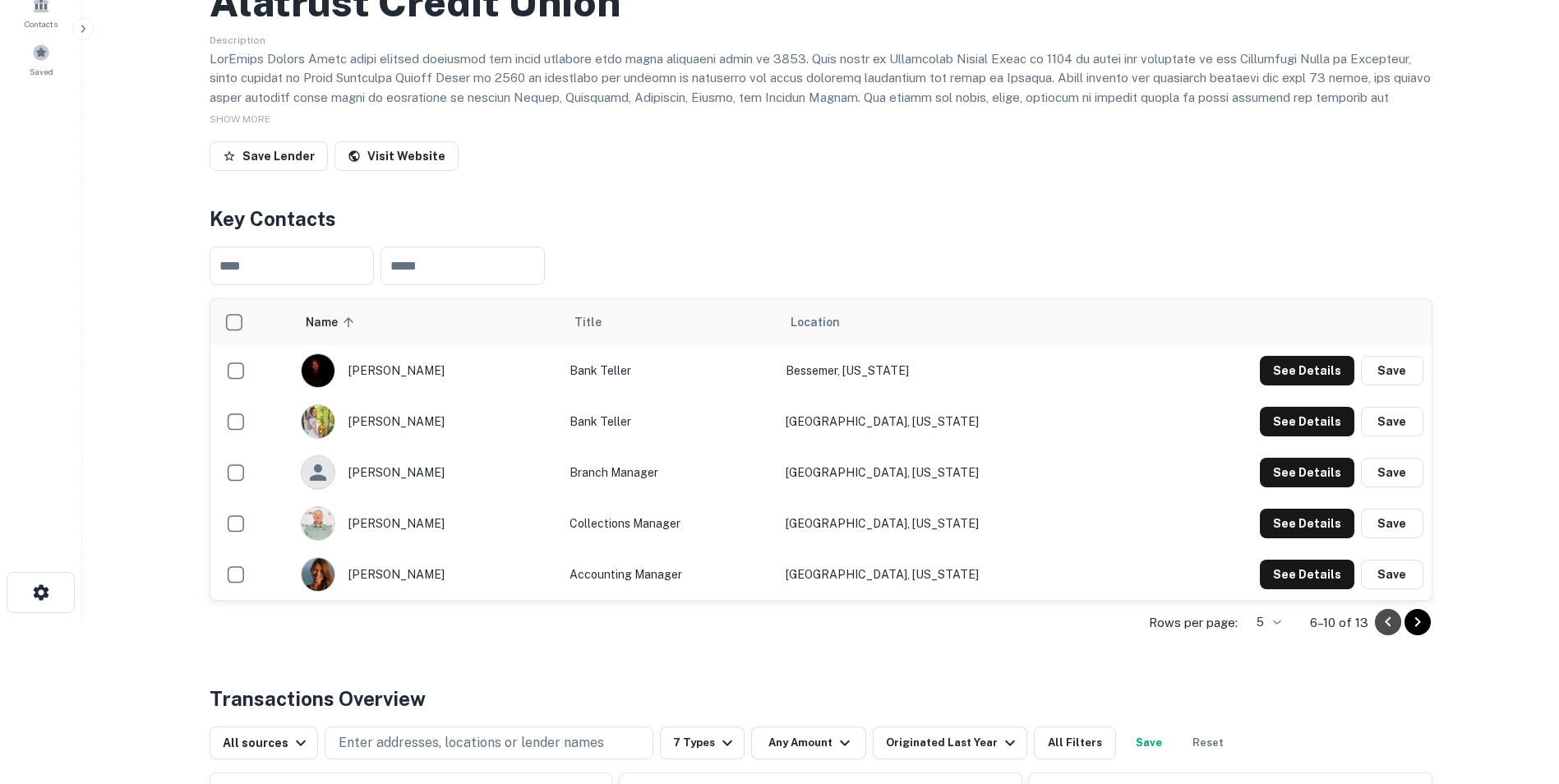
click at [1383, 622] on icon "Go to previous page" at bounding box center [1388, 622] width 20 height 20
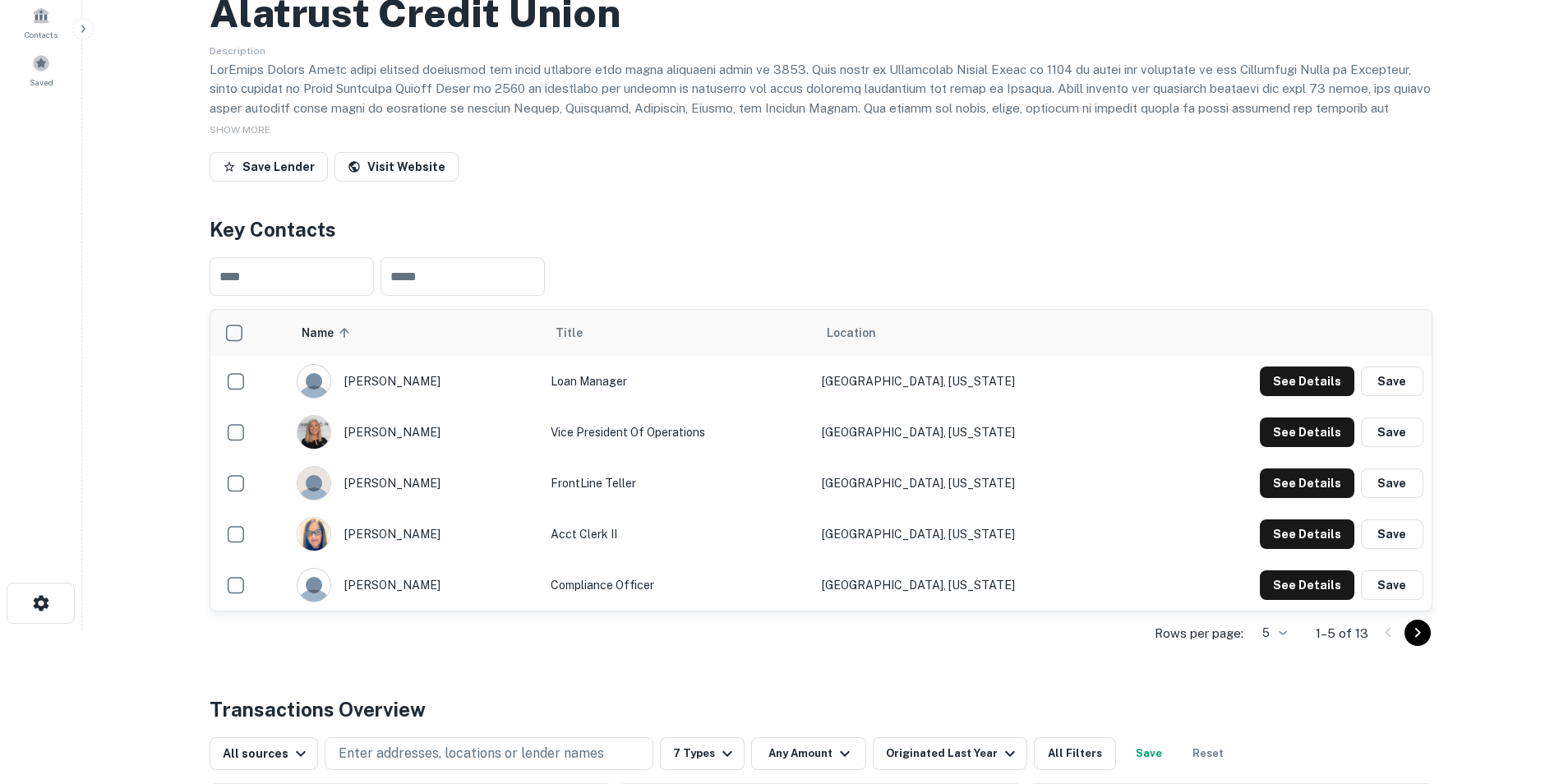
scroll to position [133, 0]
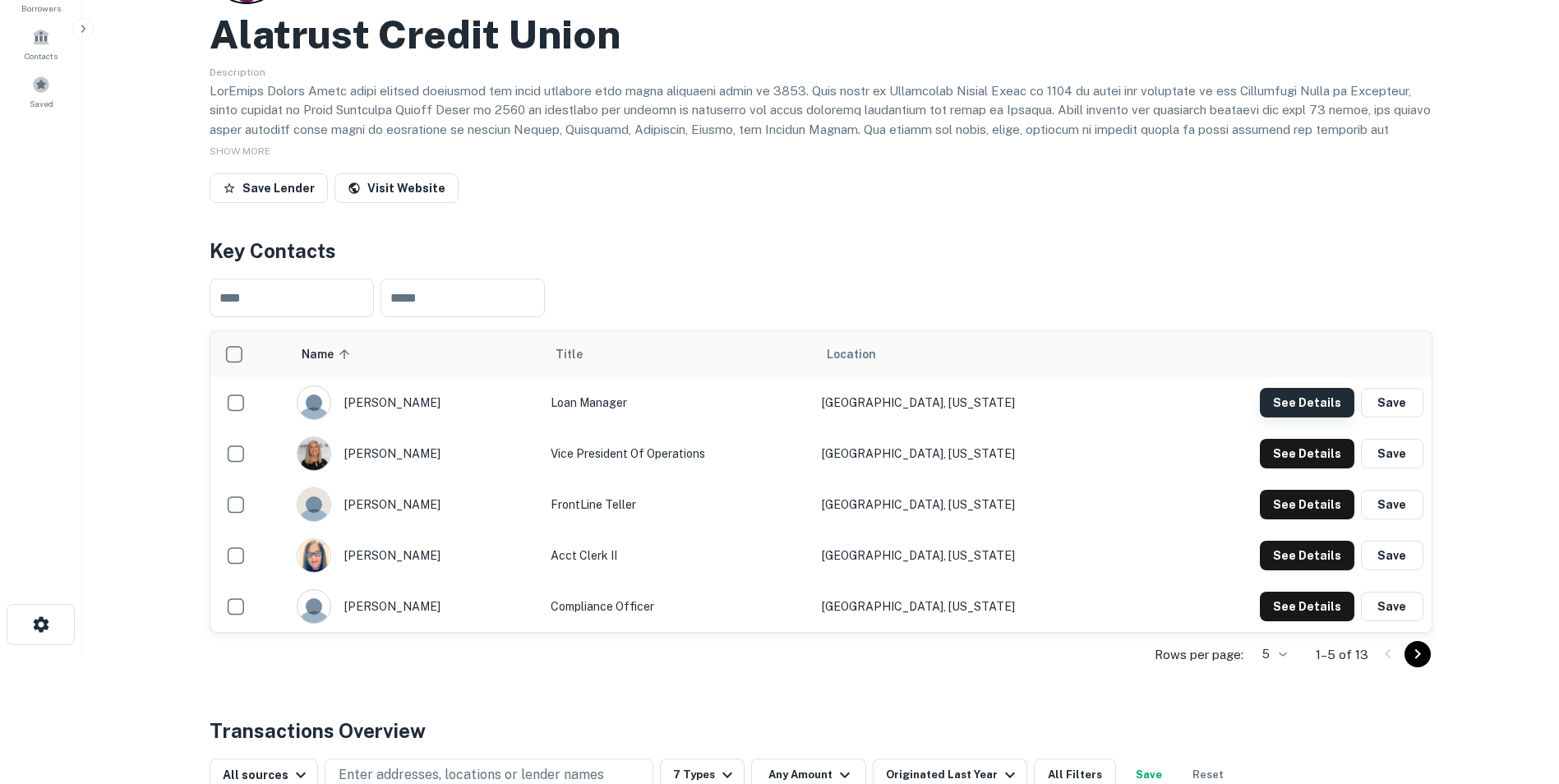
click at [1292, 393] on button "See Details" at bounding box center [1307, 402] width 95 height 30
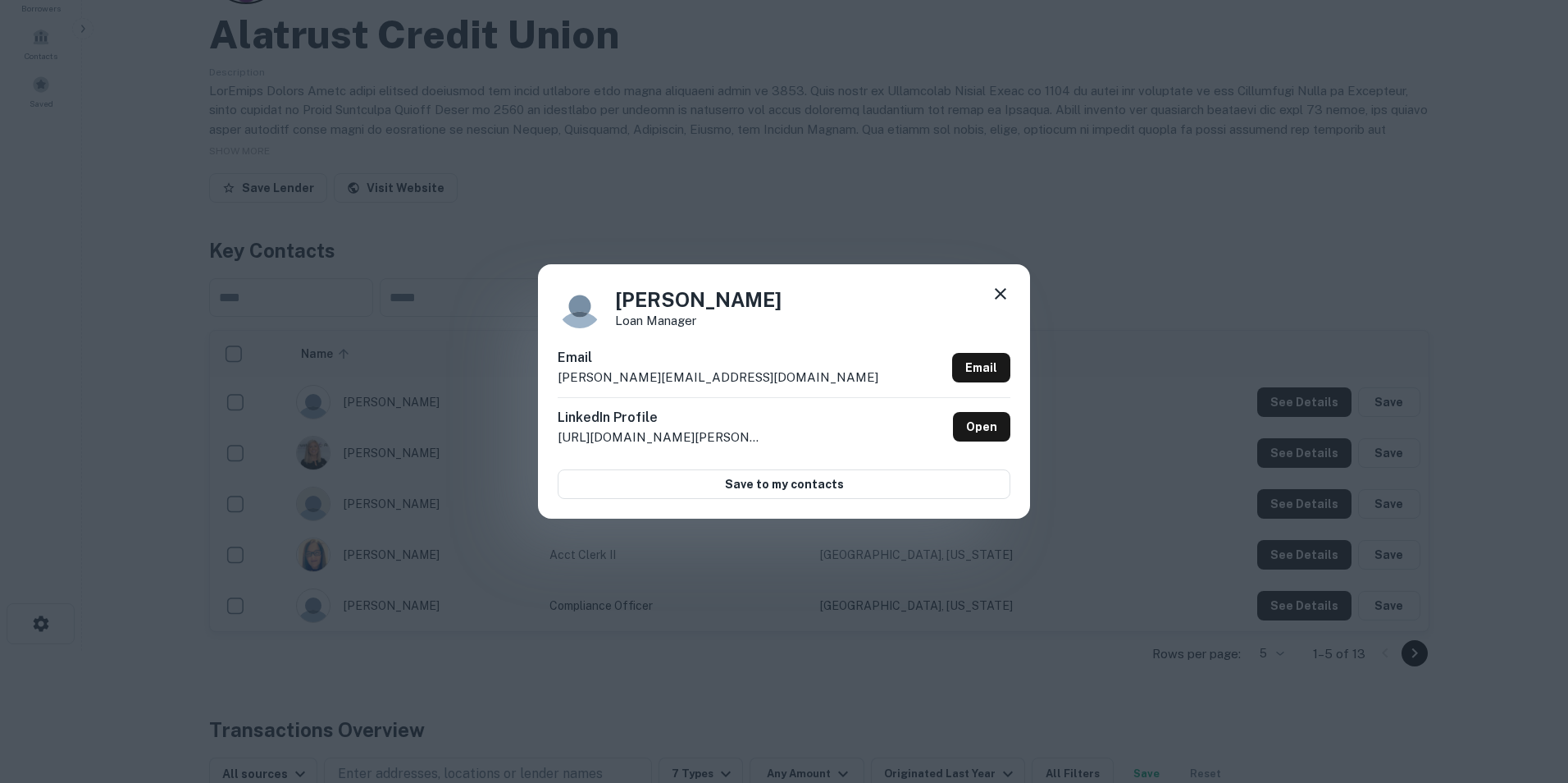
click at [998, 295] on icon at bounding box center [1000, 293] width 12 height 12
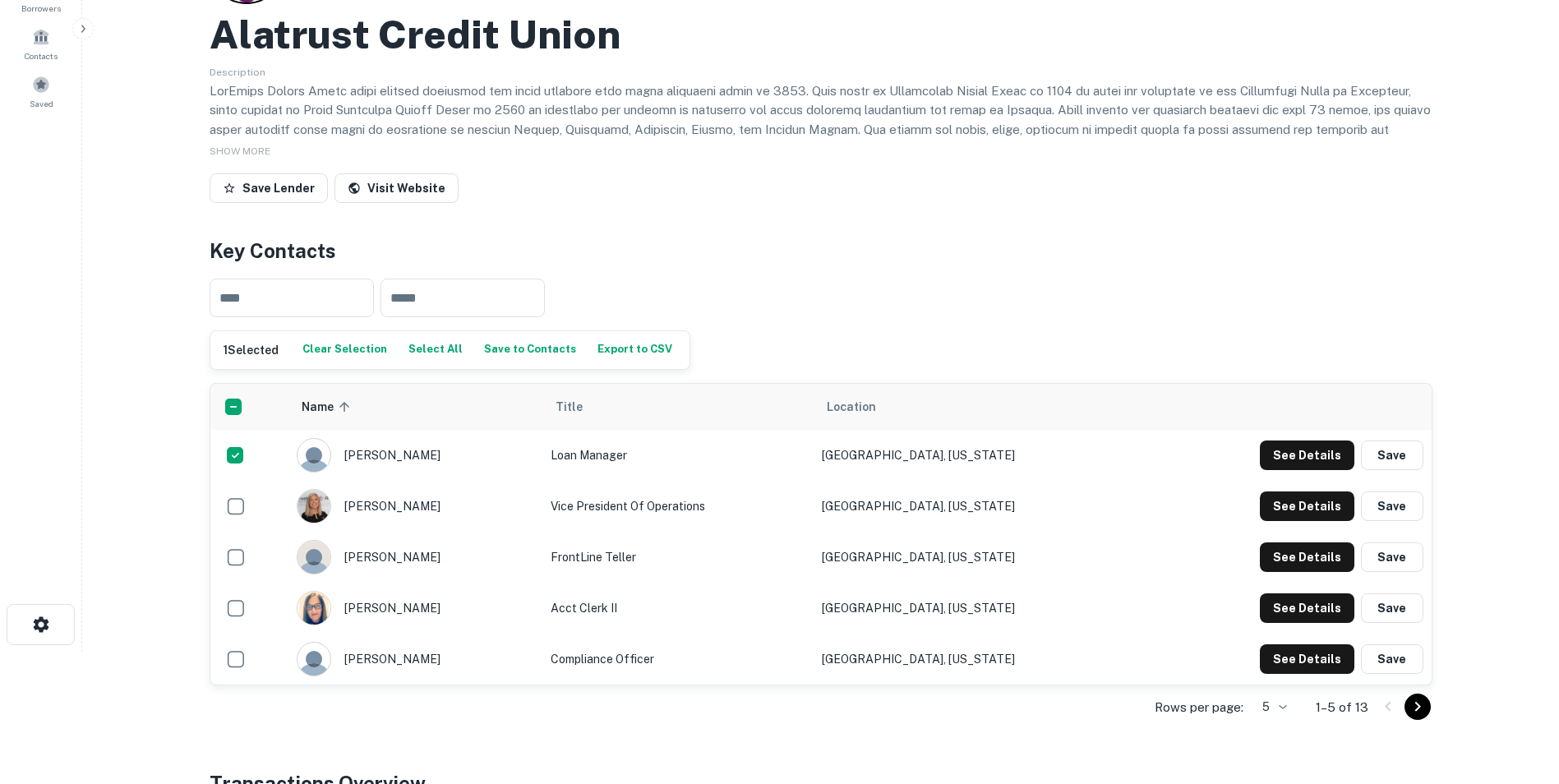
click at [519, 342] on button "Save to Contacts" at bounding box center [530, 350] width 100 height 25
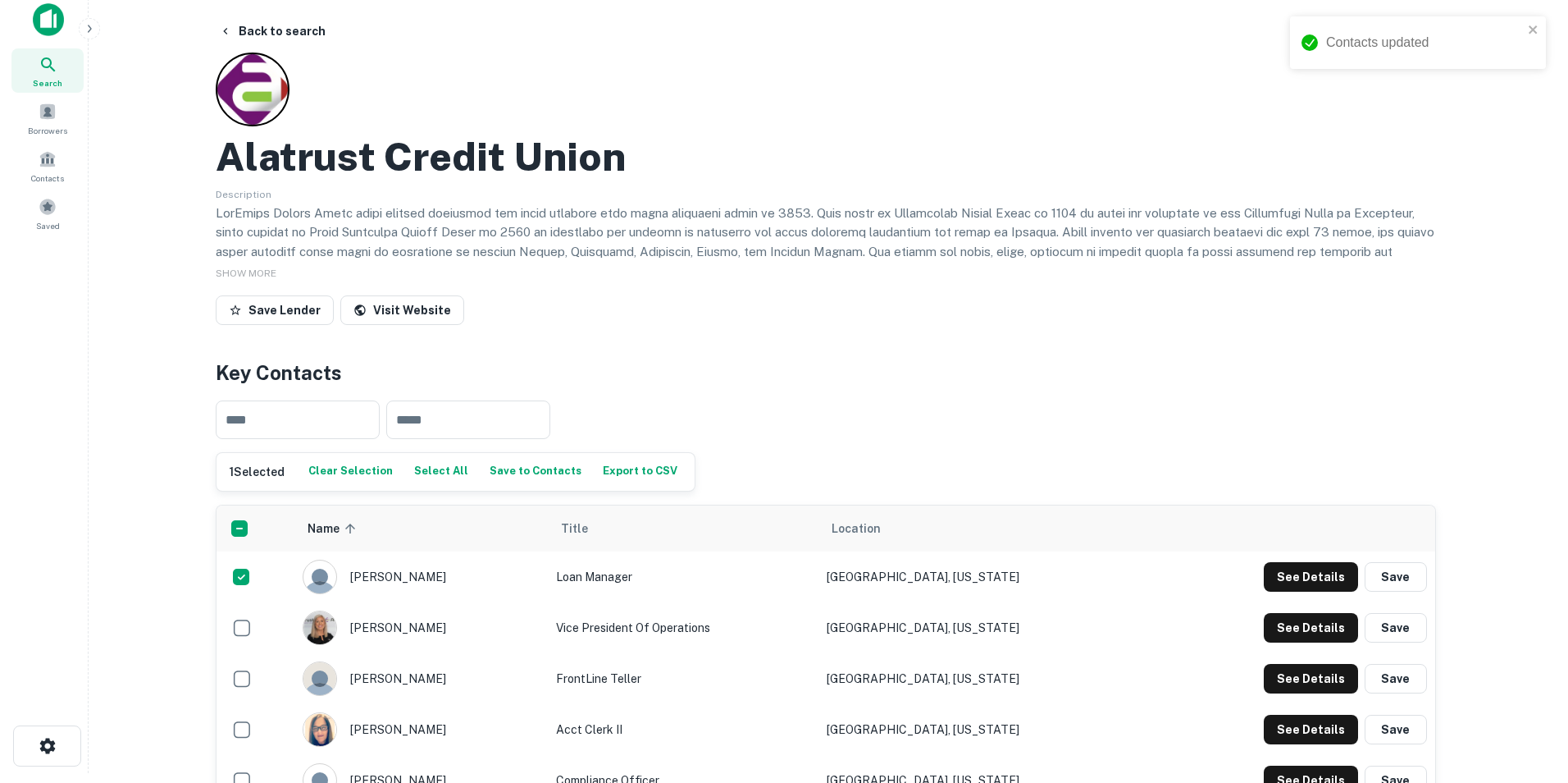
scroll to position [0, 0]
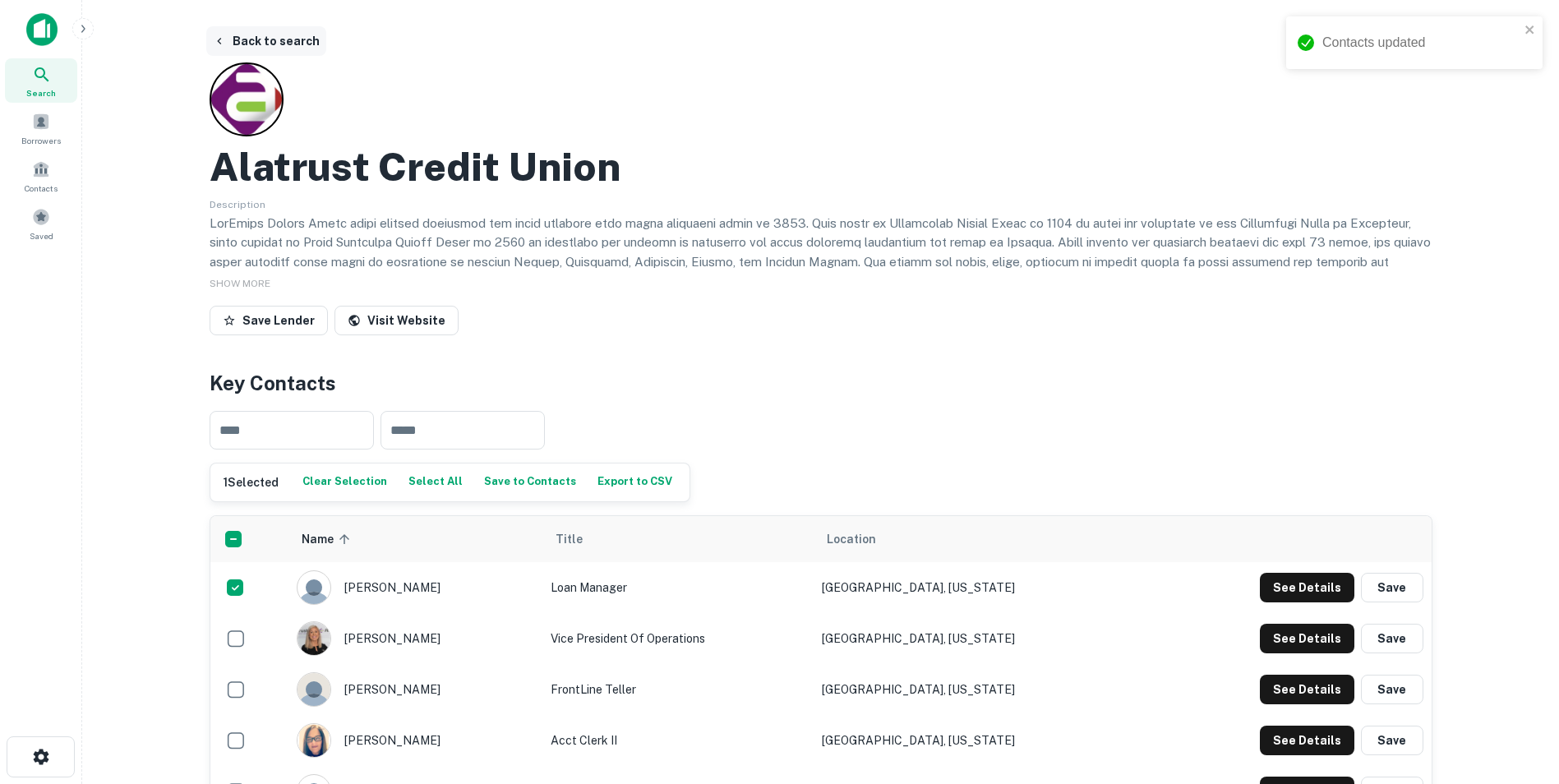
click at [258, 45] on button "Back to search" at bounding box center [266, 41] width 120 height 30
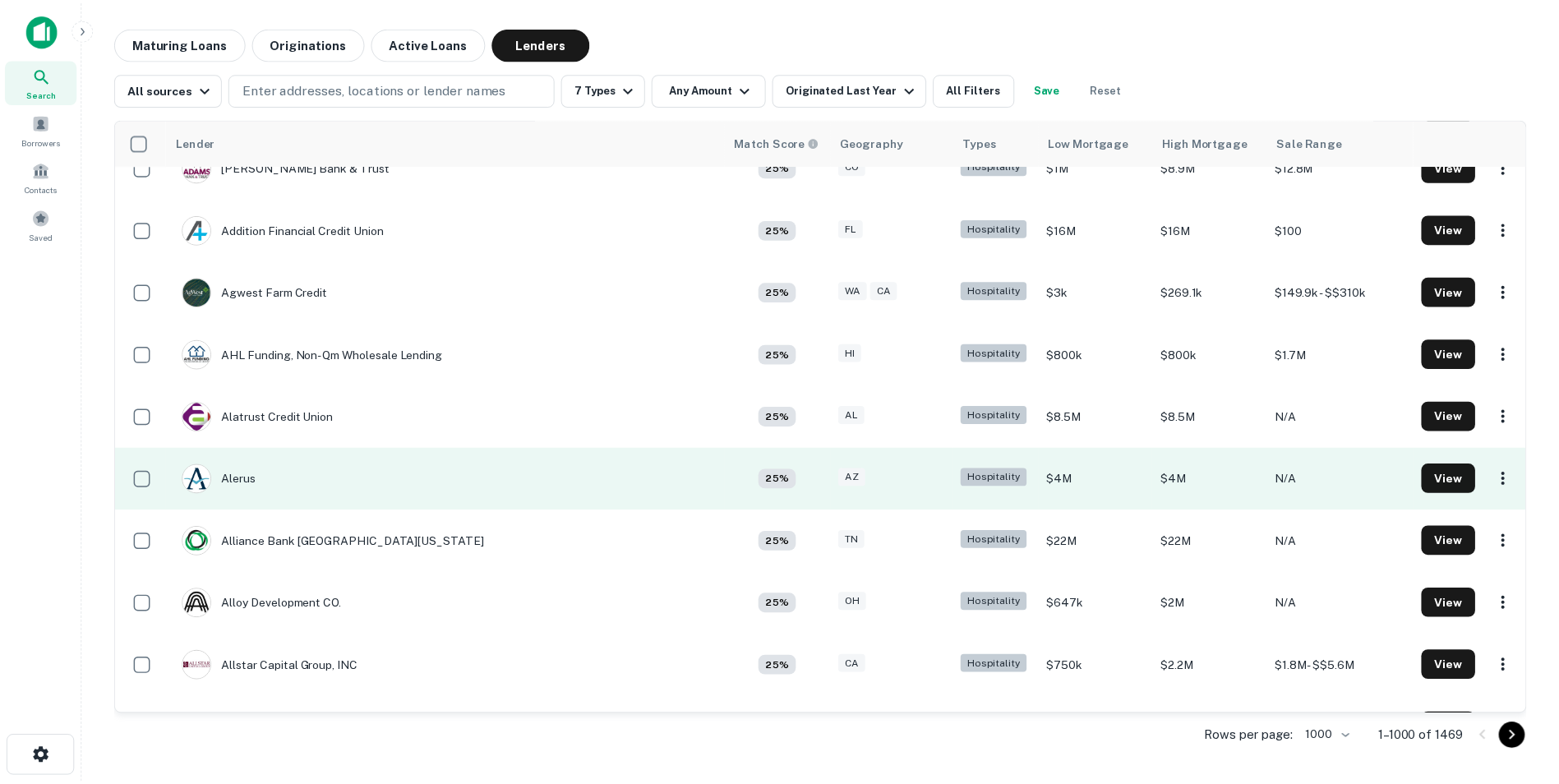
scroll to position [986, 0]
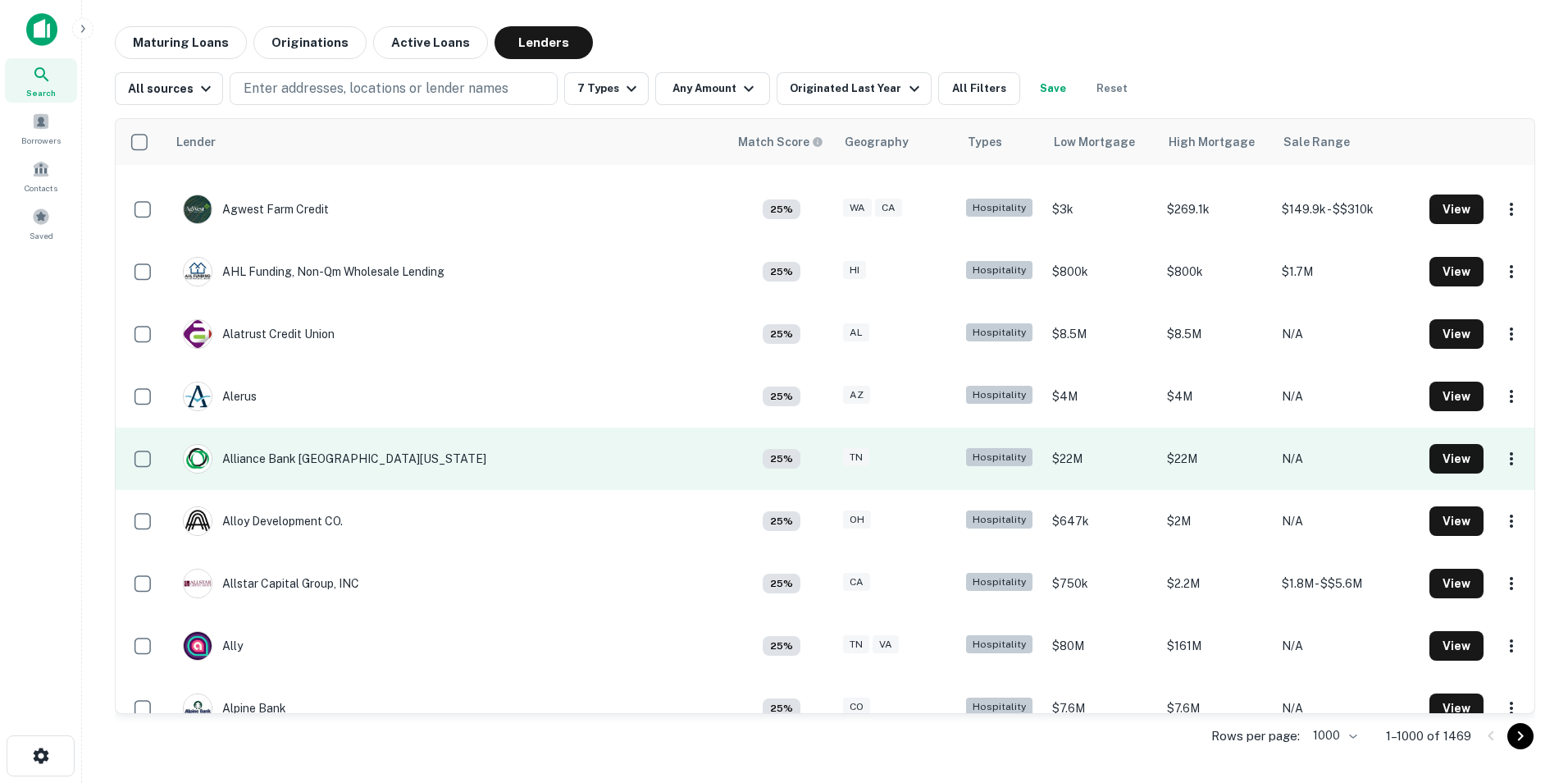
click at [425, 467] on td "Alliance Bank [GEOGRAPHIC_DATA][US_STATE]" at bounding box center [447, 458] width 561 height 63
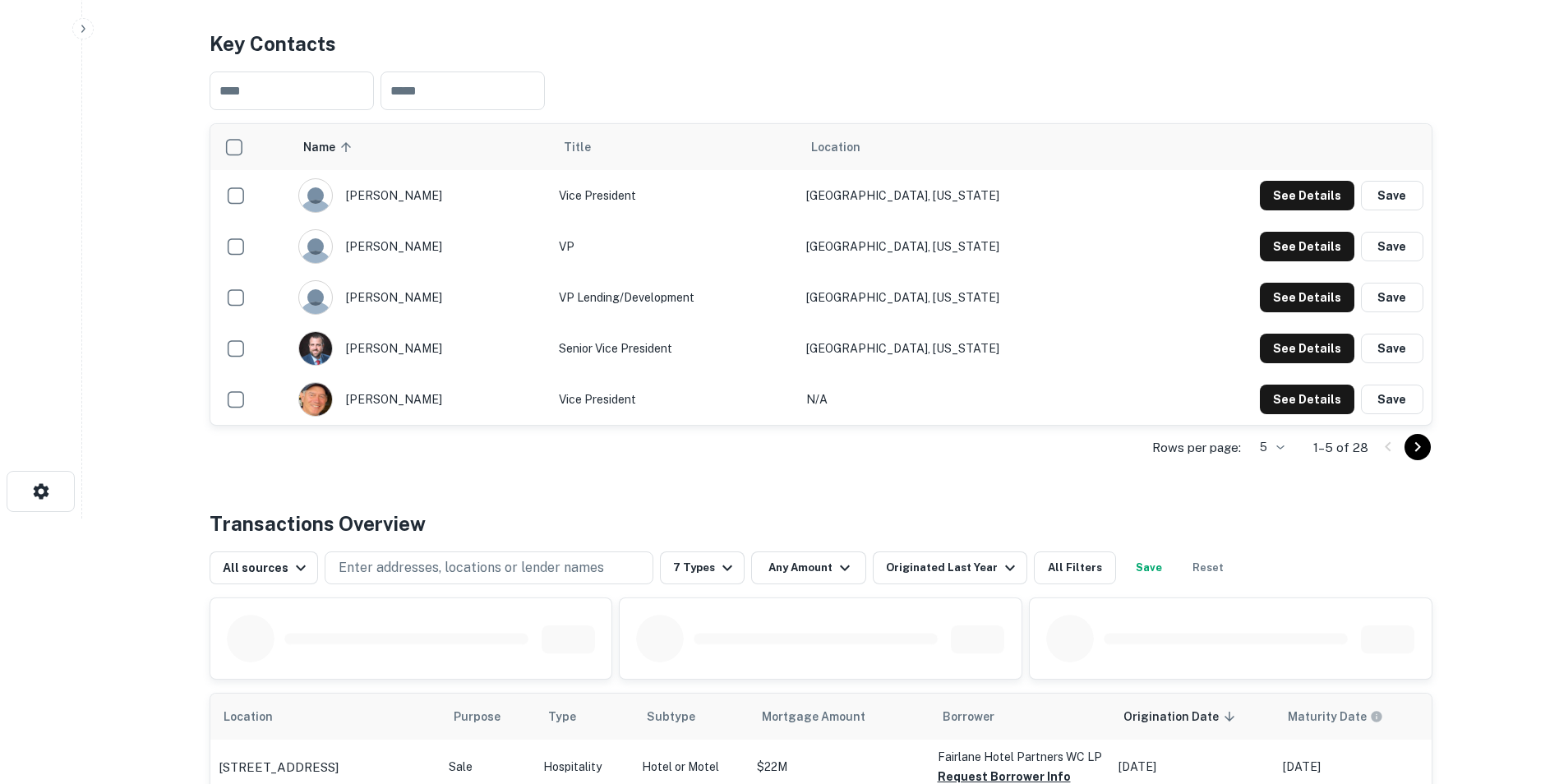
scroll to position [329, 0]
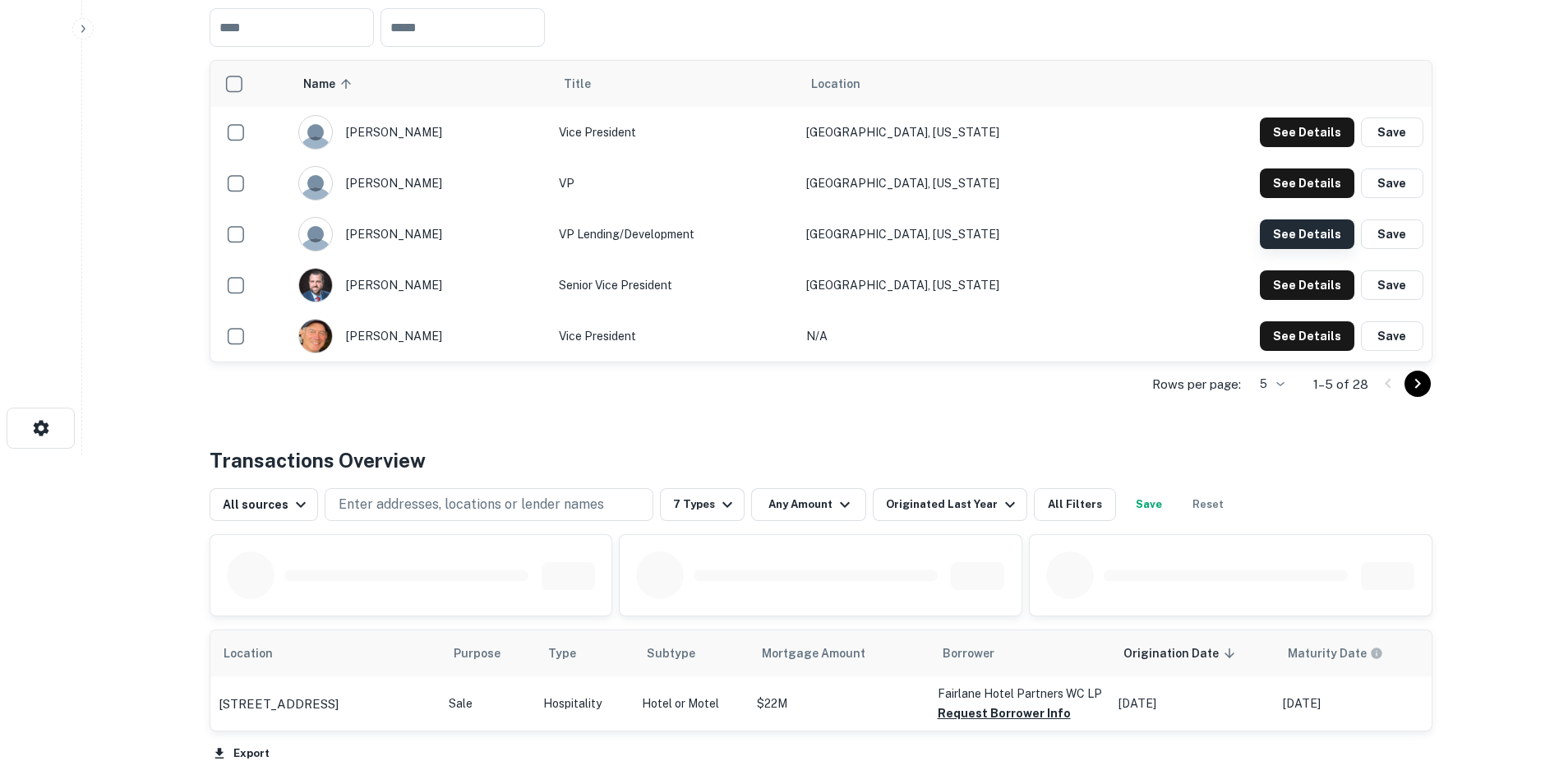
click at [1268, 249] on button "See Details" at bounding box center [1307, 233] width 95 height 30
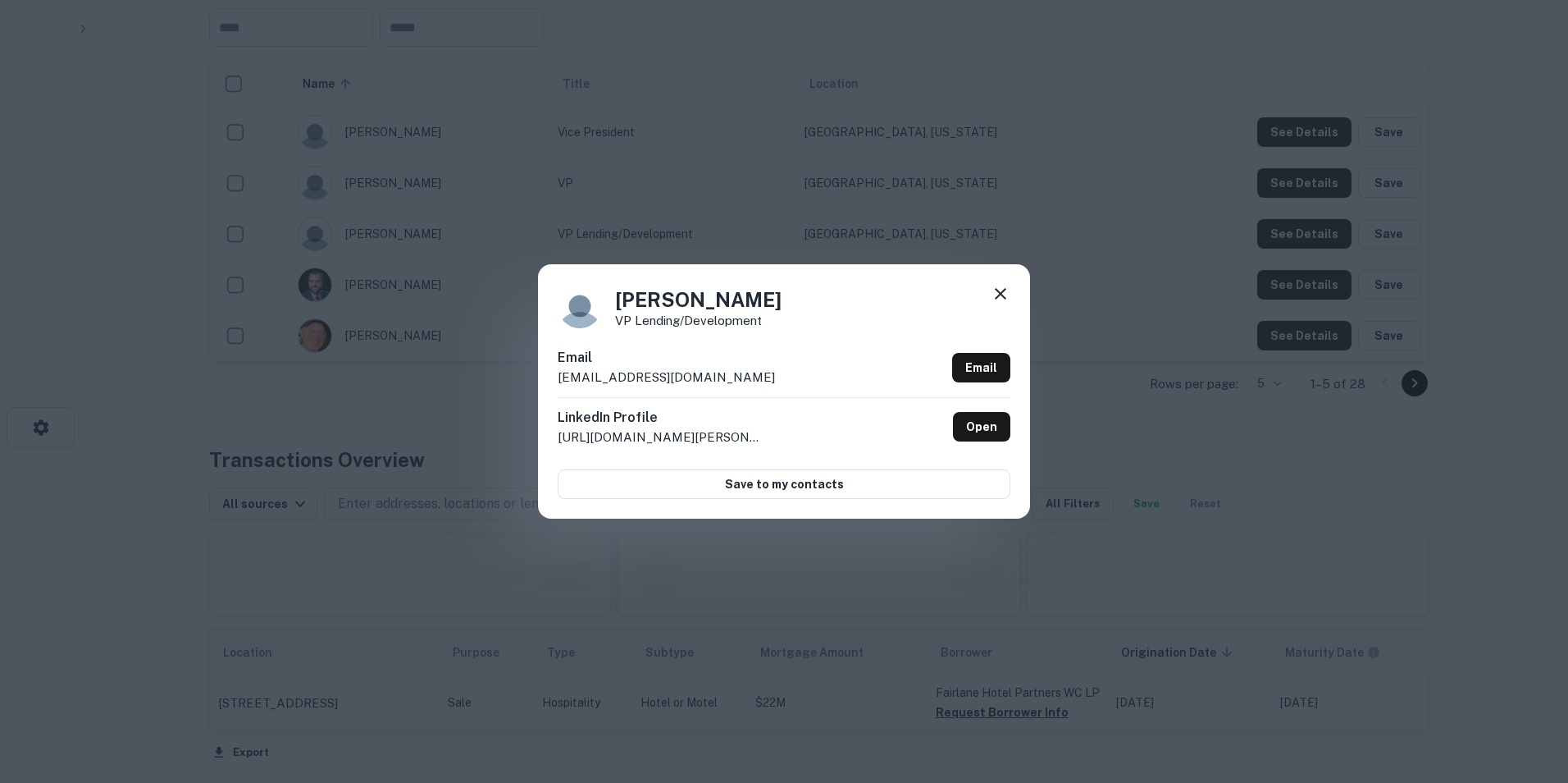
click at [1003, 293] on icon at bounding box center [1000, 294] width 20 height 20
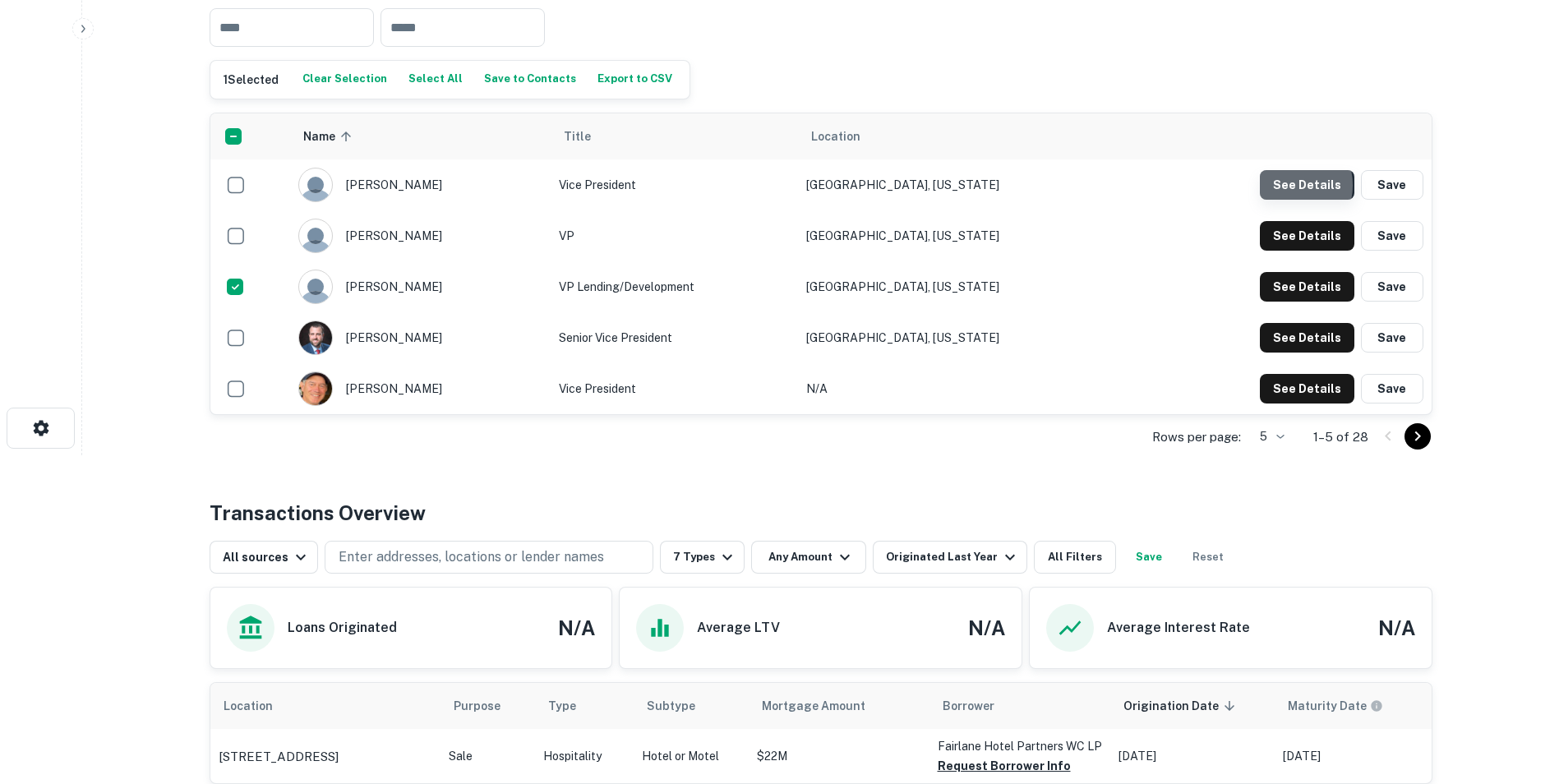
click at [1284, 200] on button "See Details" at bounding box center [1307, 184] width 95 height 30
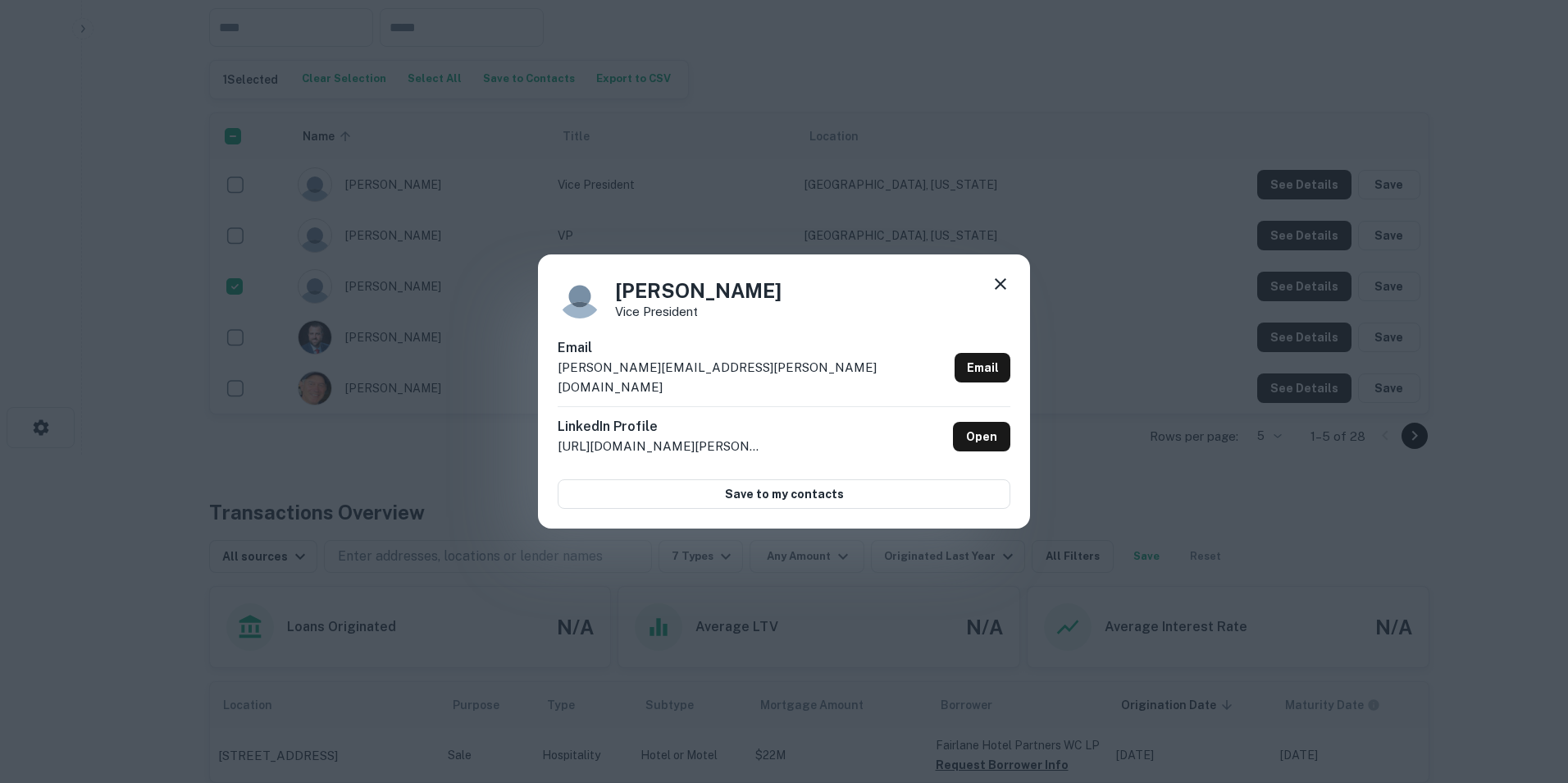
click at [998, 288] on icon at bounding box center [1000, 284] width 20 height 20
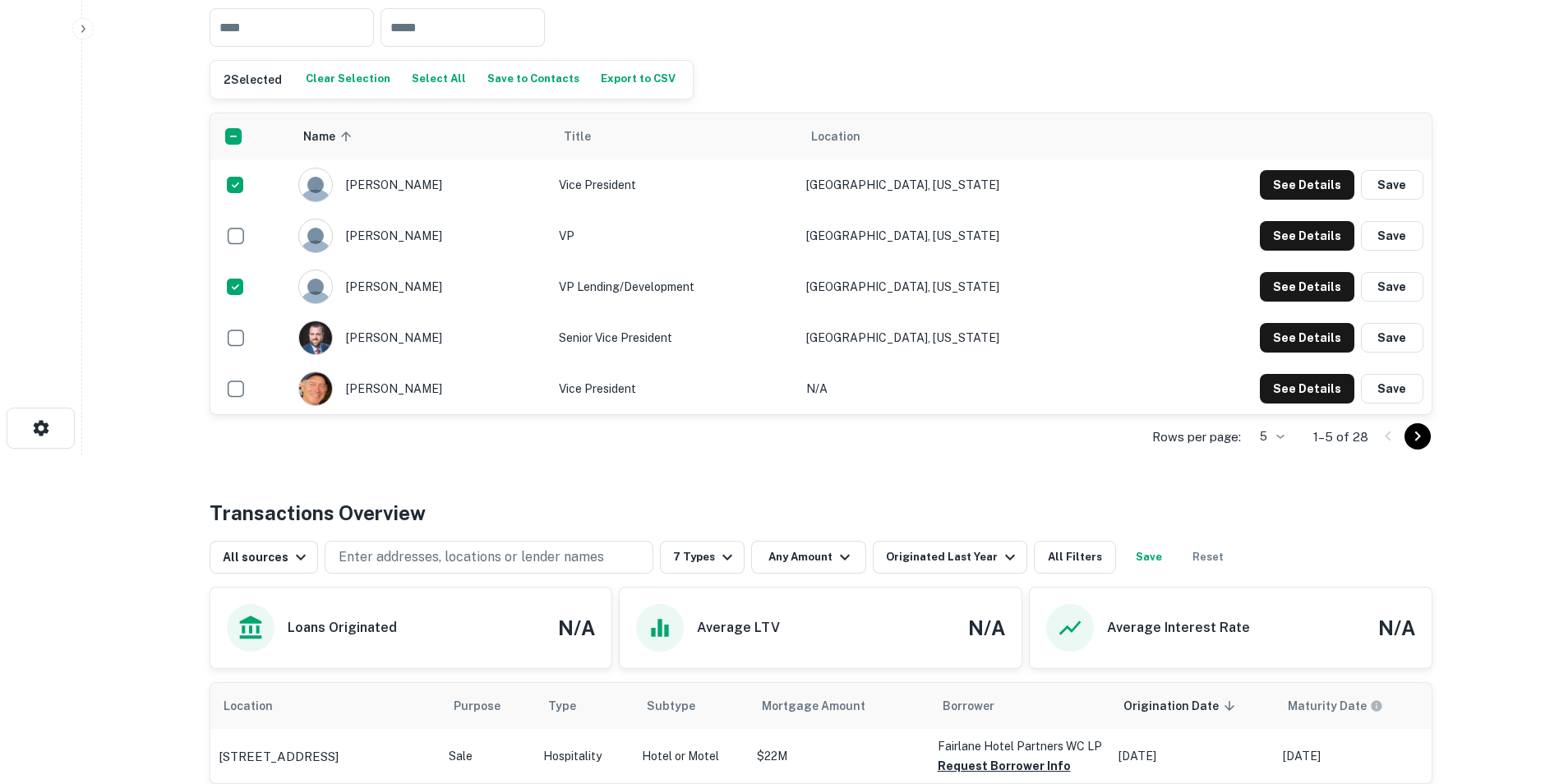
click at [1419, 442] on icon "Go to next page" at bounding box center [1417, 436] width 5 height 10
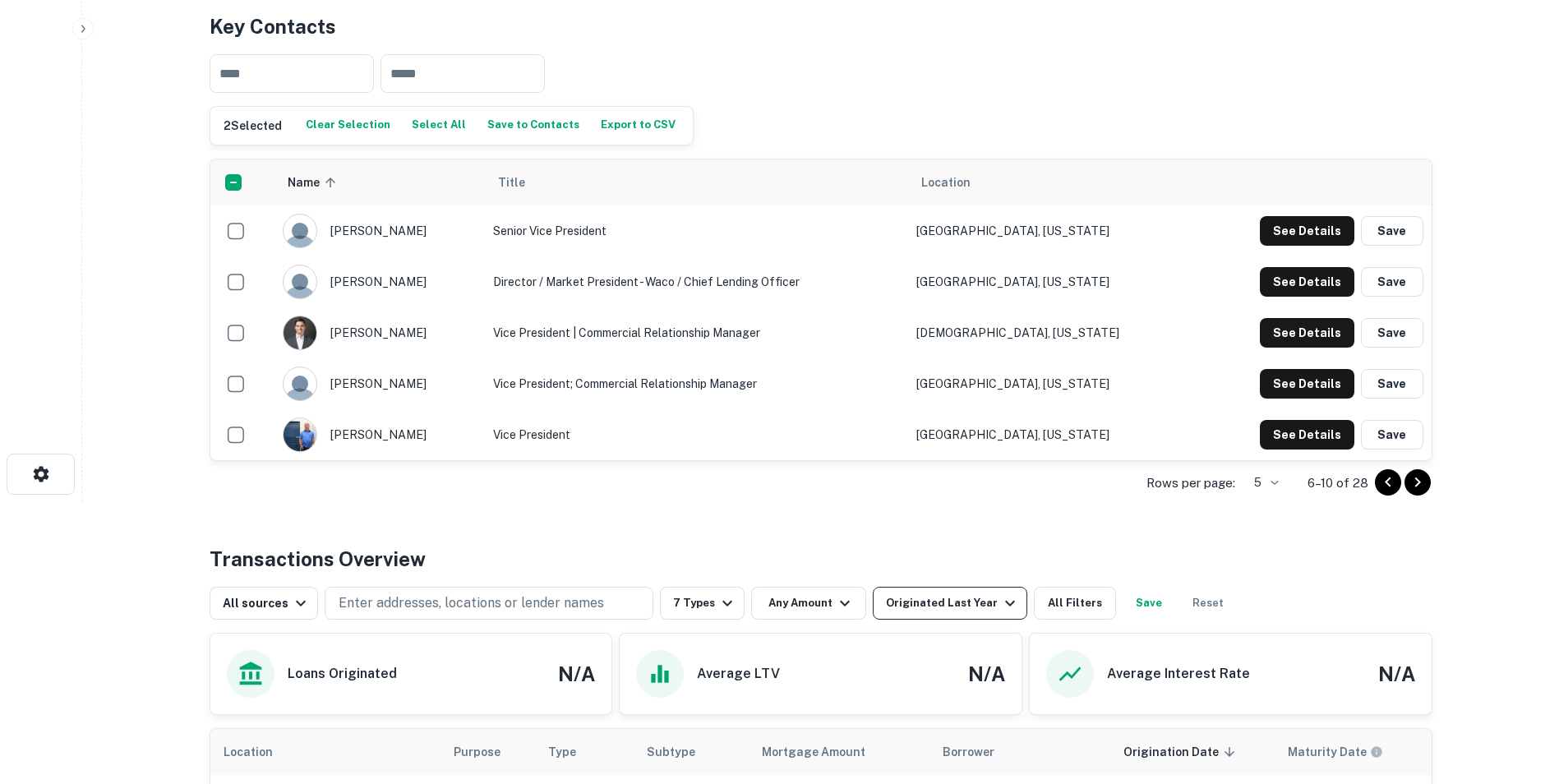
scroll to position [266, 0]
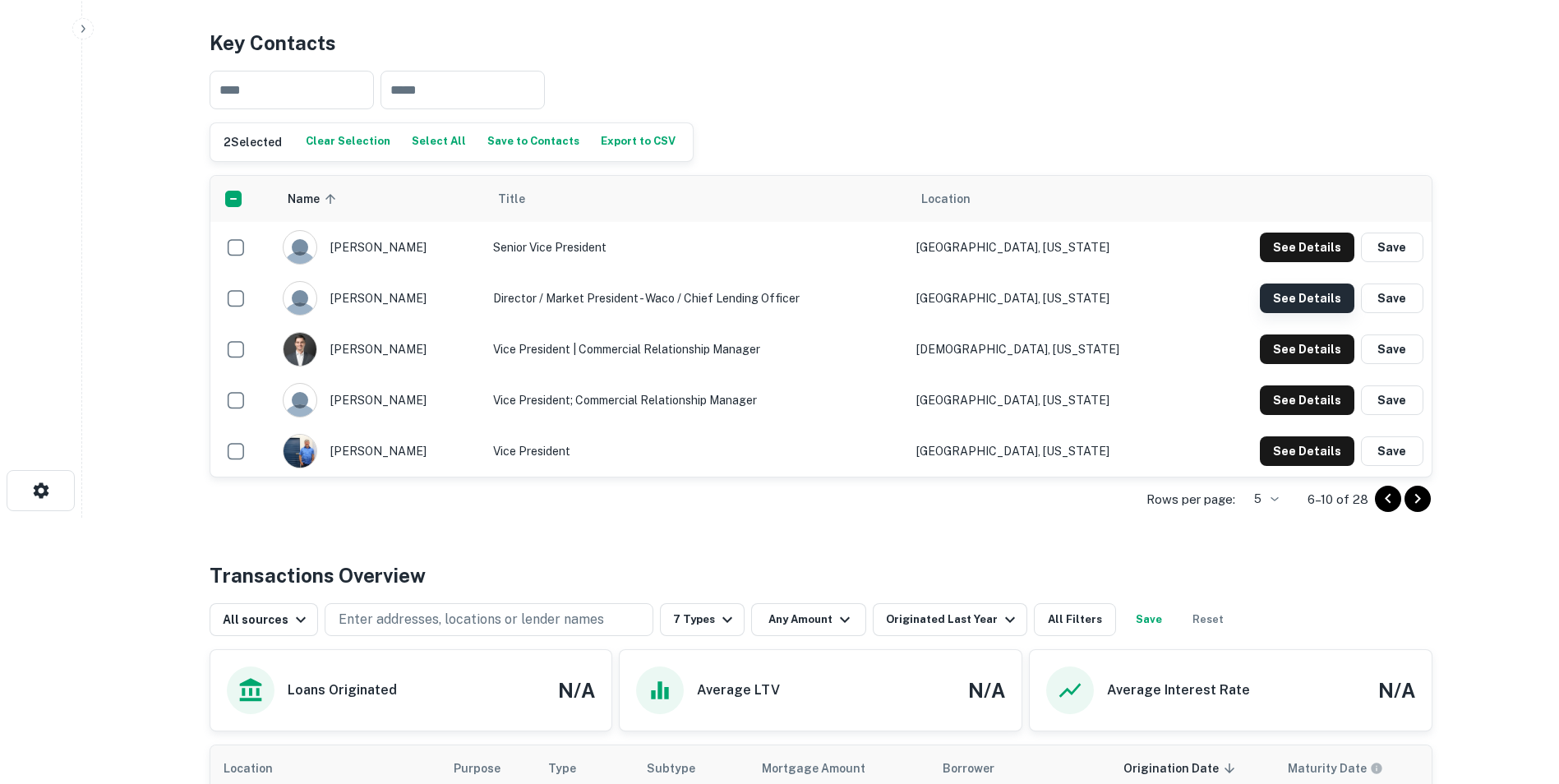
click at [1286, 313] on button "See Details" at bounding box center [1307, 298] width 95 height 30
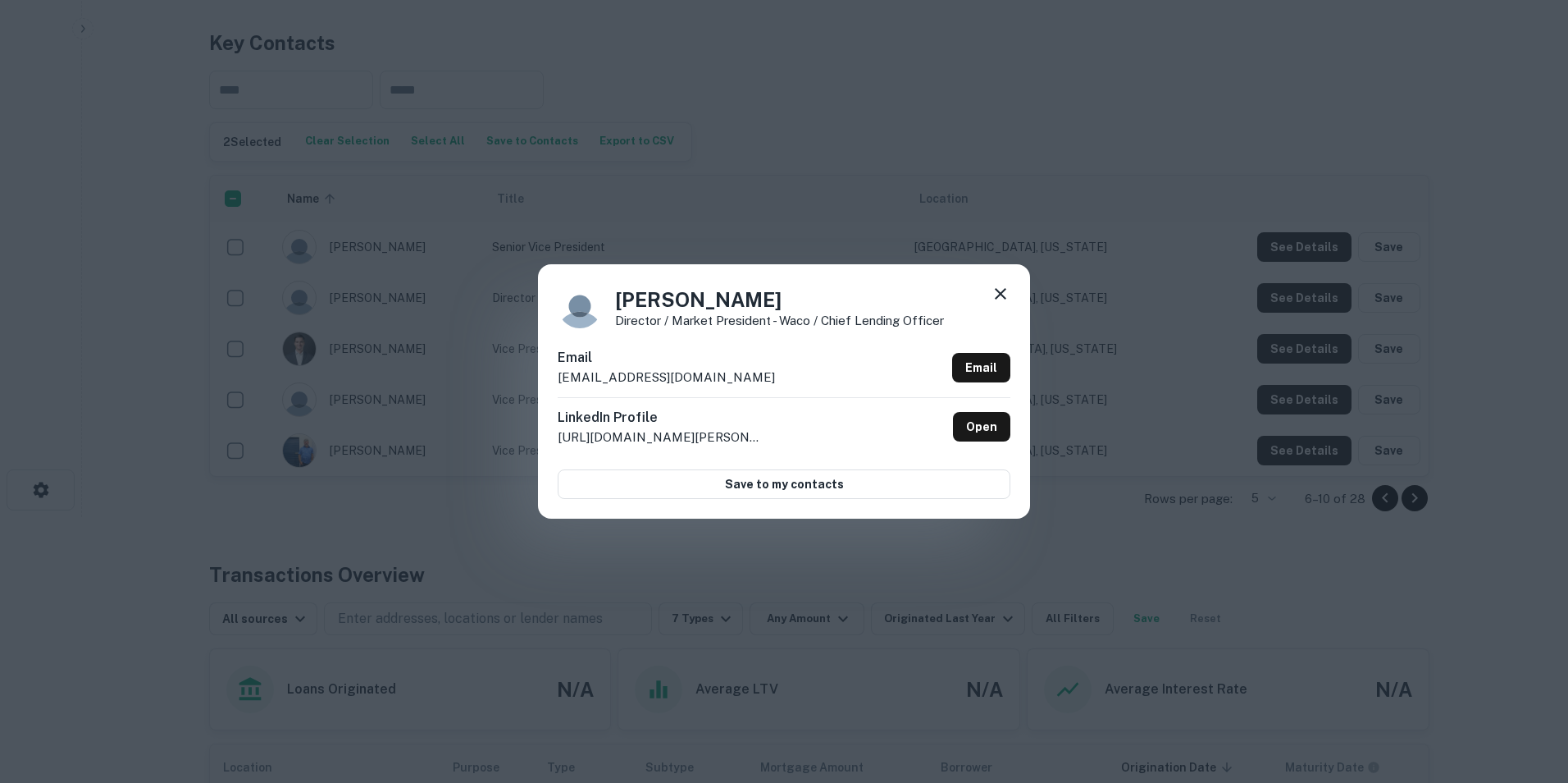
click at [1009, 288] on icon at bounding box center [1000, 294] width 20 height 20
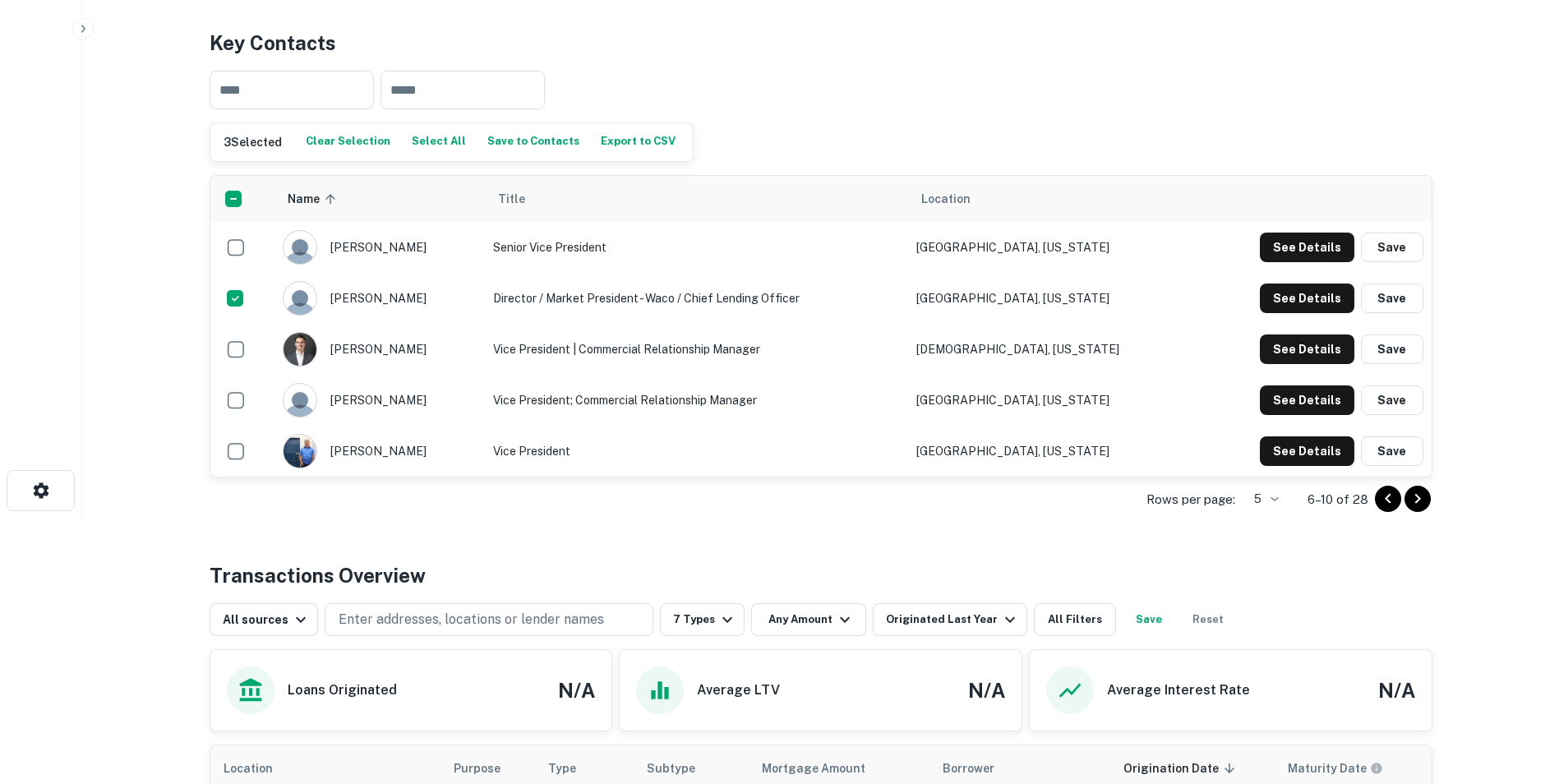
click at [522, 154] on button "Save to Contacts" at bounding box center [534, 142] width 100 height 25
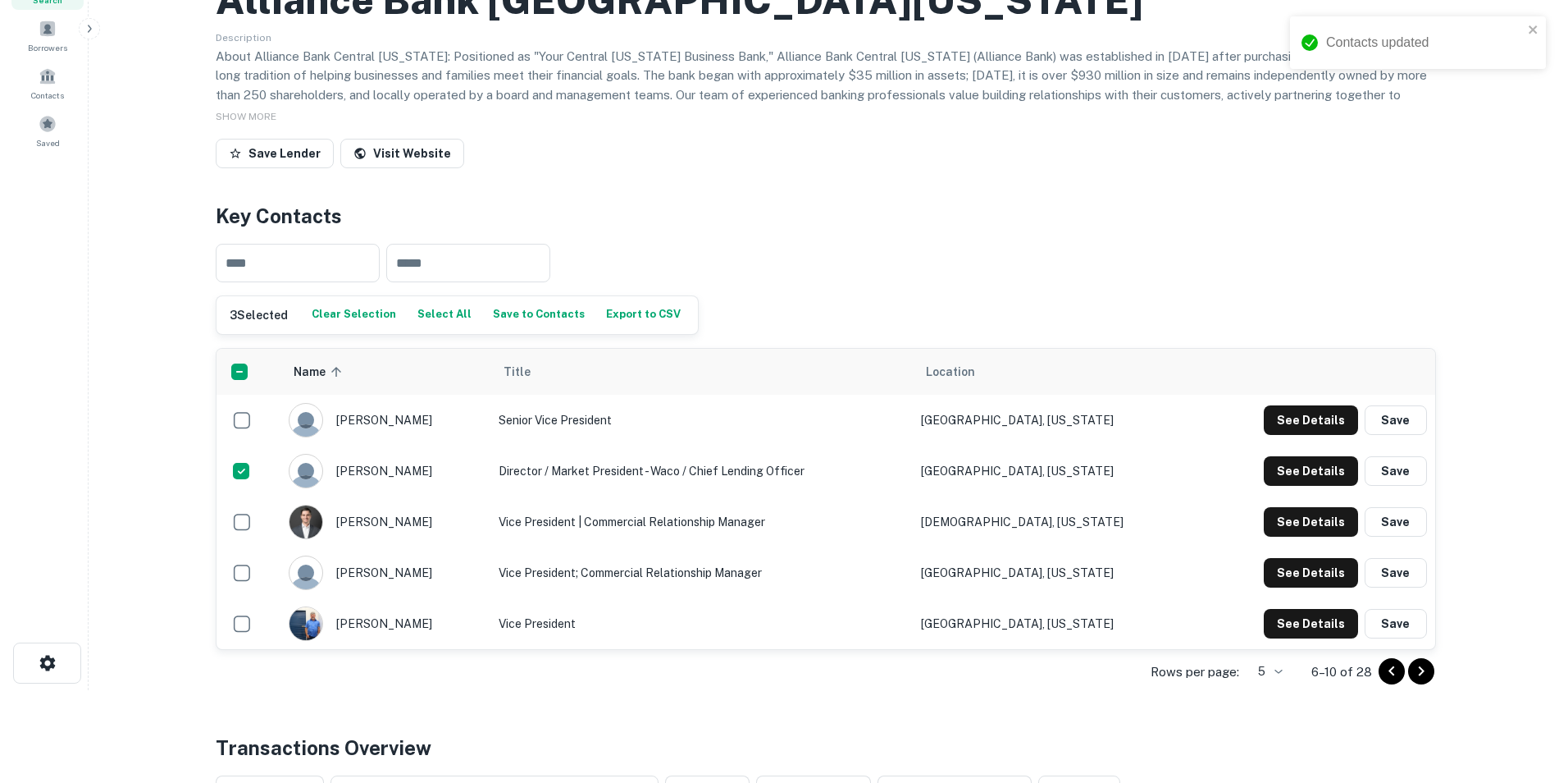
scroll to position [0, 0]
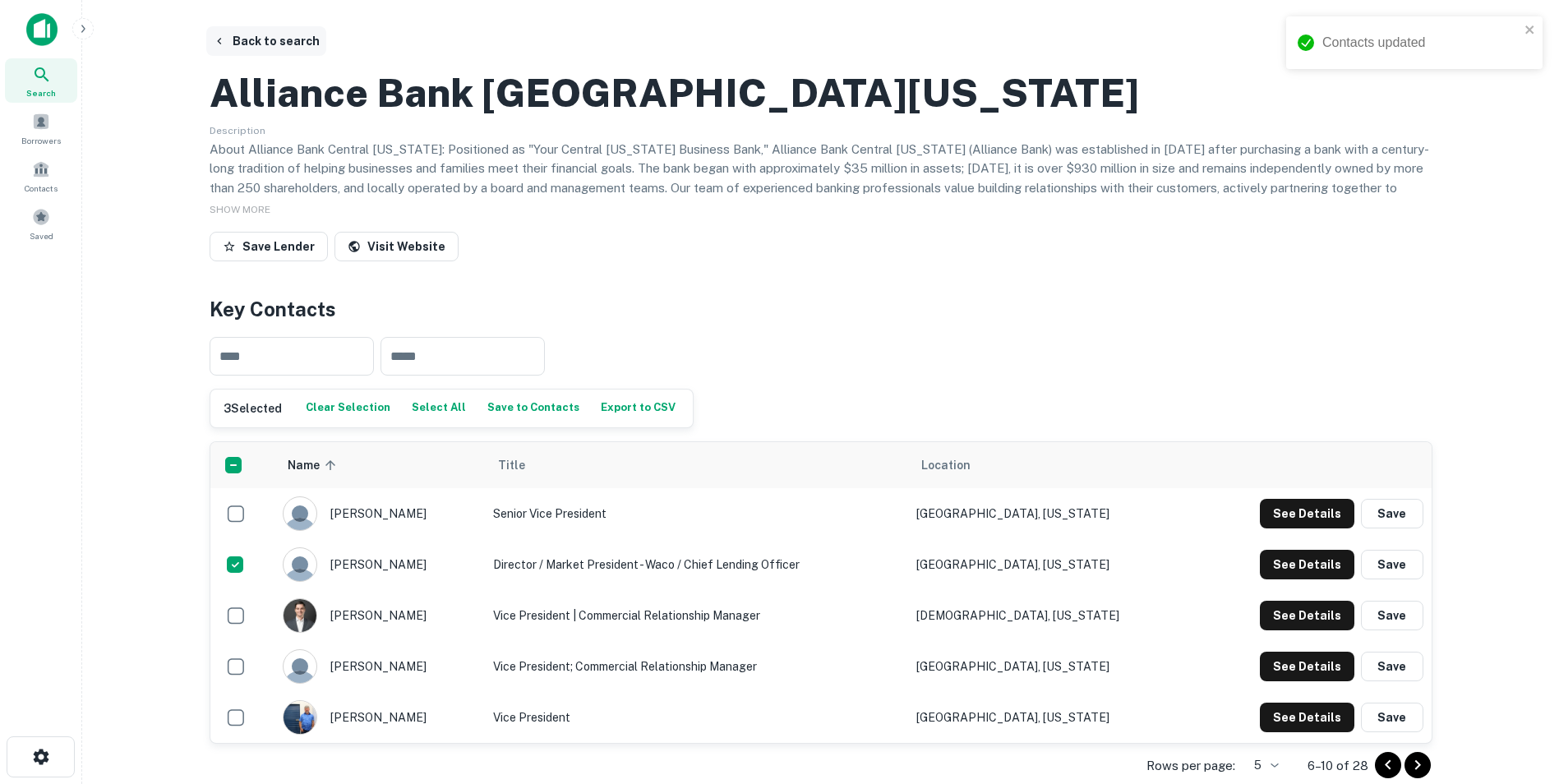
click at [280, 41] on button "Back to search" at bounding box center [266, 41] width 120 height 30
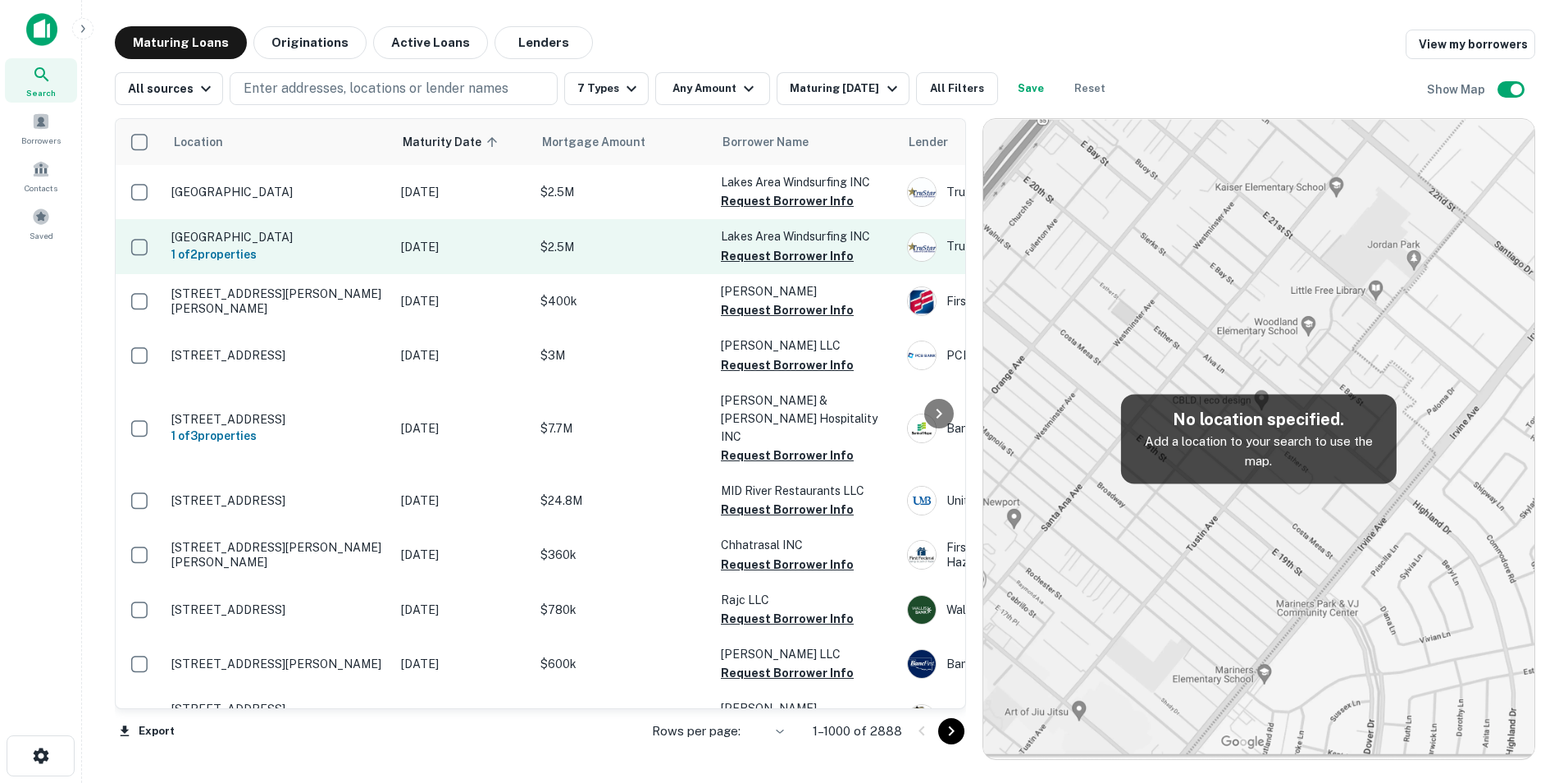
click at [43, 213] on span at bounding box center [41, 217] width 18 height 18
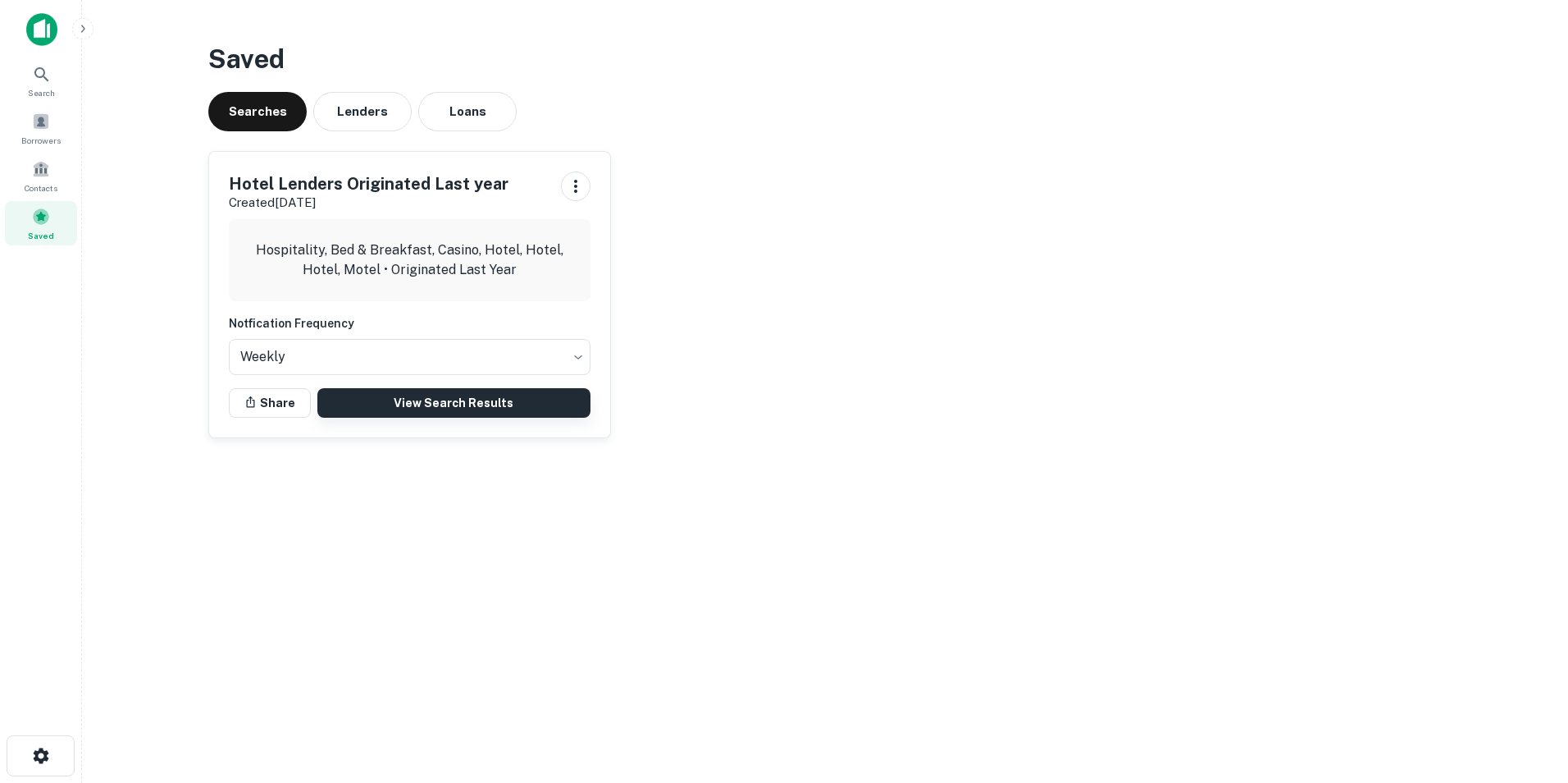
click at [441, 399] on link "View Search Results" at bounding box center [453, 403] width 273 height 30
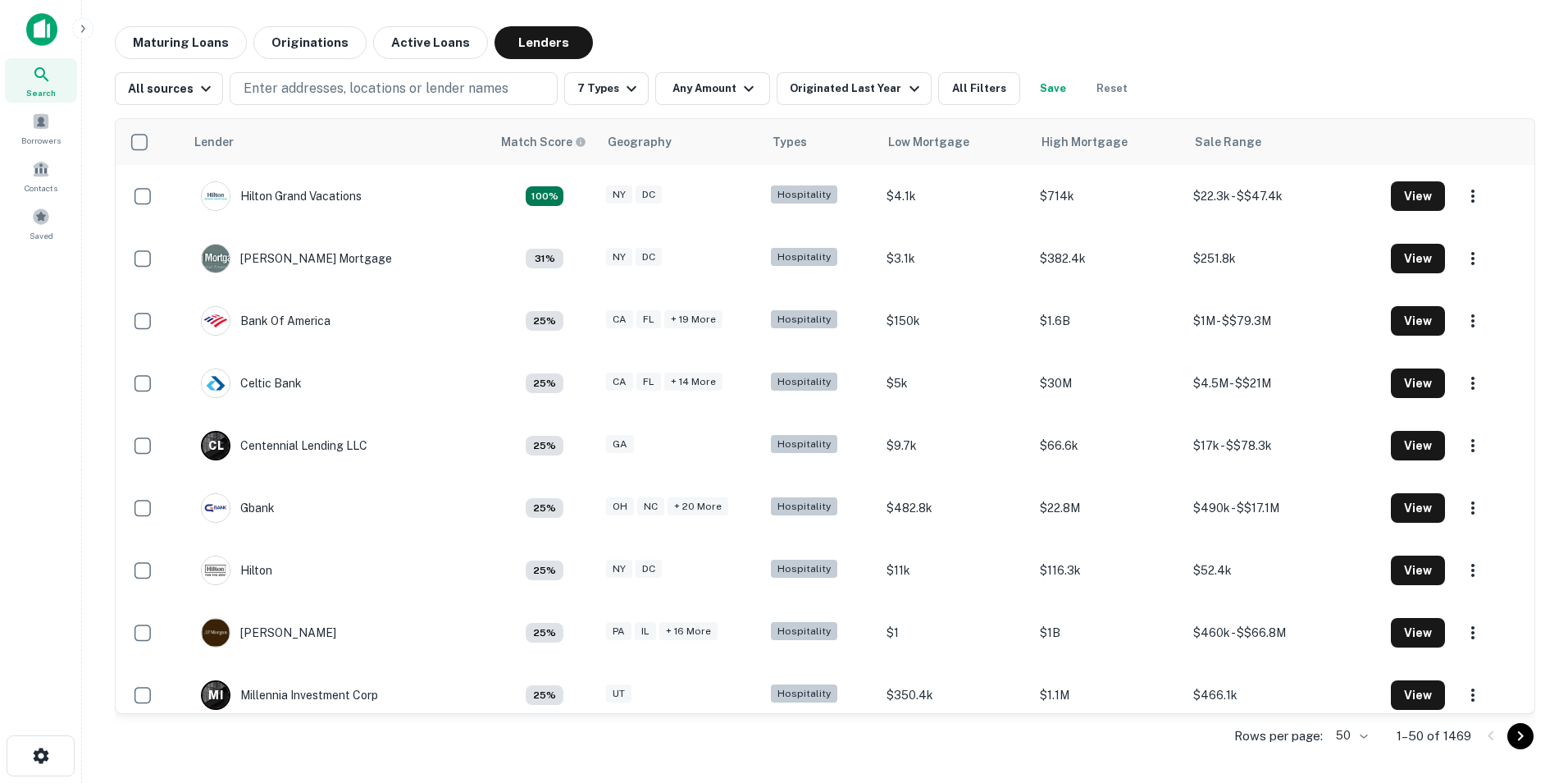
click at [1340, 737] on body "Search Borrowers Contacts Saved Maturing Loans Originations Active Loans Lender…" at bounding box center [784, 391] width 1568 height 783
click at [1344, 722] on li "200" at bounding box center [1351, 719] width 55 height 30
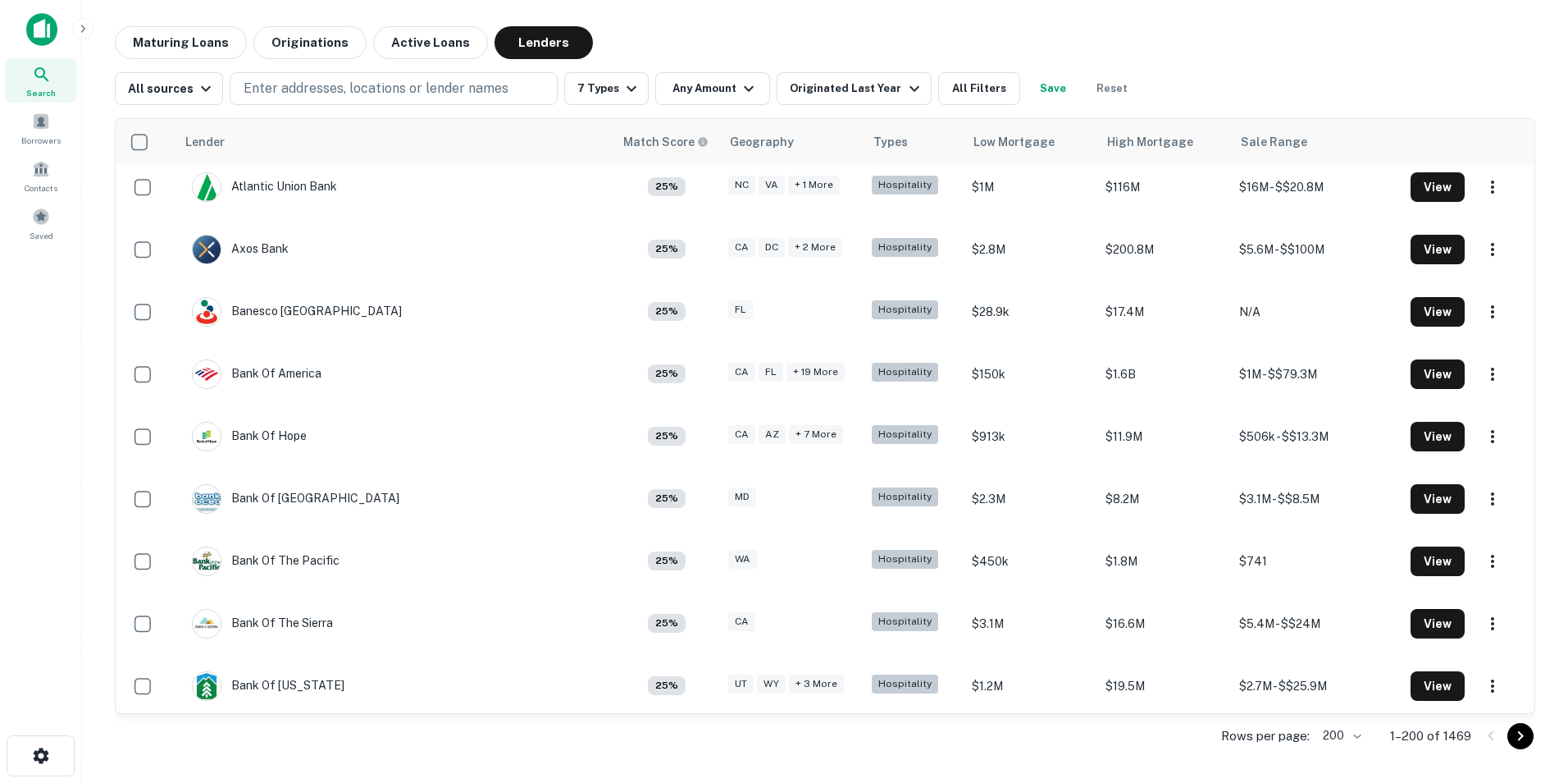
scroll to position [739, 0]
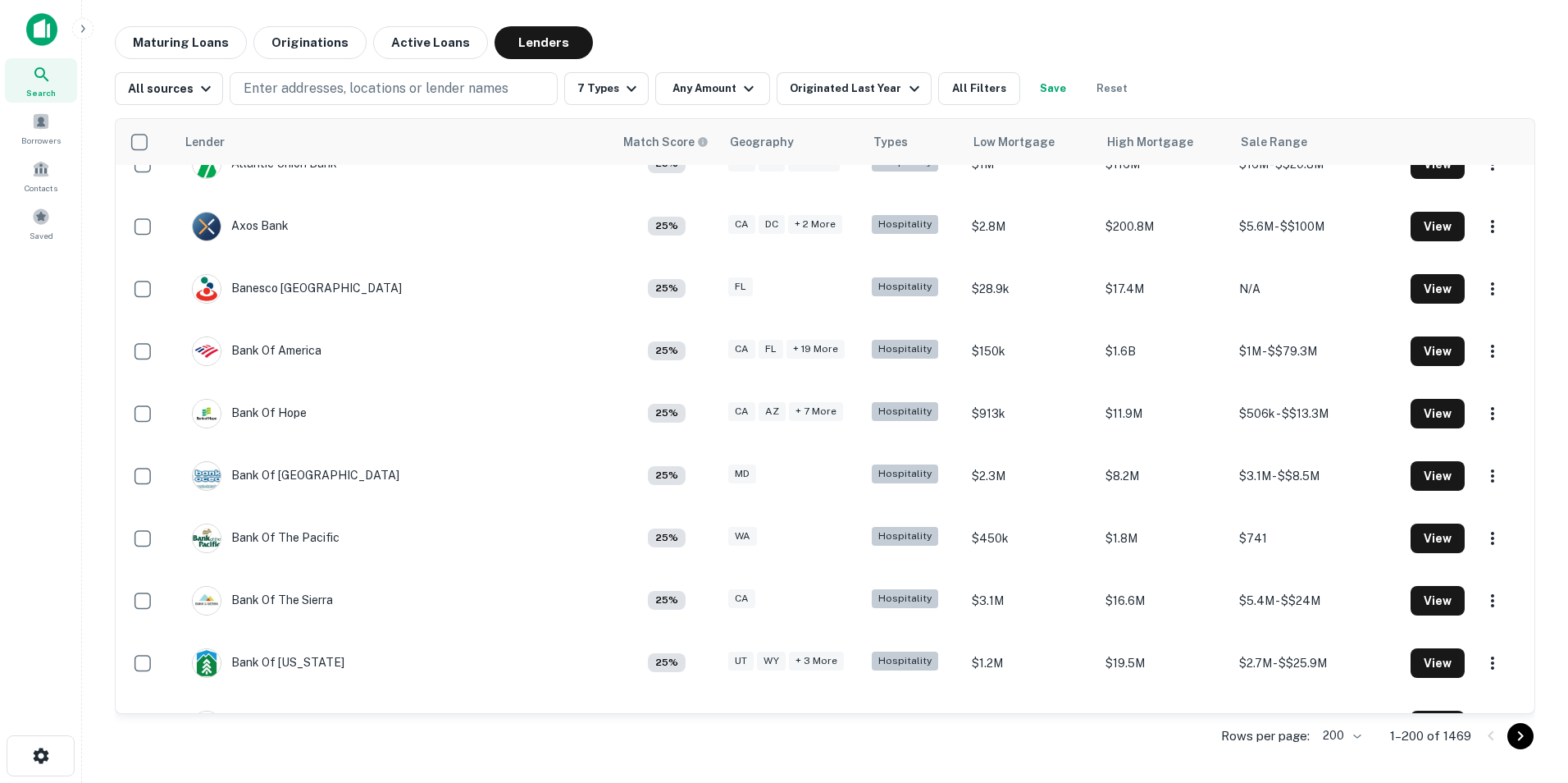
click at [1359, 739] on body "Search Borrowers Contacts Saved Maturing Loans Originations Active Loans Lender…" at bounding box center [784, 391] width 1568 height 783
click at [1349, 757] on li "1000" at bounding box center [1341, 748] width 55 height 30
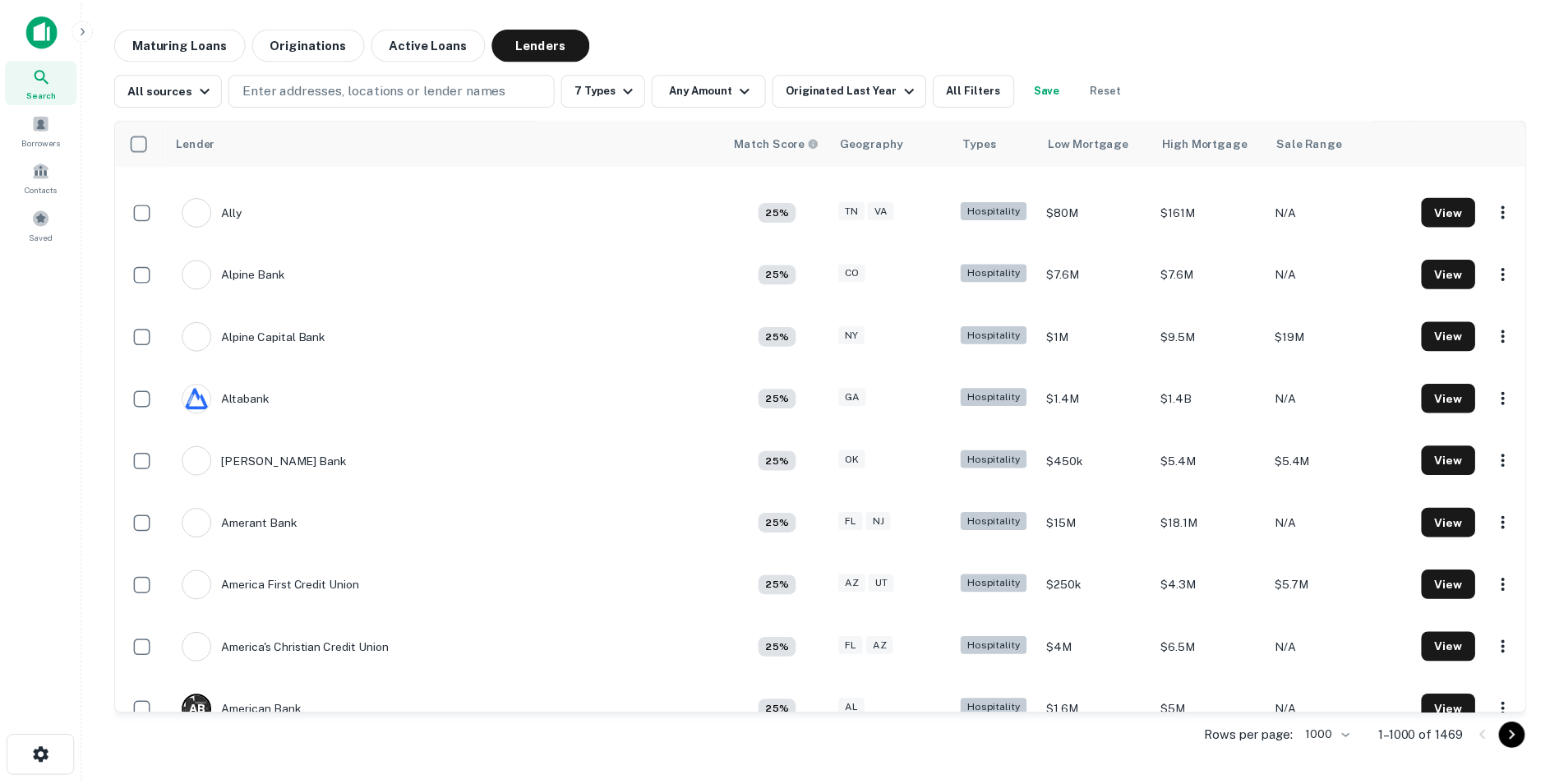
scroll to position [1396, 0]
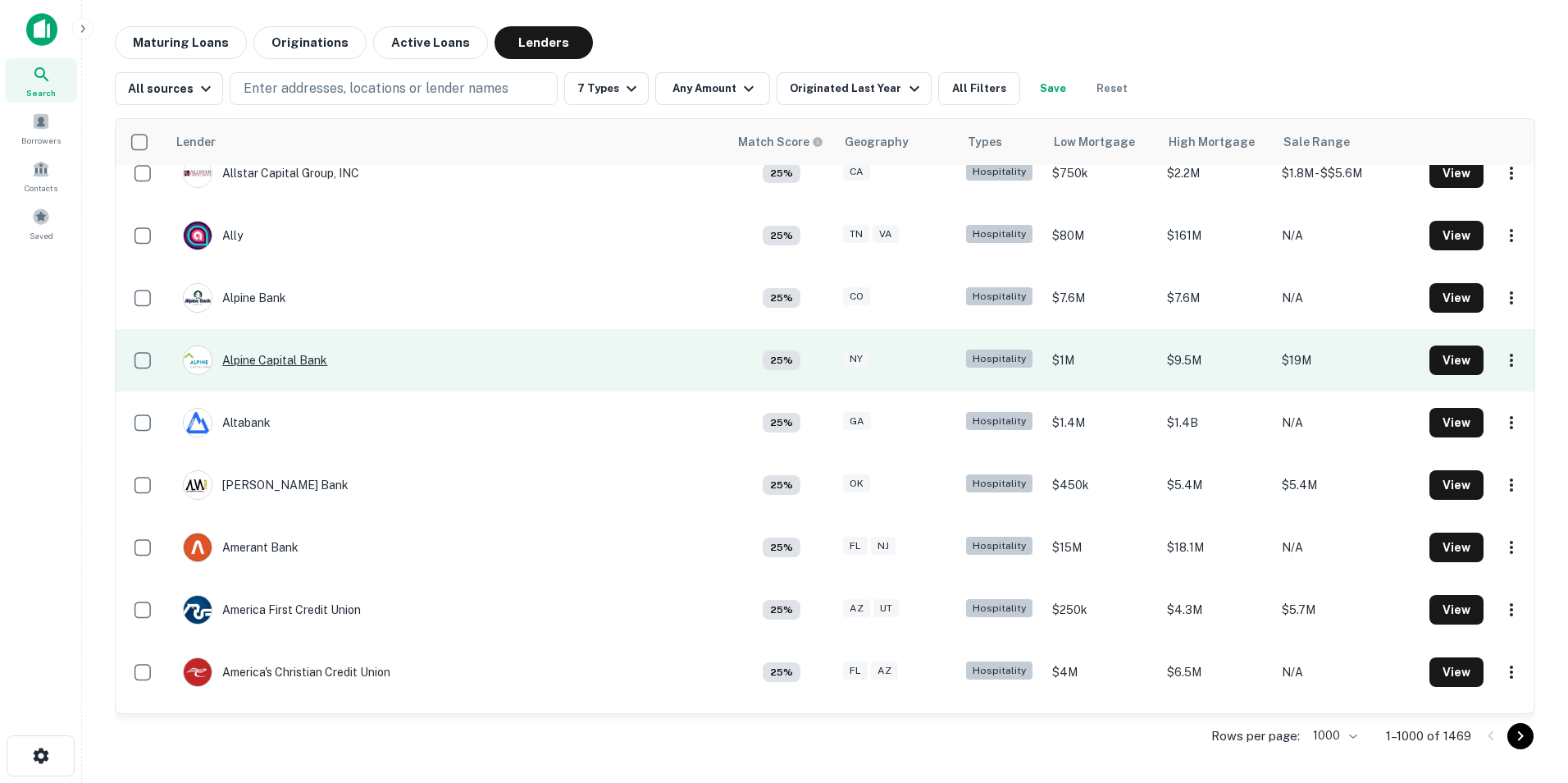
click at [268, 366] on div "Alpine Capital Bank" at bounding box center [255, 360] width 144 height 30
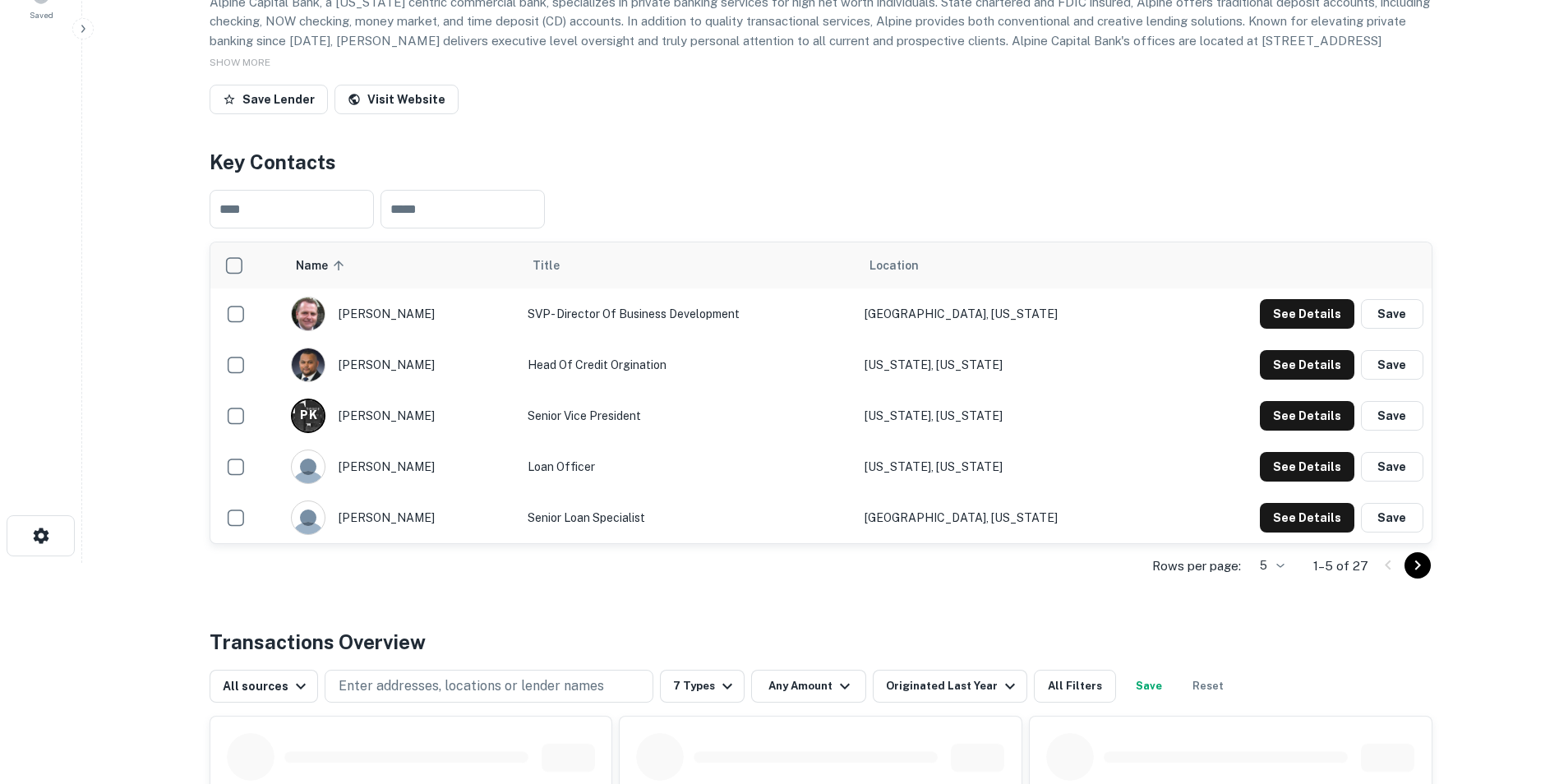
scroll to position [329, 0]
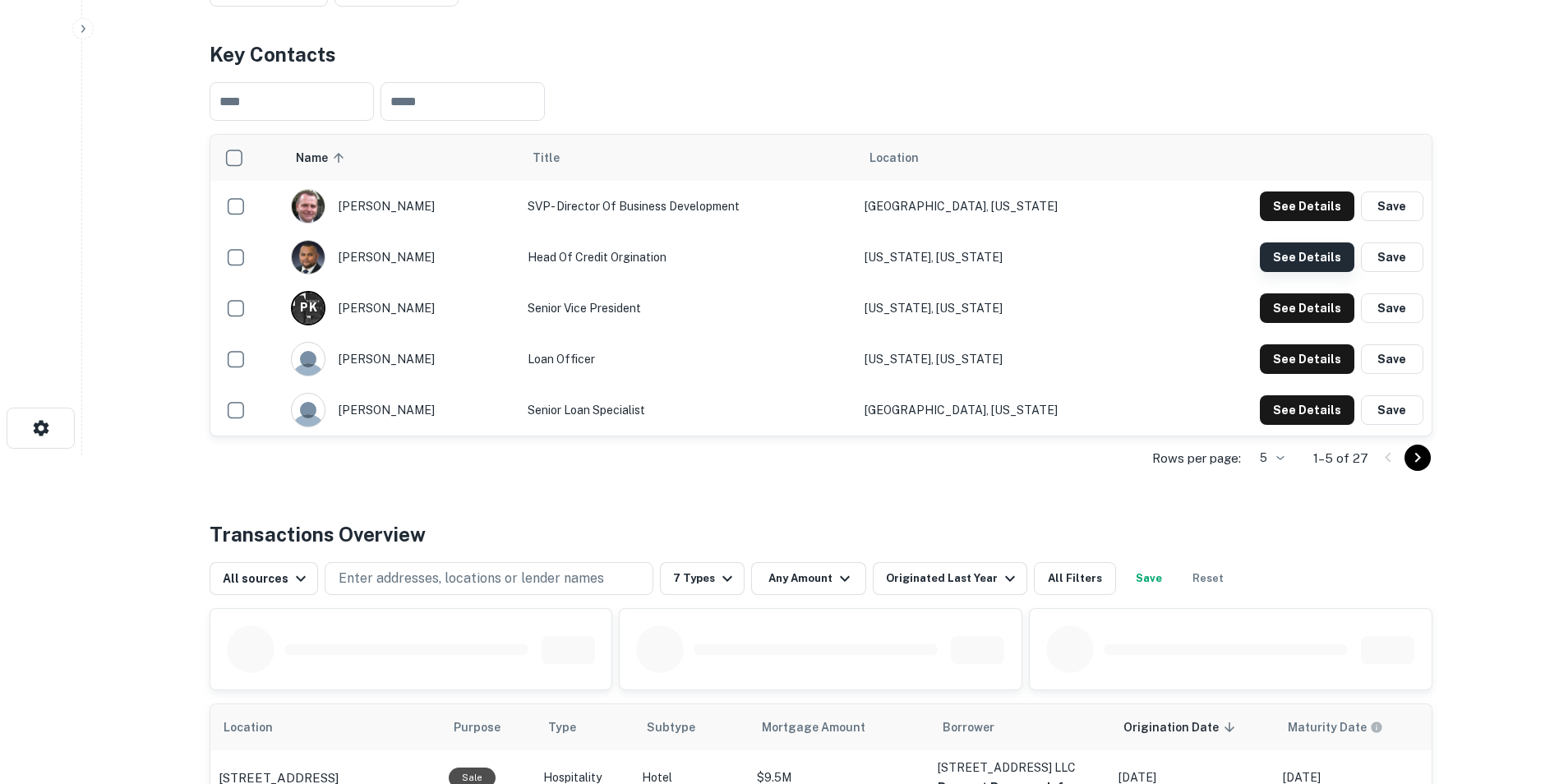
click at [1309, 268] on button "See Details" at bounding box center [1307, 257] width 95 height 30
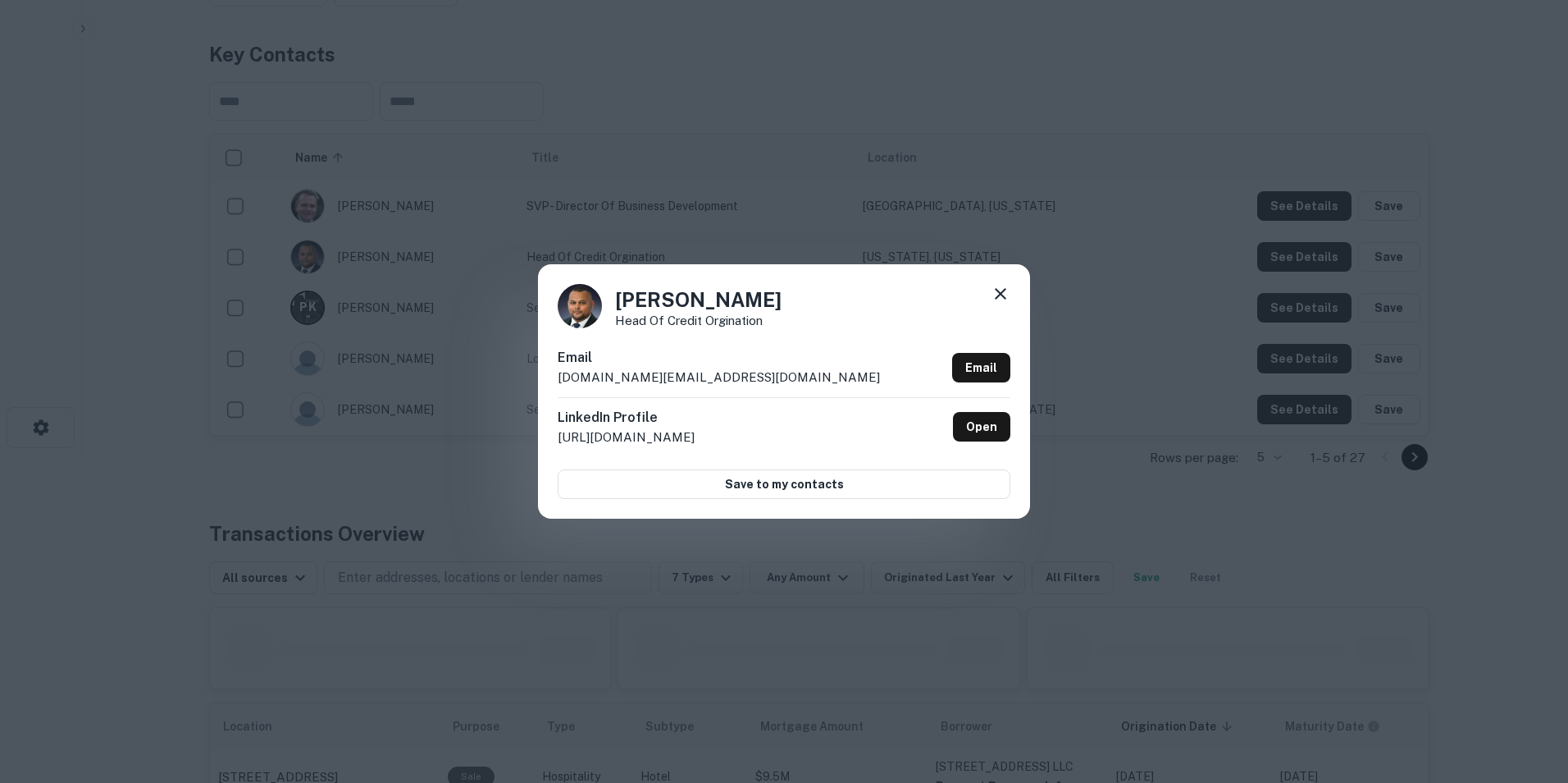
click at [1000, 295] on icon at bounding box center [1000, 293] width 12 height 12
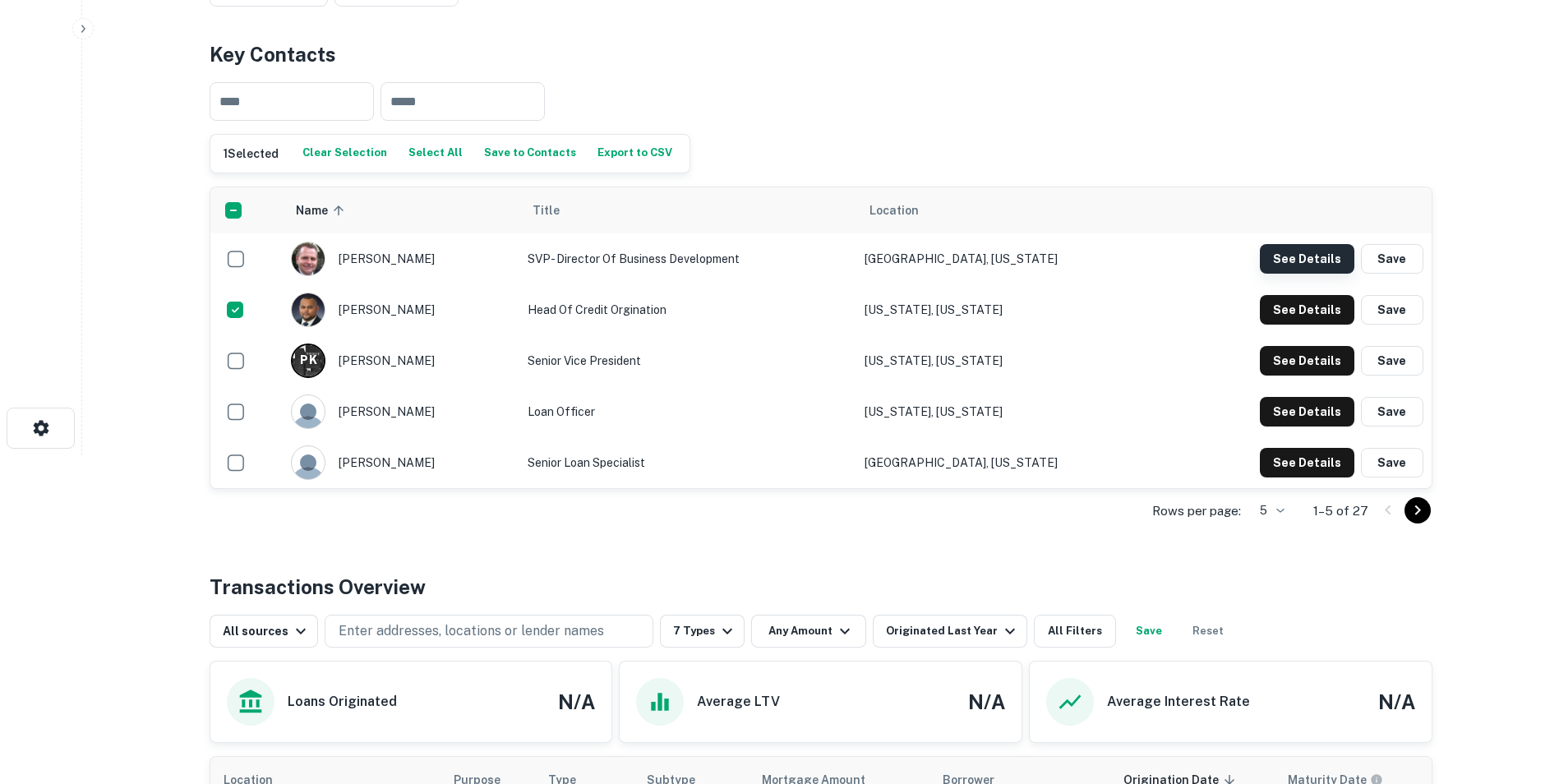
click at [1292, 264] on button "See Details" at bounding box center [1307, 259] width 95 height 30
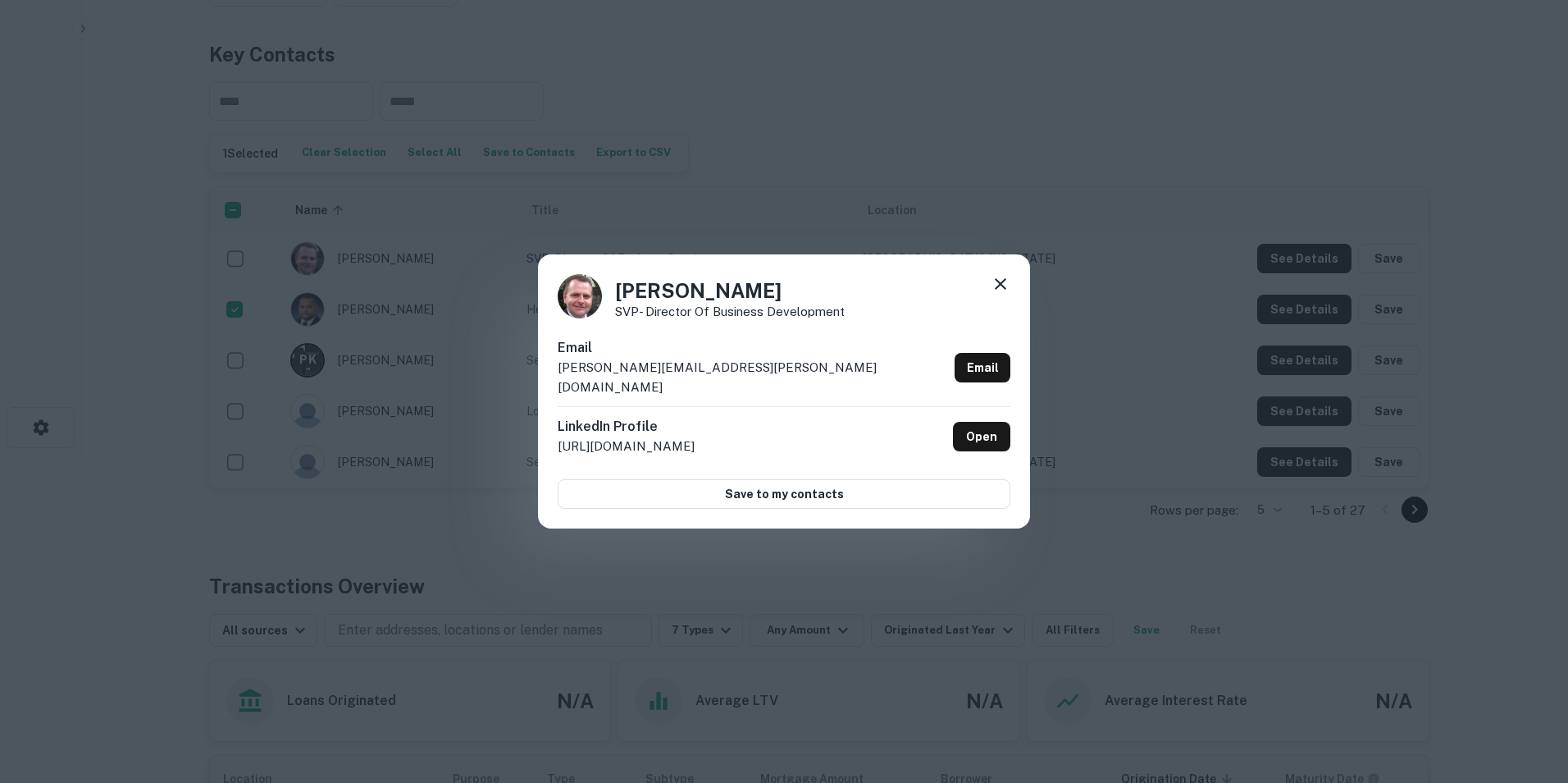
click at [1000, 289] on icon at bounding box center [1000, 284] width 12 height 12
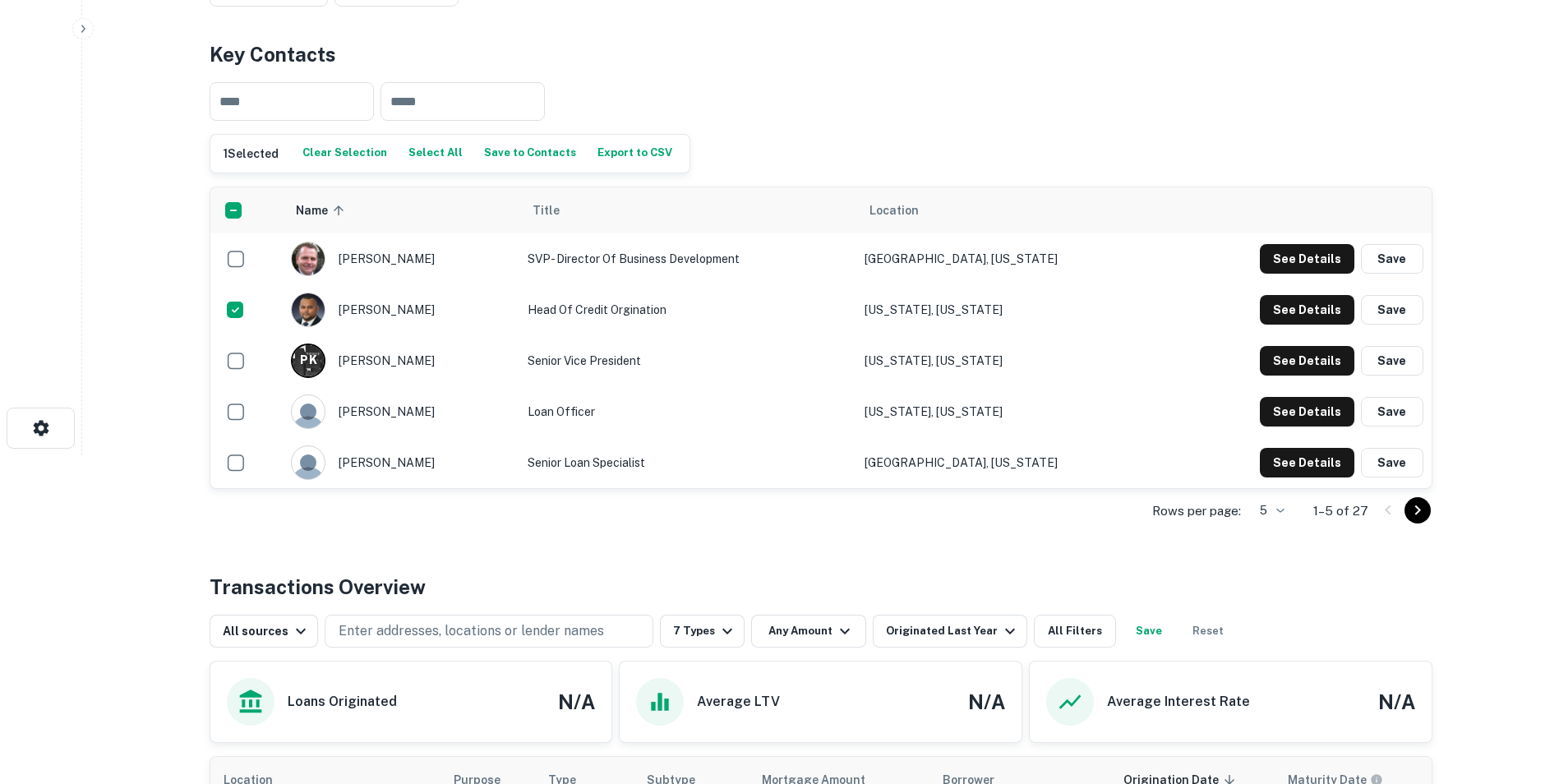
click at [1416, 510] on icon "Go to next page" at bounding box center [1418, 511] width 20 height 20
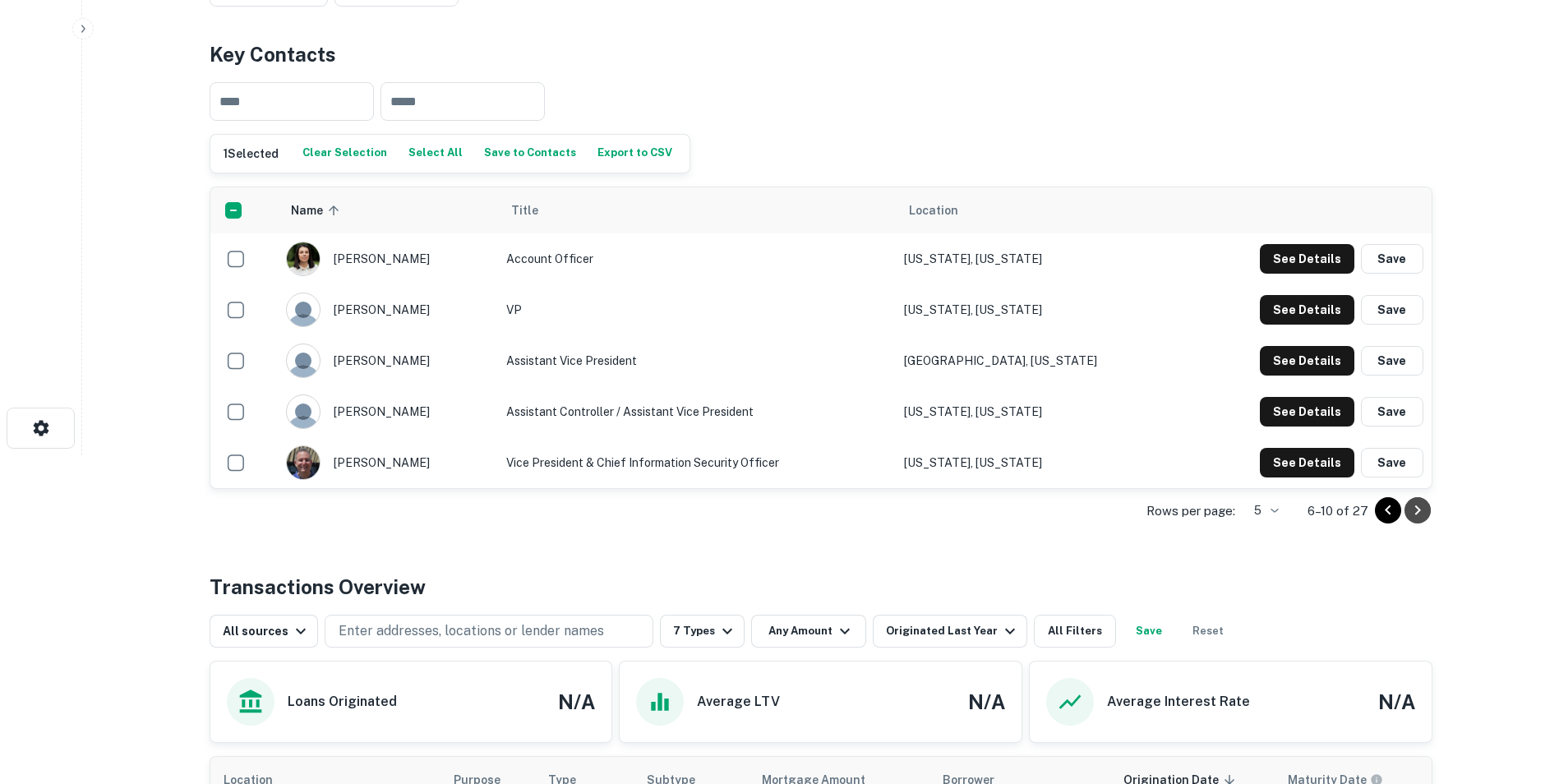
click at [1416, 510] on icon "Go to next page" at bounding box center [1418, 511] width 20 height 20
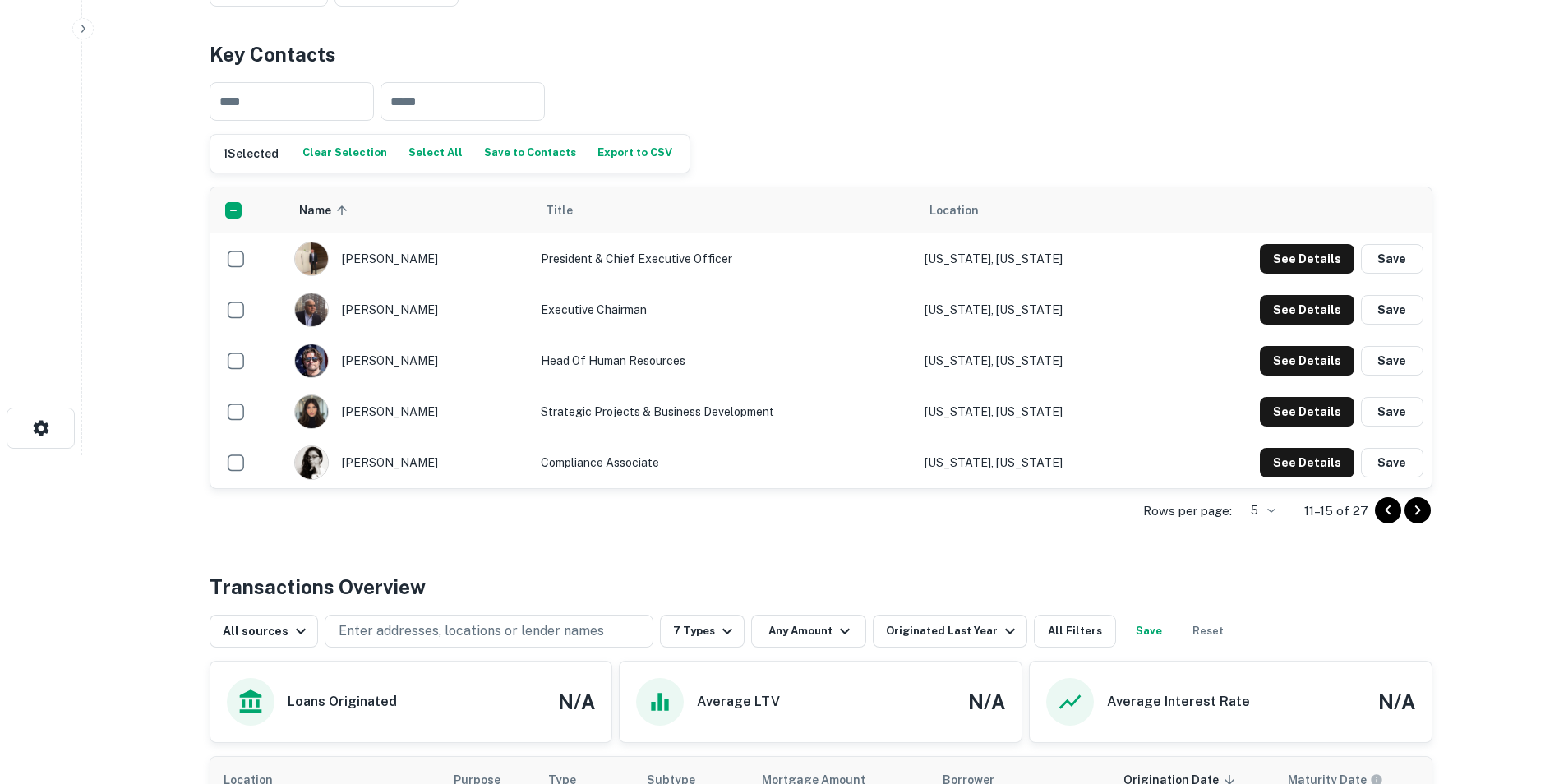
click at [1416, 510] on icon "Go to next page" at bounding box center [1418, 511] width 20 height 20
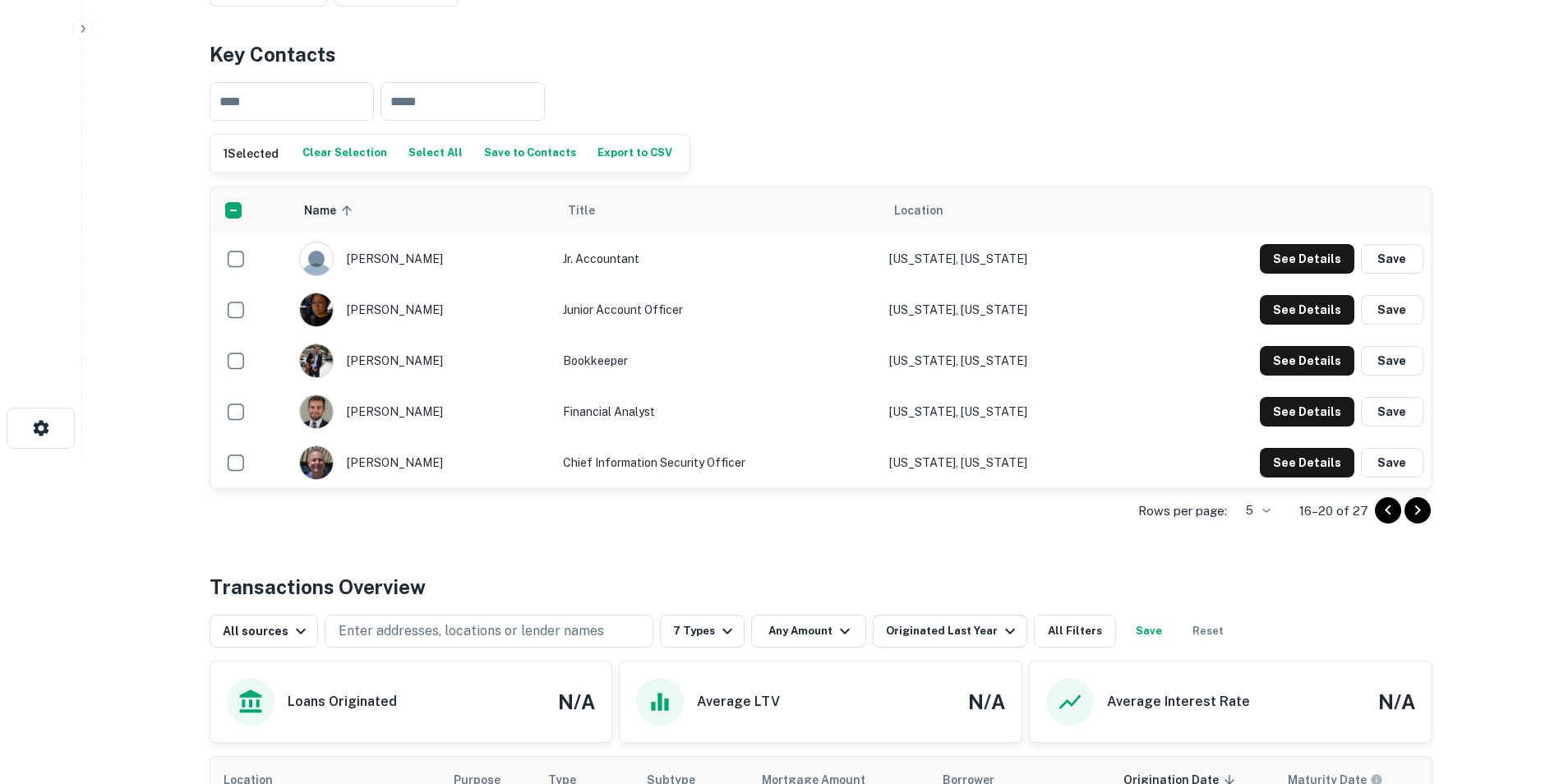
click at [1386, 513] on icon "Go to previous page" at bounding box center [1388, 511] width 20 height 20
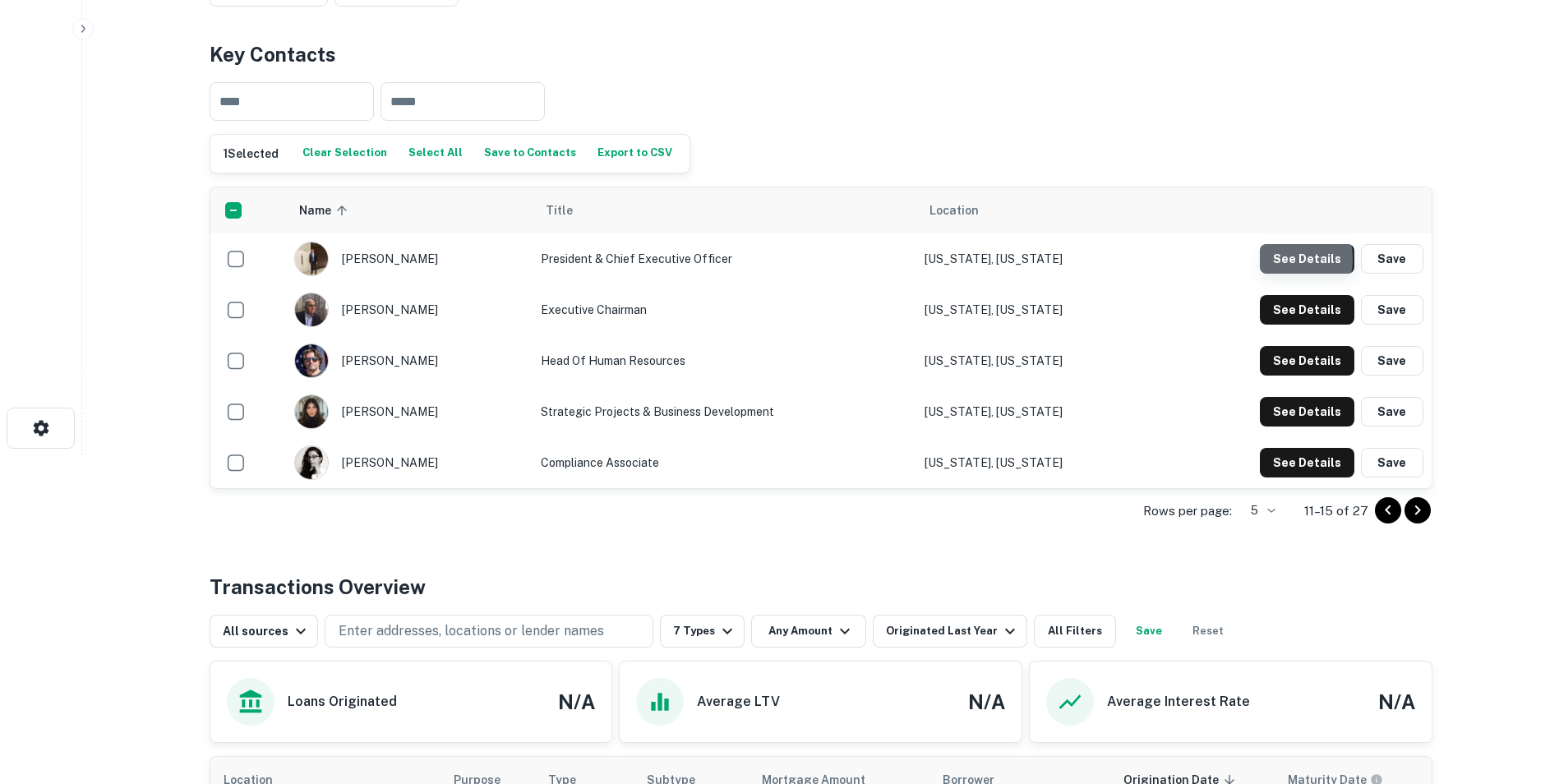
click at [1284, 259] on button "See Details" at bounding box center [1307, 259] width 95 height 30
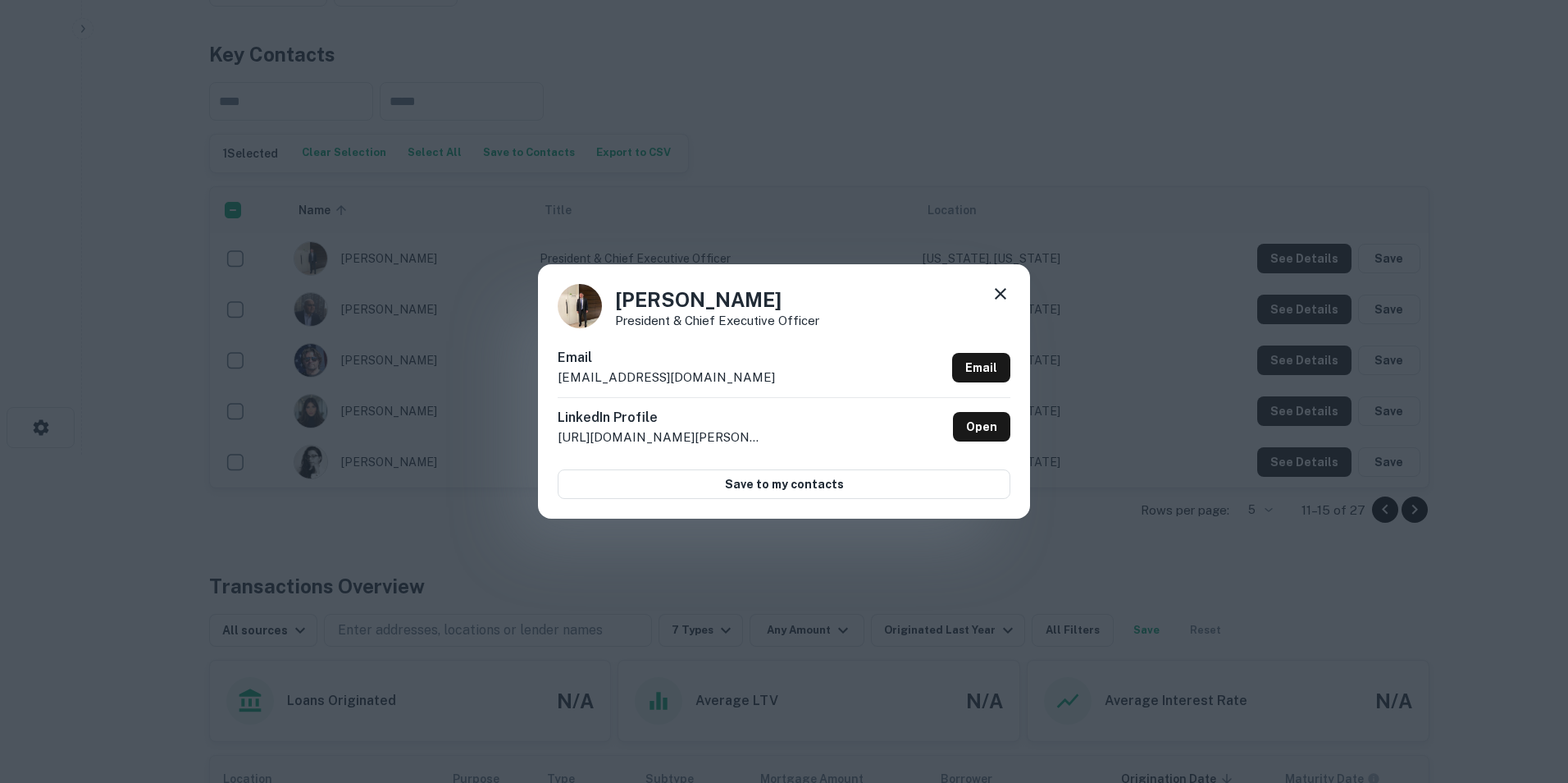
click at [999, 294] on icon at bounding box center [1000, 293] width 12 height 12
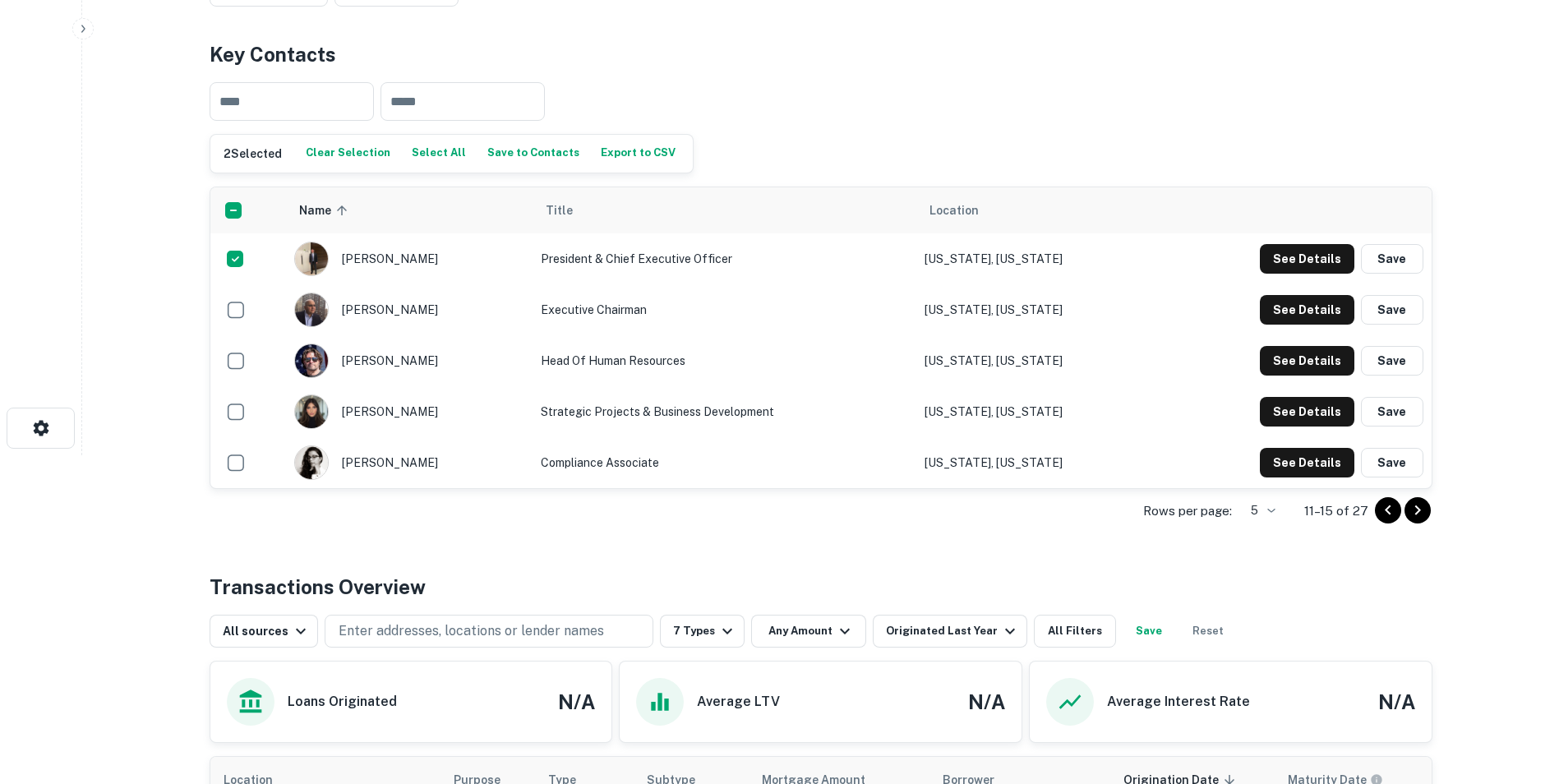
click at [516, 156] on button "Save to Contacts" at bounding box center [534, 154] width 100 height 25
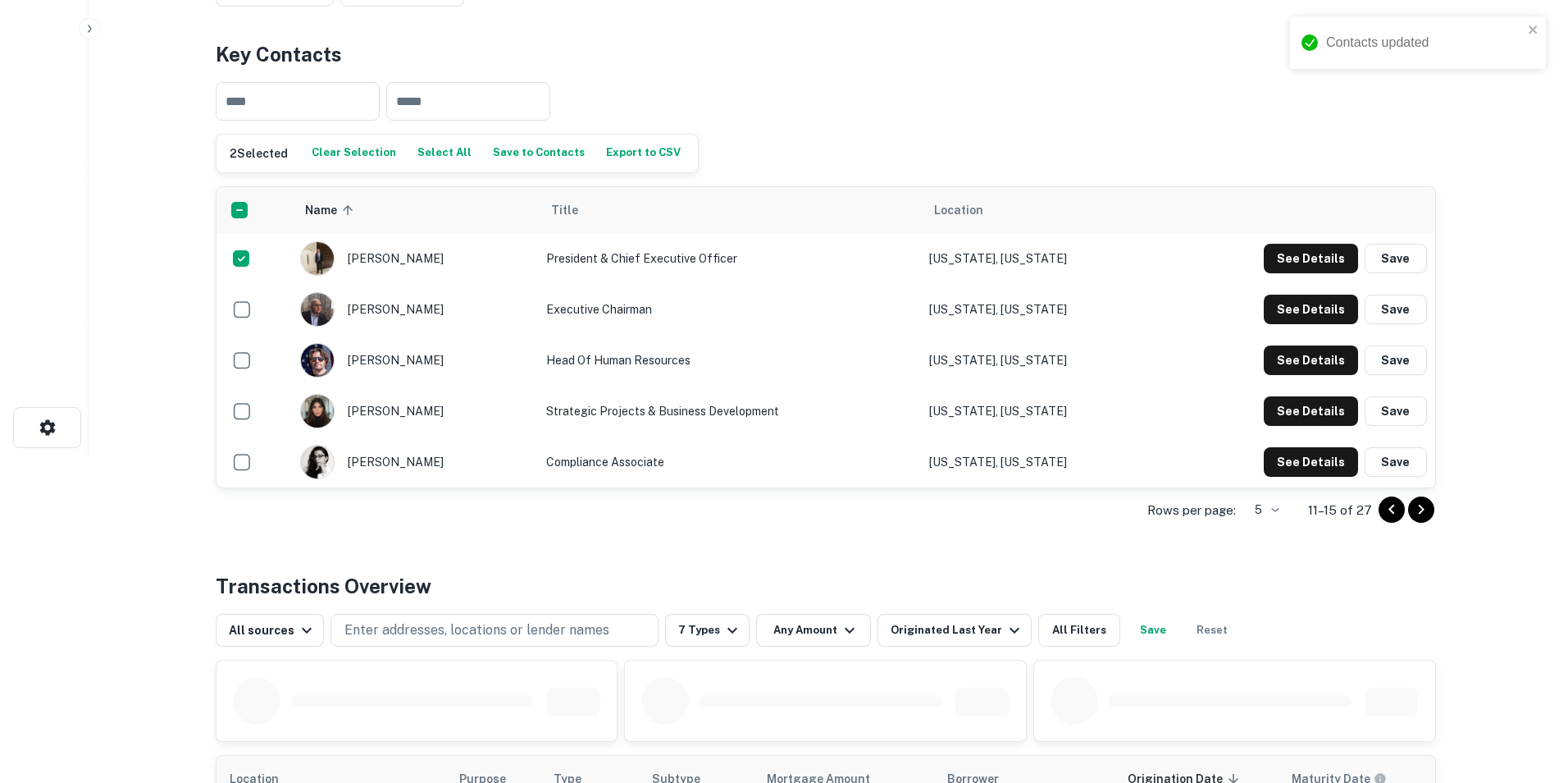
scroll to position [0, 0]
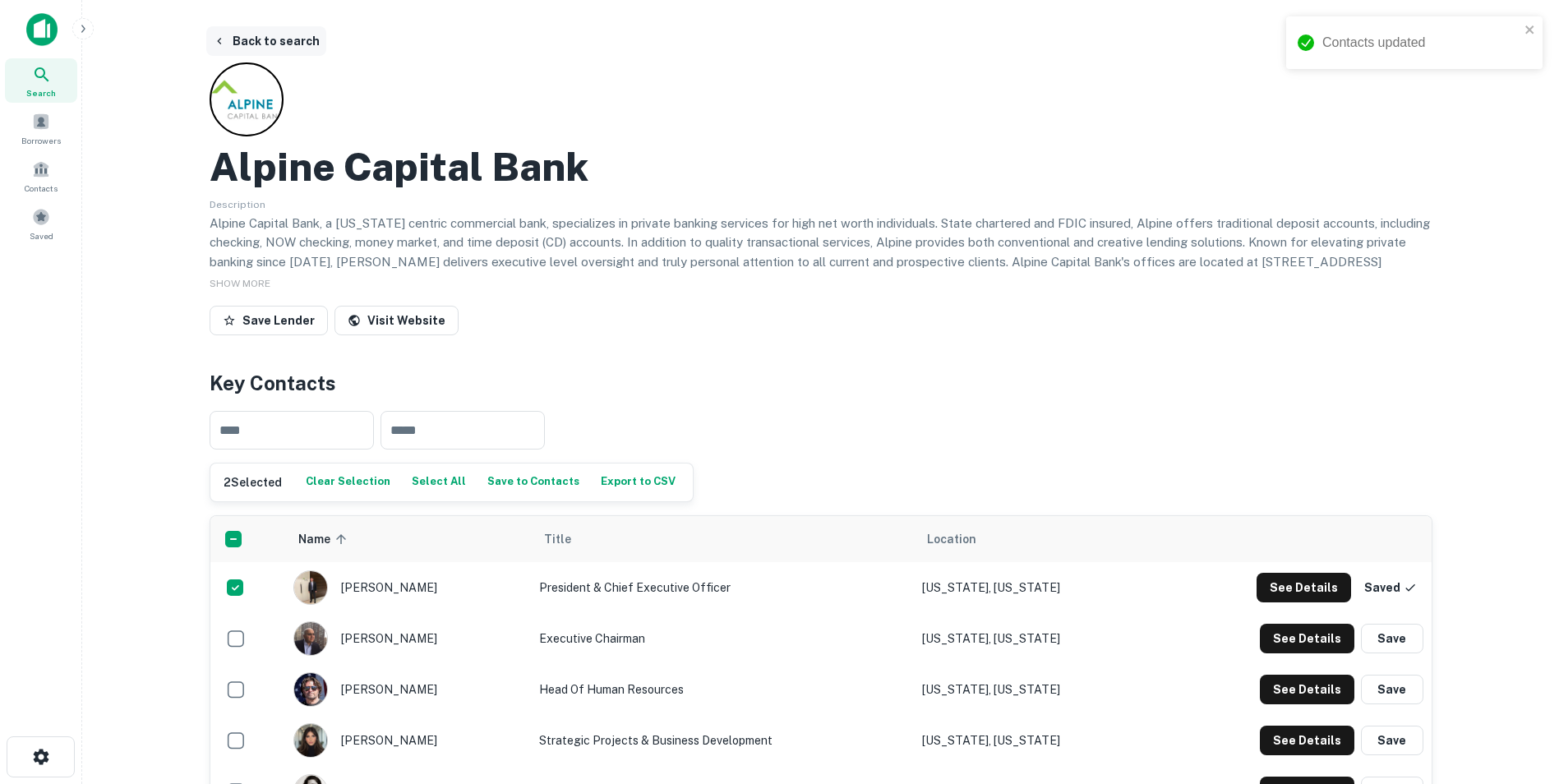
click at [254, 41] on button "Back to search" at bounding box center [266, 41] width 120 height 30
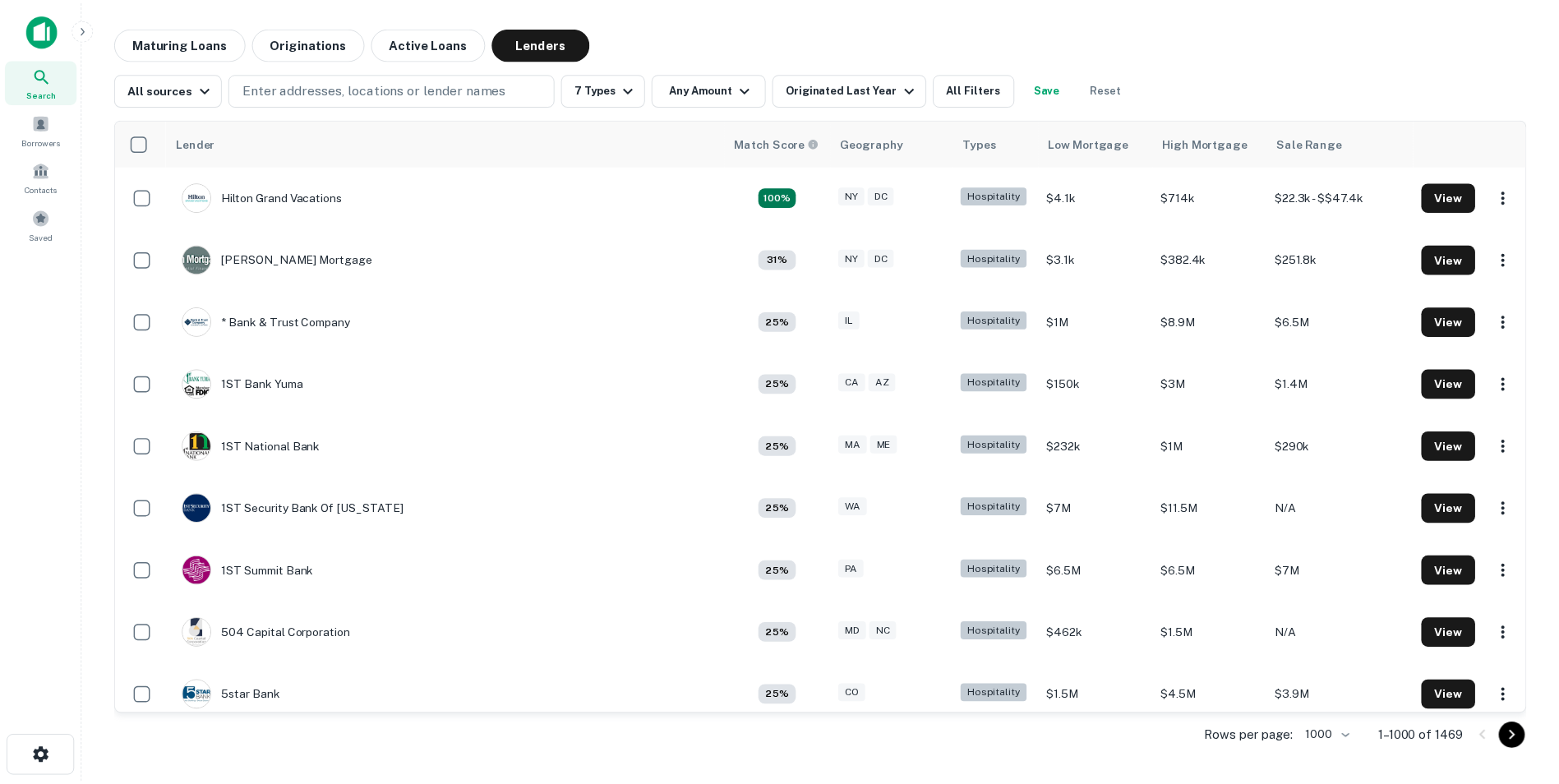
scroll to position [1643, 0]
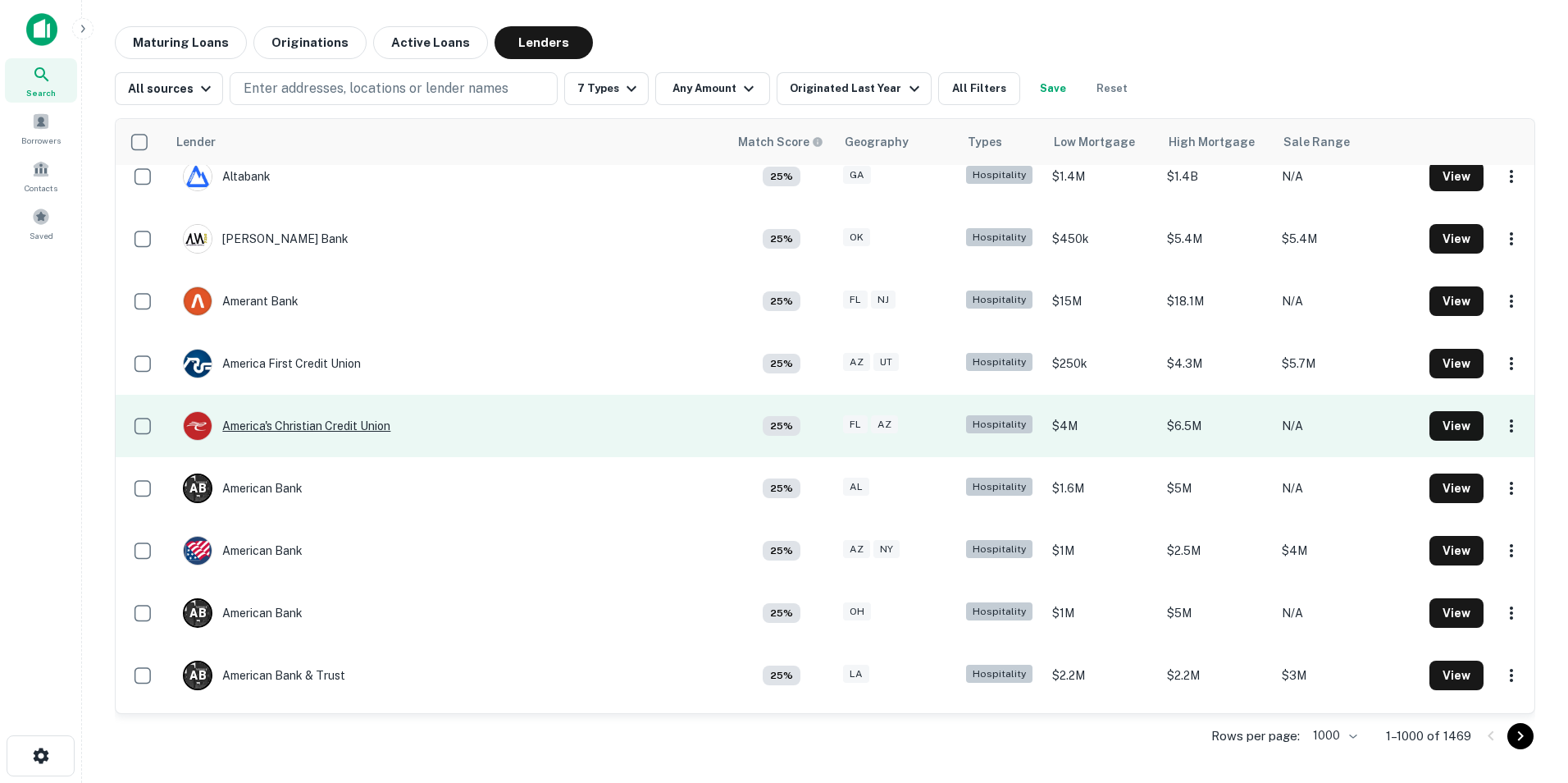
click at [291, 427] on div "America's Christian Credit Union" at bounding box center [287, 426] width 208 height 30
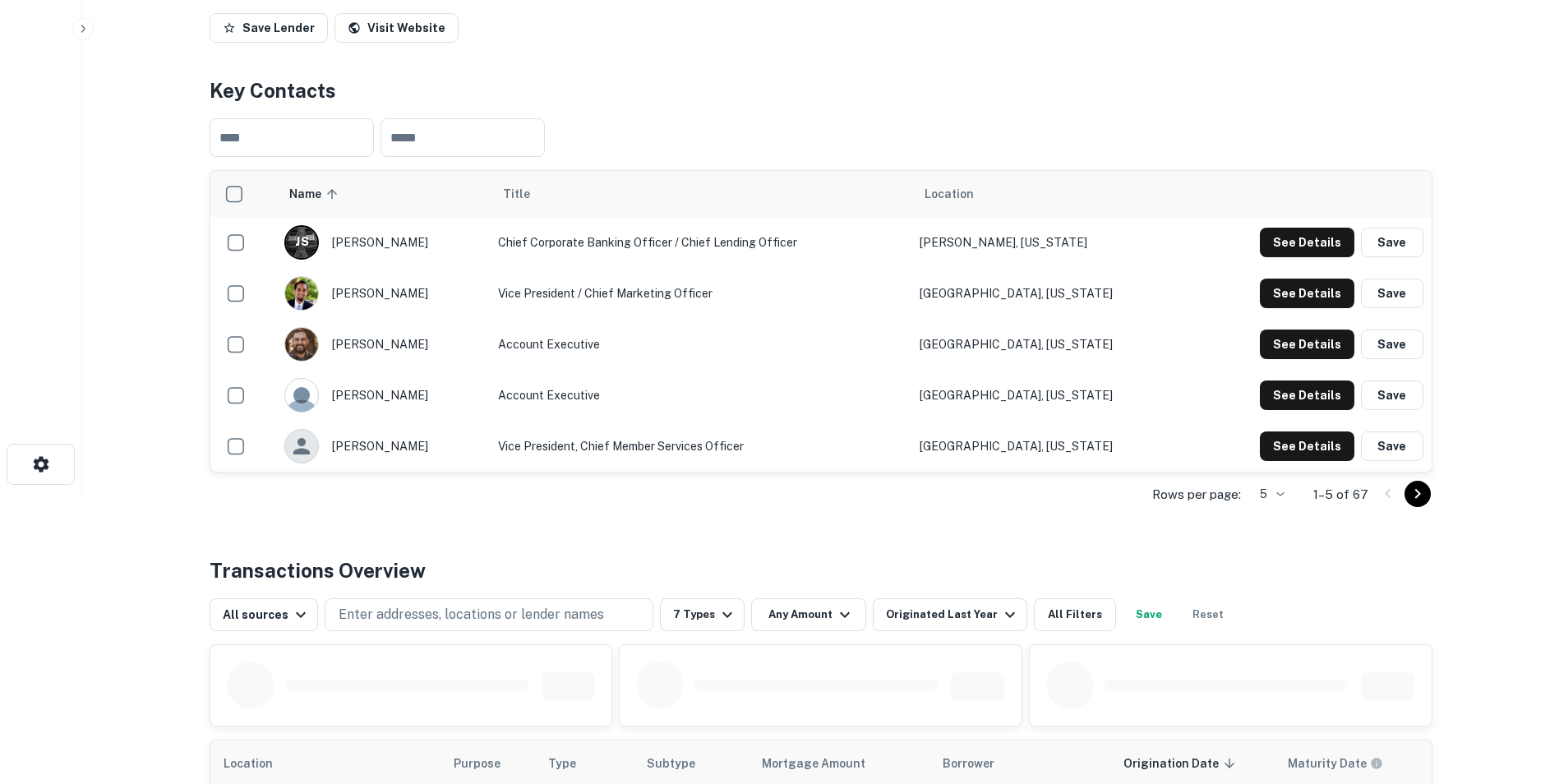
scroll to position [243, 0]
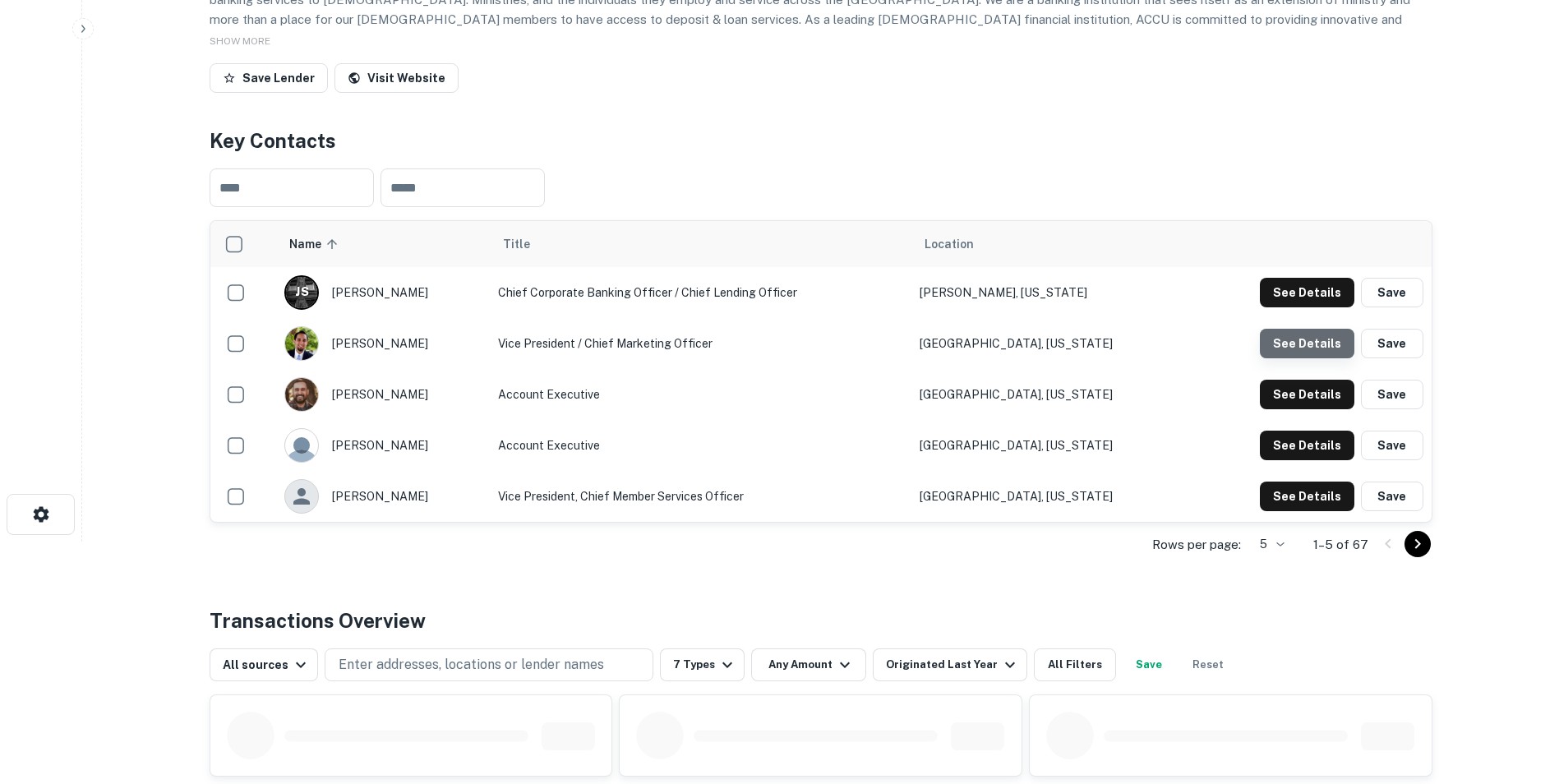
click at [1314, 342] on button "See Details" at bounding box center [1307, 343] width 95 height 30
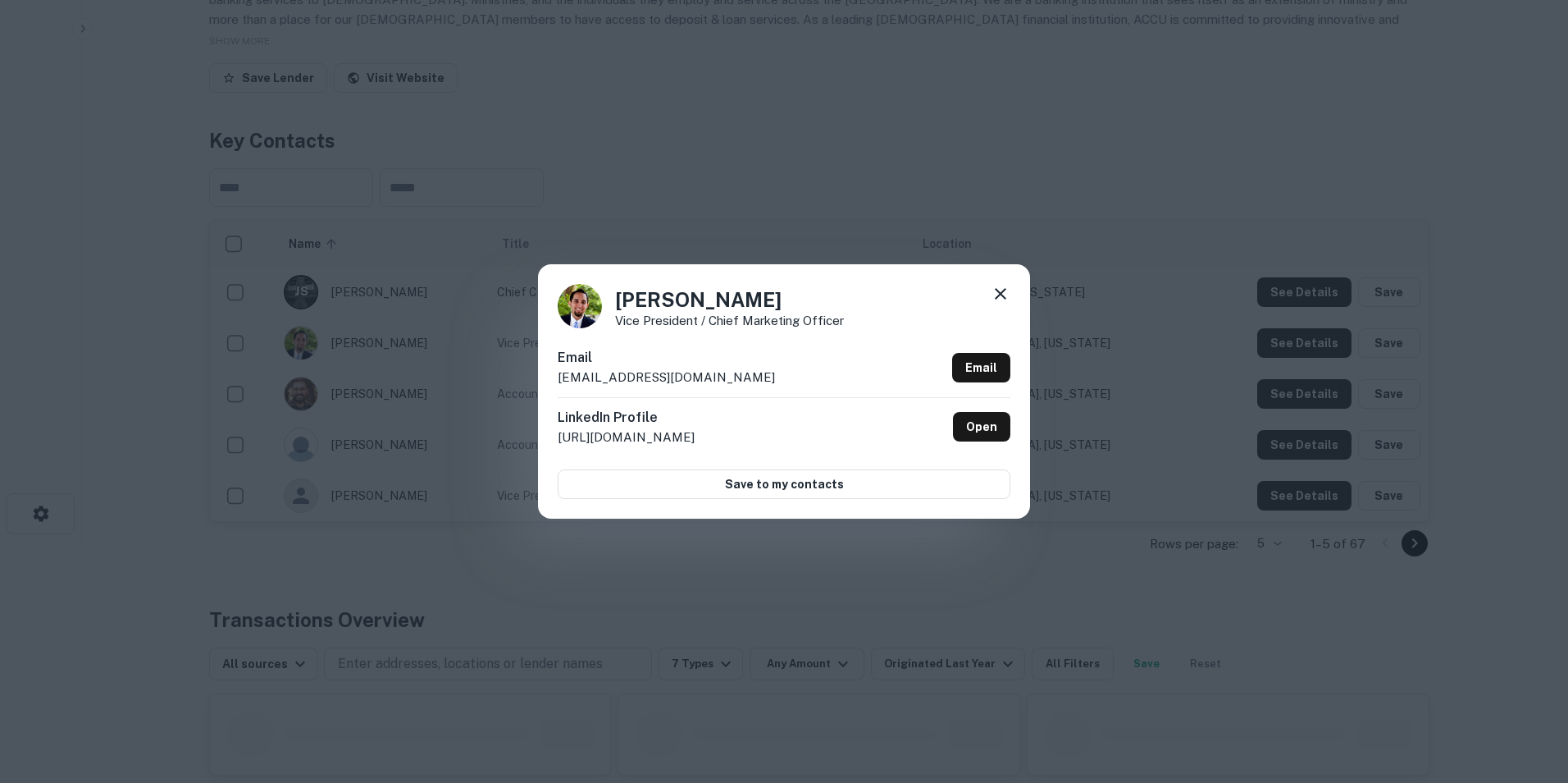
click at [1005, 292] on icon at bounding box center [1000, 294] width 20 height 20
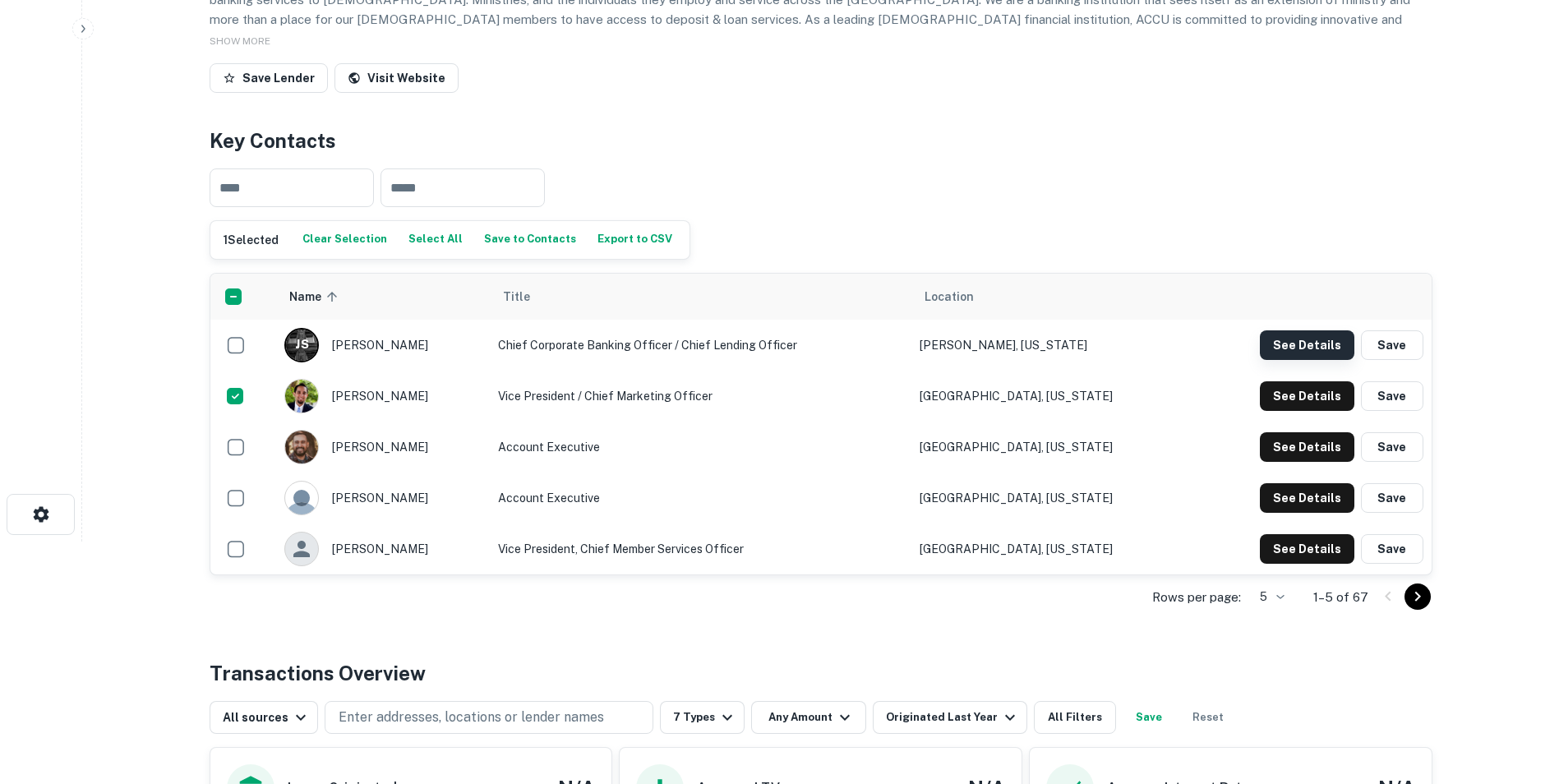
click at [1303, 339] on button "See Details" at bounding box center [1307, 345] width 95 height 30
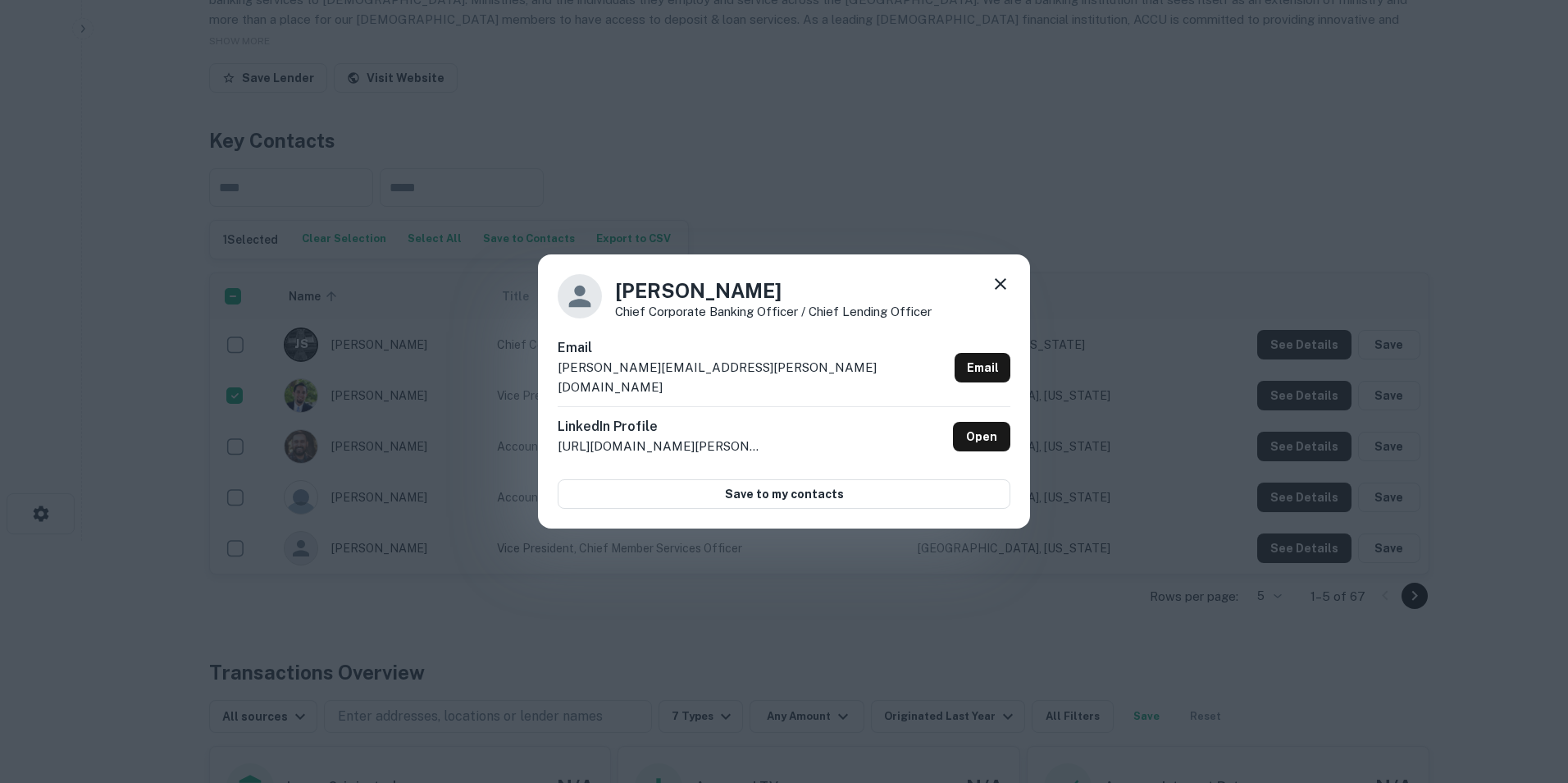
click at [1008, 294] on icon at bounding box center [1000, 284] width 20 height 20
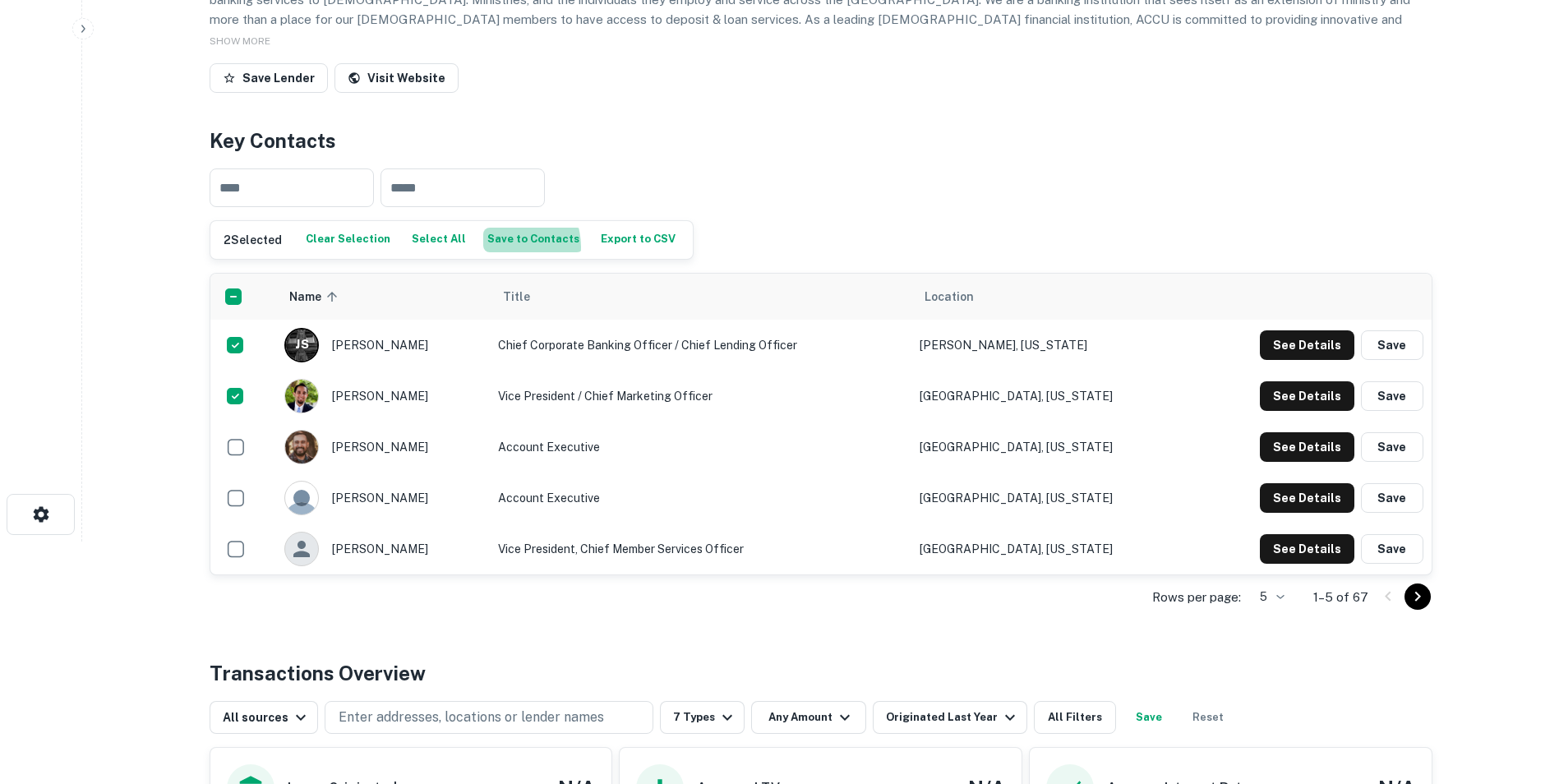
click at [493, 247] on button "Save to Contacts" at bounding box center [534, 239] width 100 height 25
click at [1417, 599] on icon "Go to next page" at bounding box center [1417, 596] width 5 height 10
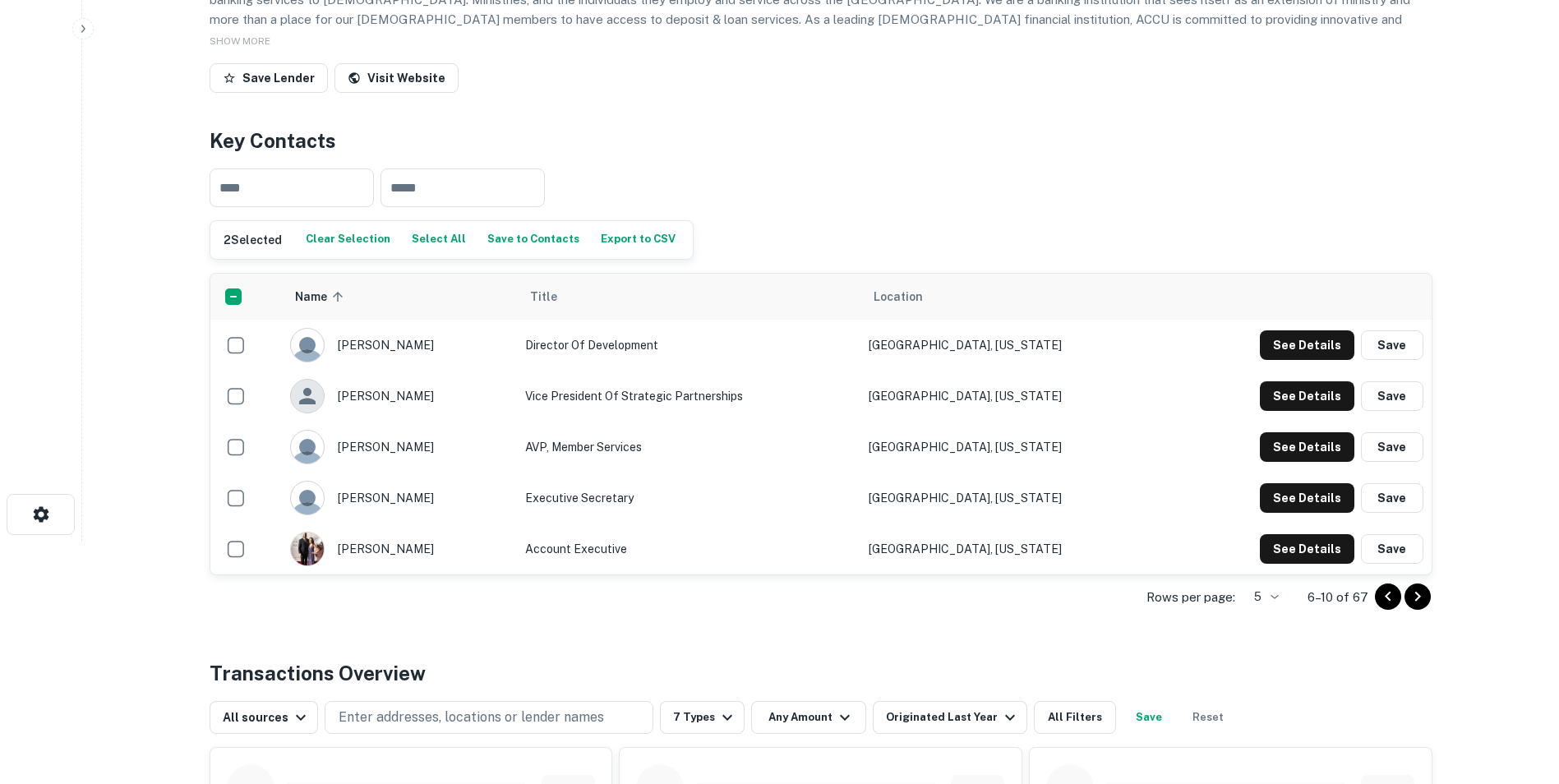
click at [1424, 600] on icon "Go to next page" at bounding box center [1418, 597] width 20 height 20
click at [1425, 604] on icon "Go to next page" at bounding box center [1418, 597] width 20 height 20
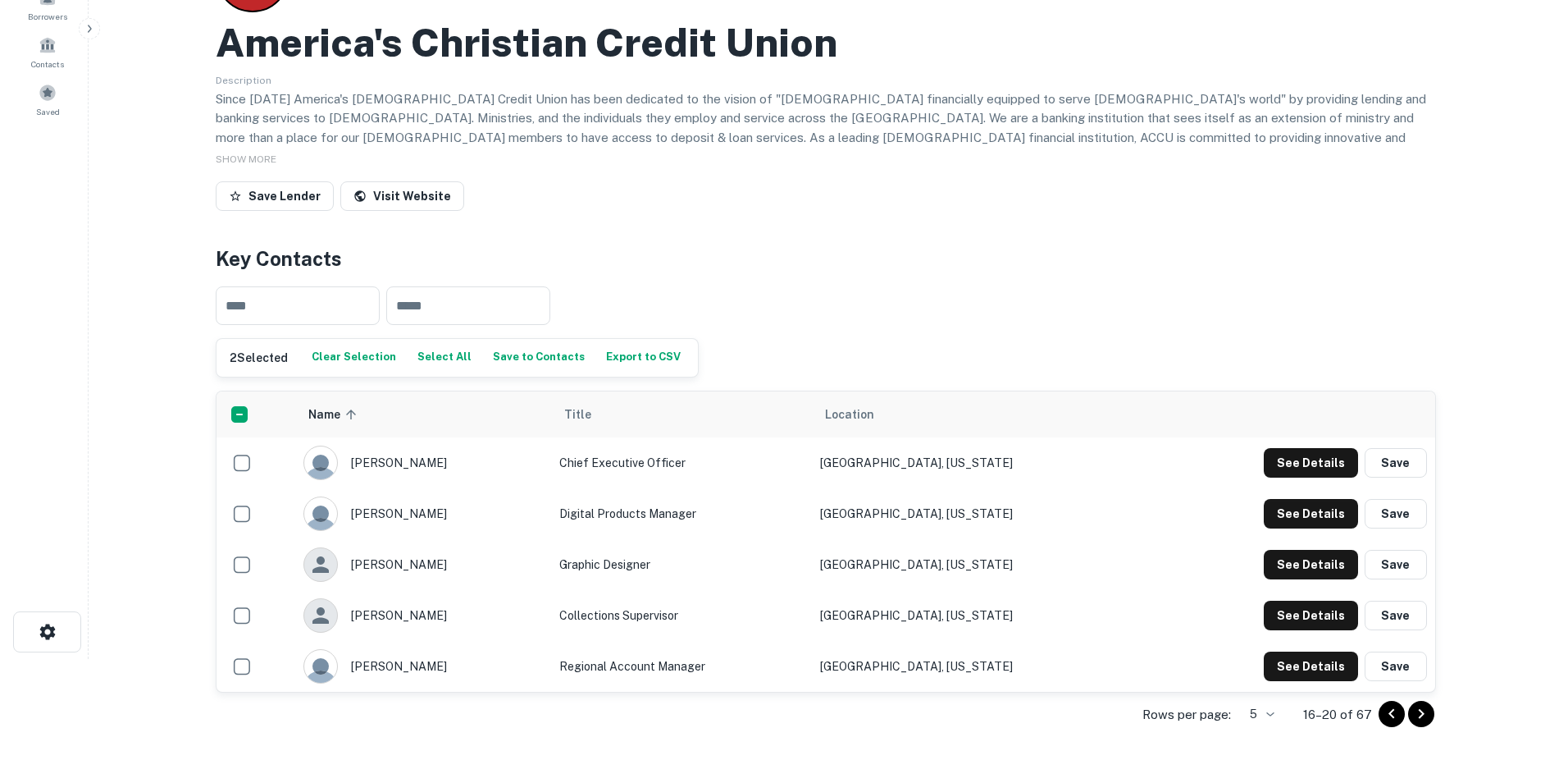
scroll to position [0, 0]
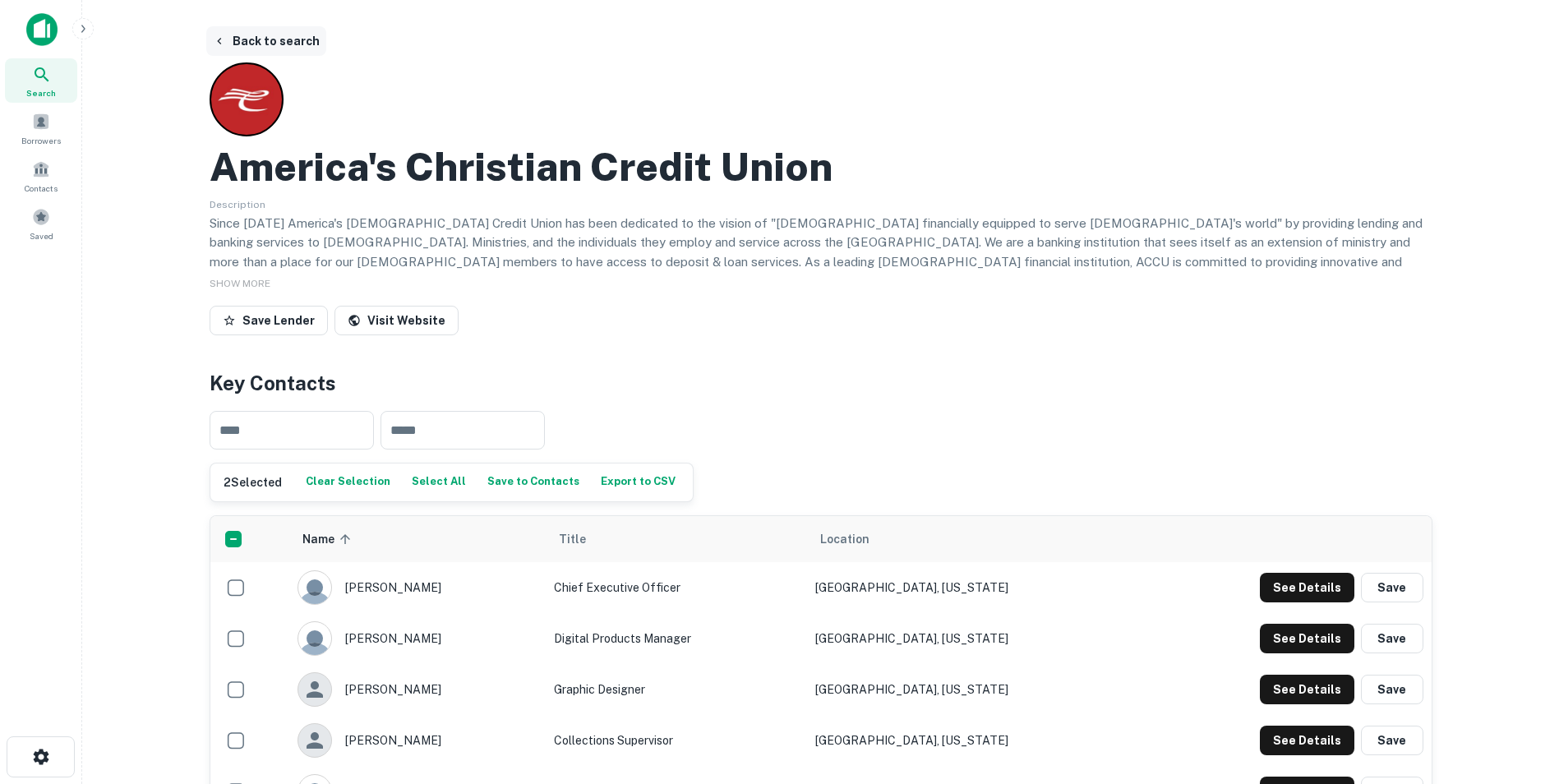
click at [249, 44] on button "Back to search" at bounding box center [266, 41] width 120 height 30
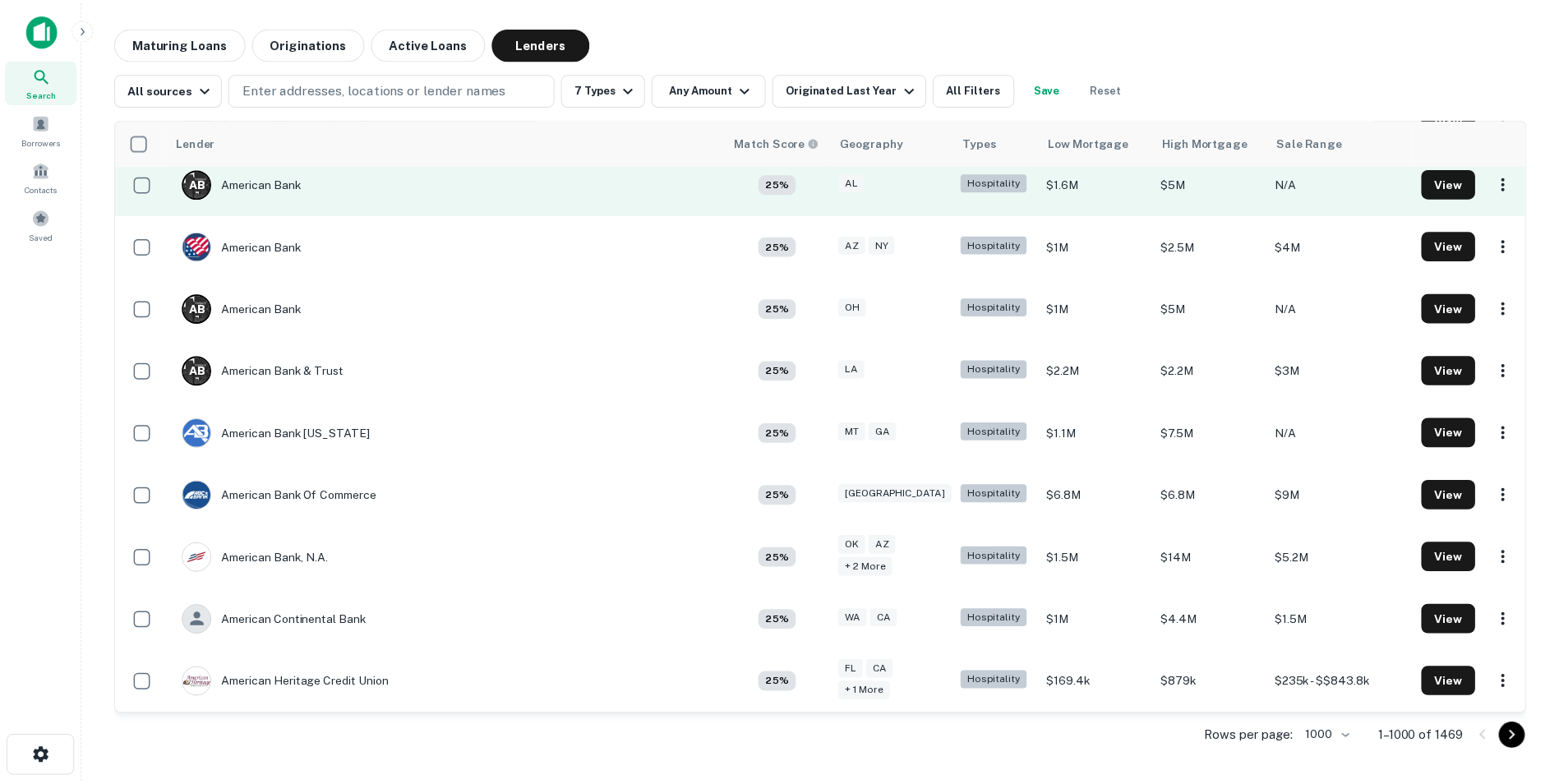
scroll to position [1971, 0]
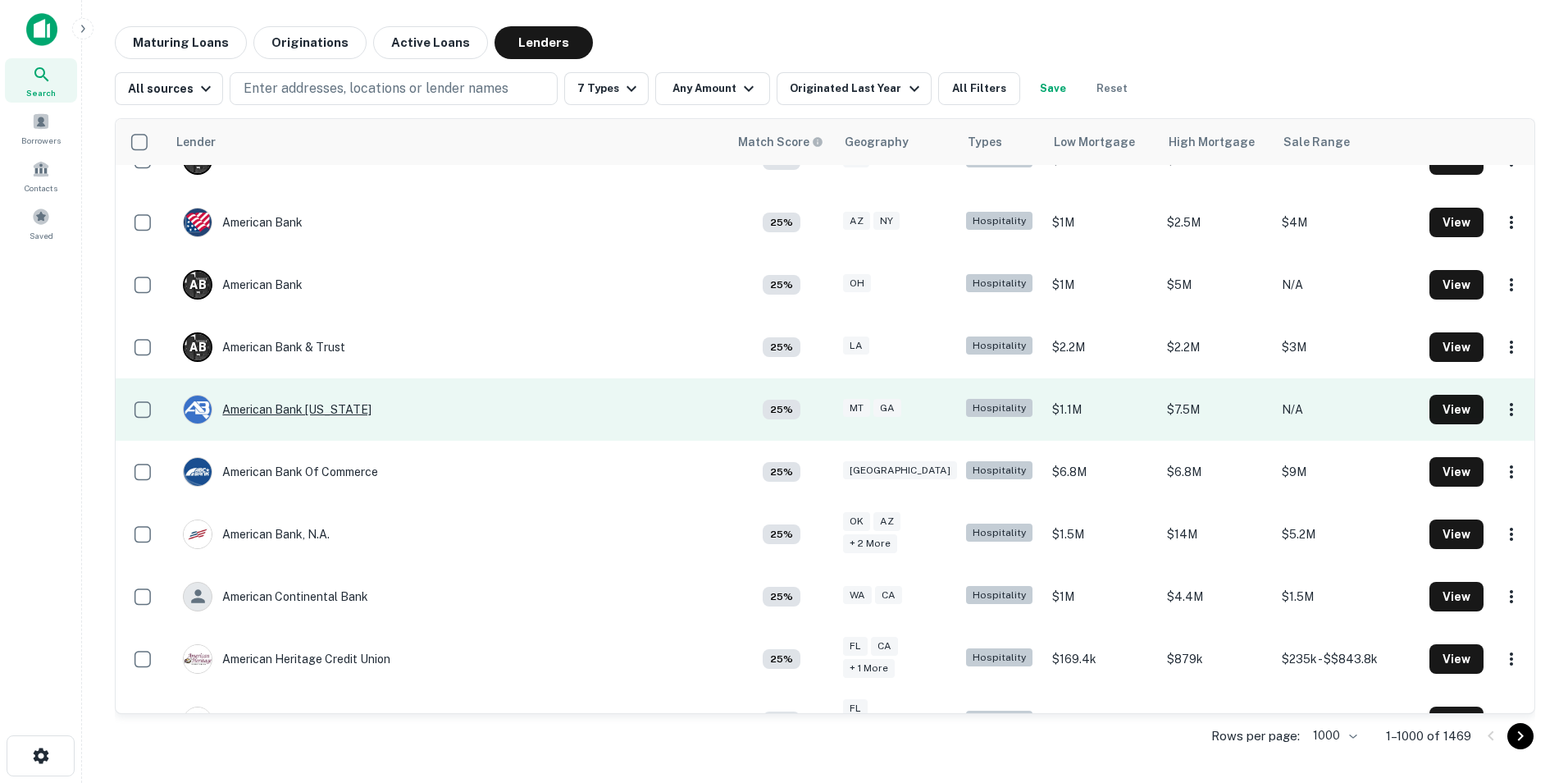
click at [299, 410] on div "American Bank [US_STATE]" at bounding box center [278, 409] width 189 height 30
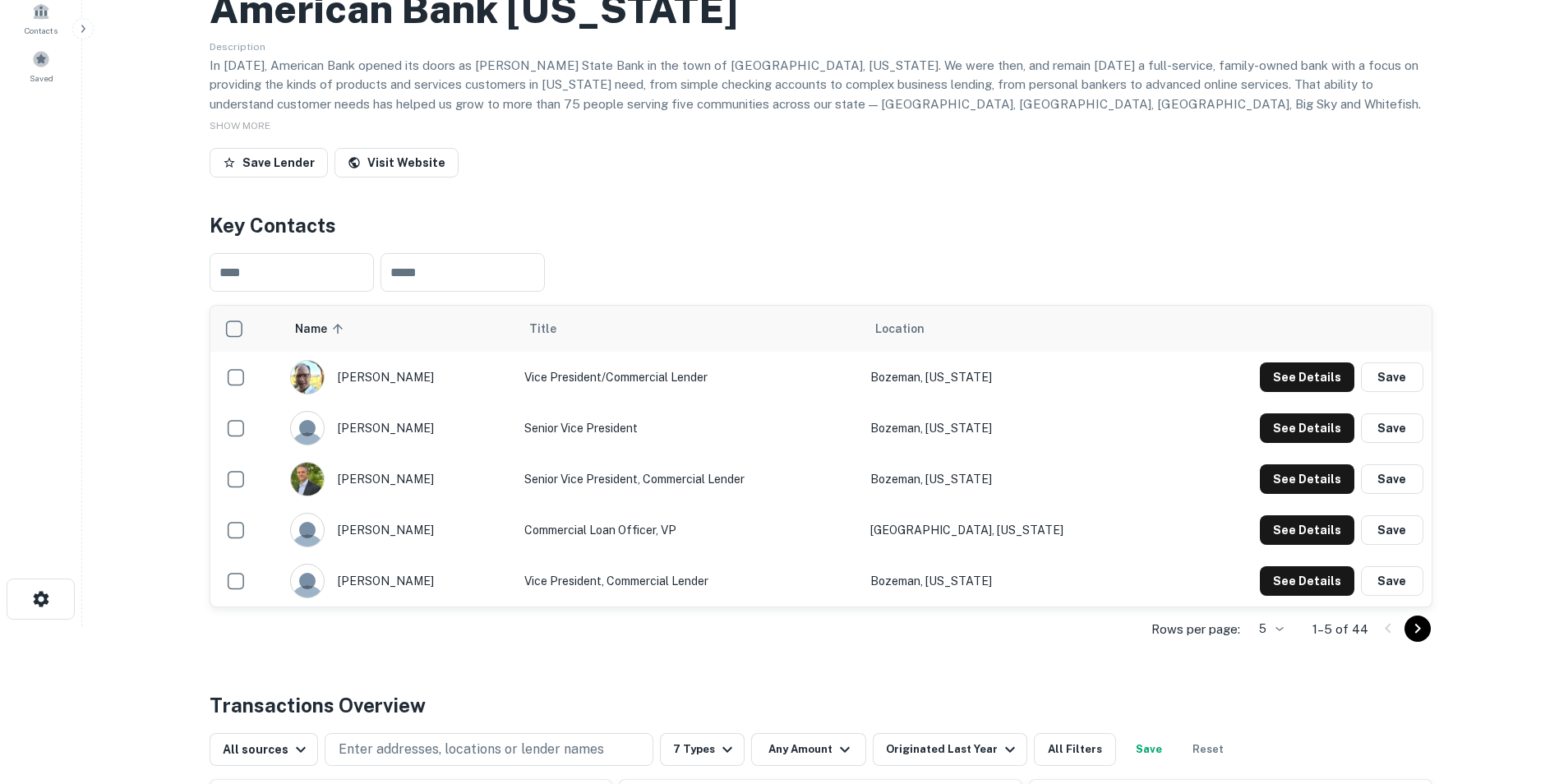
scroll to position [164, 0]
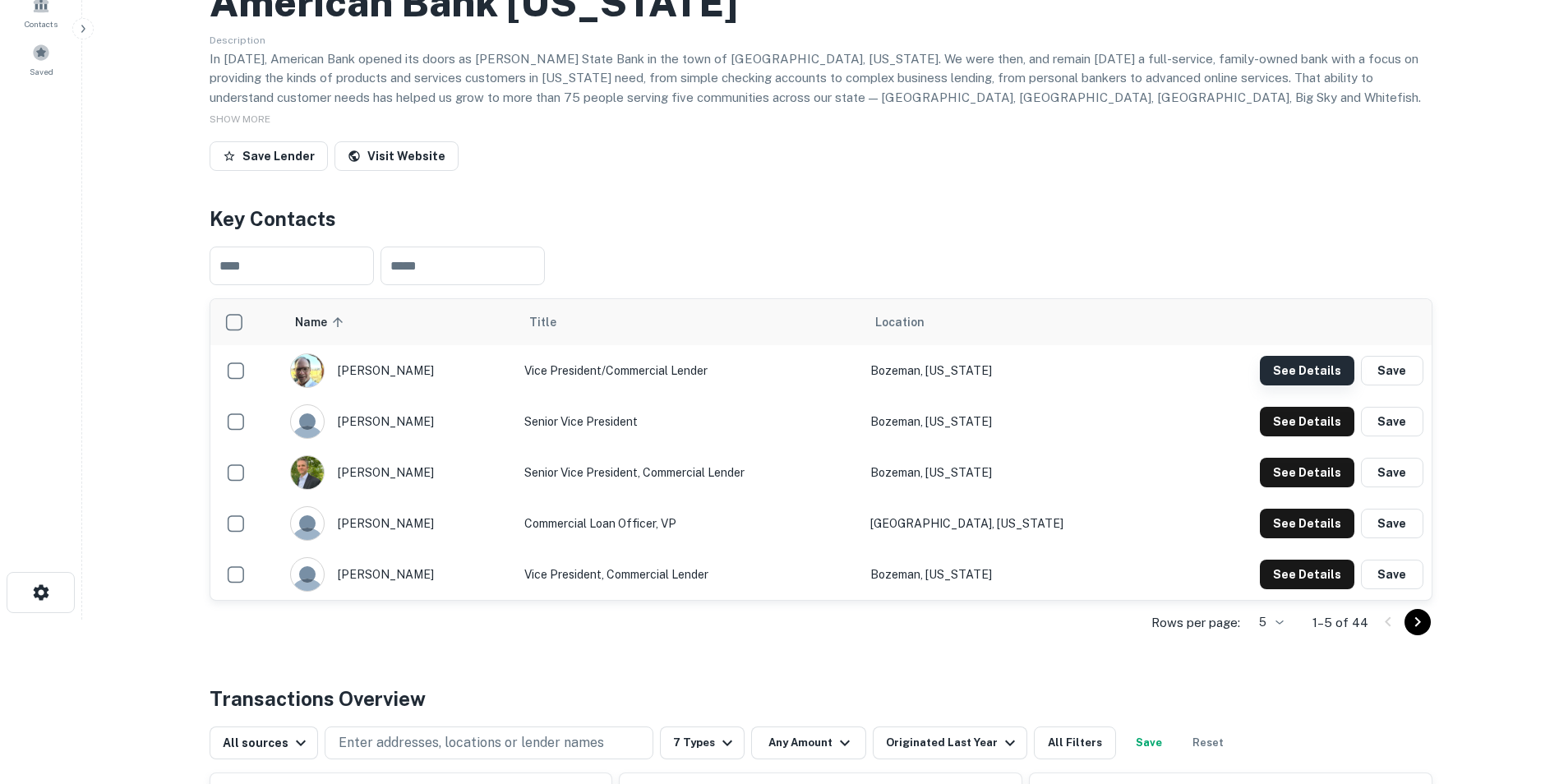
click at [1287, 365] on button "See Details" at bounding box center [1307, 371] width 95 height 30
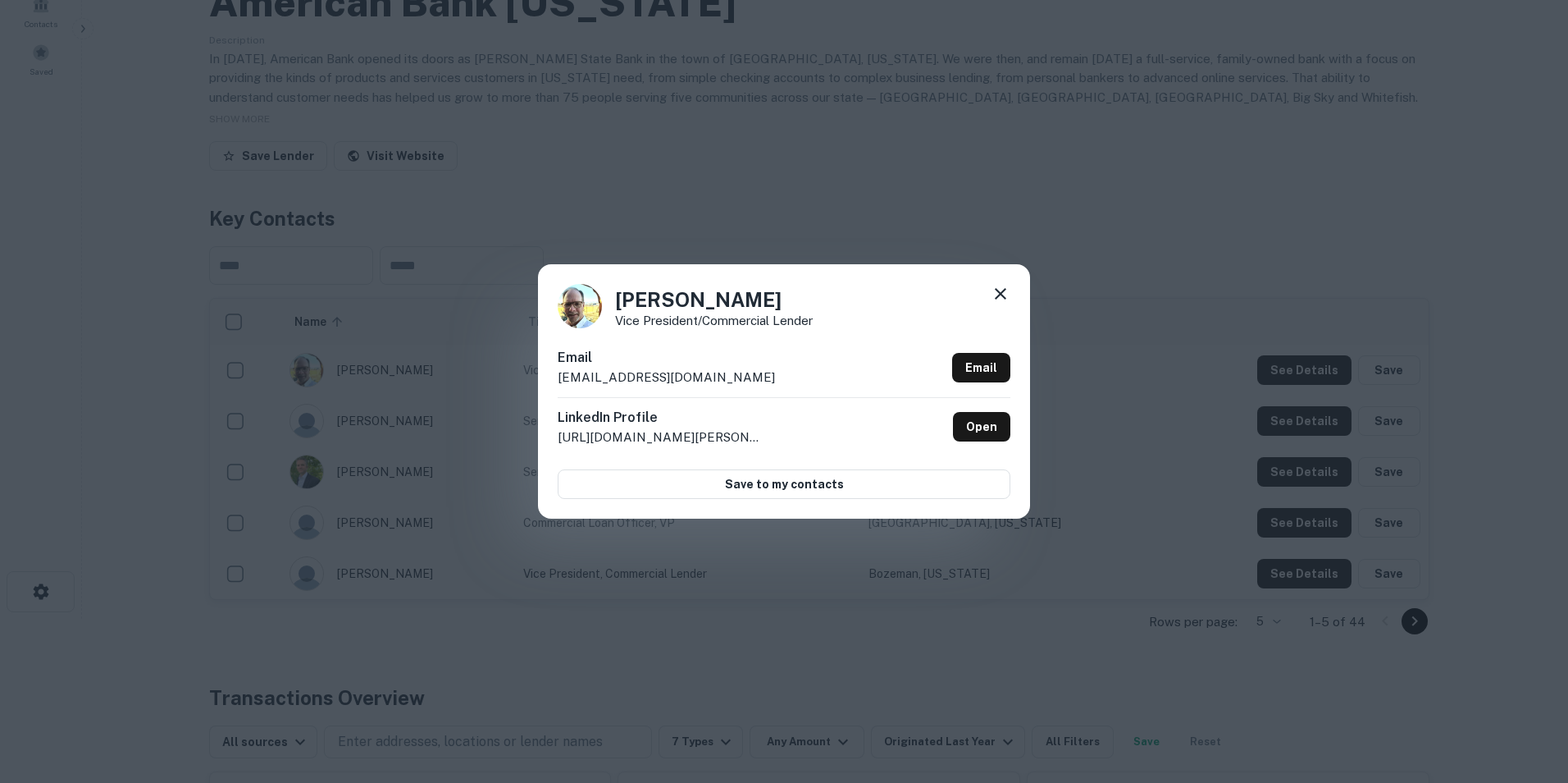
click at [1004, 289] on icon at bounding box center [1000, 293] width 12 height 12
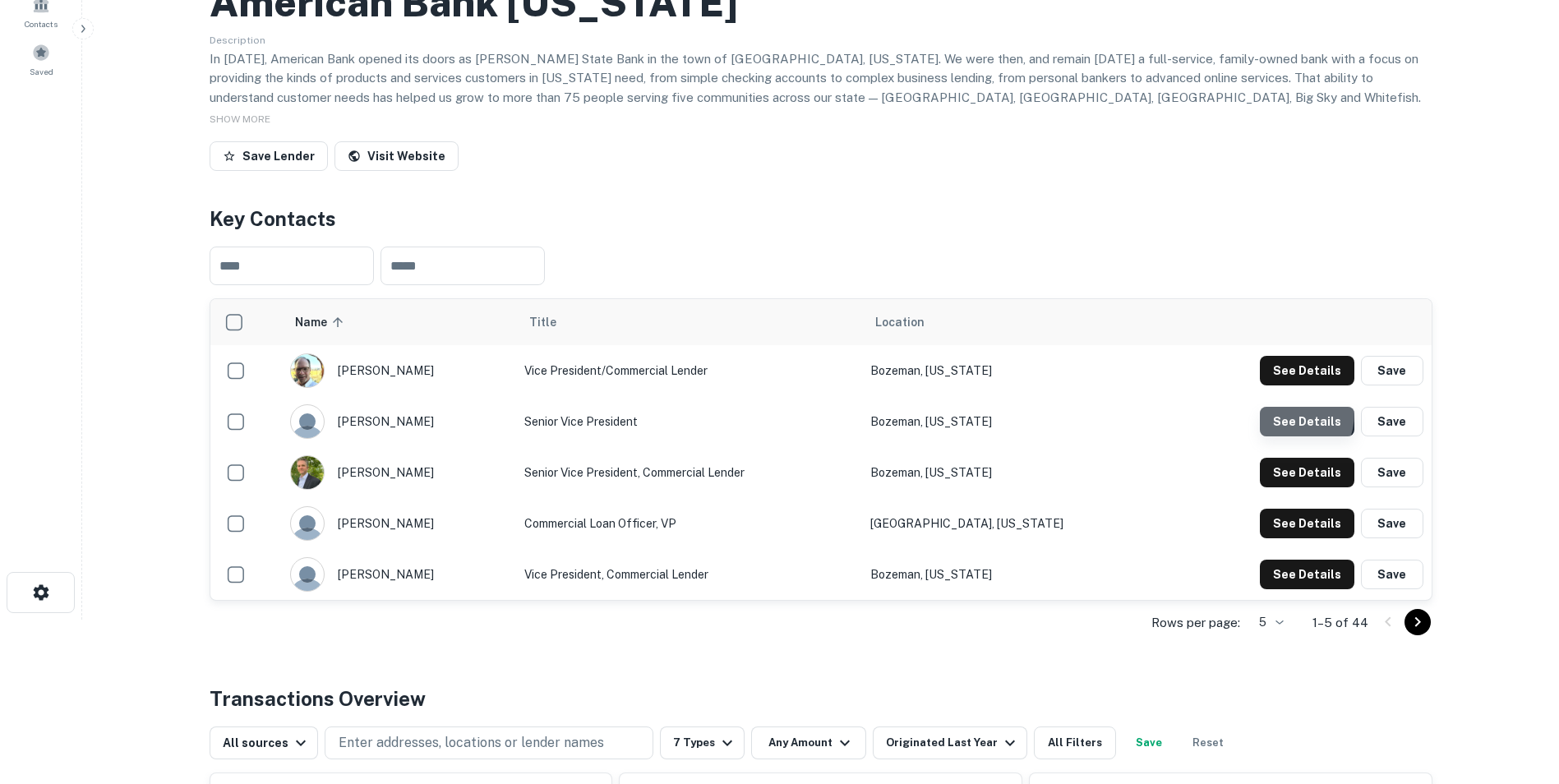
click at [1282, 413] on button "See Details" at bounding box center [1307, 422] width 95 height 30
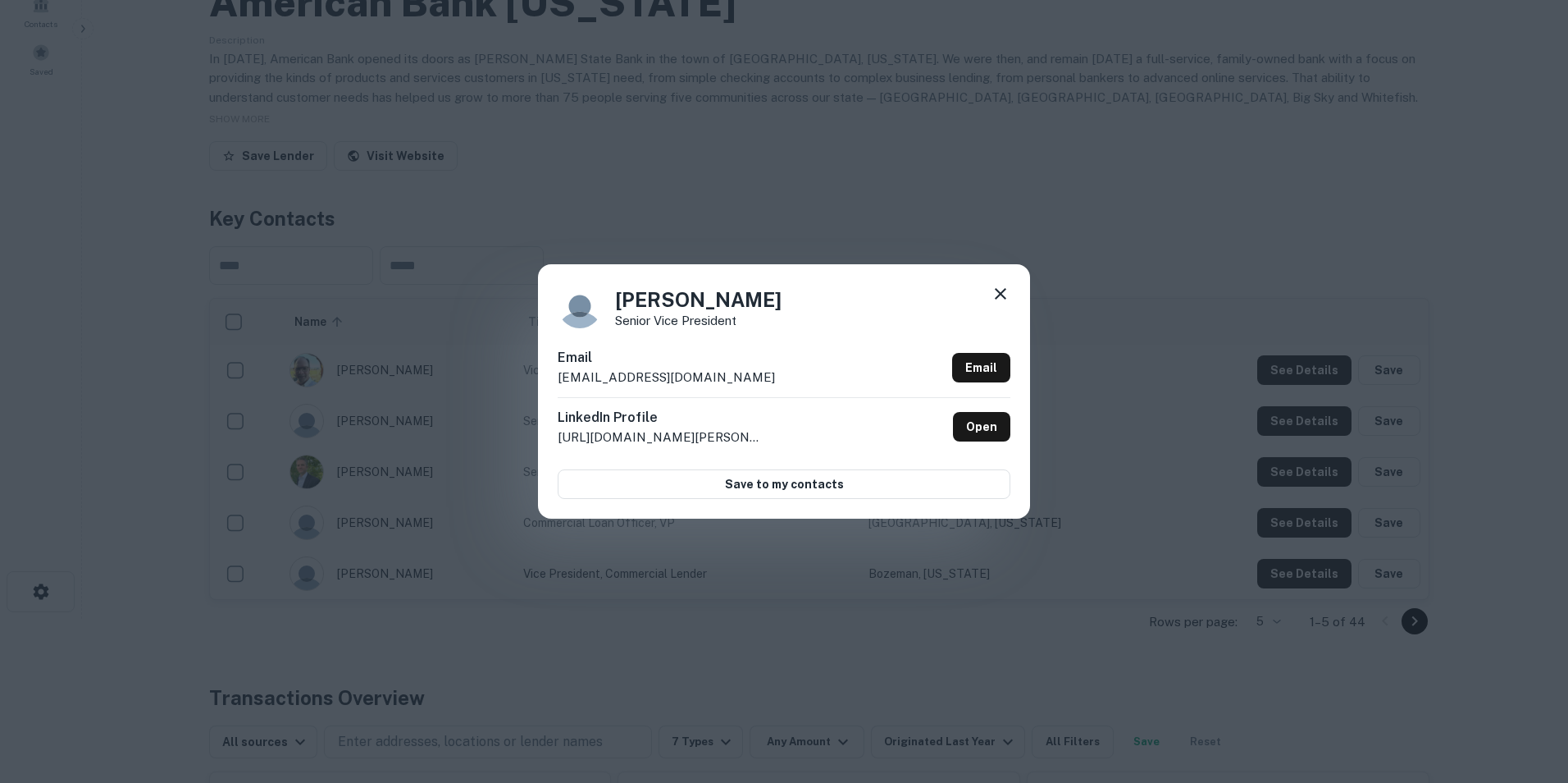
click at [1006, 285] on icon at bounding box center [1000, 294] width 20 height 20
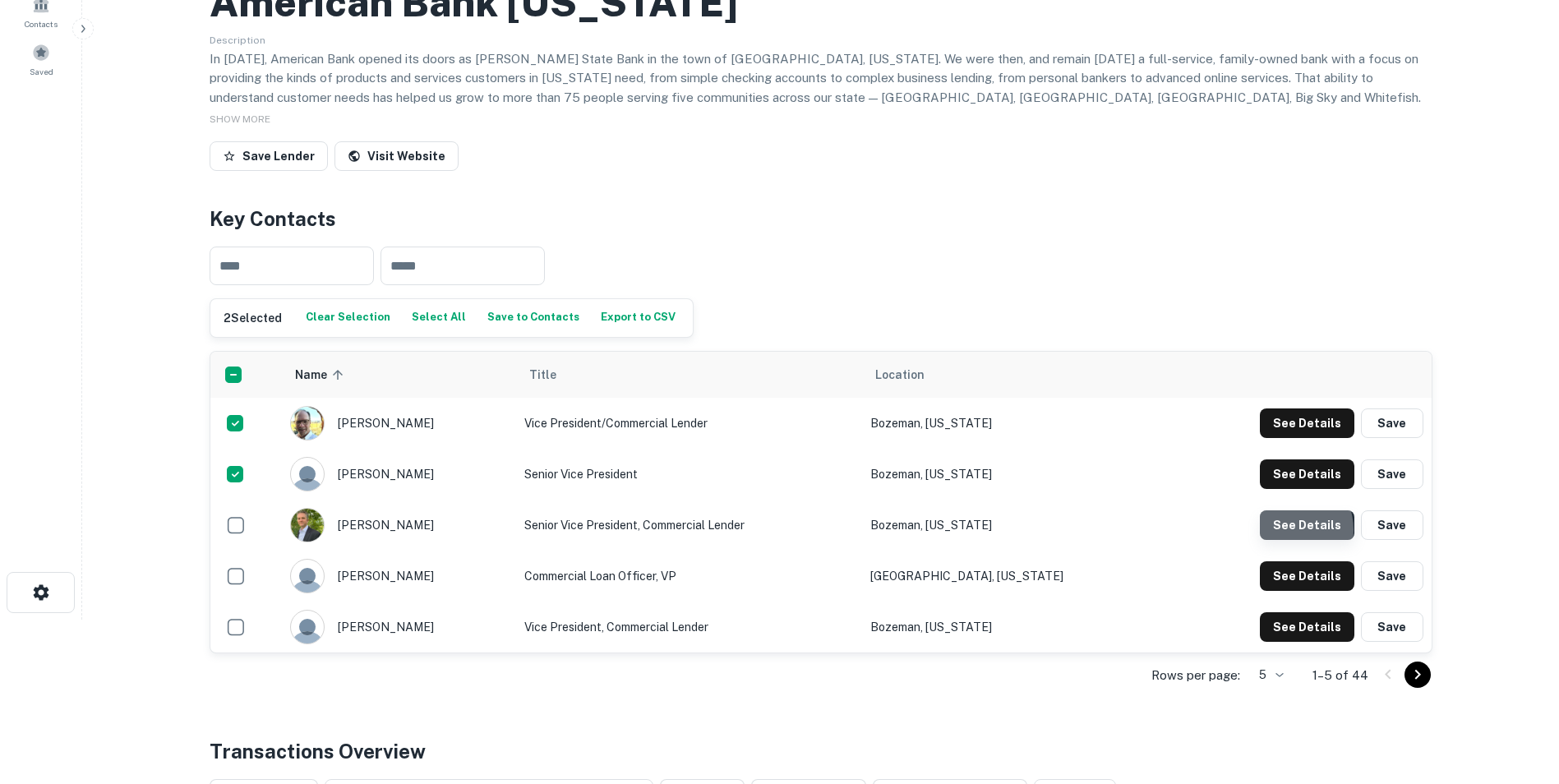
click at [1288, 530] on button "See Details" at bounding box center [1307, 525] width 95 height 30
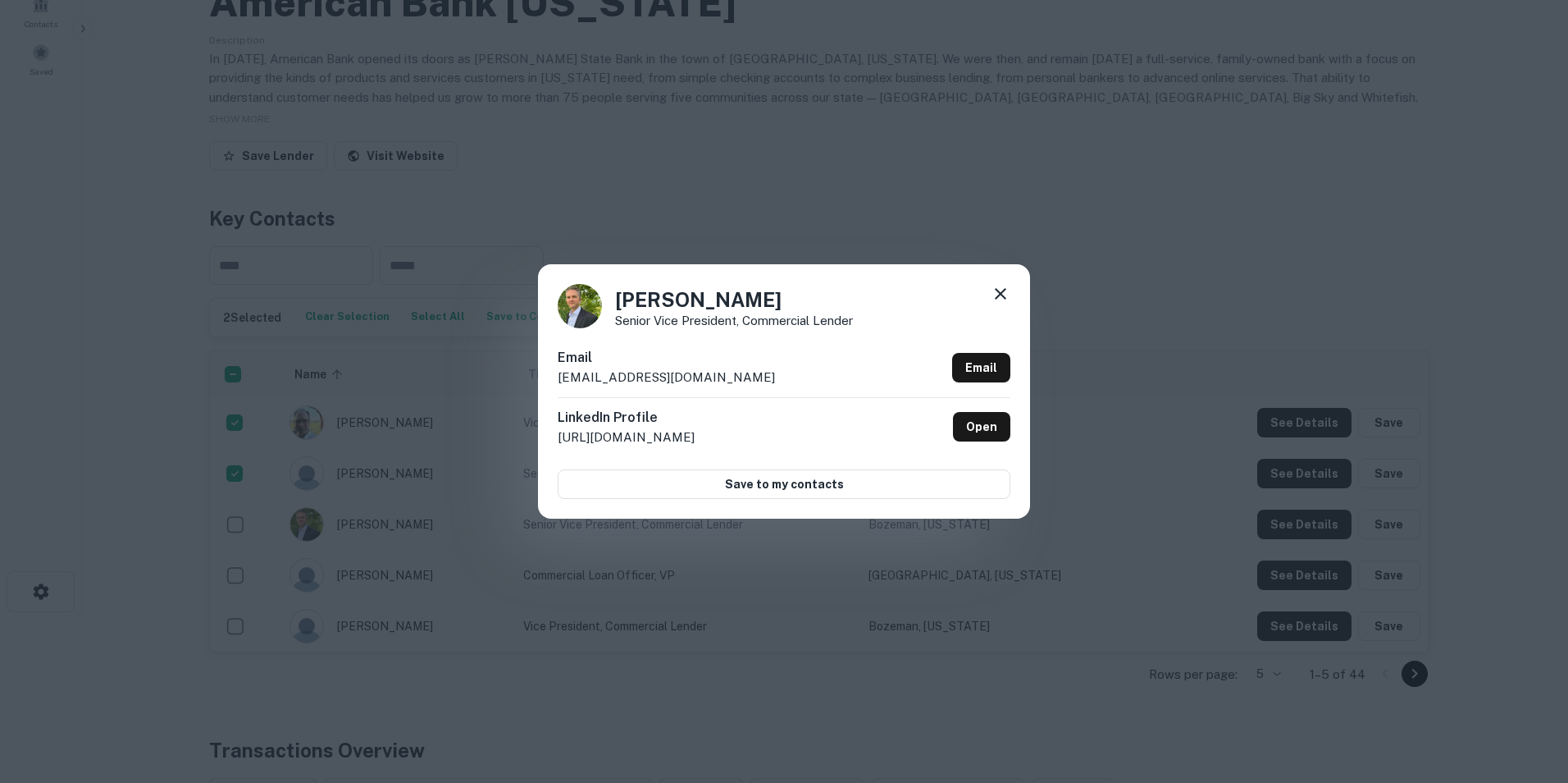
click at [997, 289] on icon at bounding box center [1000, 293] width 12 height 12
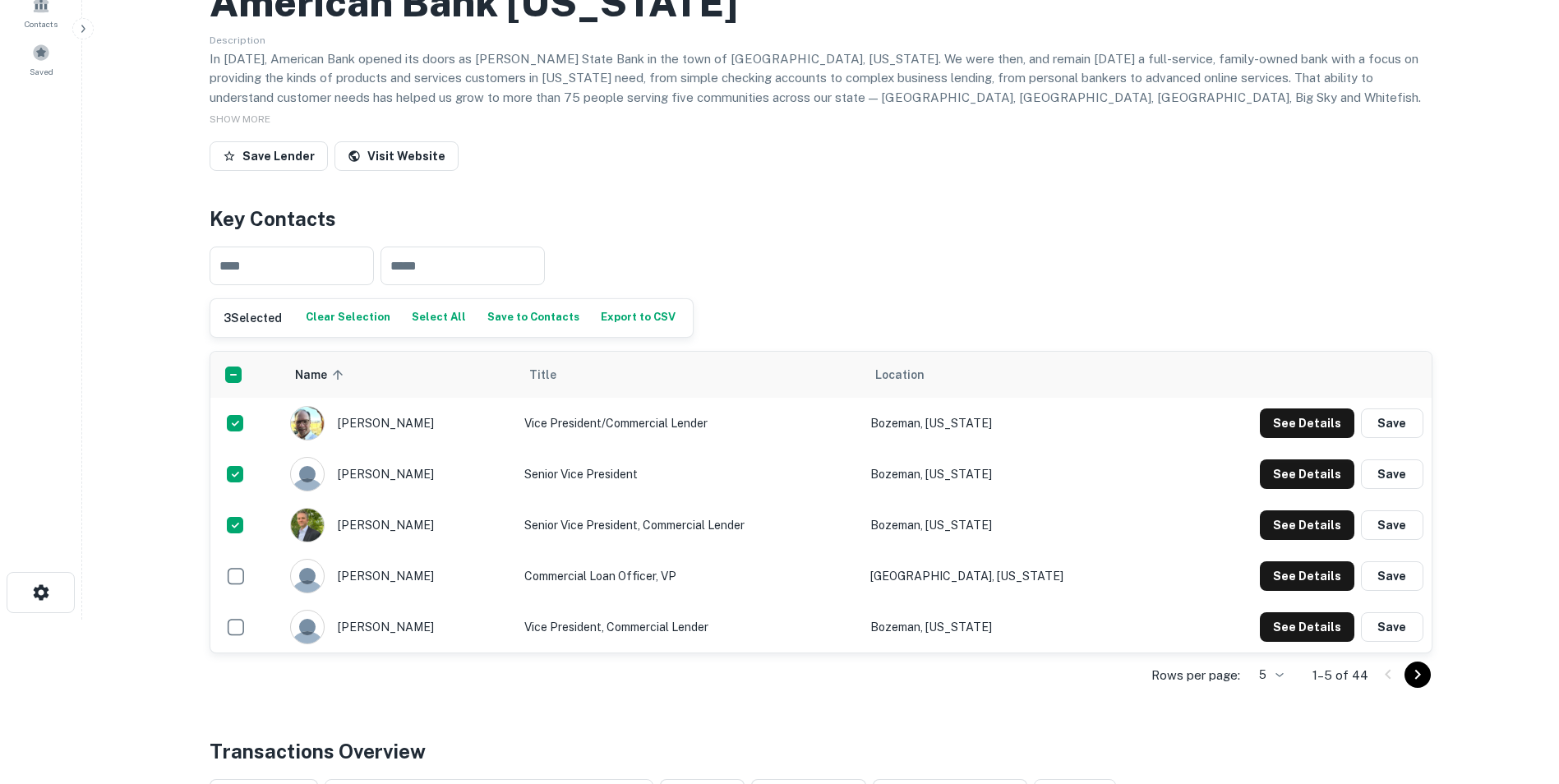
click at [531, 318] on button "Save to Contacts" at bounding box center [534, 317] width 100 height 25
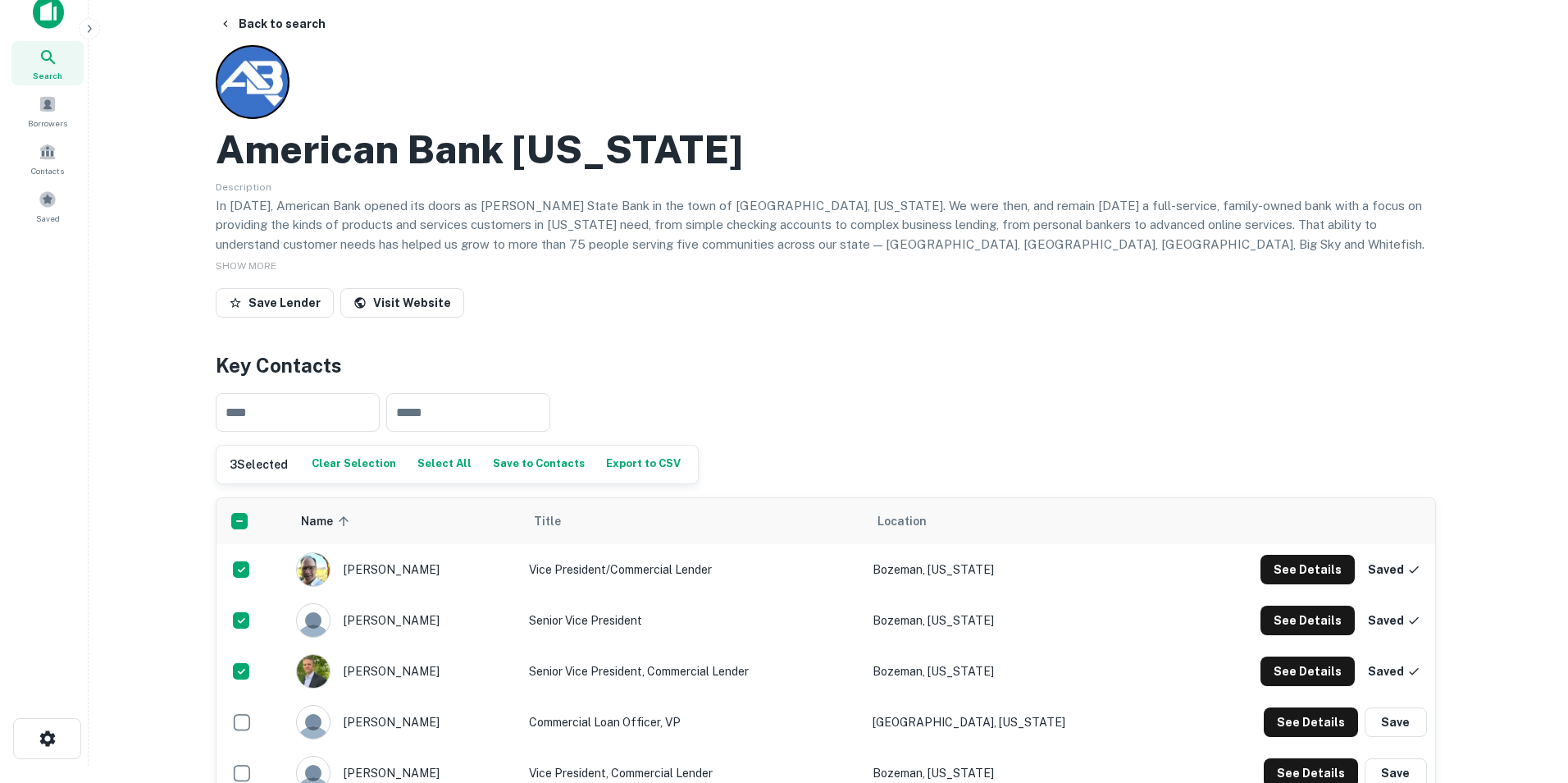
scroll to position [0, 0]
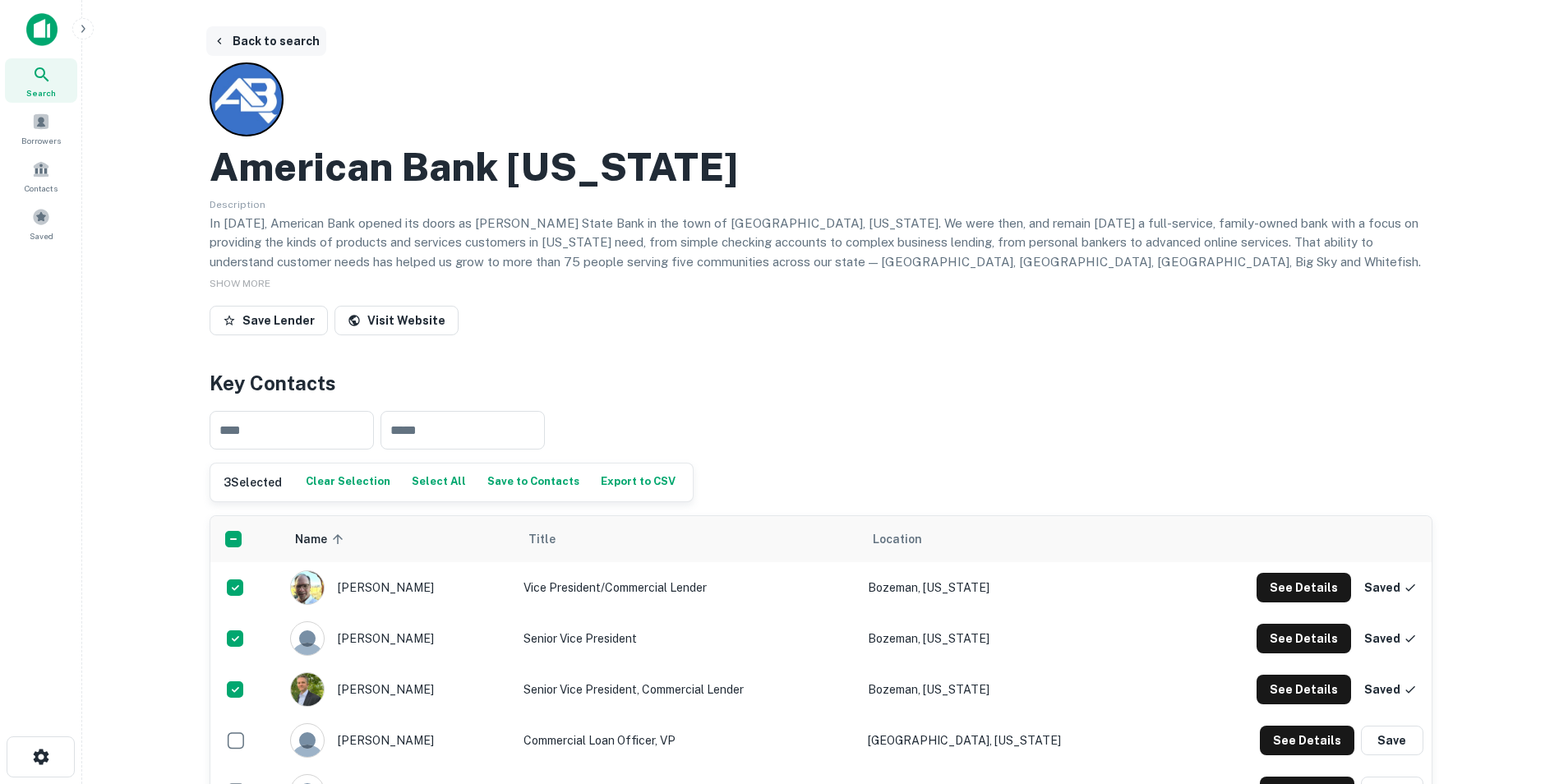
click at [272, 42] on button "Back to search" at bounding box center [266, 41] width 120 height 30
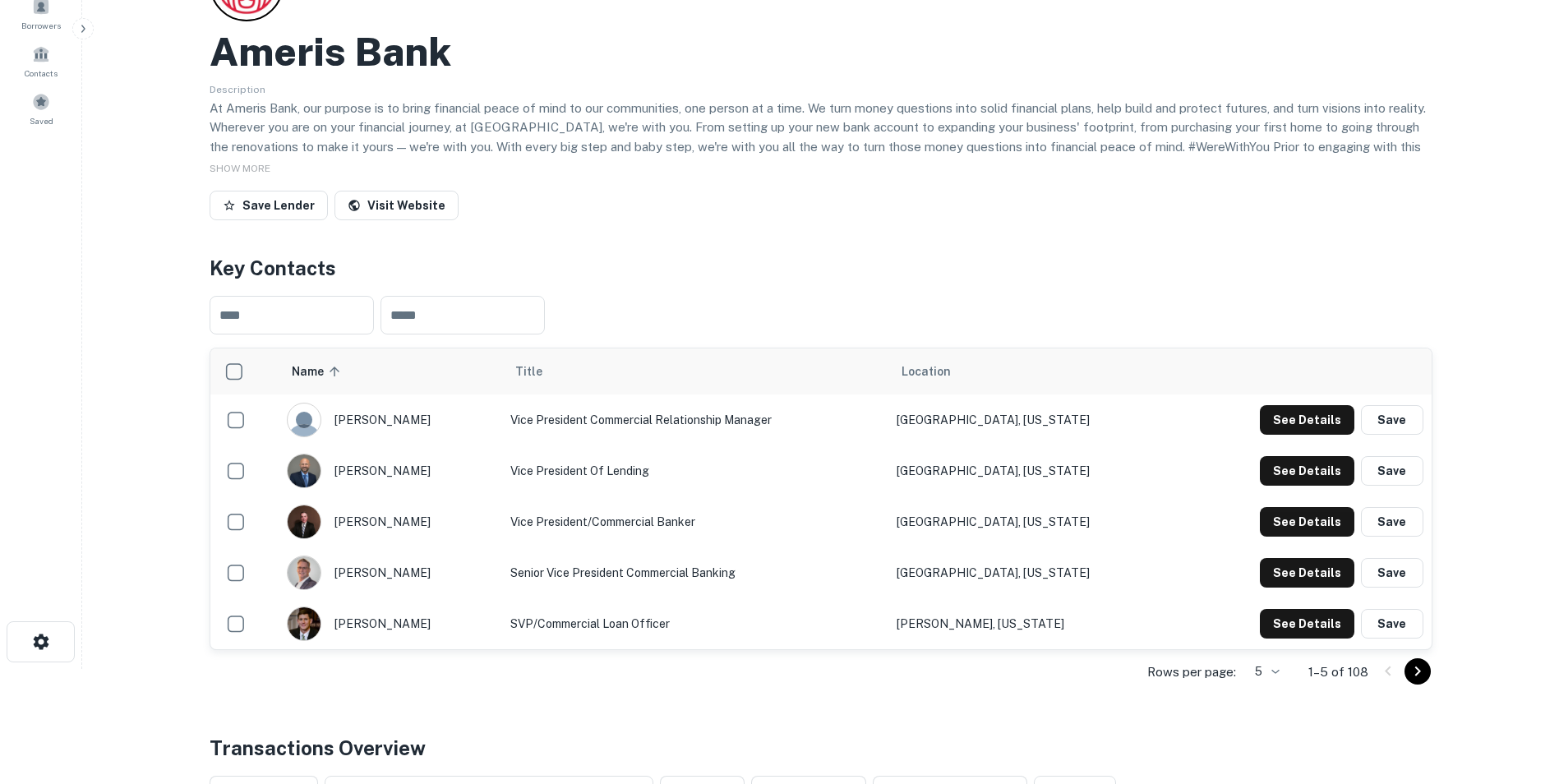
scroll to position [164, 0]
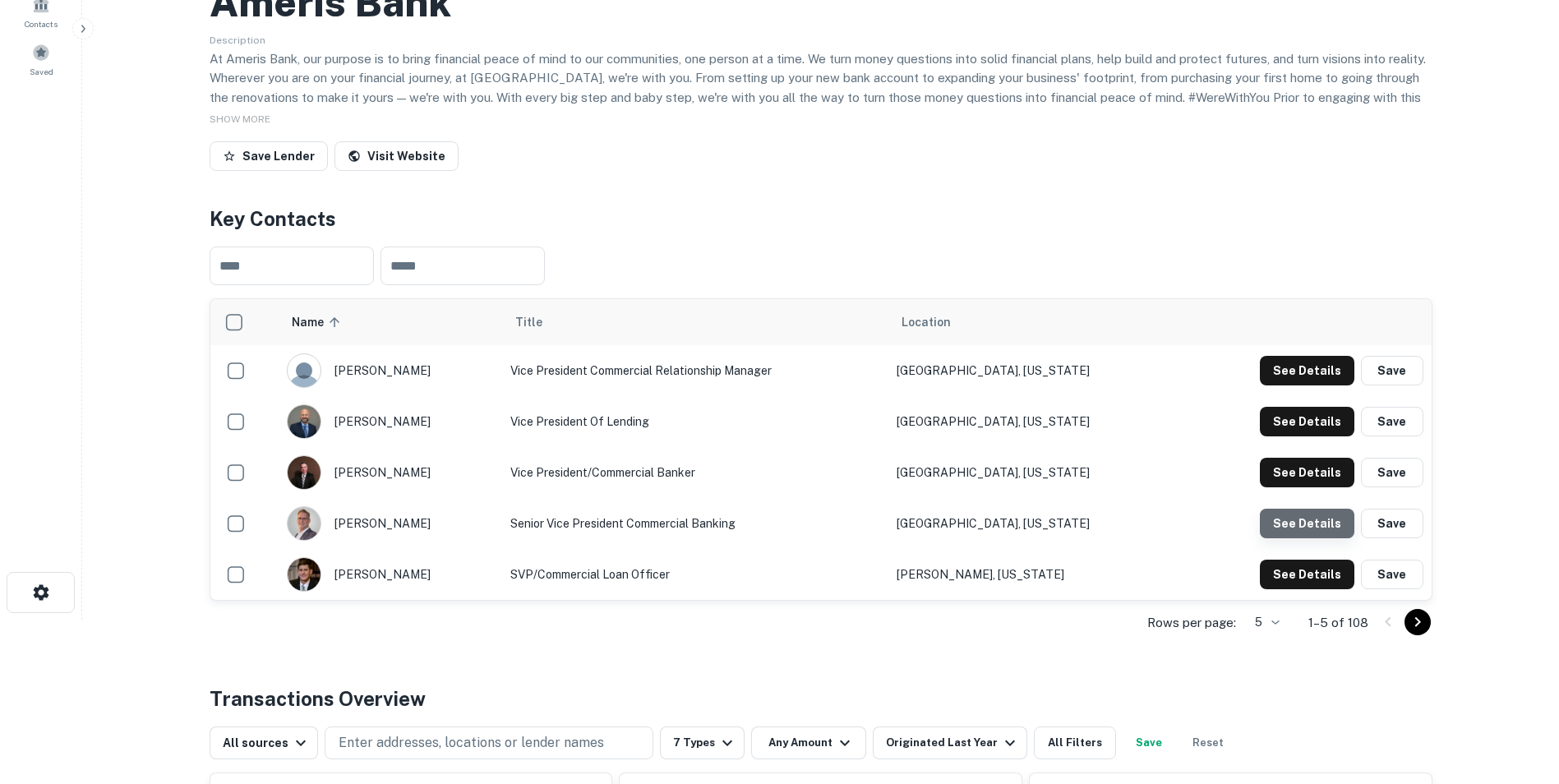
click at [1326, 521] on button "See Details" at bounding box center [1307, 523] width 95 height 30
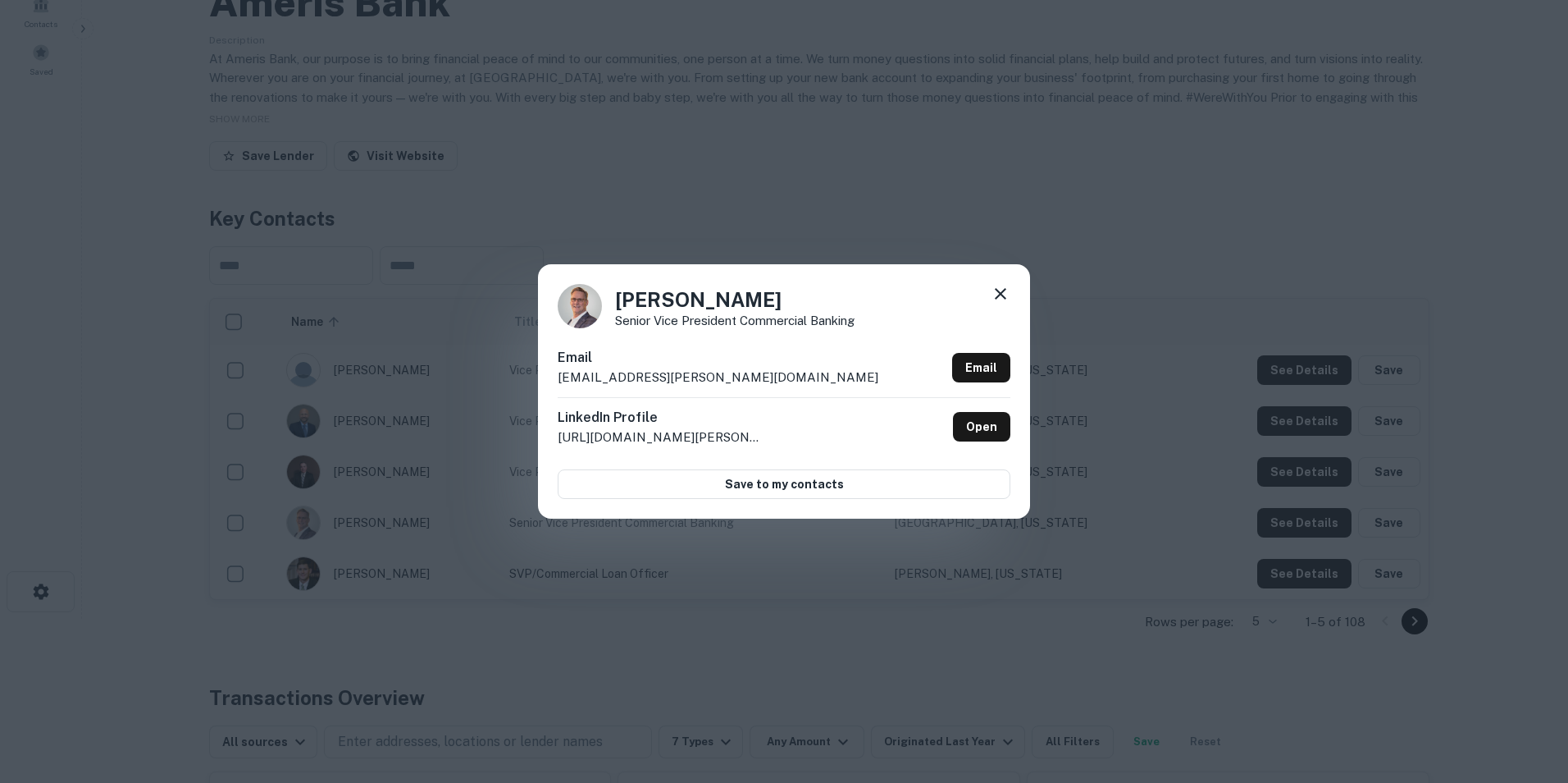
click at [1003, 300] on icon at bounding box center [1000, 294] width 20 height 20
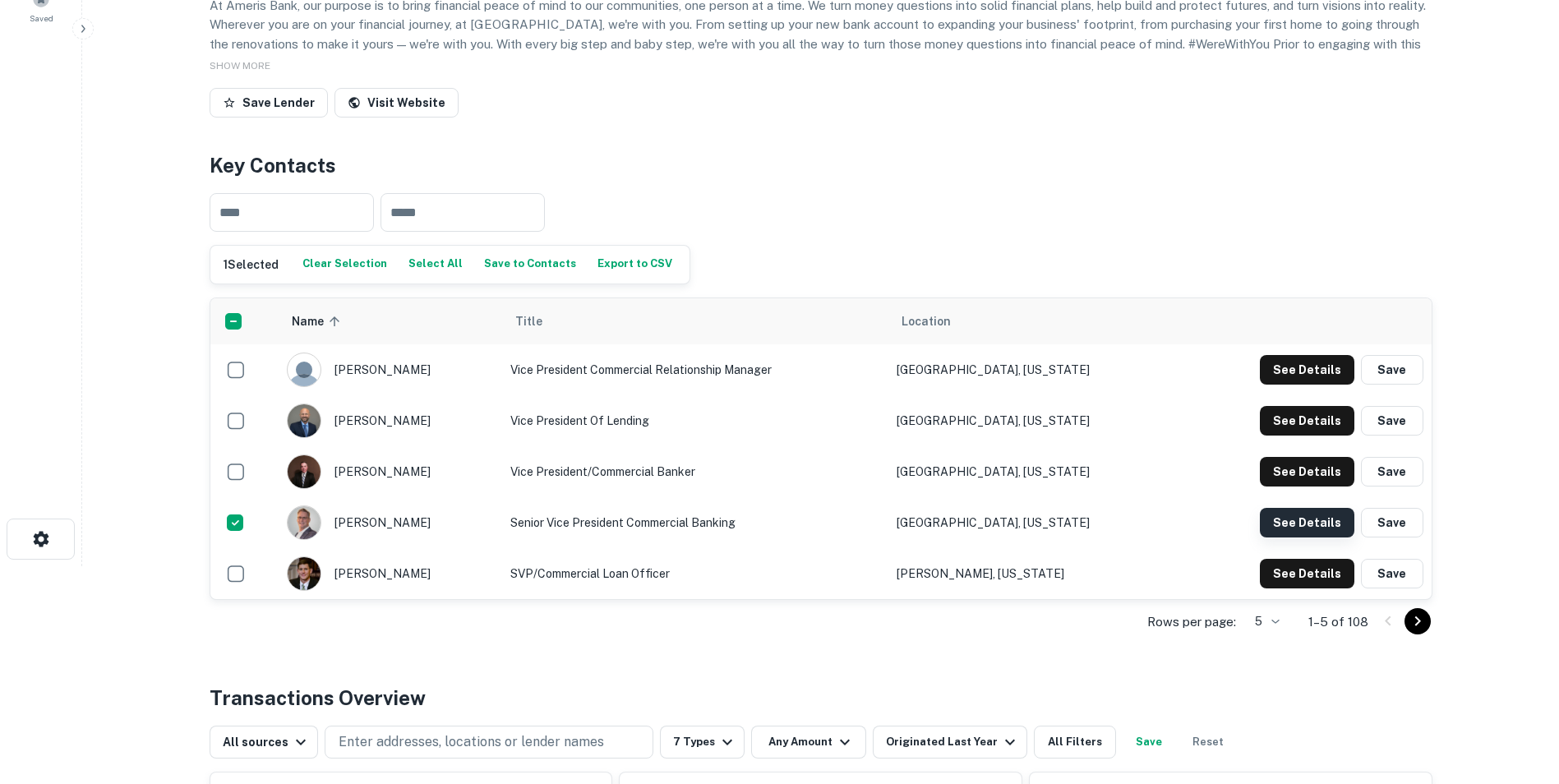
scroll to position [246, 0]
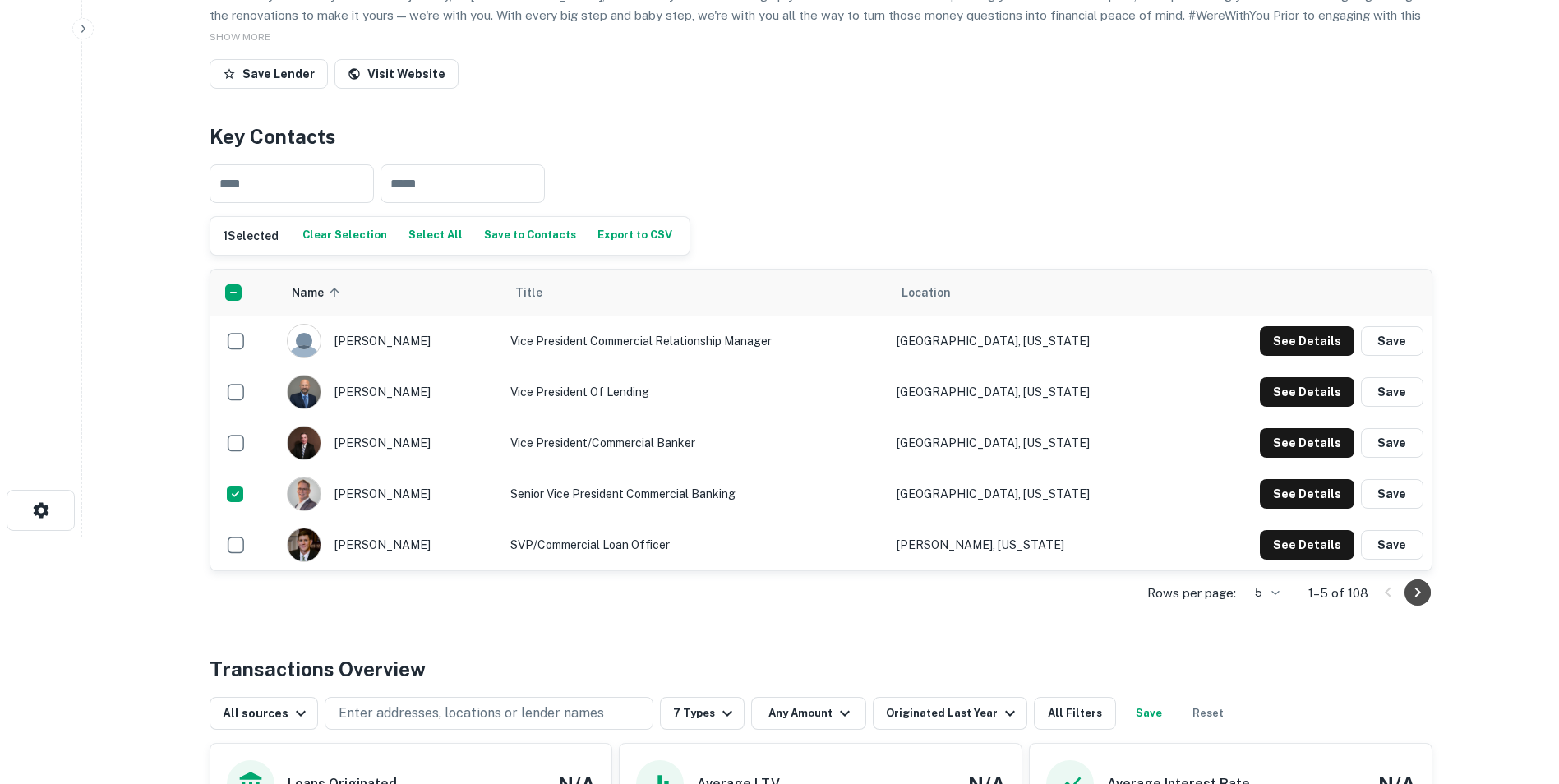
click at [1426, 596] on icon "Go to next page" at bounding box center [1418, 592] width 20 height 20
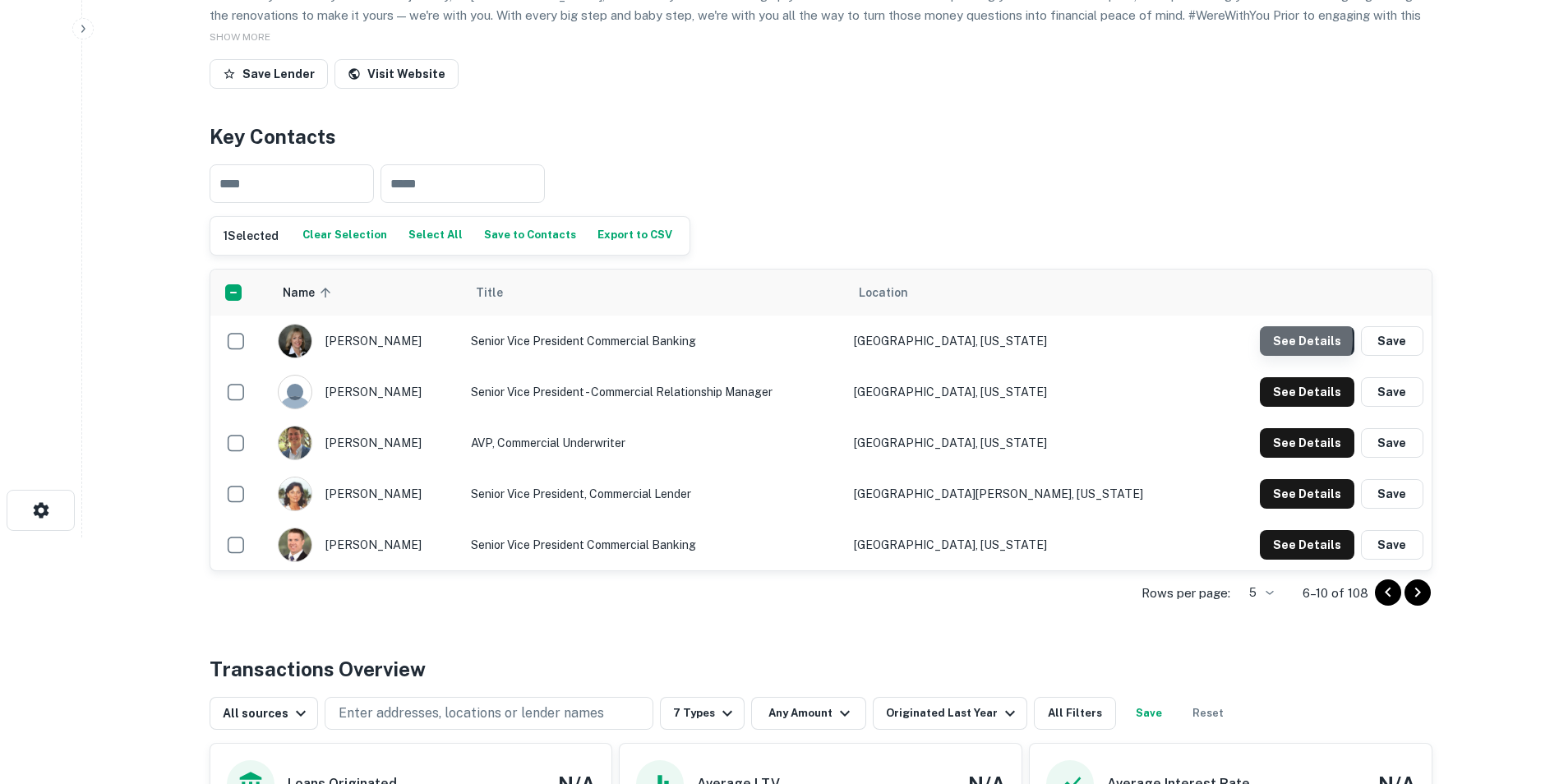
click at [1284, 339] on button "See Details" at bounding box center [1307, 341] width 95 height 30
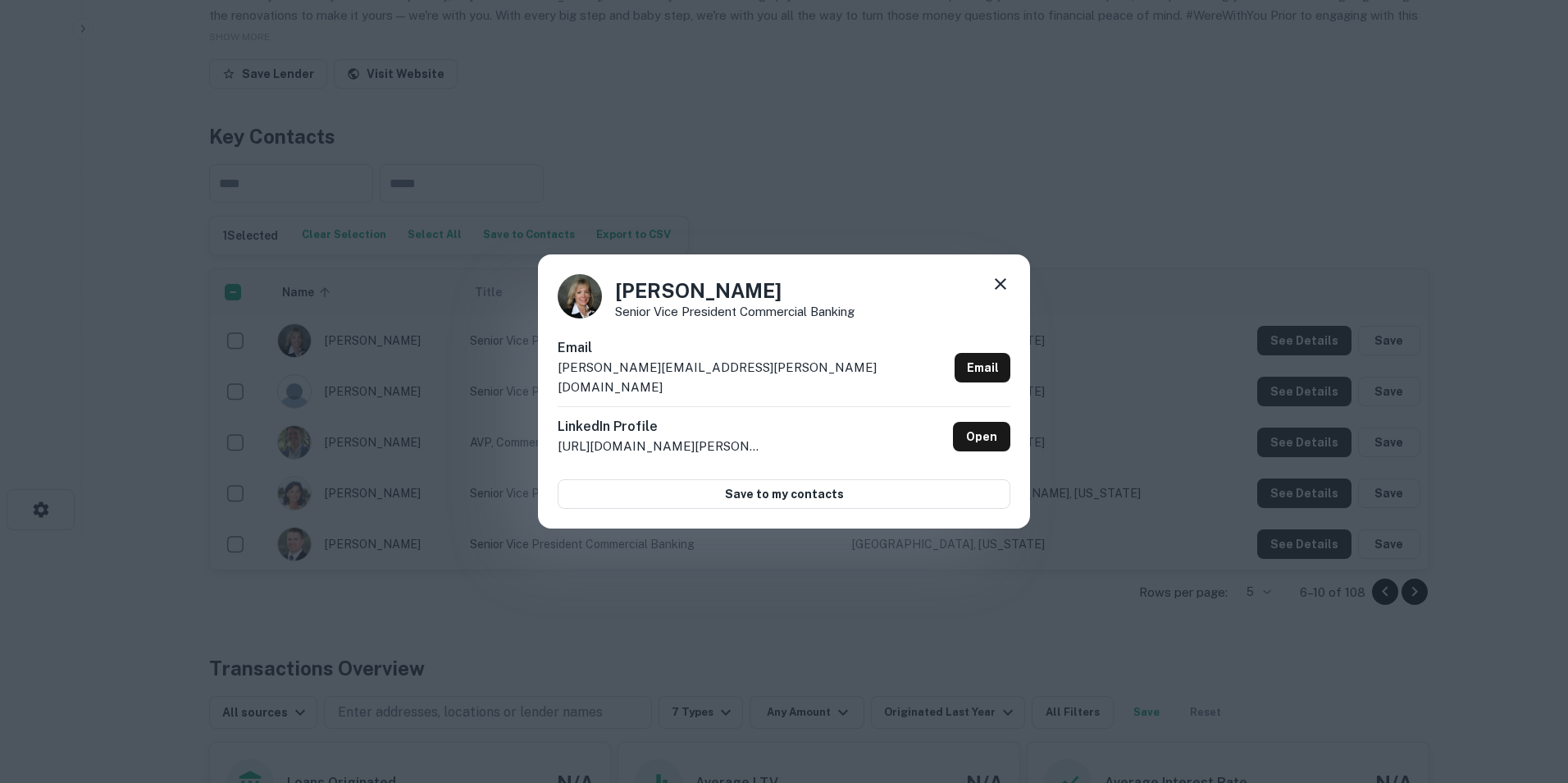
click at [1003, 289] on icon at bounding box center [1000, 284] width 12 height 12
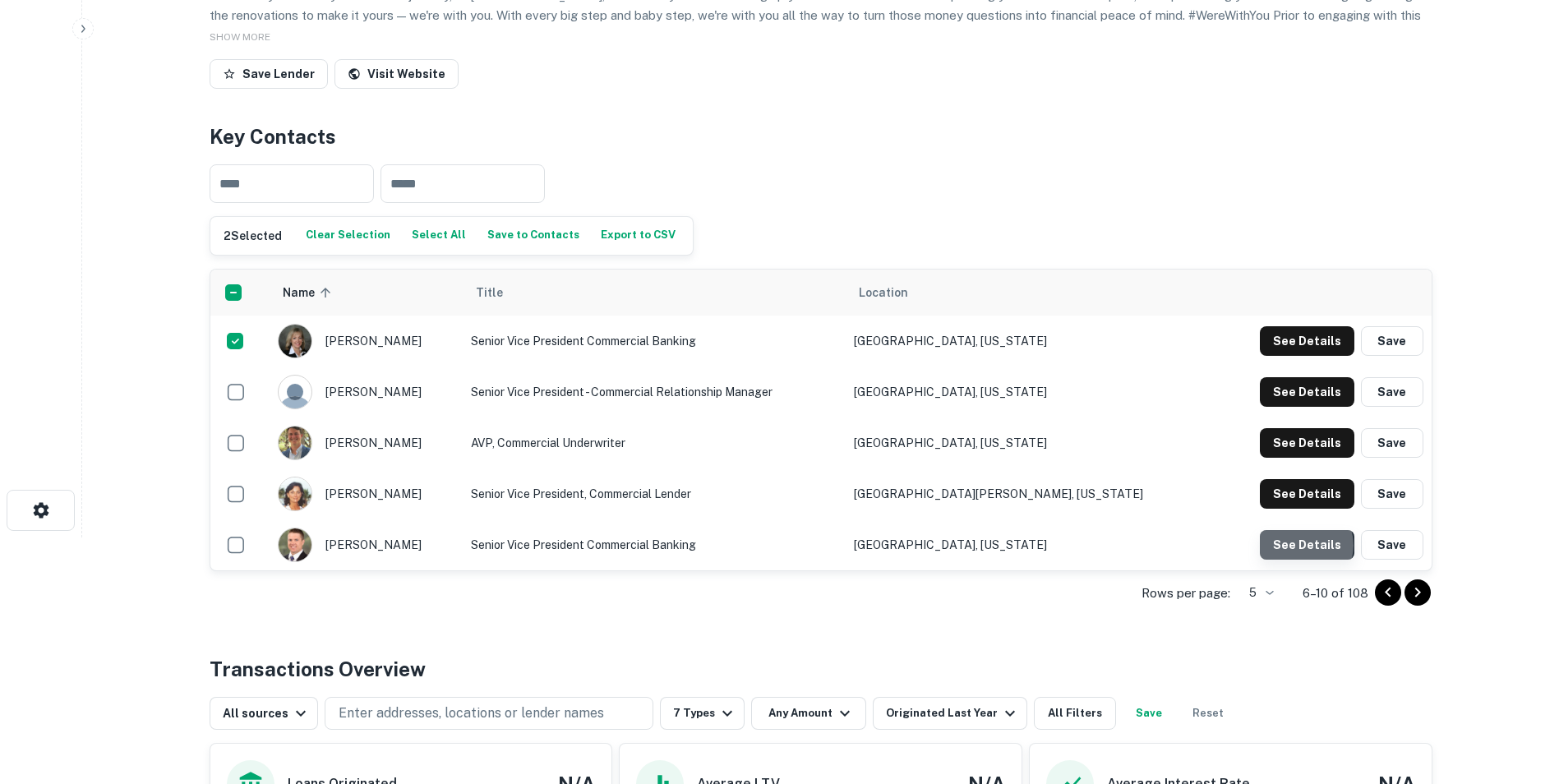
click at [1305, 545] on button "See Details" at bounding box center [1307, 544] width 95 height 30
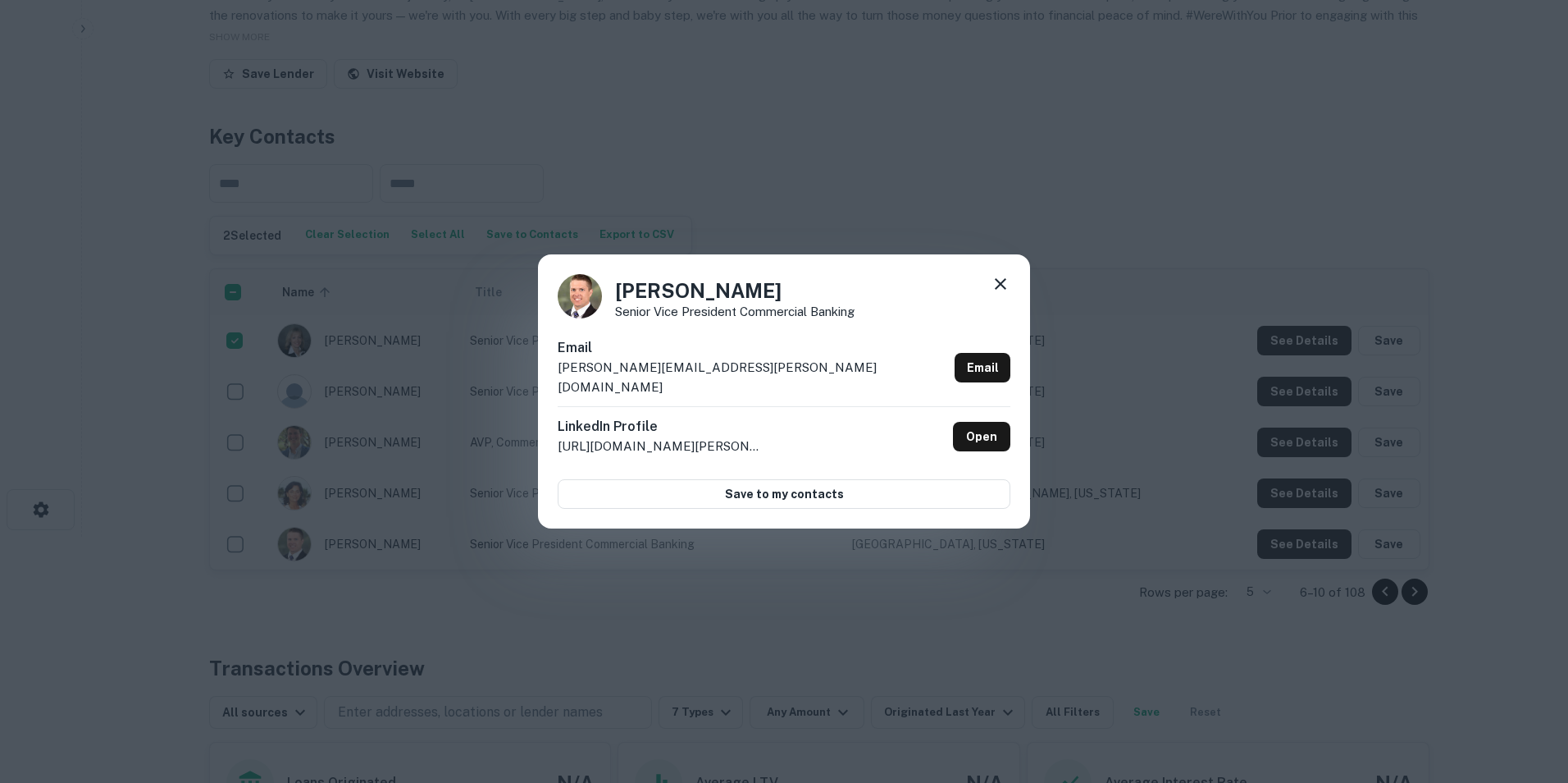
click at [998, 289] on icon at bounding box center [1000, 284] width 12 height 12
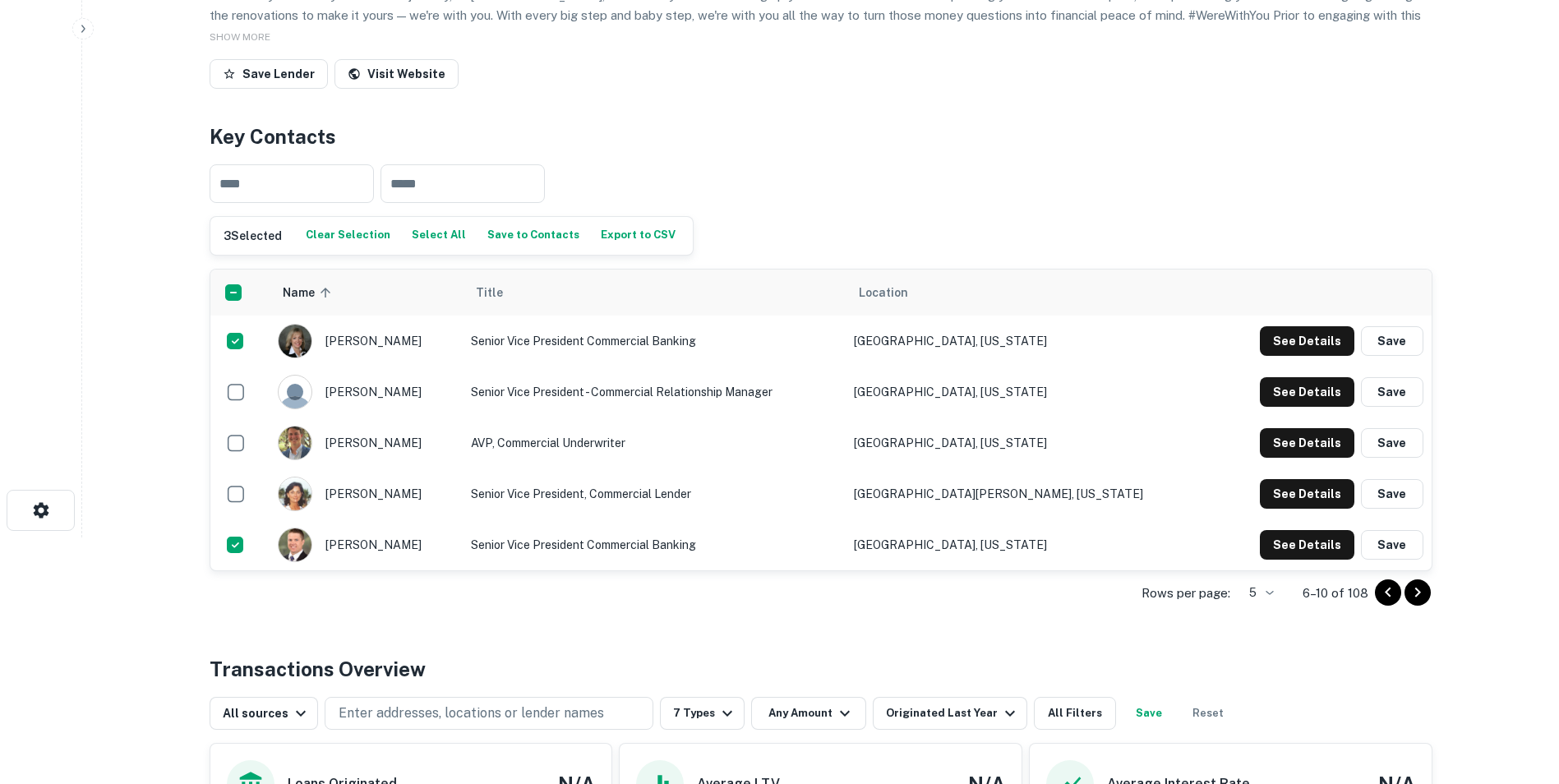
click at [1433, 590] on div "Back to search Ameris Bank Description At Ameris Bank, our purpose is to bring …" at bounding box center [821, 493] width 1263 height 1426
click at [1423, 591] on icon "Go to next page" at bounding box center [1418, 592] width 20 height 20
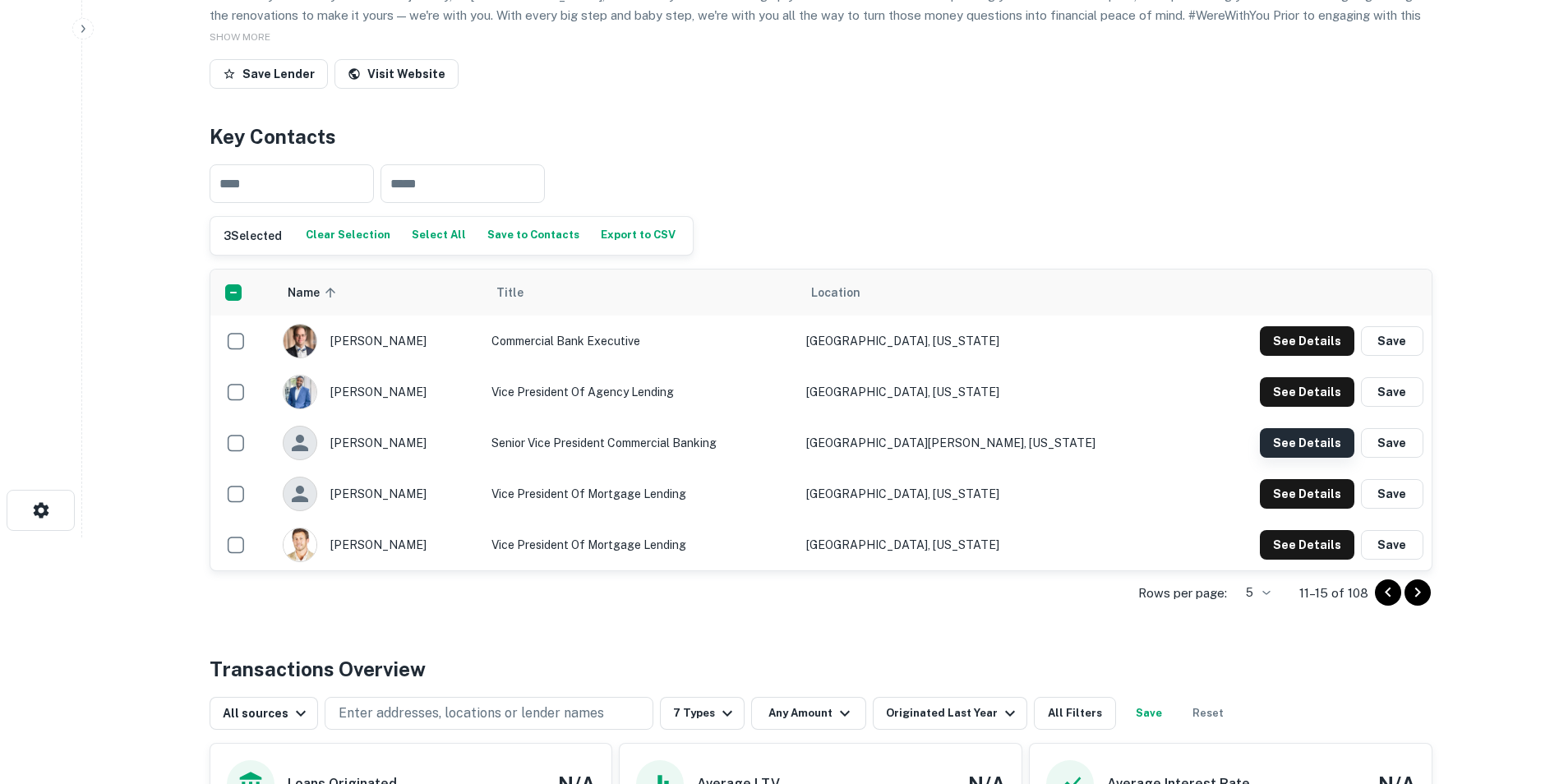
click at [1307, 450] on button "See Details" at bounding box center [1307, 442] width 95 height 30
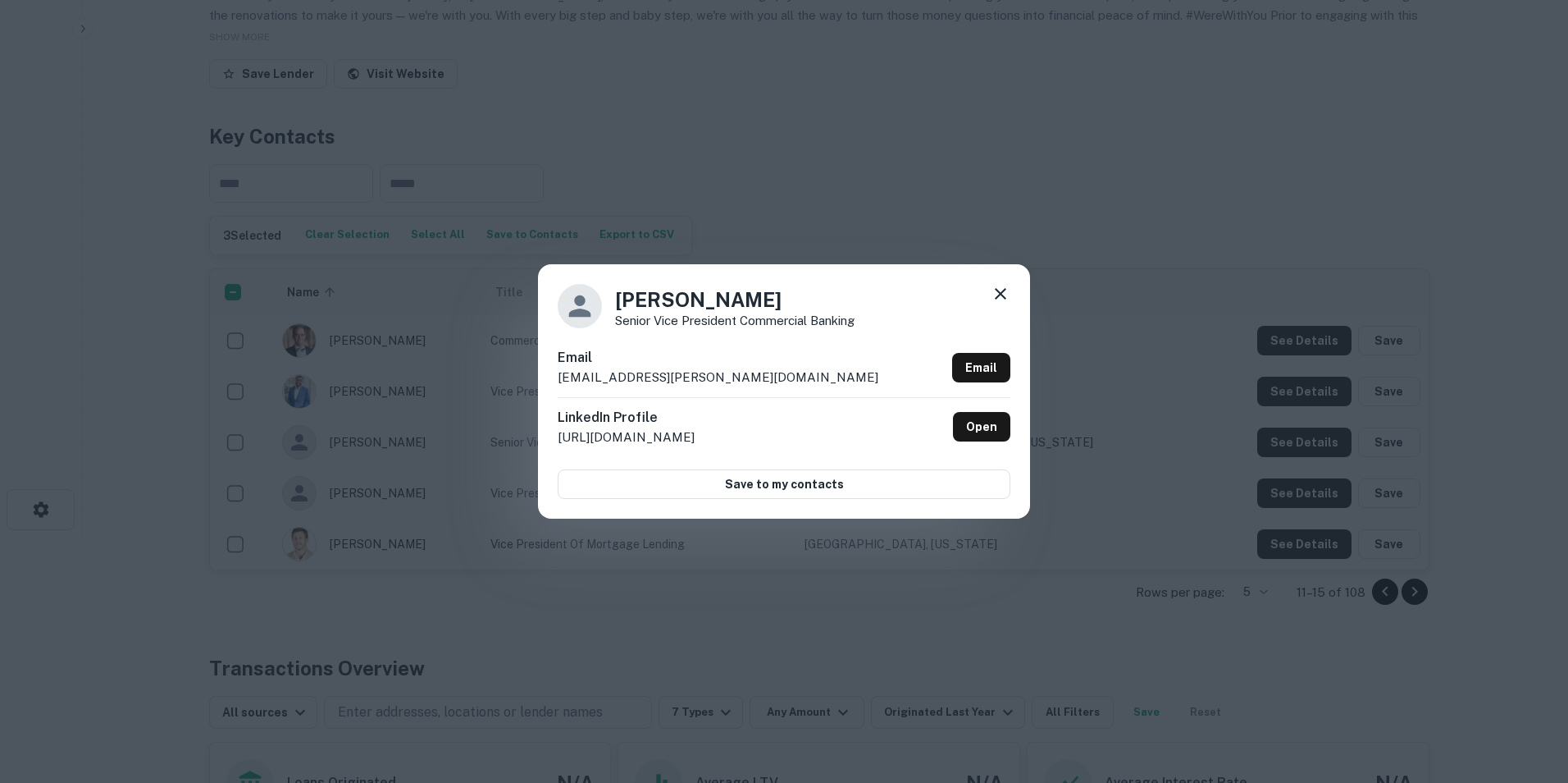
click at [998, 298] on icon at bounding box center [1000, 294] width 20 height 20
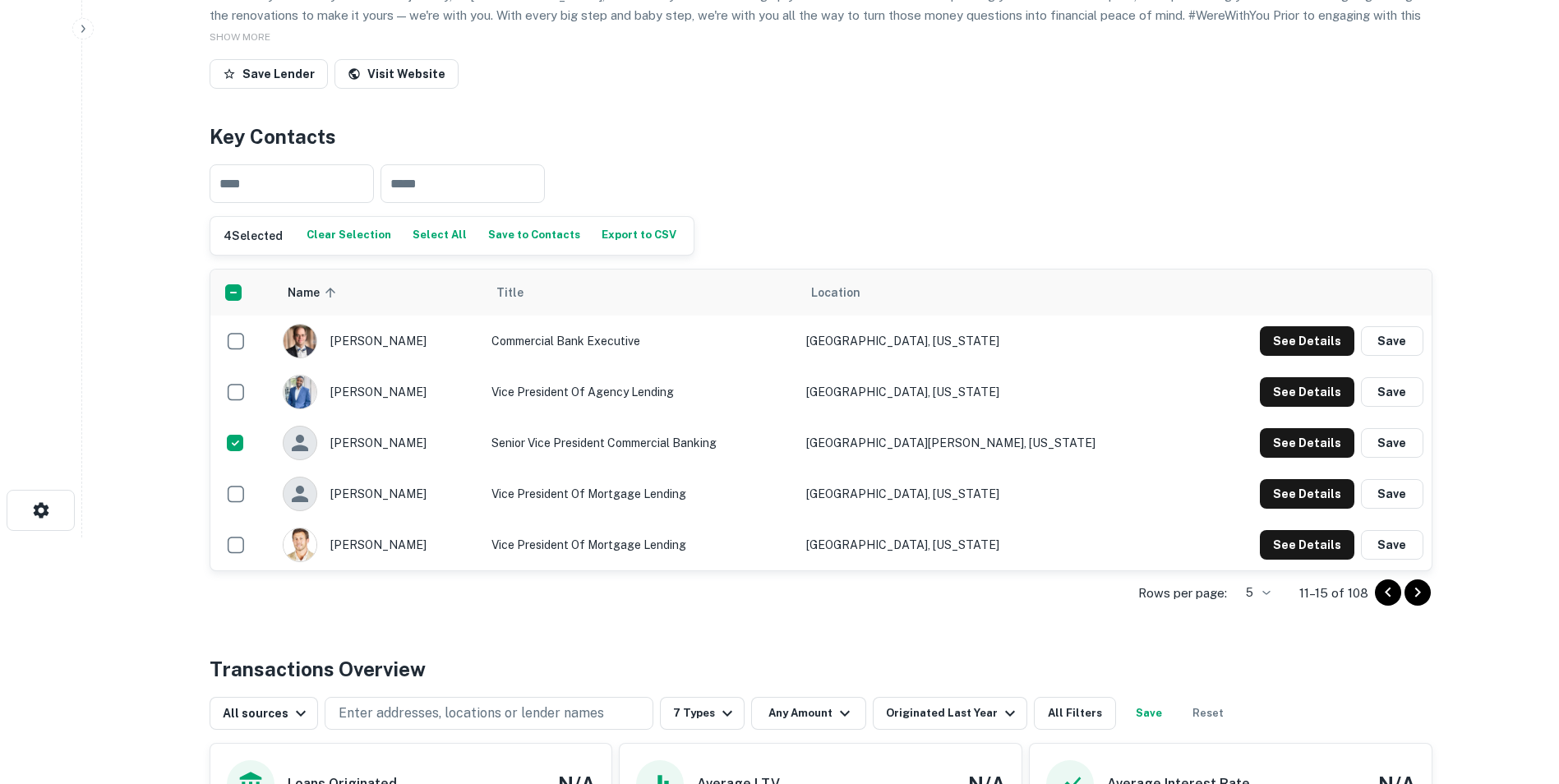
click at [528, 242] on button "Save to Contacts" at bounding box center [535, 235] width 100 height 25
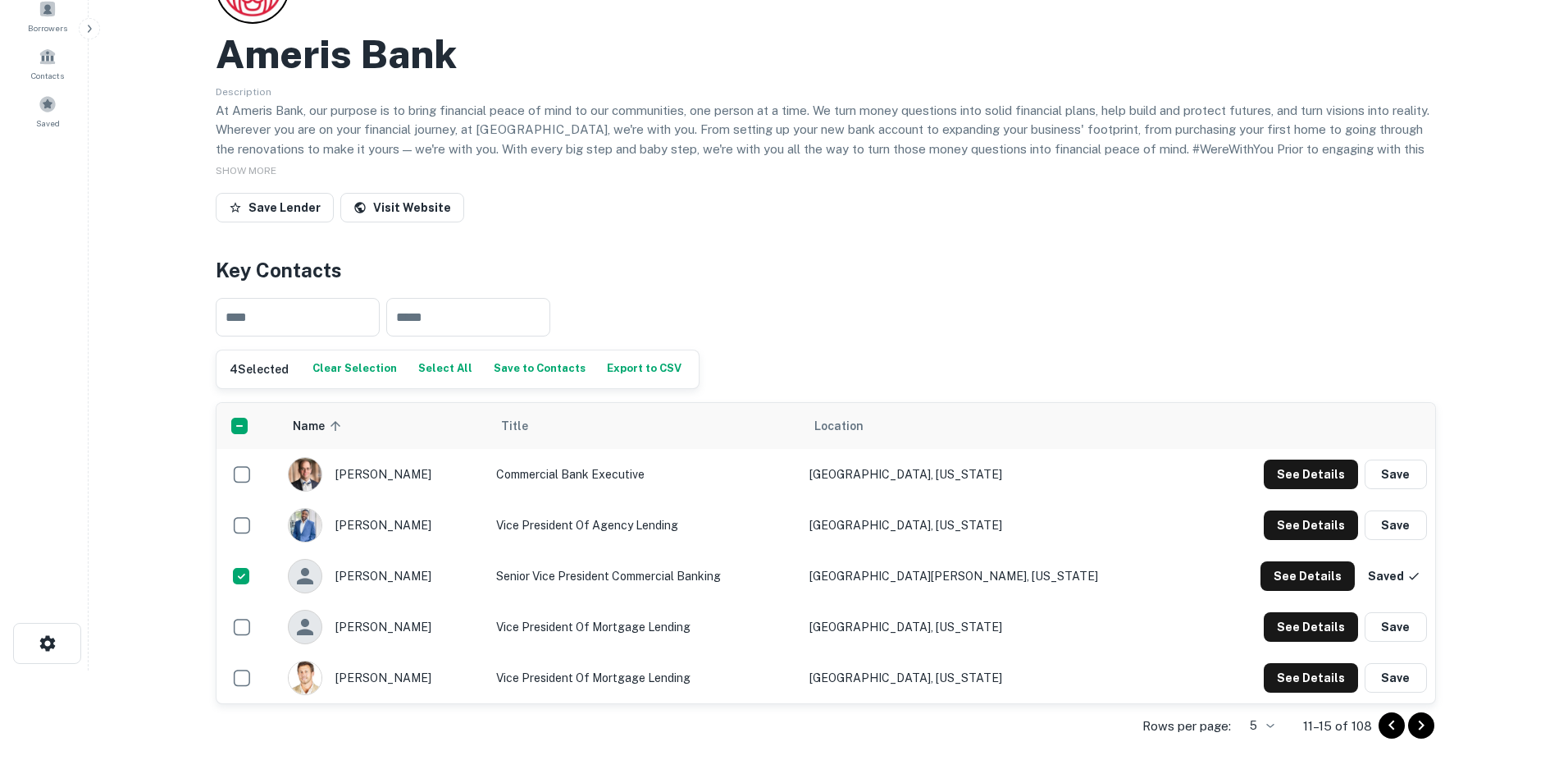
scroll to position [0, 0]
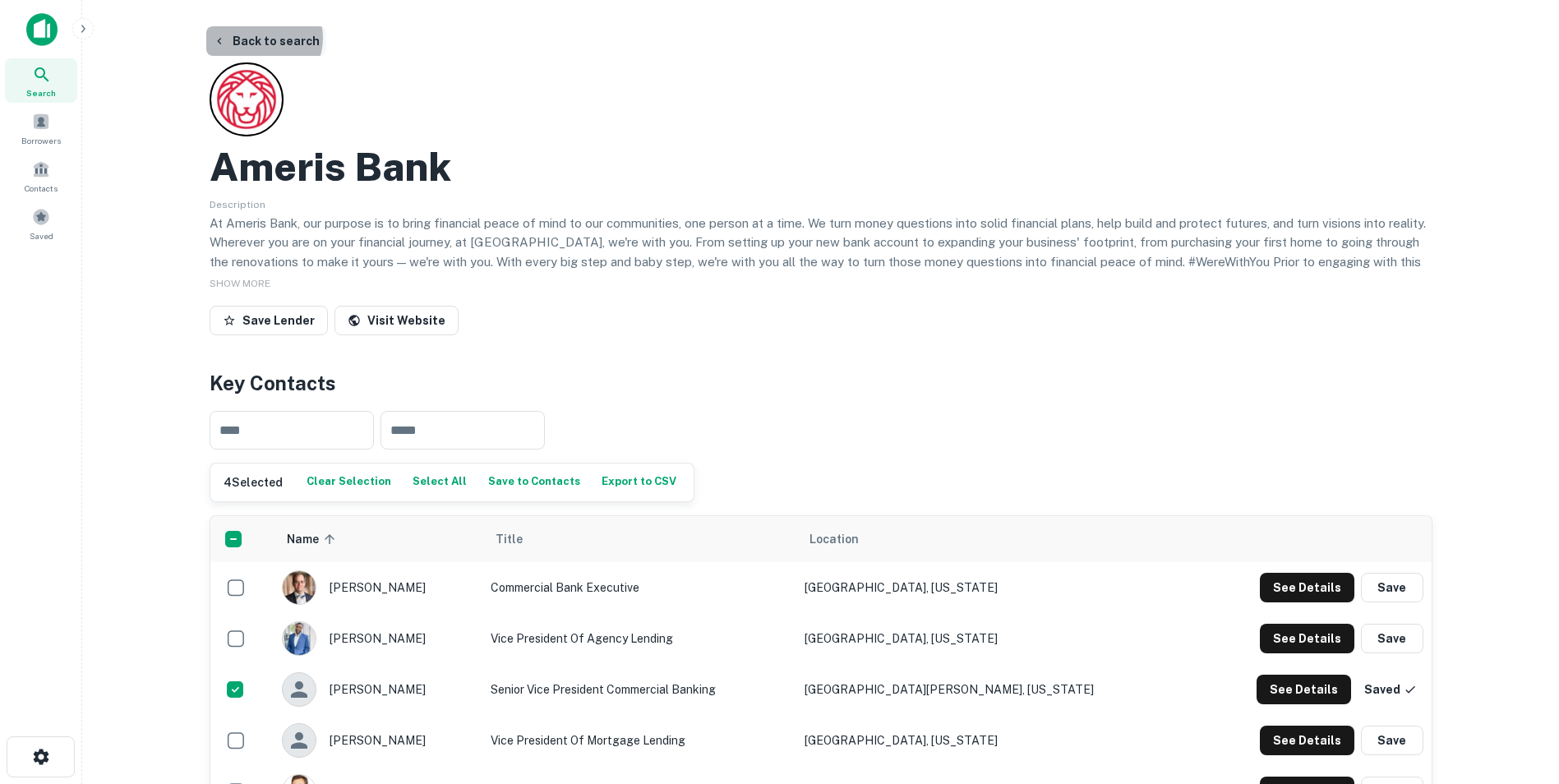
click at [256, 38] on button "Back to search" at bounding box center [266, 41] width 120 height 30
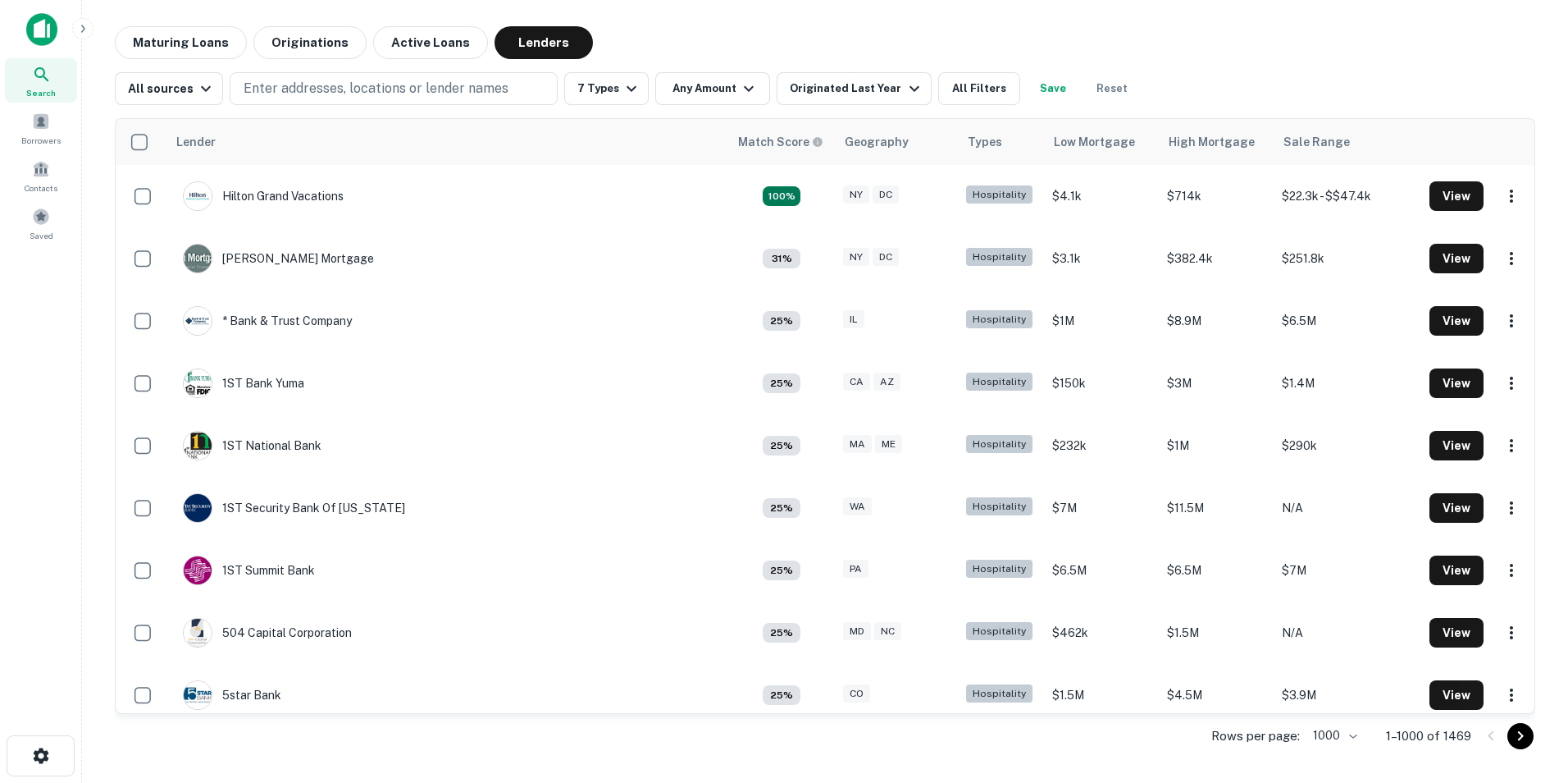
scroll to position [2872, 0]
